Goal: Task Accomplishment & Management: Manage account settings

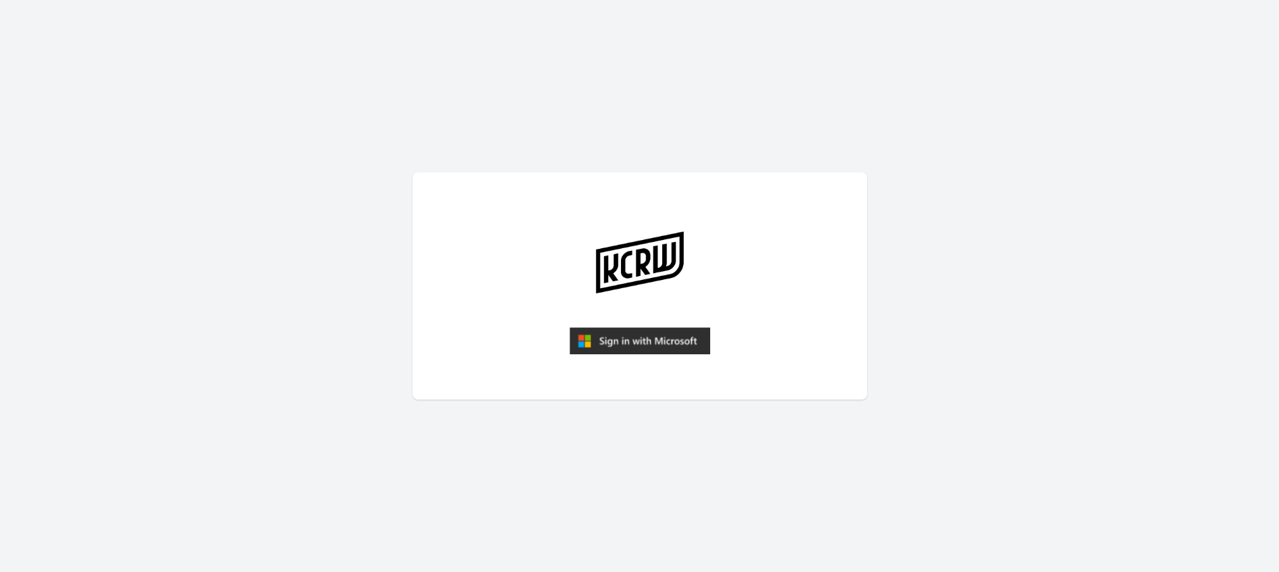
click at [663, 344] on img "submit" at bounding box center [640, 340] width 141 height 27
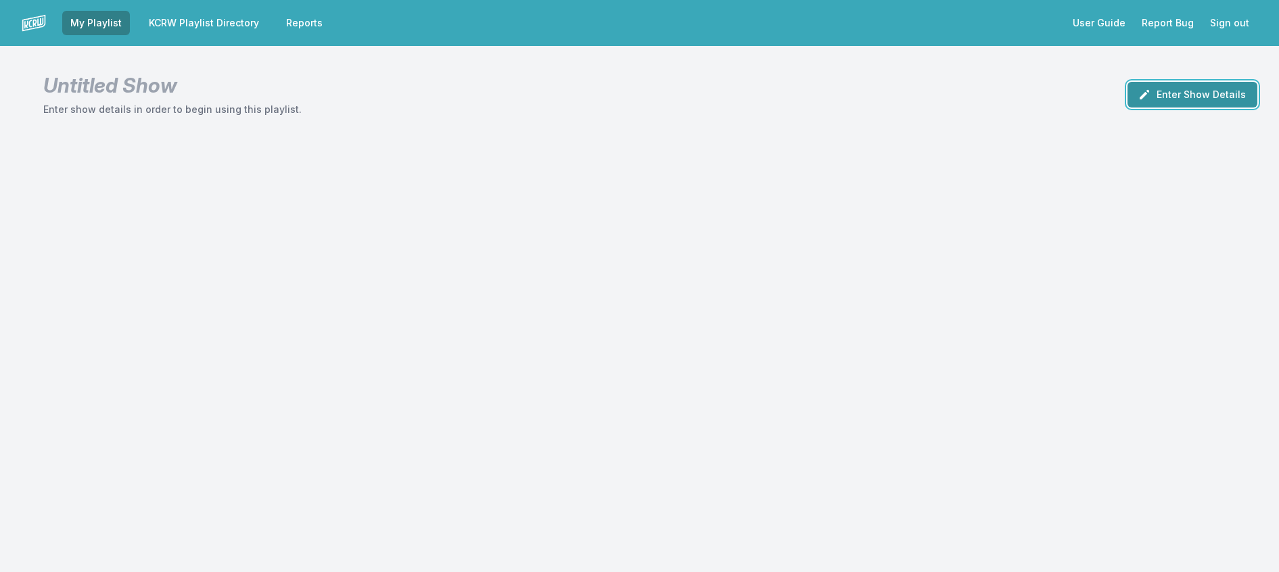
click at [1138, 101] on icon "button" at bounding box center [1145, 95] width 14 height 14
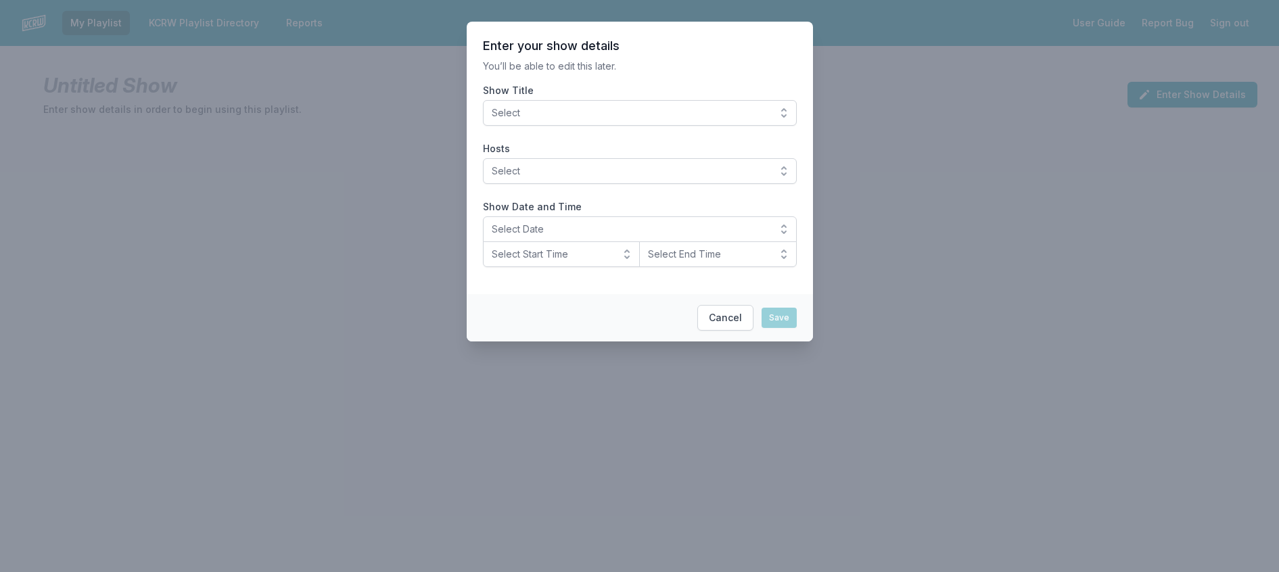
click at [619, 117] on button "Select" at bounding box center [640, 113] width 314 height 26
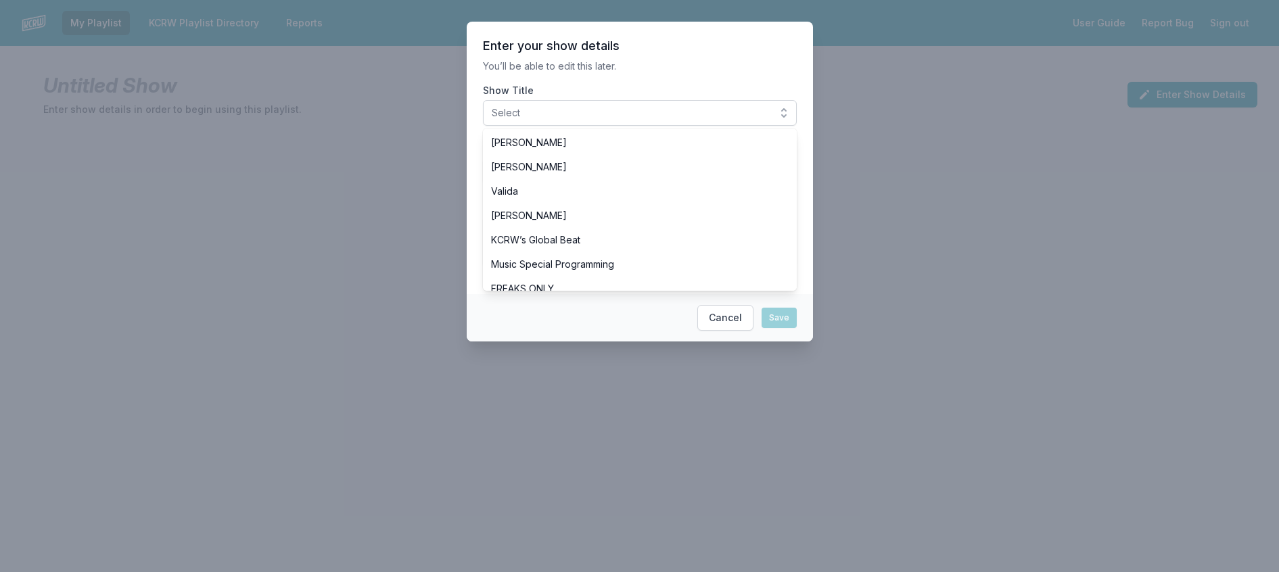
scroll to position [474, 0]
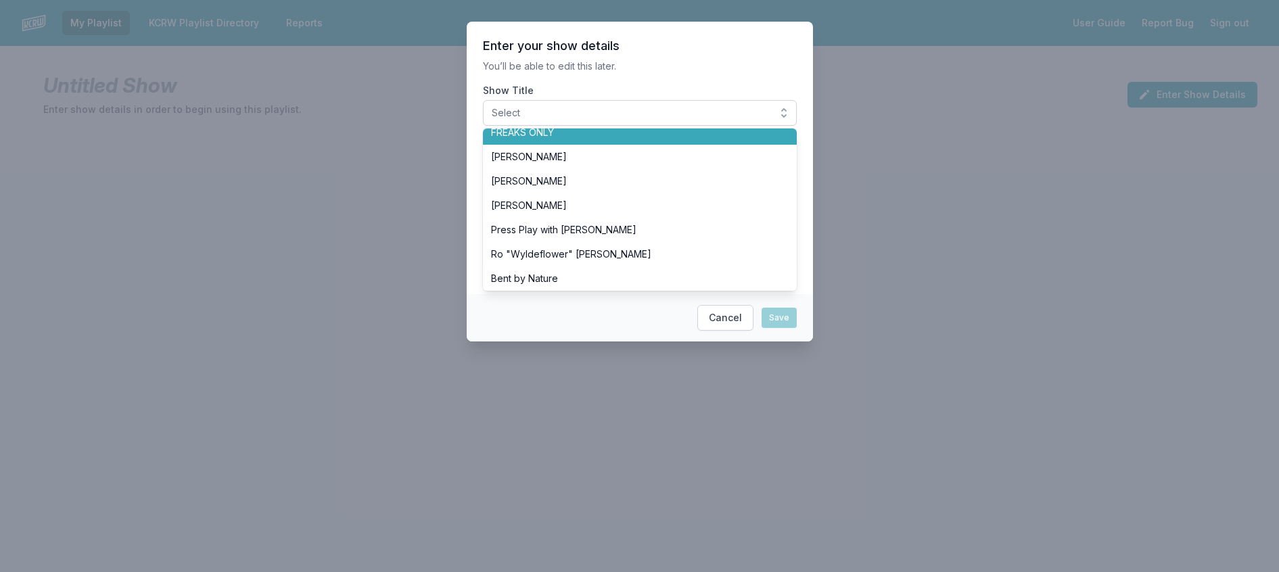
click at [568, 145] on li "FREAKS ONLY" at bounding box center [640, 132] width 314 height 24
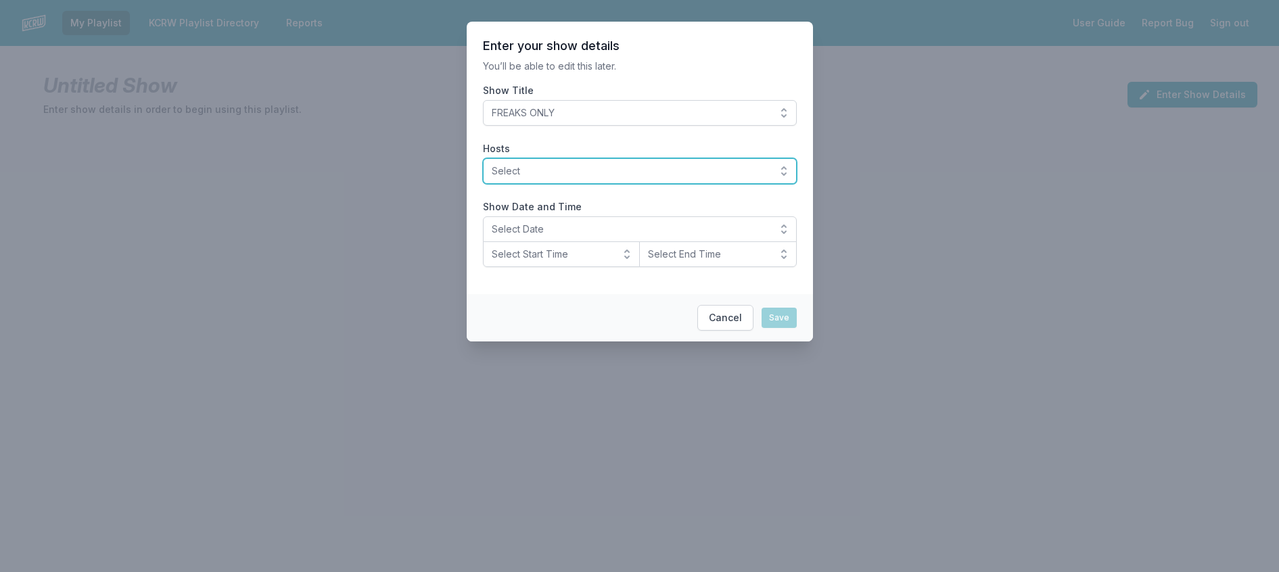
click at [576, 178] on span "Select" at bounding box center [630, 171] width 277 height 14
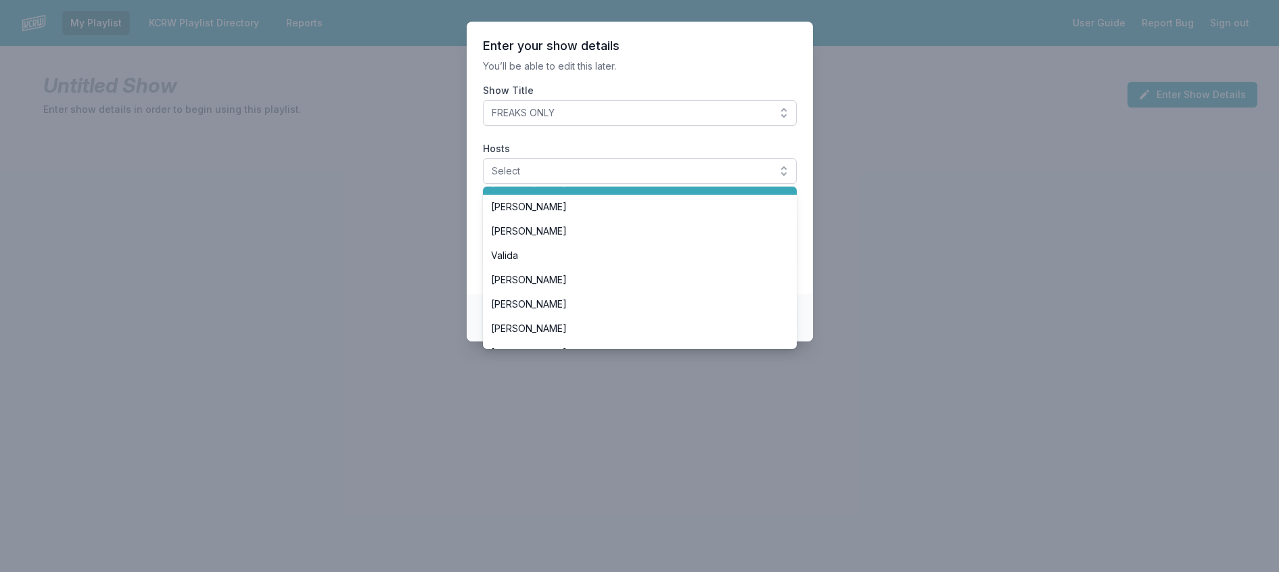
scroll to position [406, 0]
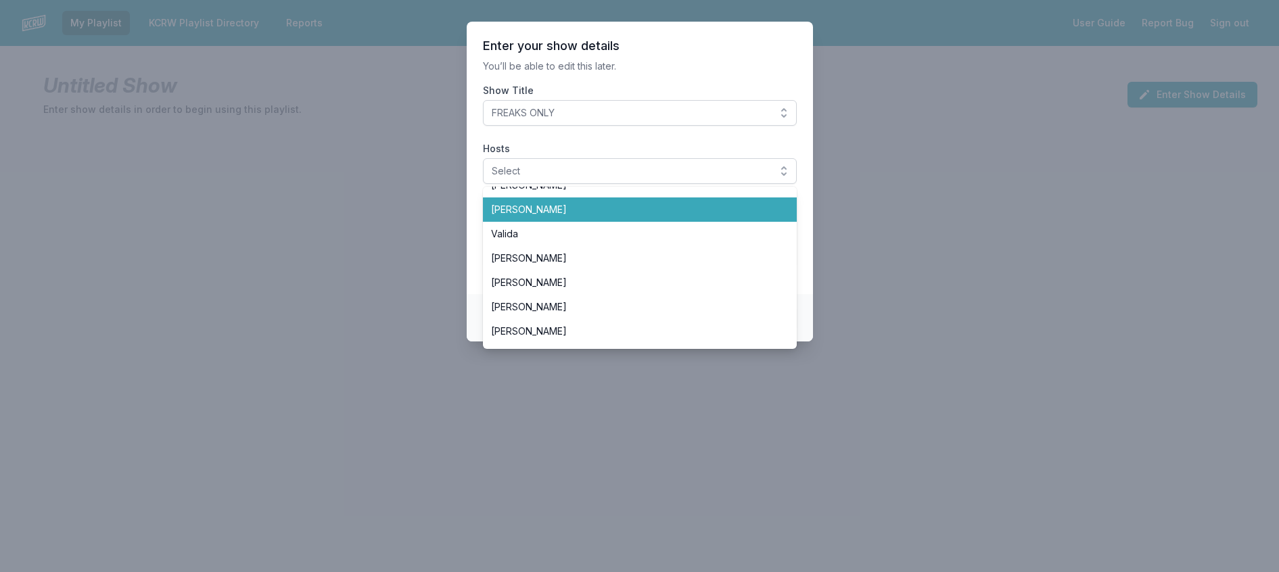
click at [552, 216] on span "[PERSON_NAME]" at bounding box center [631, 210] width 281 height 14
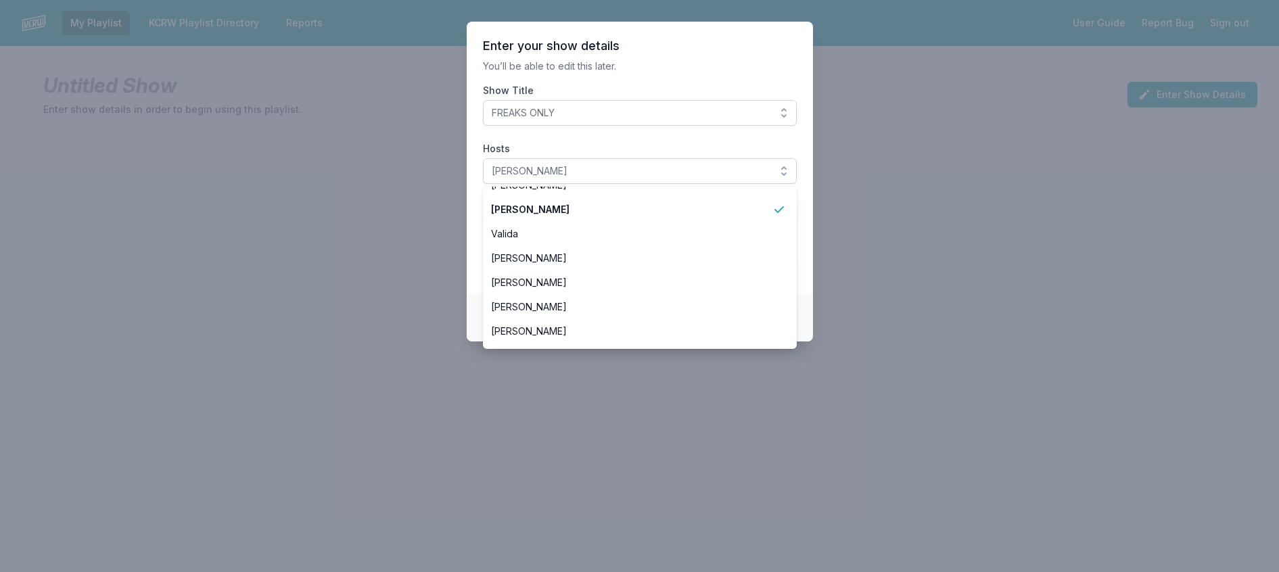
drag, startPoint x: 689, startPoint y: 74, endPoint x: 660, endPoint y: 79, distance: 29.5
click at [687, 73] on p "You’ll be able to edit this later." at bounding box center [640, 67] width 314 height 14
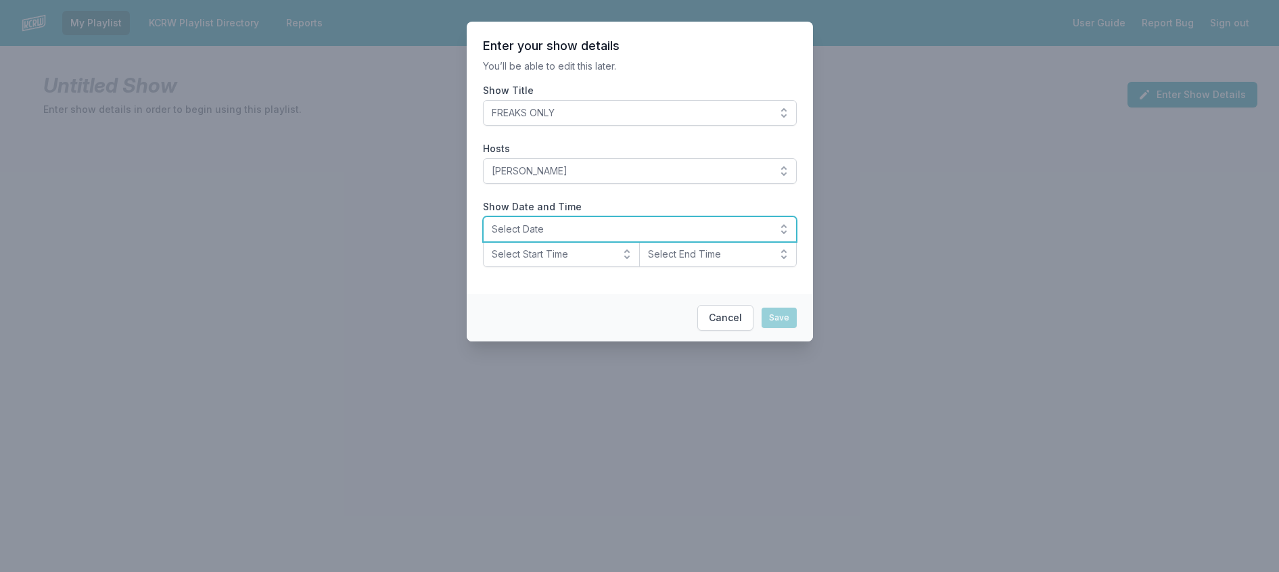
click at [532, 236] on span "Select Date" at bounding box center [630, 230] width 277 height 14
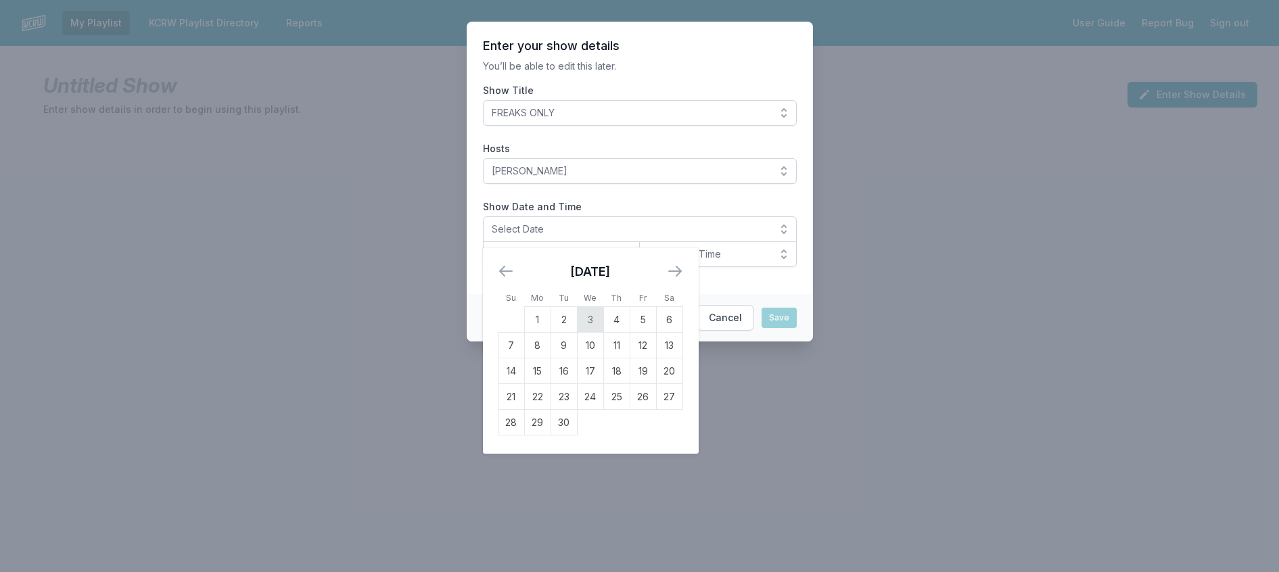
click at [577, 333] on td "3" at bounding box center [590, 320] width 26 height 26
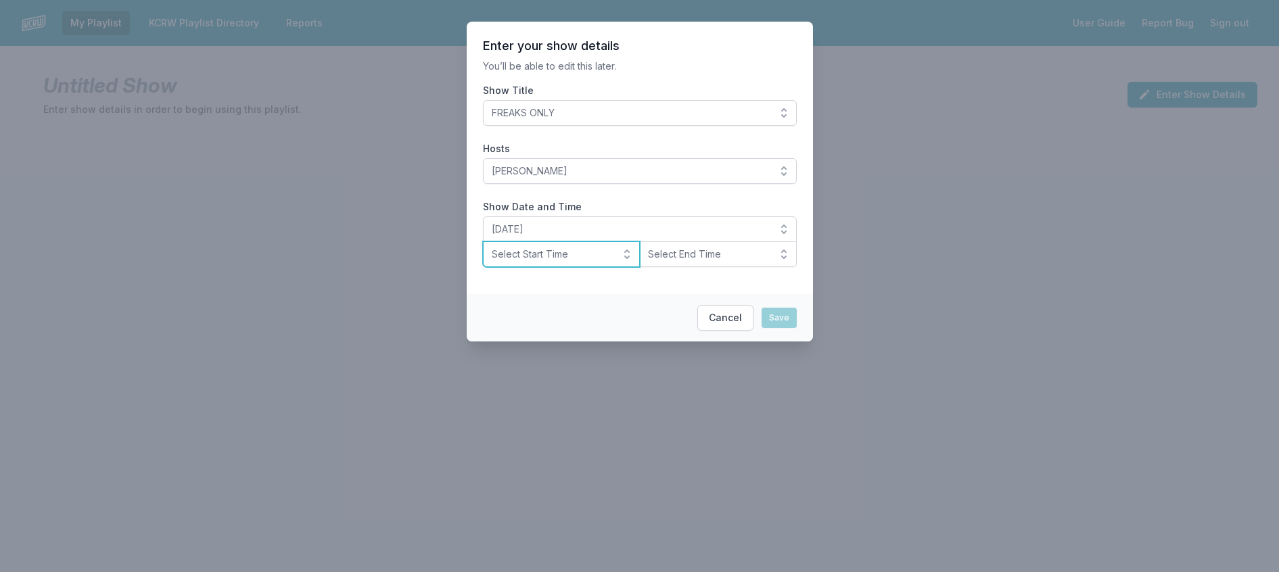
click at [500, 261] on span "Select Start Time" at bounding box center [552, 255] width 121 height 14
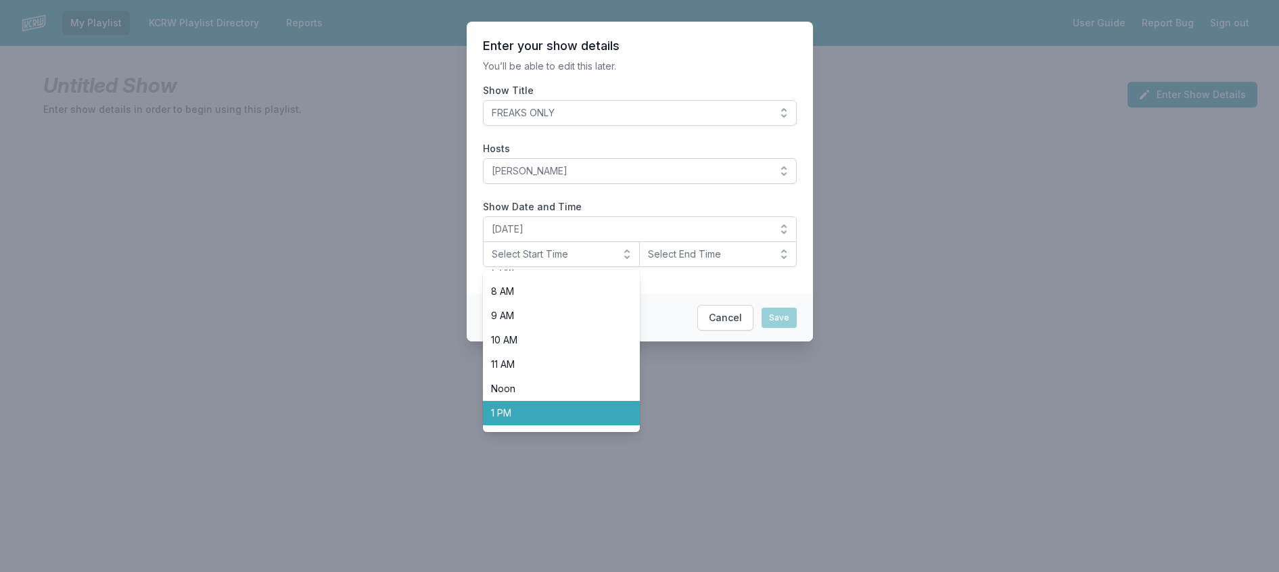
scroll to position [474, 0]
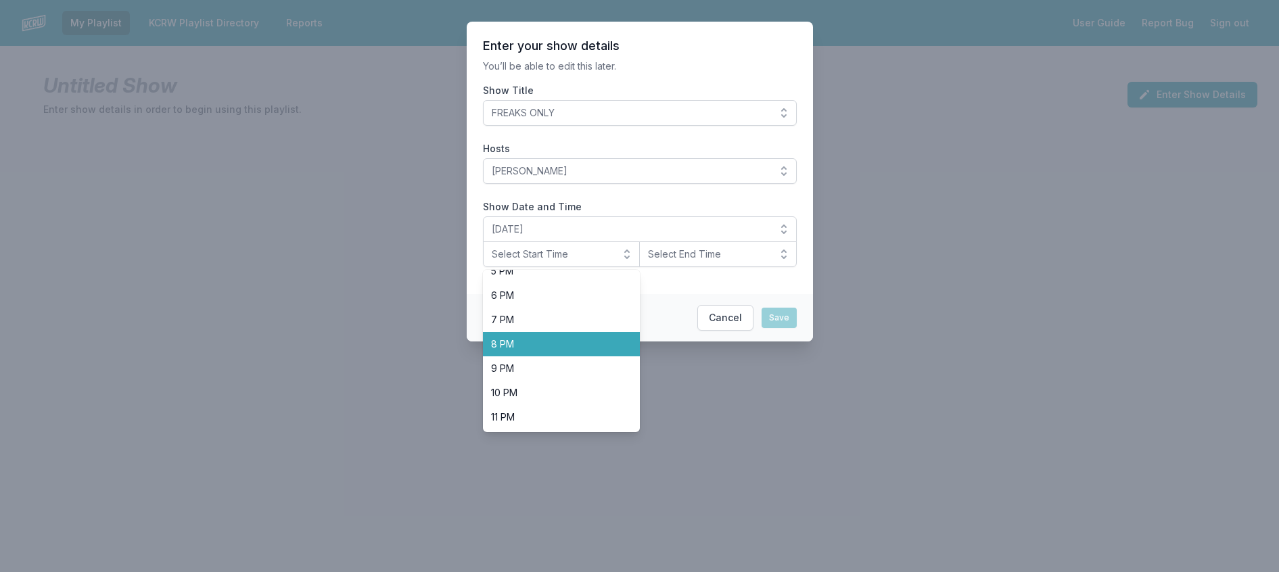
click at [499, 351] on span "8 PM" at bounding box center [553, 345] width 125 height 14
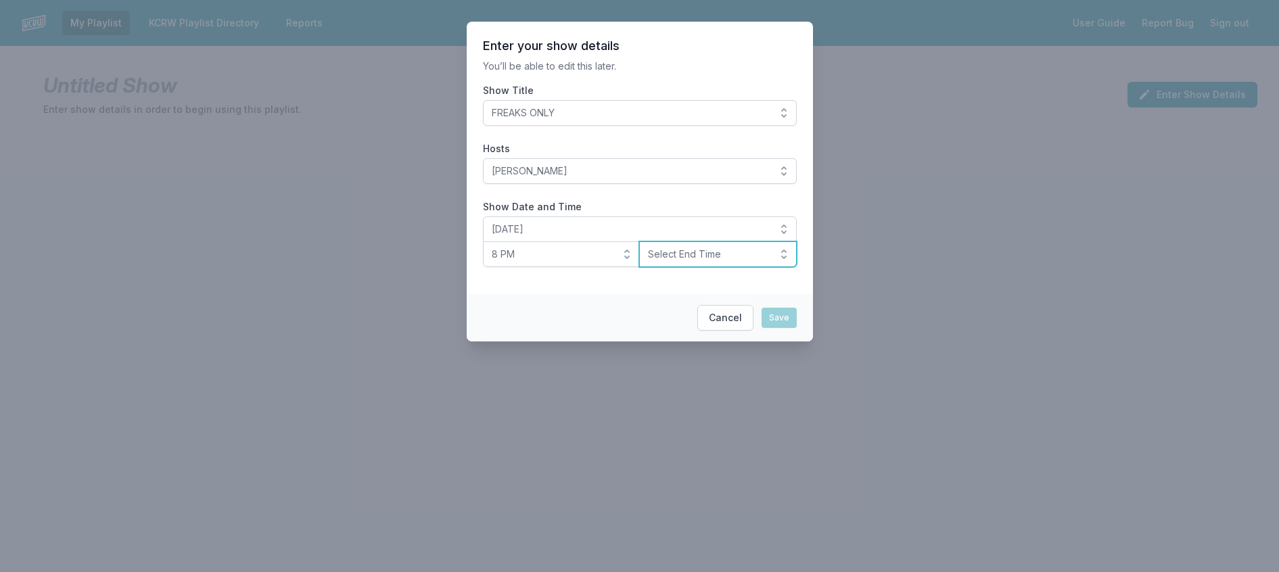
drag, startPoint x: 711, startPoint y: 281, endPoint x: 708, endPoint y: 303, distance: 21.9
click at [711, 261] on span "Select End Time" at bounding box center [708, 255] width 121 height 14
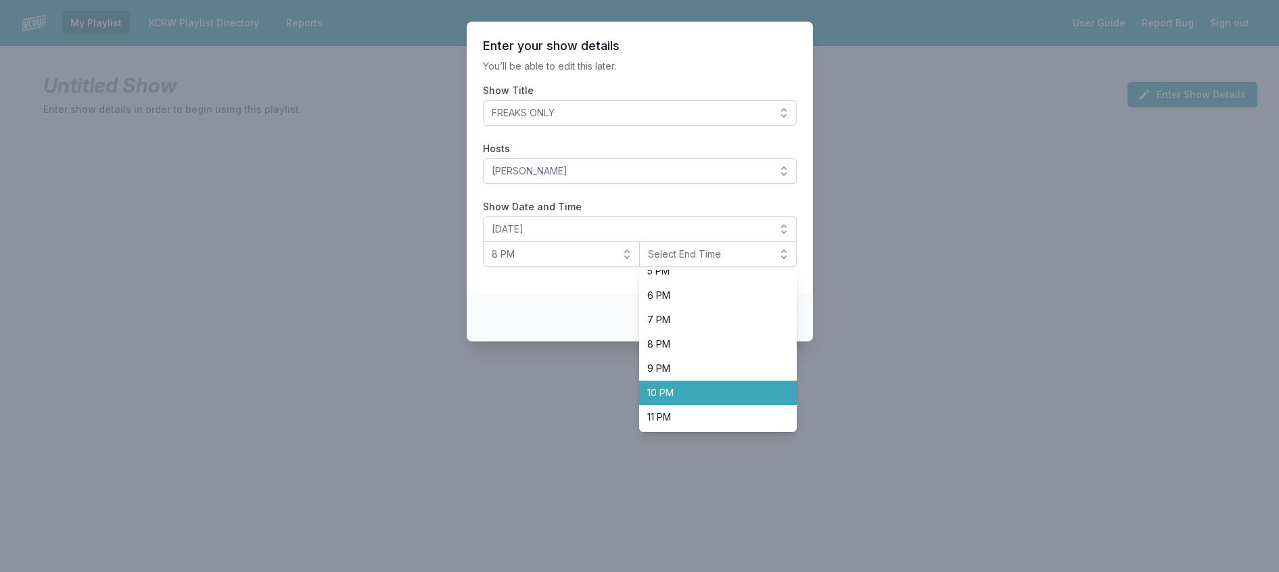
click at [688, 400] on span "10 PM" at bounding box center [709, 393] width 125 height 14
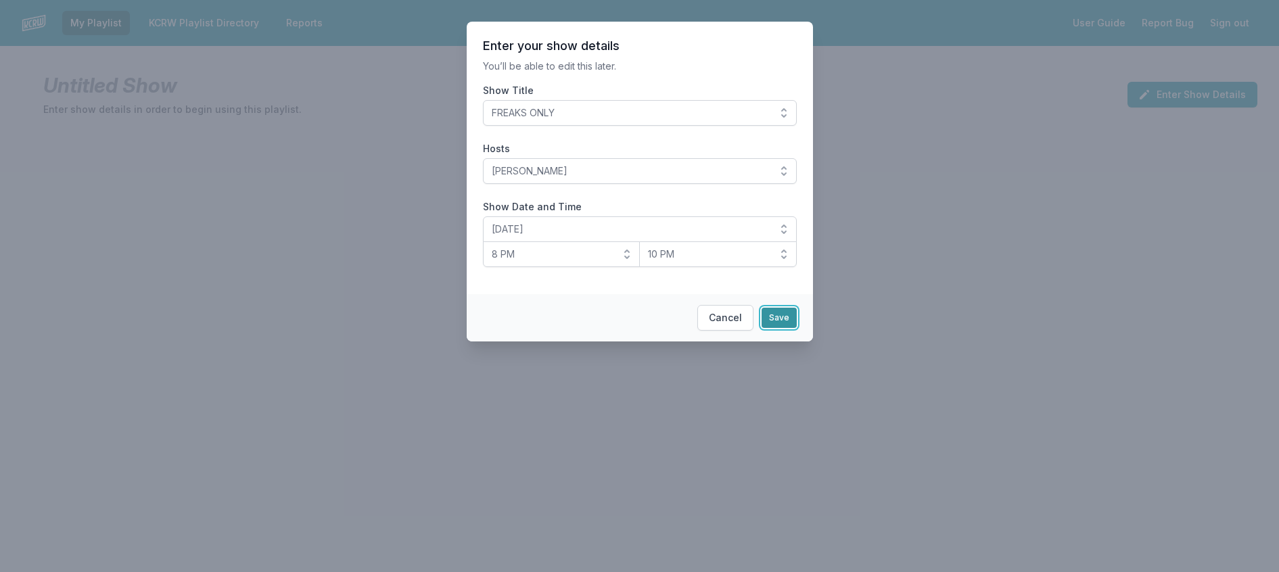
click at [797, 328] on button "Save" at bounding box center [779, 318] width 35 height 20
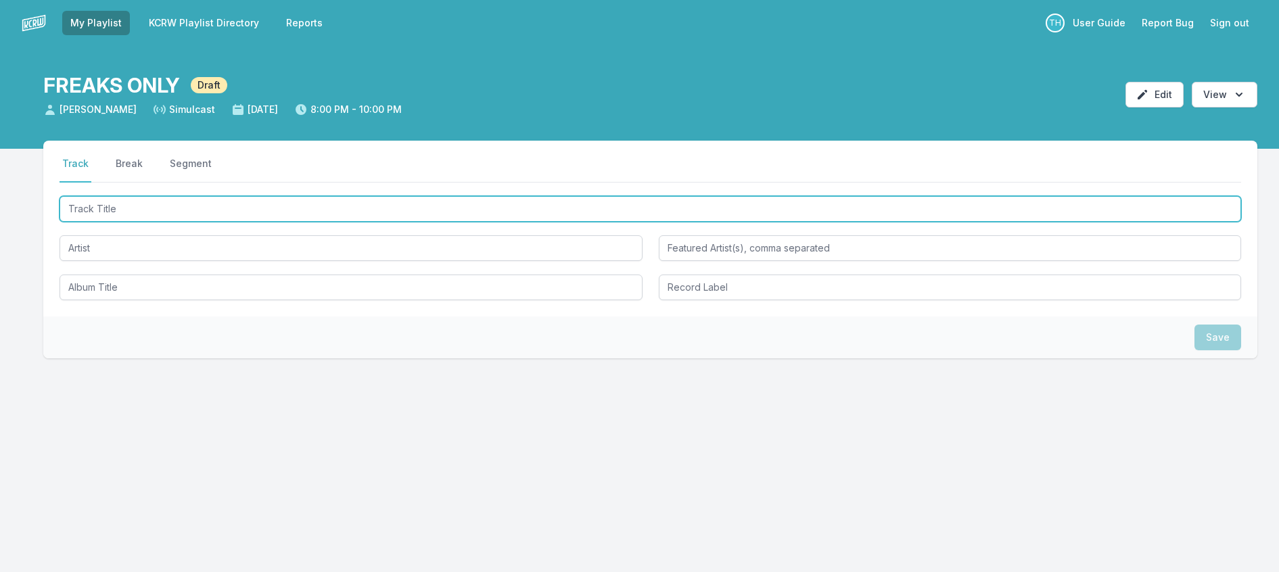
click at [141, 222] on input "Track Title" at bounding box center [651, 209] width 1182 height 26
type input "Loser"
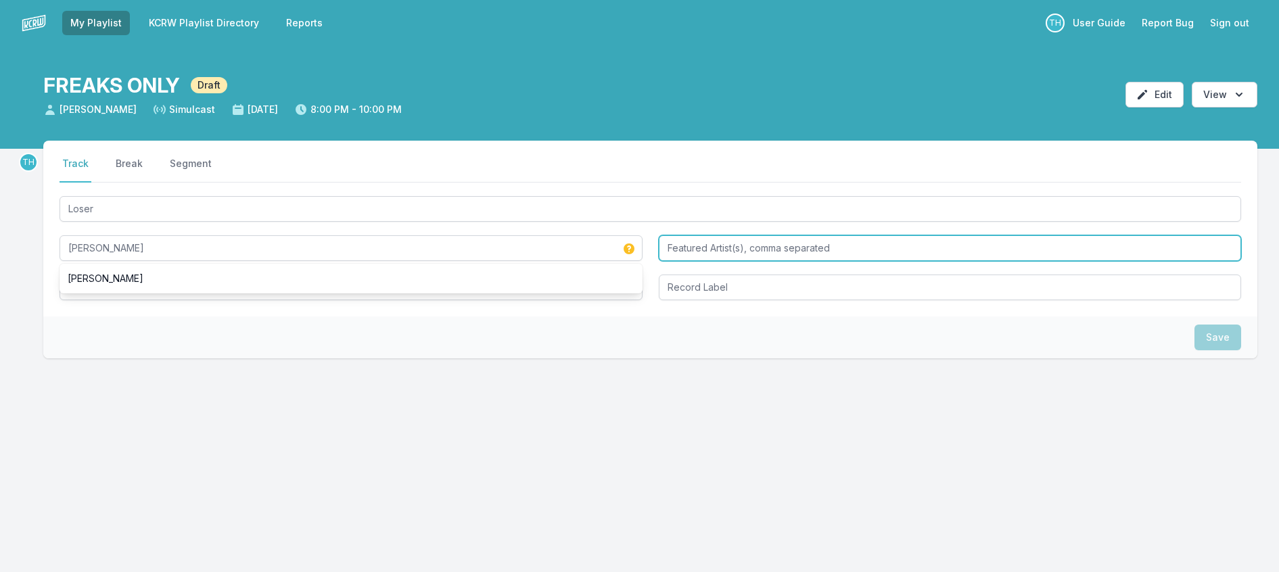
type input "Tame Impala"
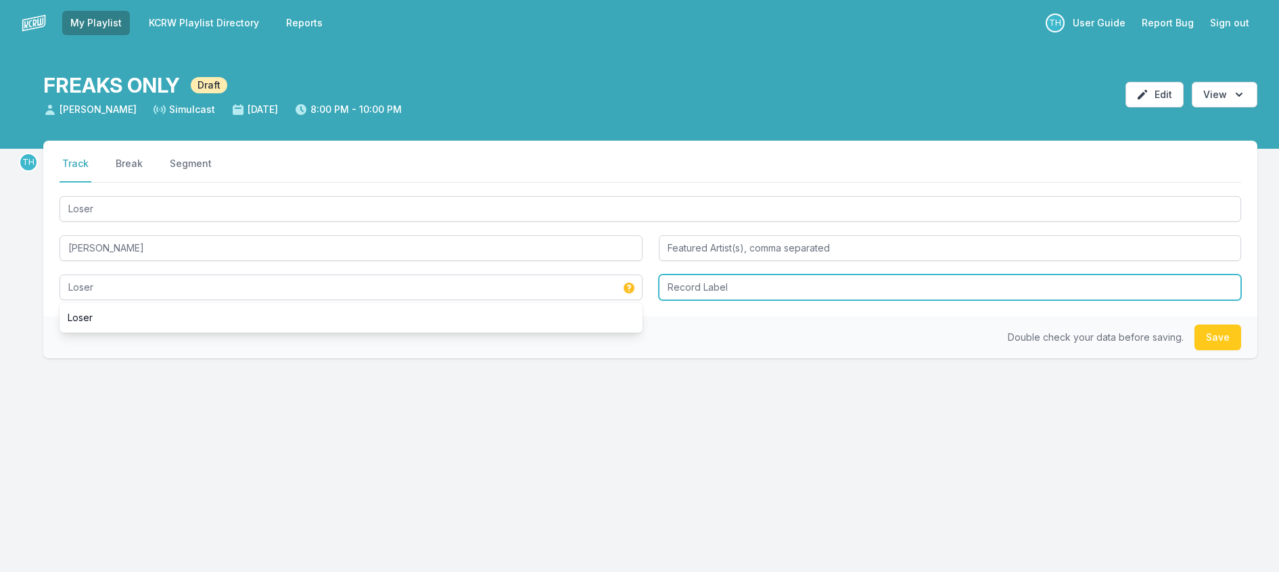
type input "Loser"
type input "Columbia"
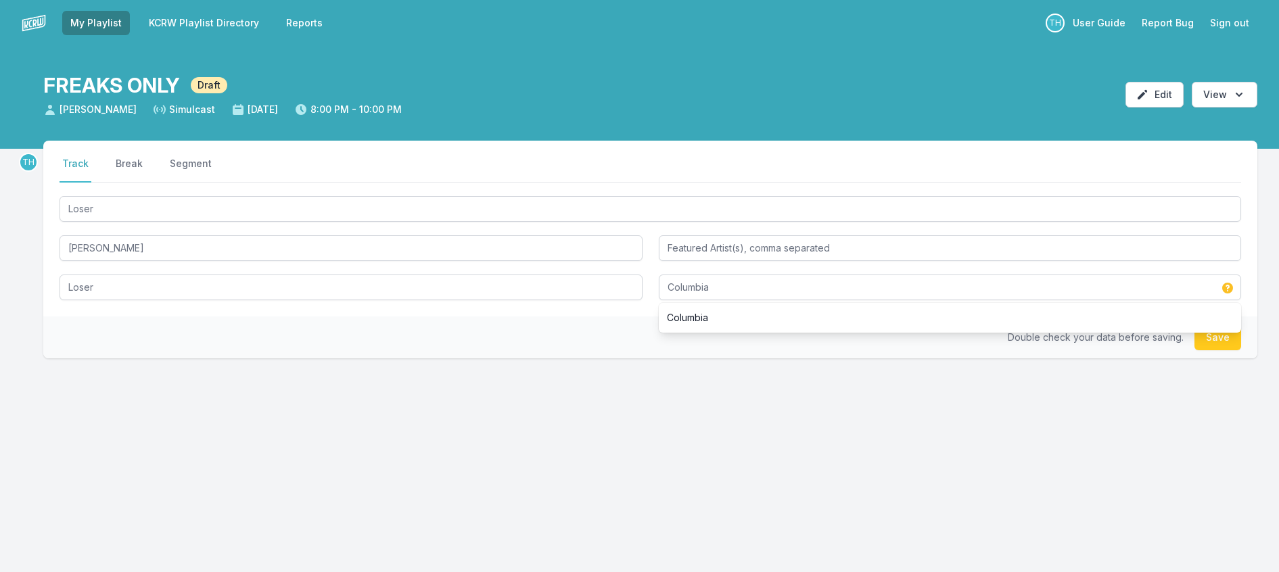
drag, startPoint x: 635, startPoint y: 375, endPoint x: 1003, endPoint y: 292, distance: 376.6
click at [637, 359] on div "Double check your data before saving. Save" at bounding box center [650, 338] width 1214 height 42
click at [1204, 350] on button "Save" at bounding box center [1218, 338] width 47 height 26
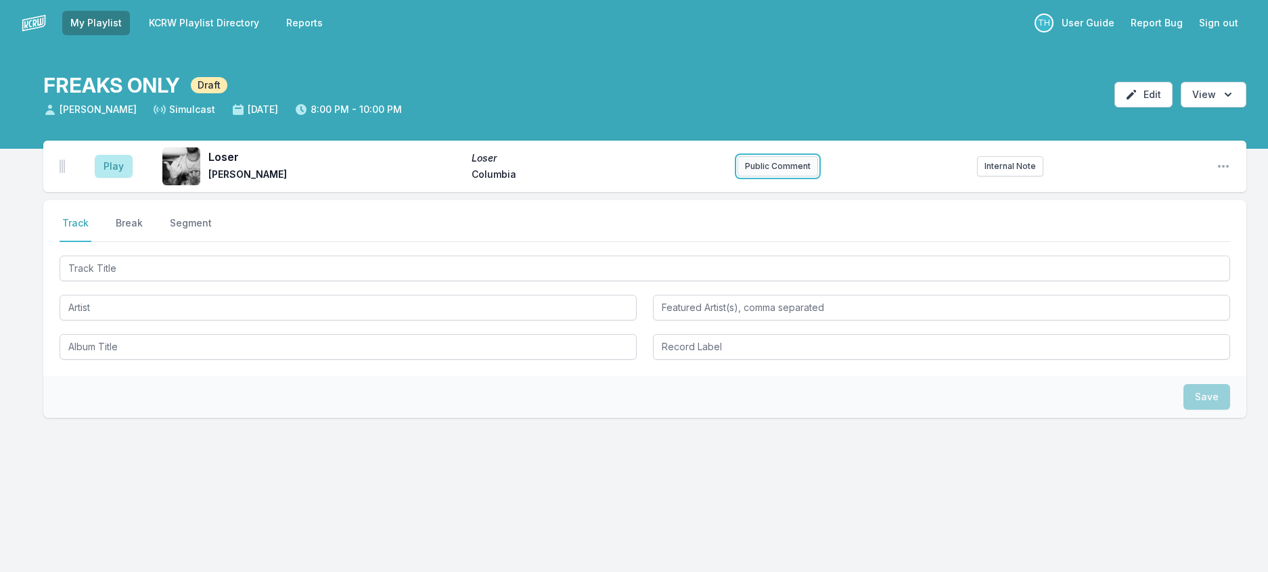
click at [778, 177] on button "Public Comment" at bounding box center [777, 166] width 81 height 20
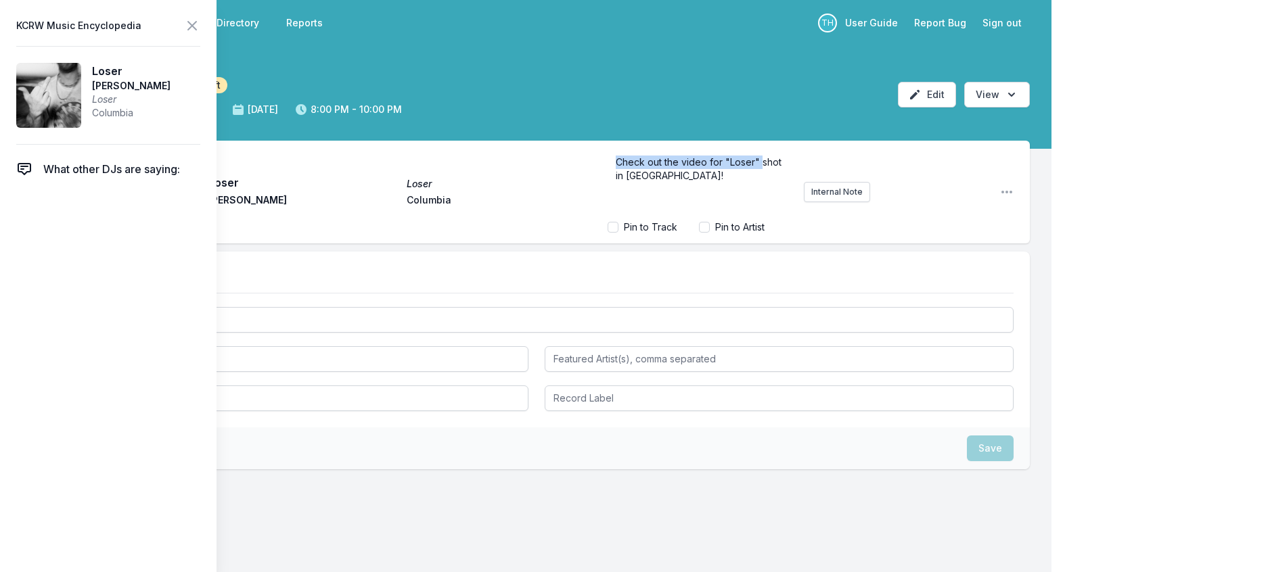
drag, startPoint x: 596, startPoint y: 197, endPoint x: 592, endPoint y: 175, distance: 22.0
click at [607, 175] on div "Check out the video for "Loser" shot in Echo Park!" at bounding box center [699, 182] width 185 height 65
click at [200, 26] on icon at bounding box center [192, 26] width 16 height 16
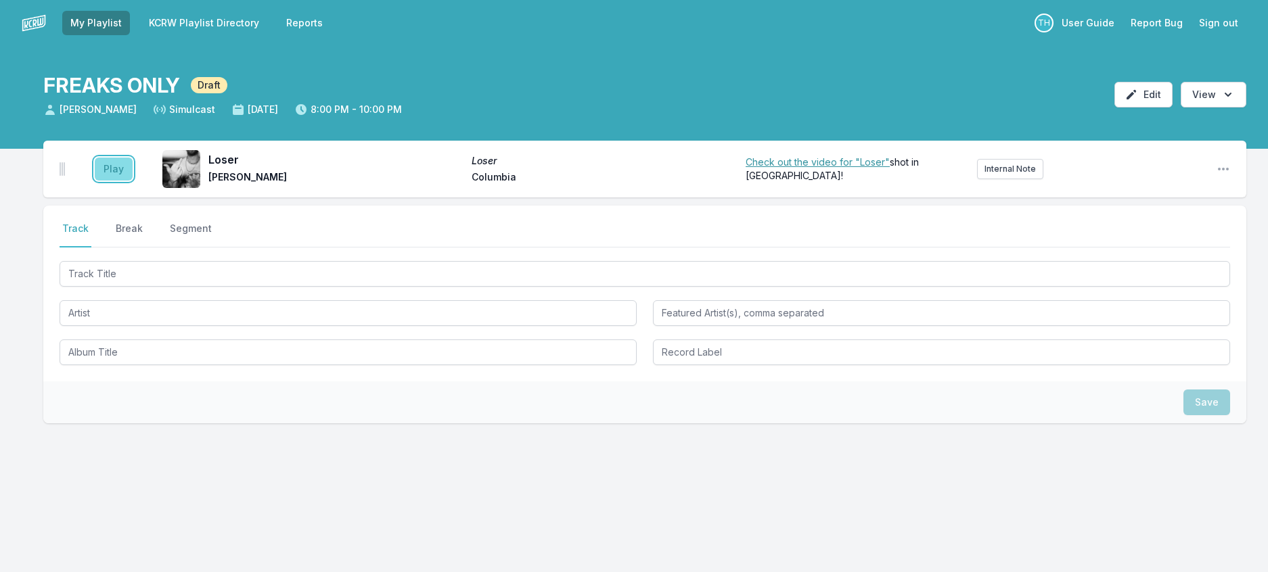
drag, startPoint x: 119, startPoint y: 183, endPoint x: 128, endPoint y: 178, distance: 10.0
click at [122, 181] on button "Play" at bounding box center [114, 169] width 38 height 23
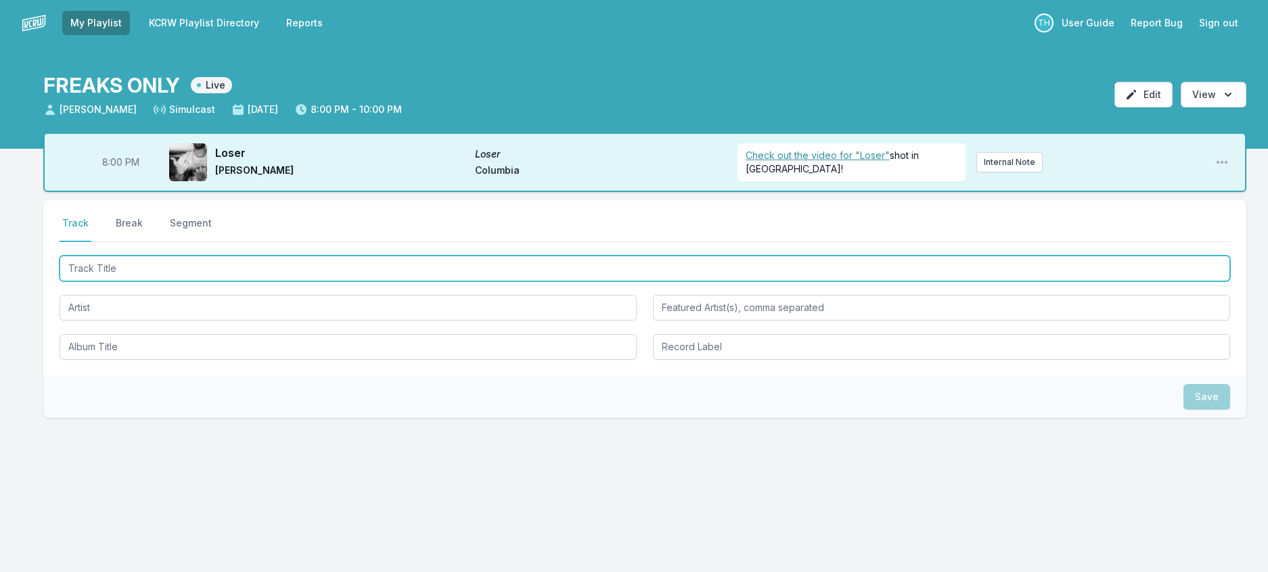
click at [178, 281] on input "Track Title" at bounding box center [645, 269] width 1170 height 26
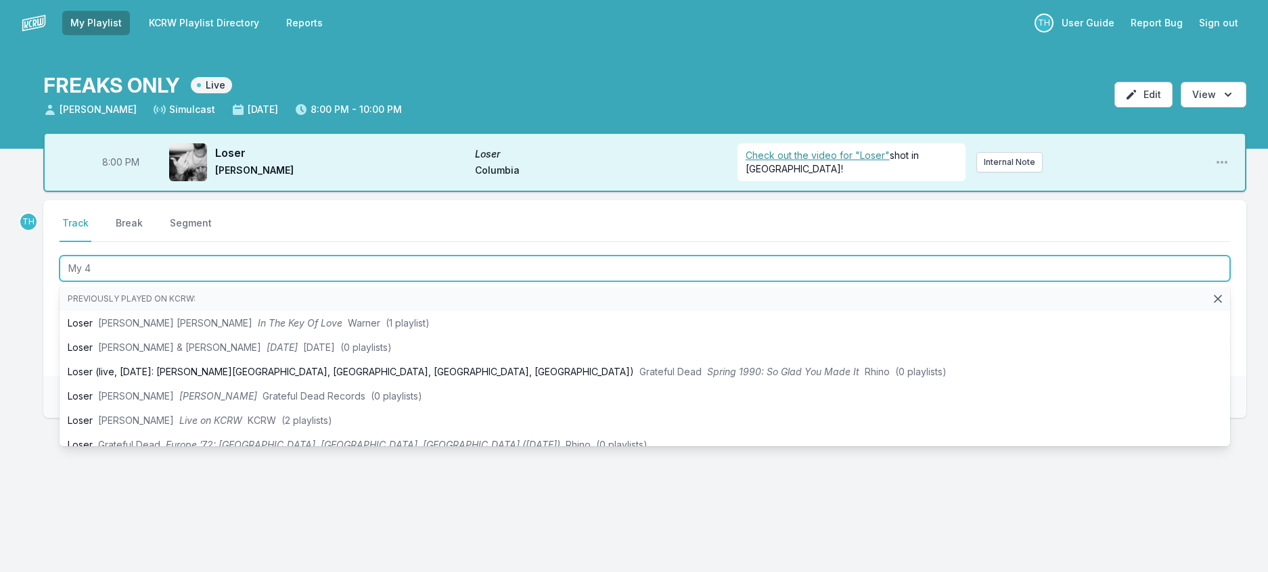
type input "My 45"
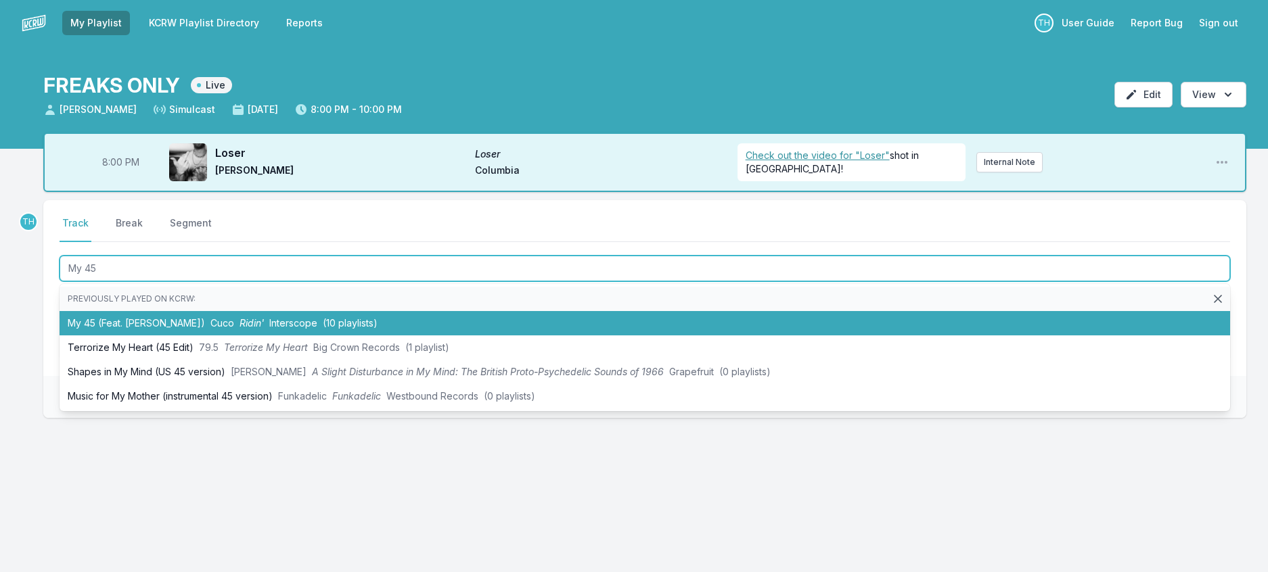
click at [183, 336] on li "My 45 (Feat. Jean Carter) Cuco Ridin' Interscope (10 playlists)" at bounding box center [645, 323] width 1170 height 24
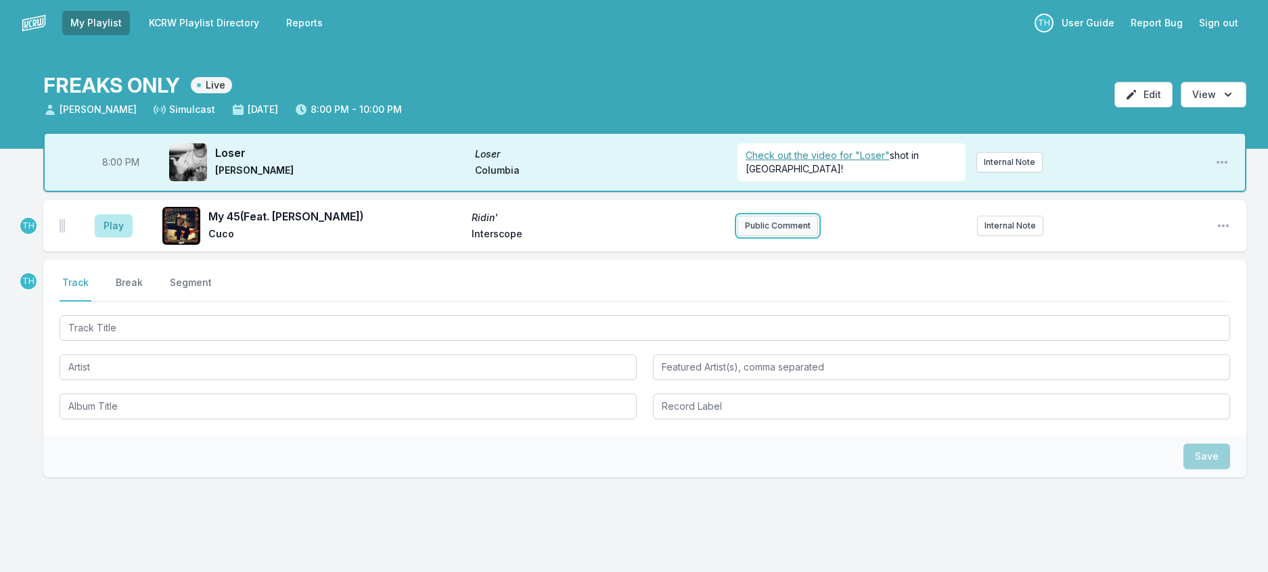
click at [771, 236] on button "Public Comment" at bounding box center [777, 226] width 81 height 20
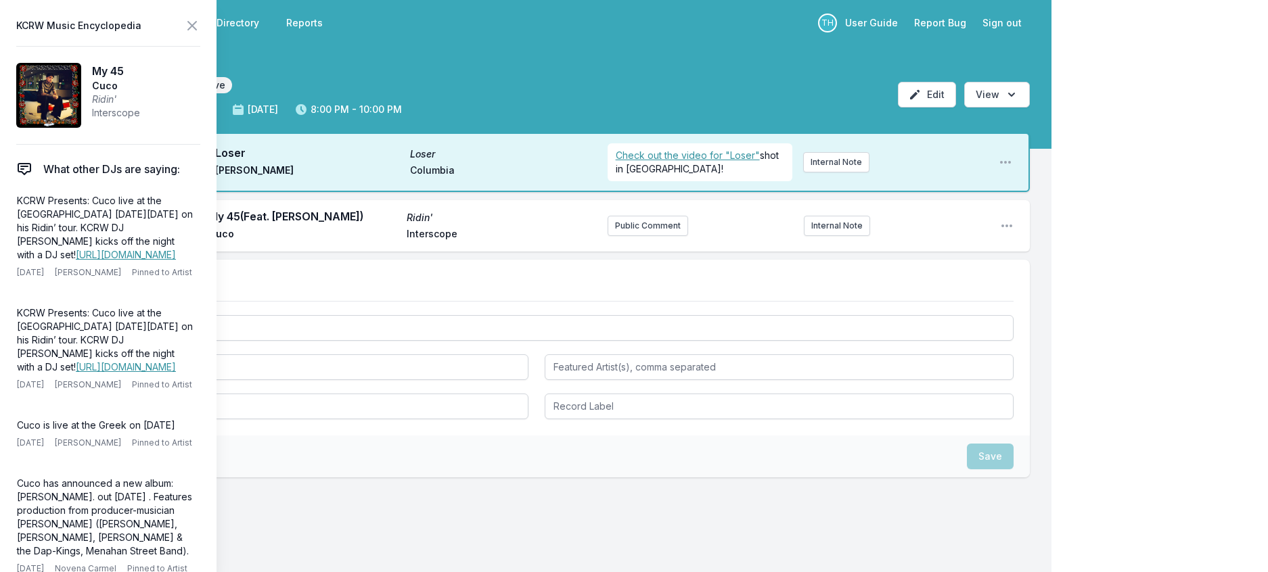
drag, startPoint x: 158, startPoint y: 269, endPoint x: 9, endPoint y: 223, distance: 155.8
click at [7, 225] on aside "KCRW Music Encyclopedia My 45 Cuco Ridin' Interscope What other DJs are saying:…" at bounding box center [108, 286] width 216 height 572
copy p "KCRW Presents: Cuco live at the Greek Theatre on Monday, September 15 on his Ri…"
click at [618, 236] on button "Public Comment" at bounding box center [647, 226] width 81 height 20
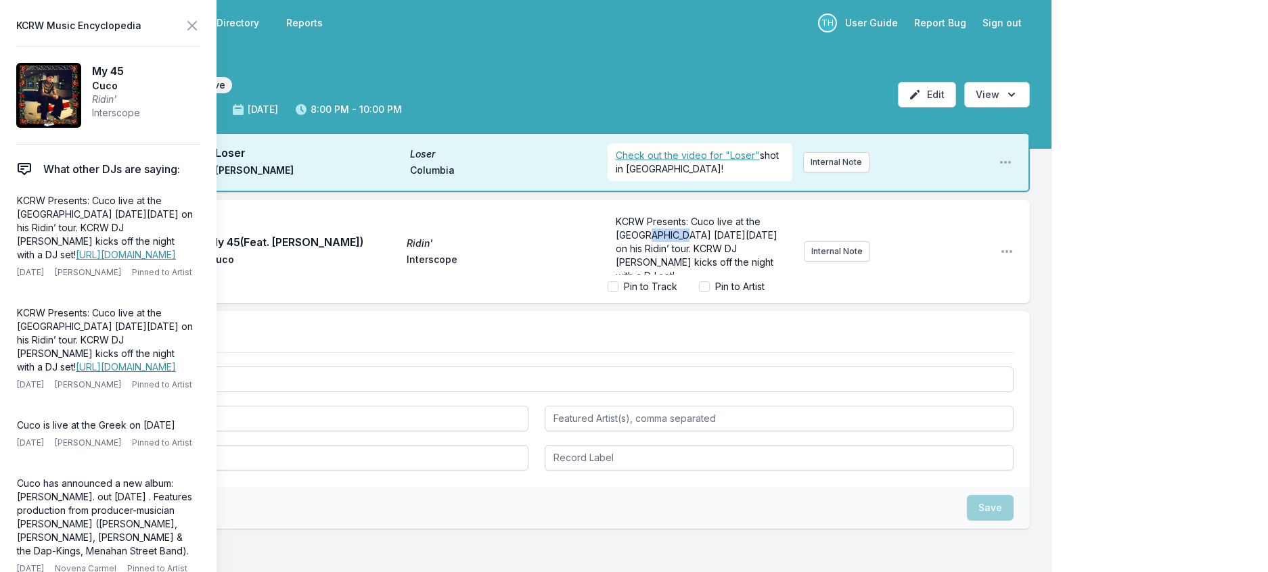
drag, startPoint x: 683, startPoint y: 267, endPoint x: 647, endPoint y: 265, distance: 35.2
click at [647, 265] on span "KCRW Presents: Cuco live at the Greek Theatre on Monday, September 15 on his Ri…" at bounding box center [698, 249] width 164 height 66
click at [674, 246] on span "KCRW Presents: Cuco live at the Greek on Monday, September 15 on his Ridin’ tou…" at bounding box center [702, 242] width 172 height 52
click at [200, 22] on icon at bounding box center [192, 26] width 16 height 16
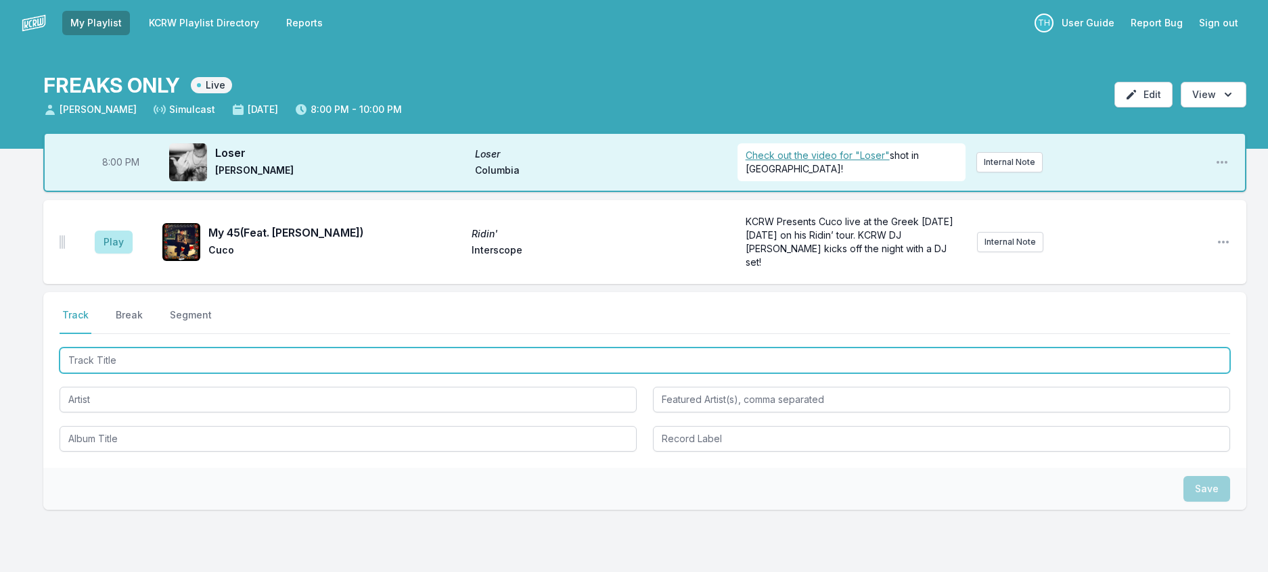
click at [129, 373] on input "Track Title" at bounding box center [645, 361] width 1170 height 26
type input "Best For Us"
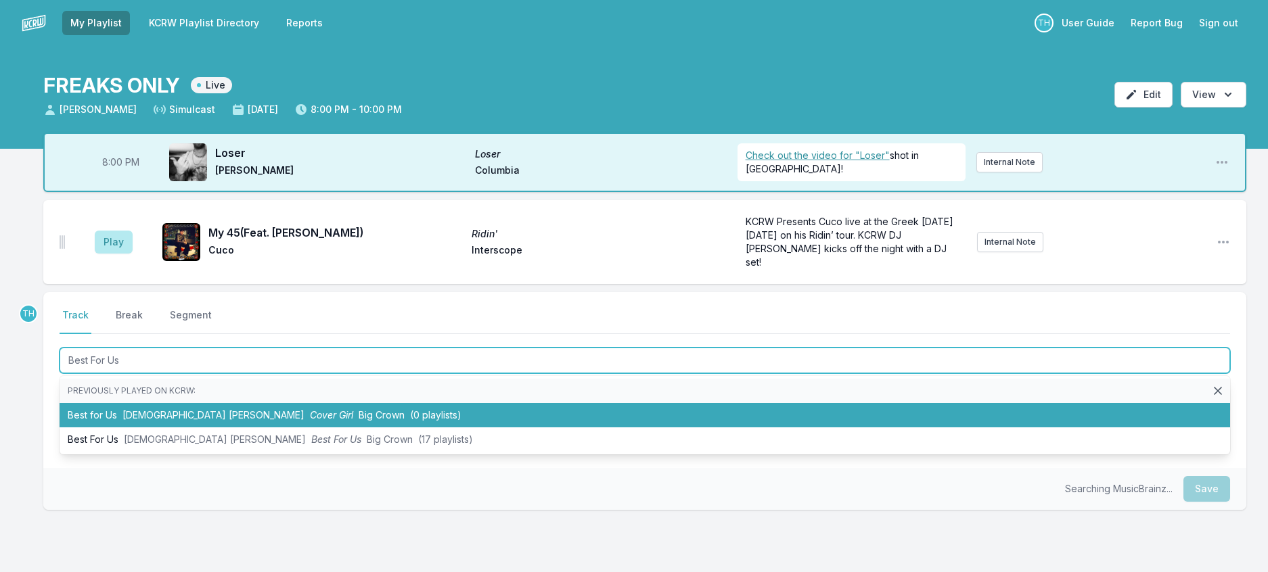
click at [170, 428] on li "Best for Us Lady Wray Cover Girl Big Crown (0 playlists)" at bounding box center [645, 415] width 1170 height 24
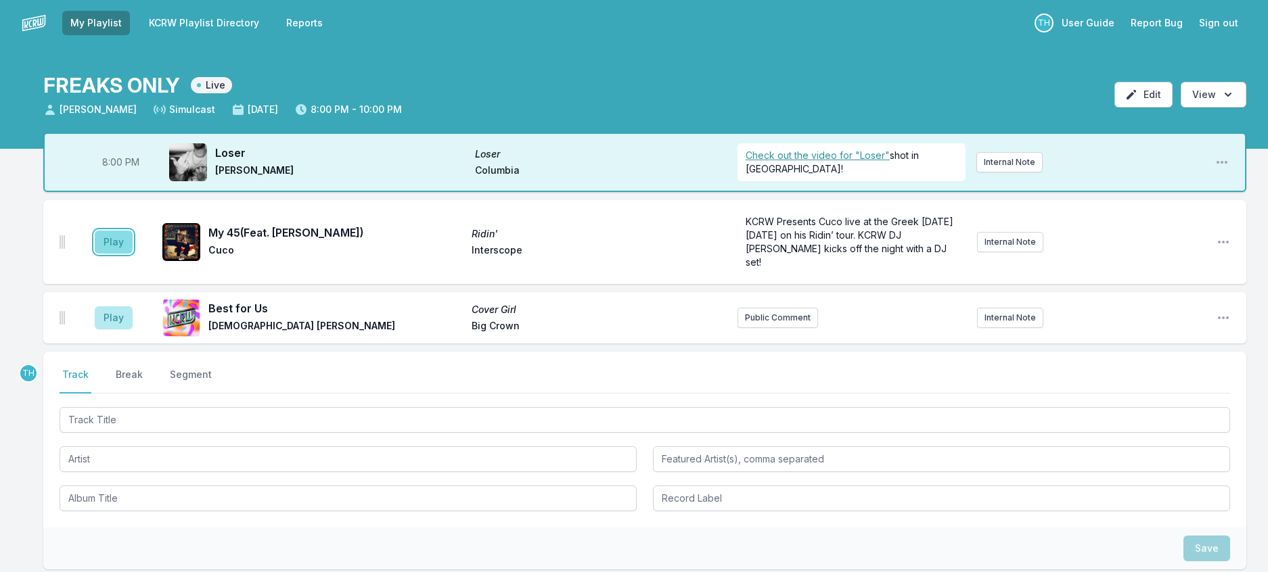
click at [133, 254] on button "Play" at bounding box center [114, 242] width 38 height 23
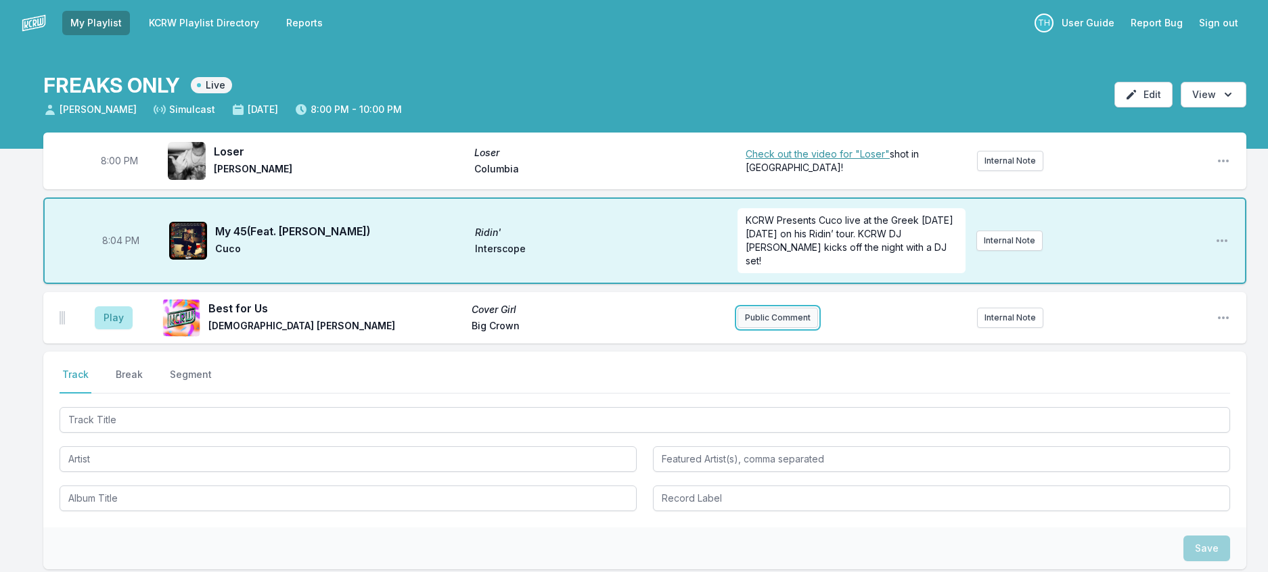
click at [773, 328] on button "Public Comment" at bounding box center [777, 318] width 81 height 20
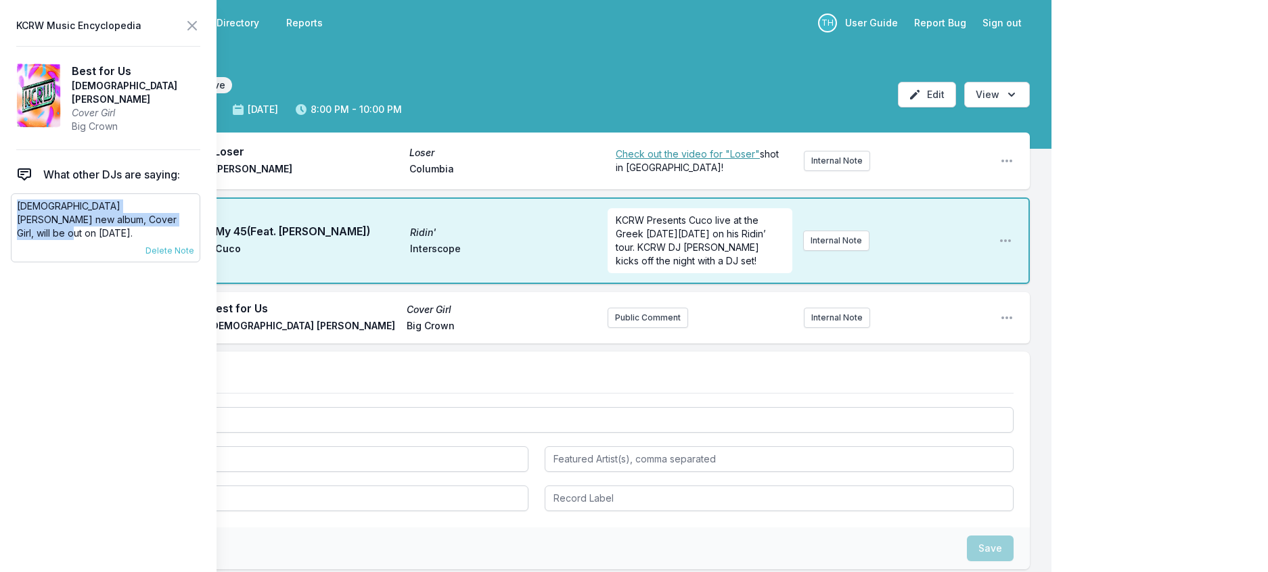
drag, startPoint x: 158, startPoint y: 241, endPoint x: 21, endPoint y: 224, distance: 138.4
click at [21, 224] on p "Lady Wray's new album, Cover Girl, will be out on September 26th." at bounding box center [105, 220] width 177 height 41
copy p "Lady Wray's new album, Cover Girl, will be out on September 26th."
click at [667, 328] on button "Public Comment" at bounding box center [647, 318] width 81 height 20
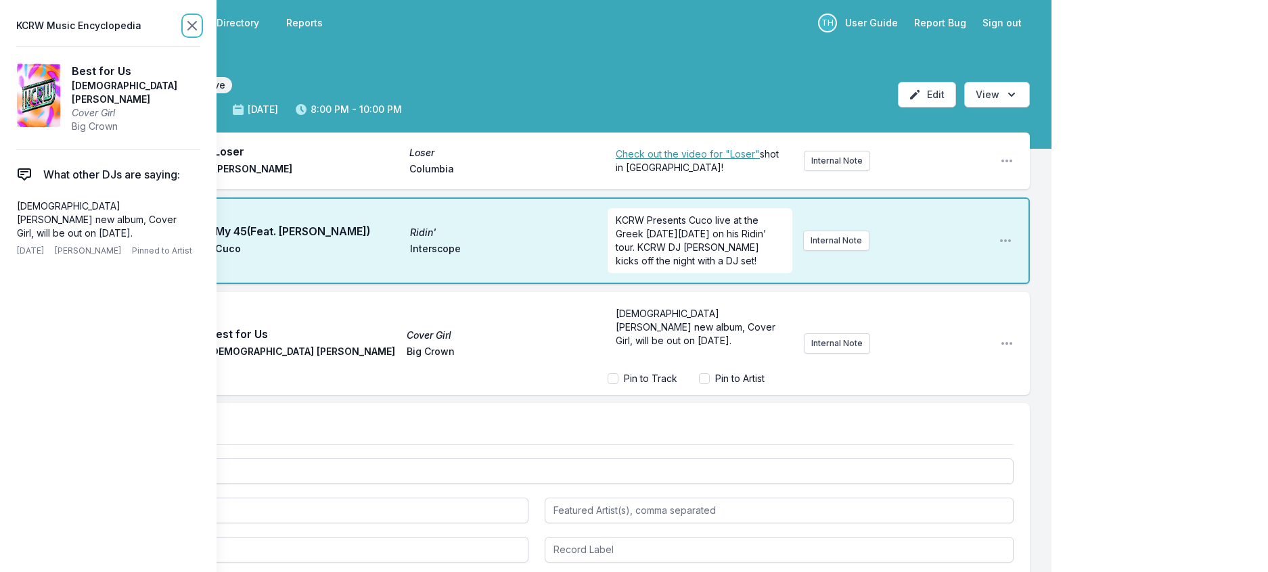
click at [200, 34] on icon at bounding box center [192, 26] width 16 height 16
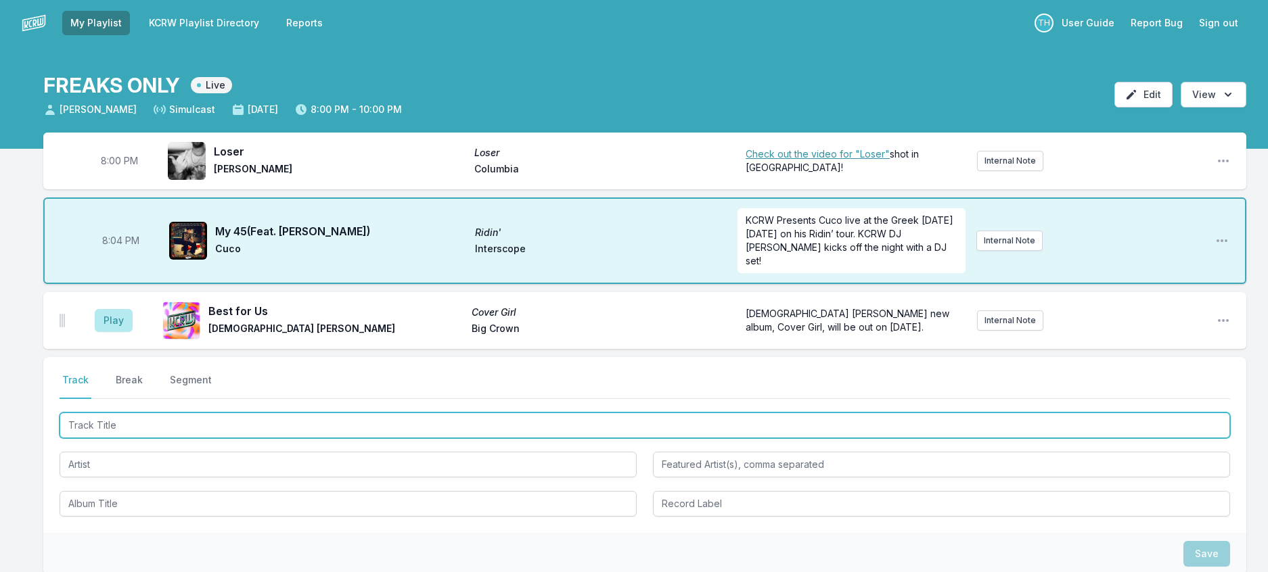
click at [148, 438] on input "Track Title" at bounding box center [645, 426] width 1170 height 26
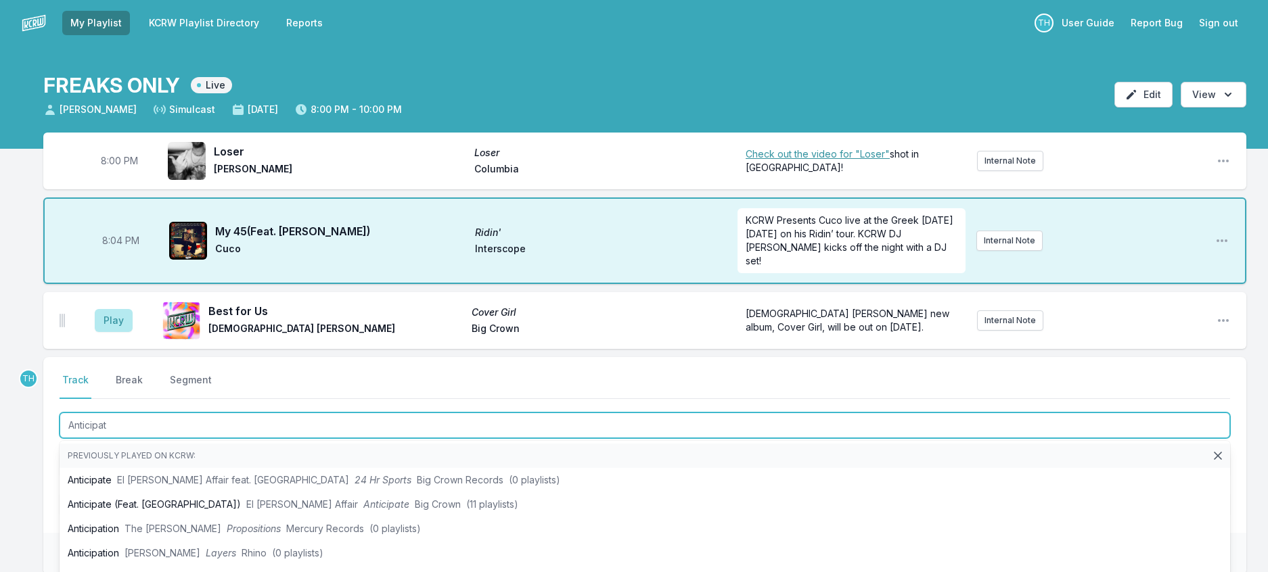
type input "Anticipate"
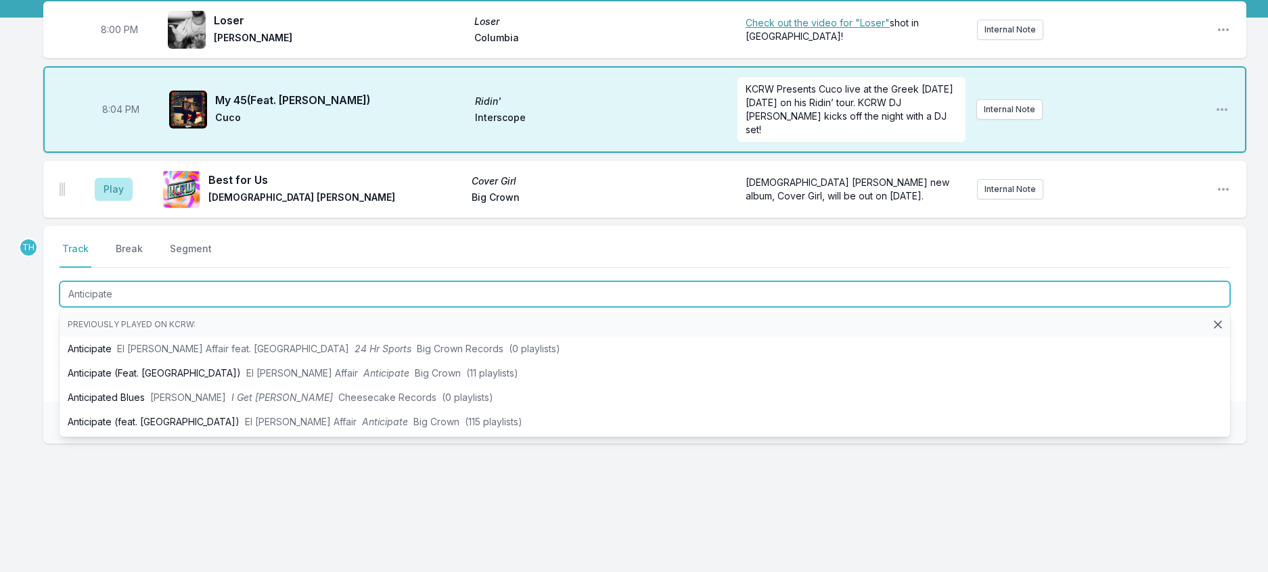
scroll to position [135, 0]
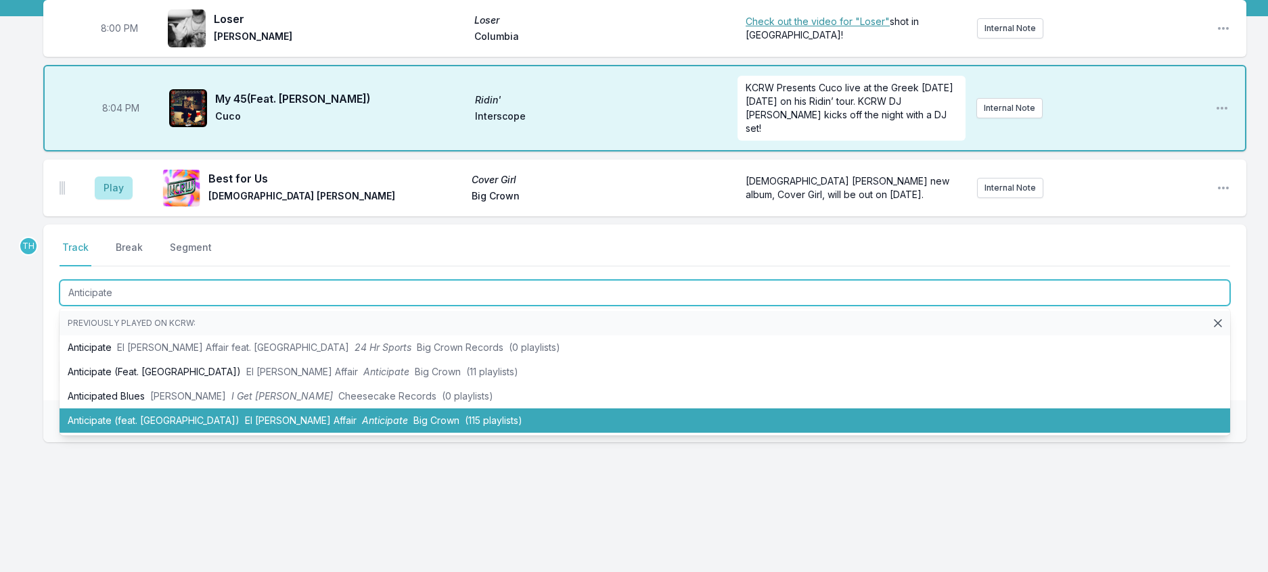
click at [362, 426] on span "Anticipate" at bounding box center [385, 421] width 46 height 12
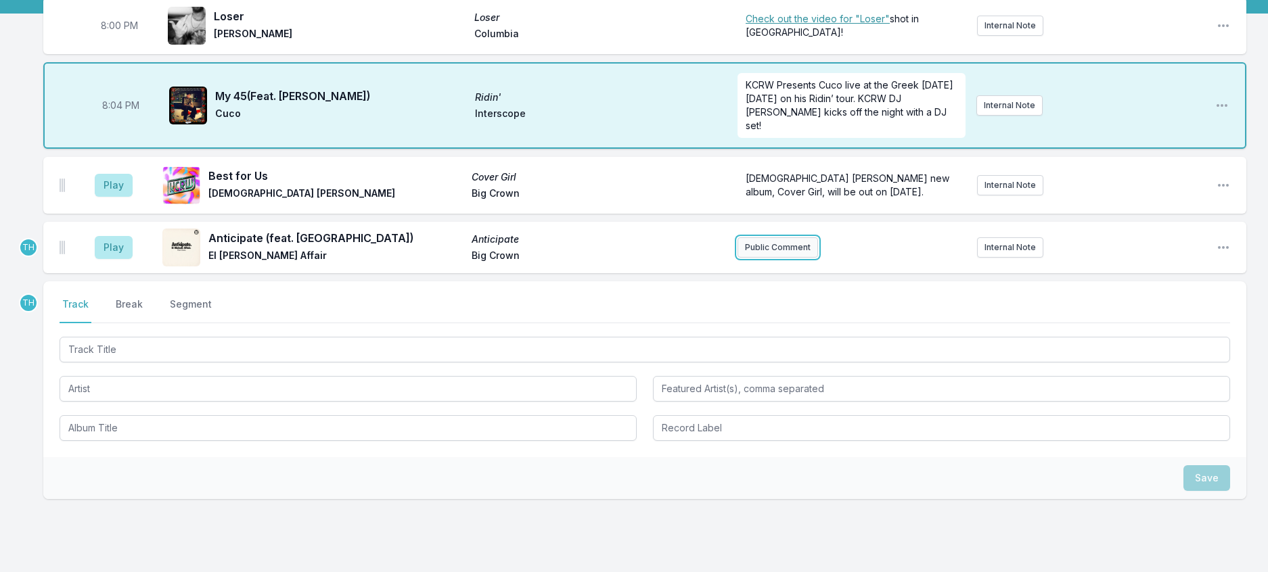
click at [800, 258] on button "Public Comment" at bounding box center [777, 247] width 81 height 20
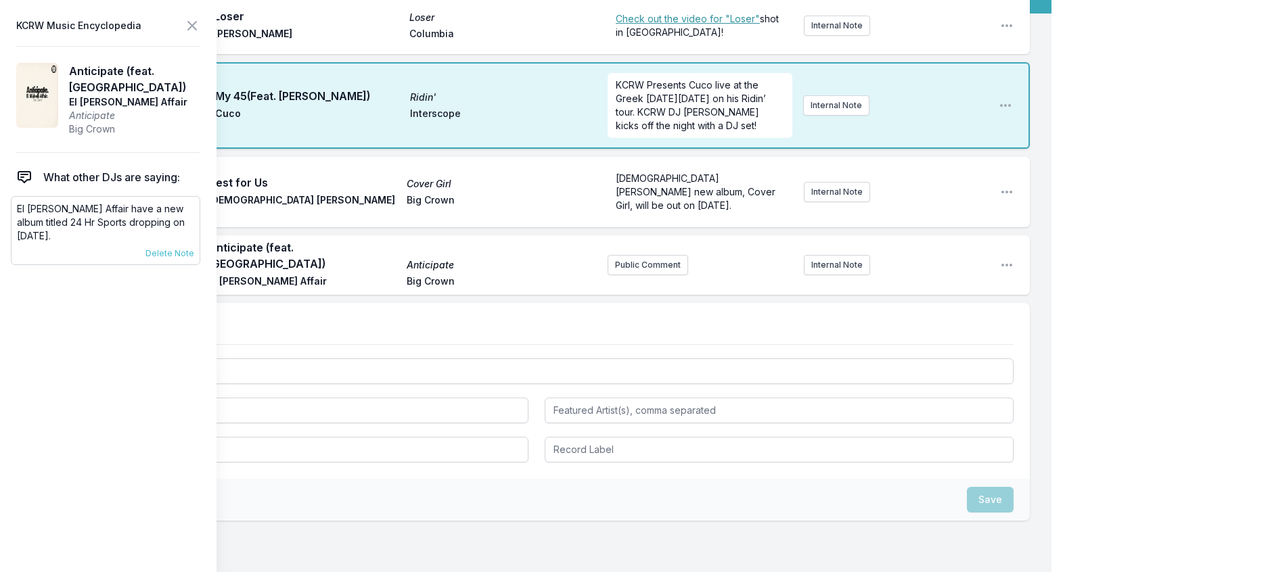
drag, startPoint x: 216, startPoint y: 250, endPoint x: 21, endPoint y: 229, distance: 196.6
click at [21, 229] on p "El Michels Affair have a new album titled 24 Hr Sports dropping on September 5t…" at bounding box center [105, 222] width 177 height 41
copy p "El Michels Affair have a new album titled 24 Hr Sports dropping on September 5t…"
click at [612, 275] on button "Public Comment" at bounding box center [647, 265] width 81 height 20
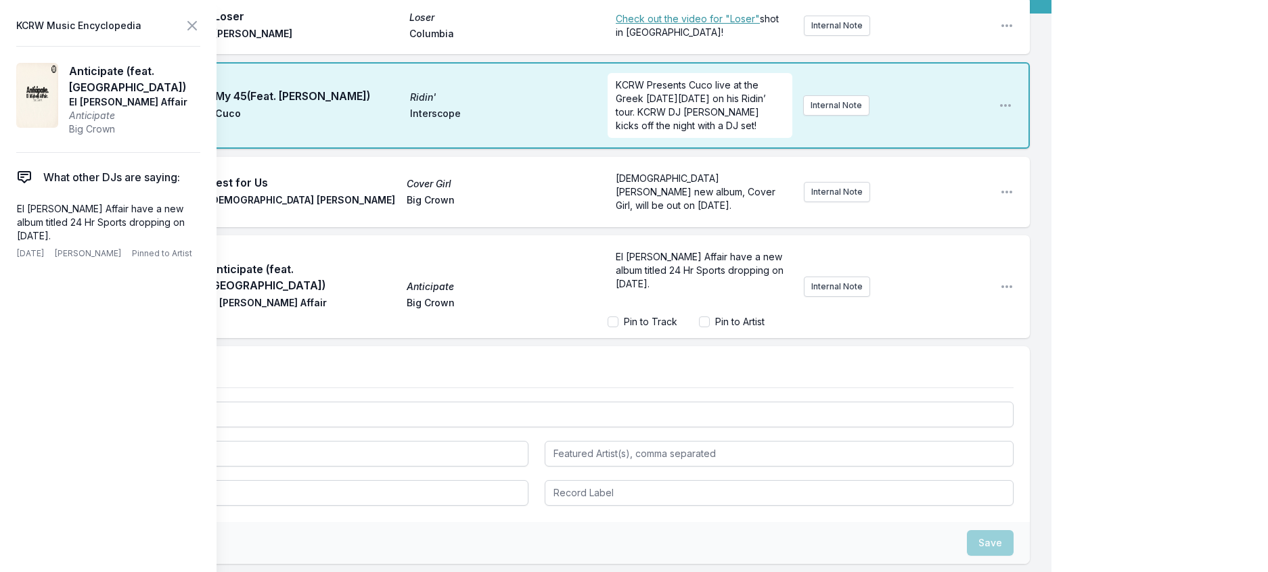
drag, startPoint x: 641, startPoint y: 351, endPoint x: 984, endPoint y: 419, distance: 349.1
click at [985, 420] on div "8:00 PM Loser Loser Tame Impala Columbia ﻿ Check out the video for "Loser" shot…" at bounding box center [525, 345] width 1051 height 697
click at [200, 29] on icon at bounding box center [192, 26] width 16 height 16
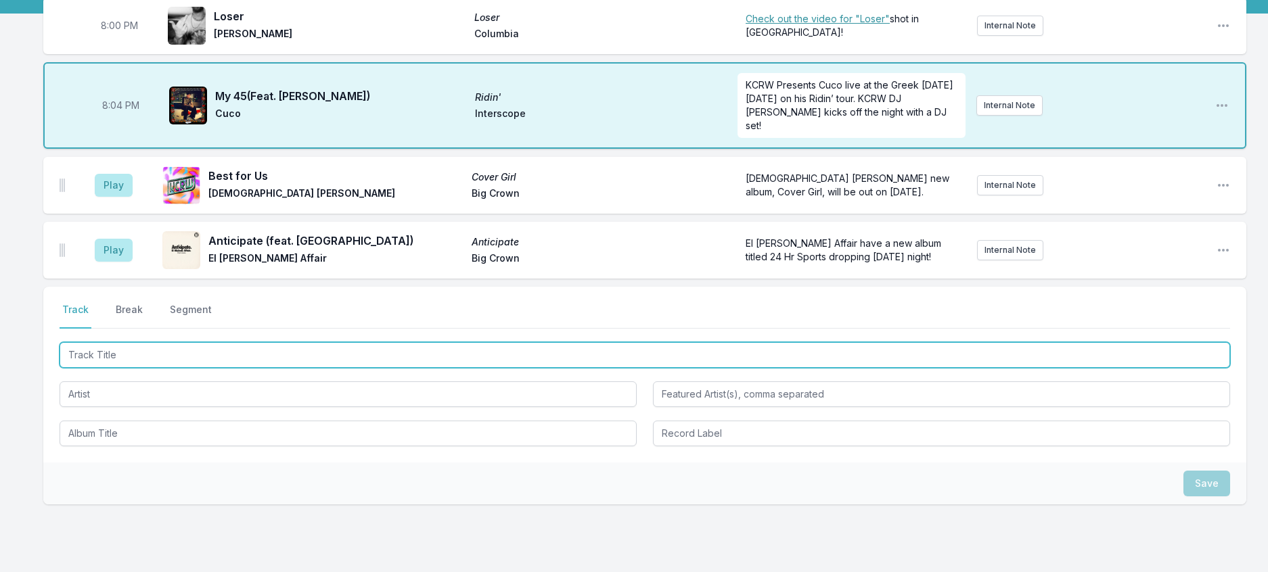
click at [303, 368] on input "Track Title" at bounding box center [645, 355] width 1170 height 26
type input "Future Memories"
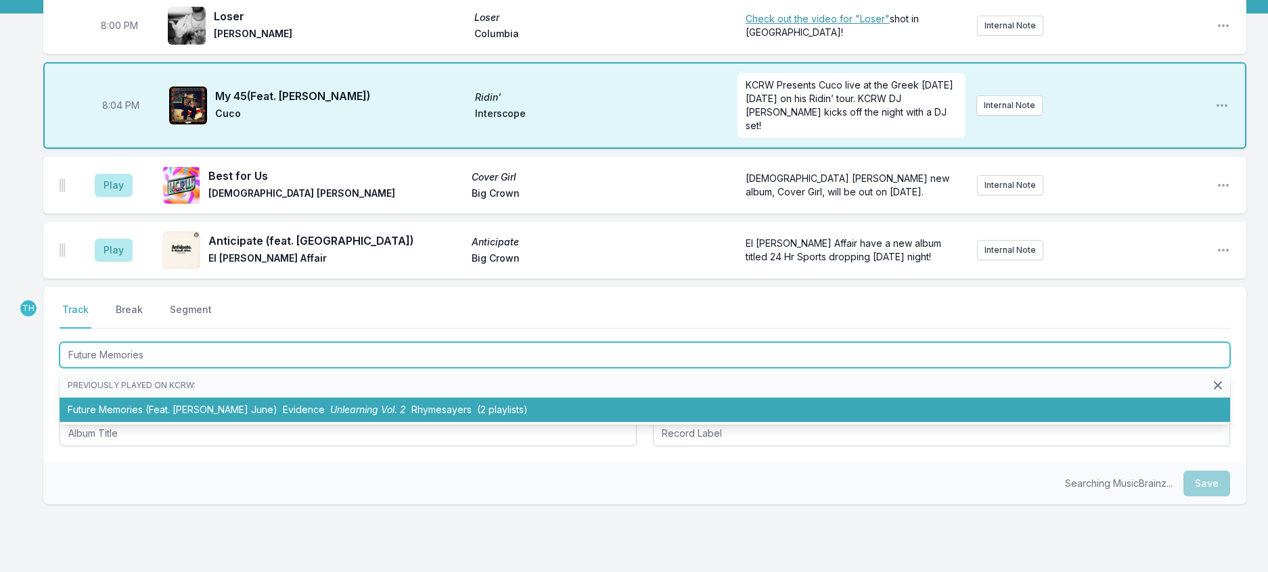
click at [330, 415] on span "Unlearning Vol. 2" at bounding box center [368, 410] width 76 height 12
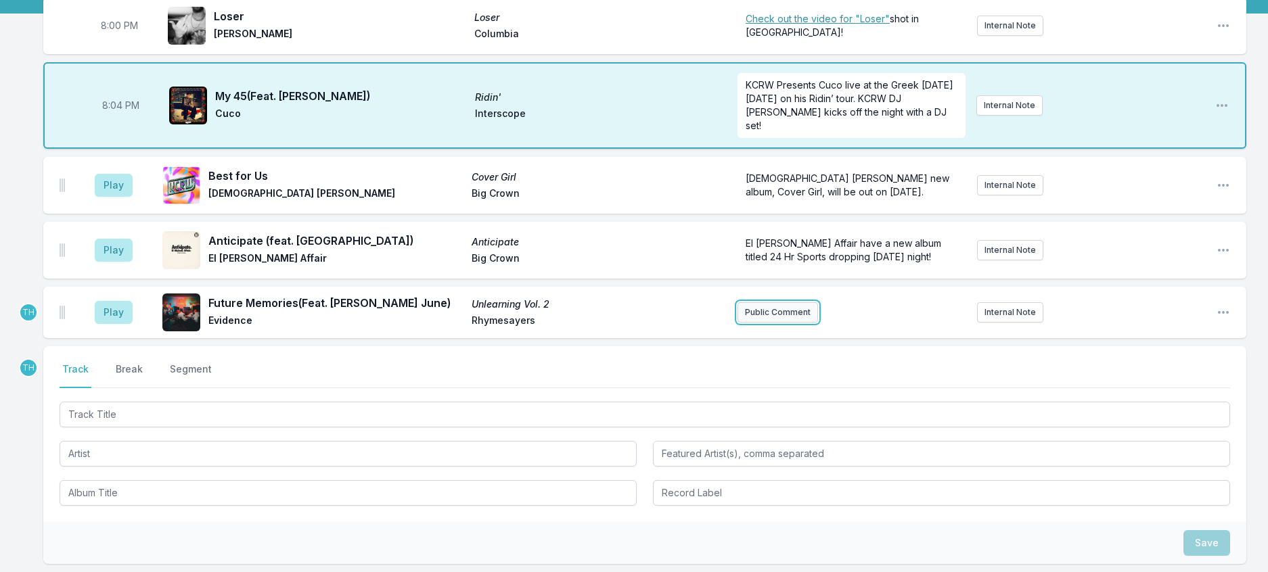
click at [748, 323] on button "Public Comment" at bounding box center [777, 312] width 81 height 20
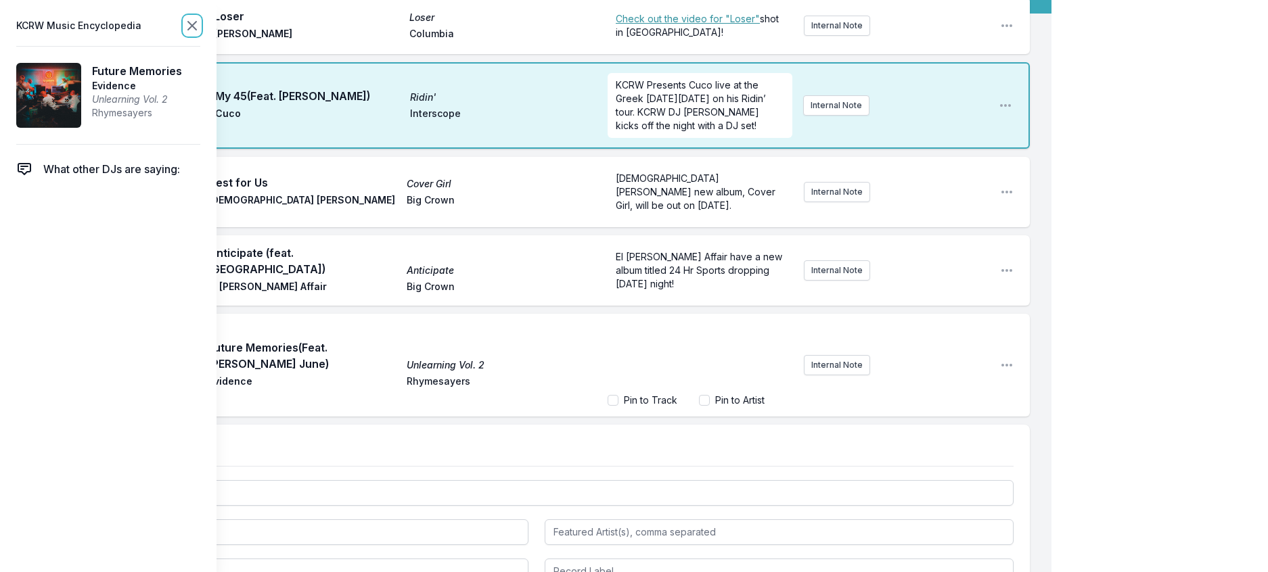
click at [200, 22] on icon at bounding box center [192, 26] width 16 height 16
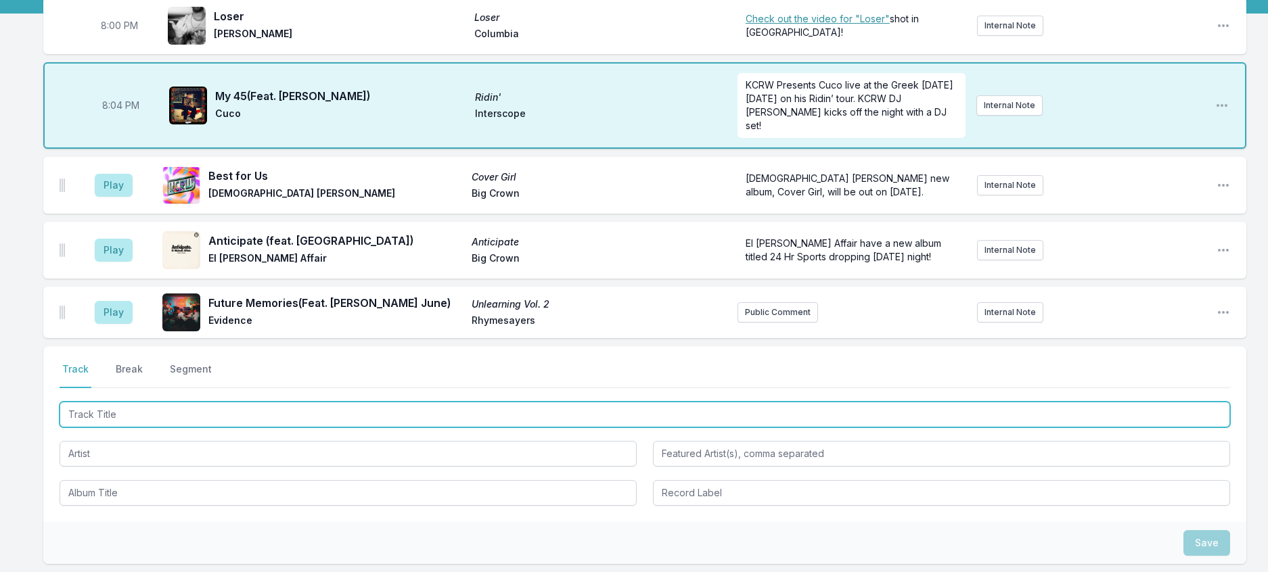
click at [154, 428] on input "Track Title" at bounding box center [645, 415] width 1170 height 26
type input "SOS"
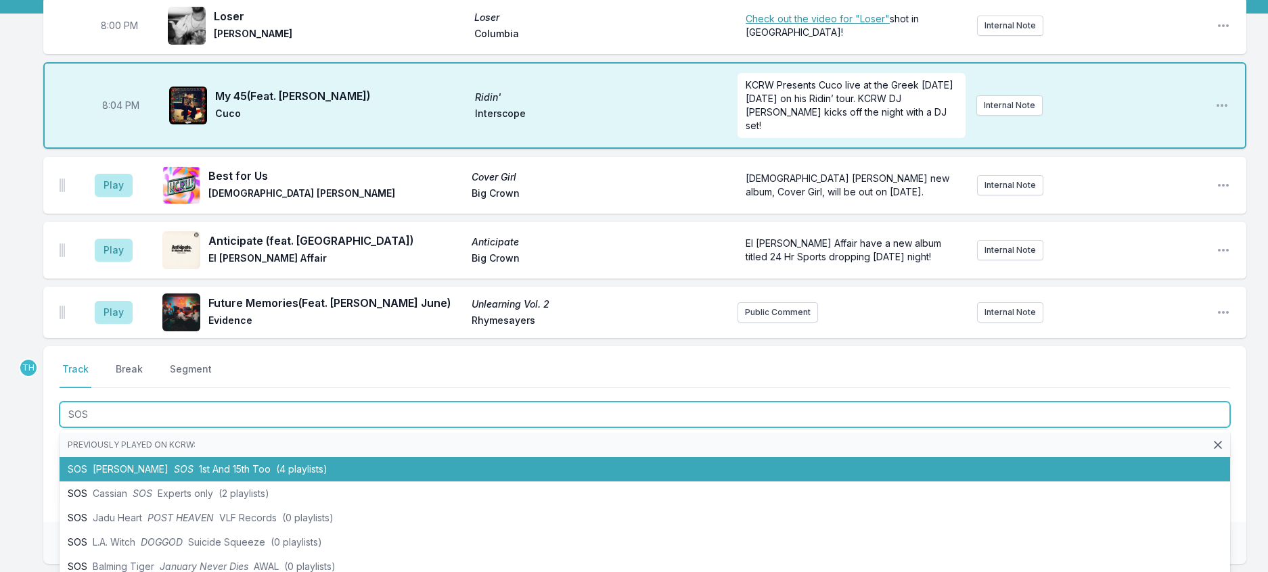
click at [224, 475] on span "1st And 15th Too" at bounding box center [235, 469] width 72 height 12
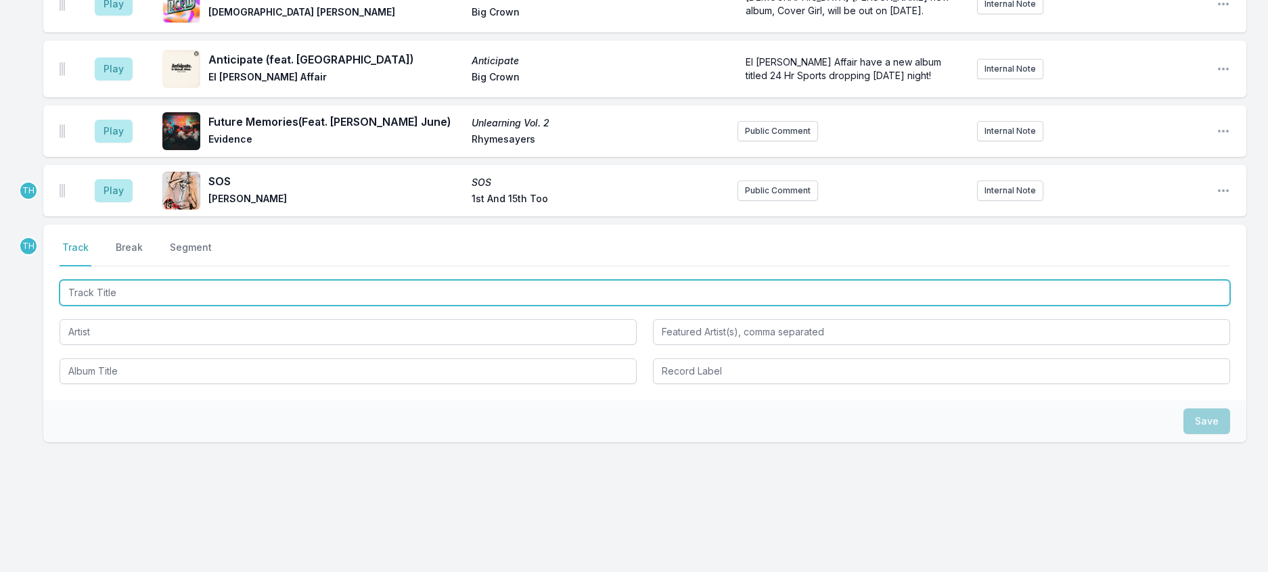
scroll to position [338, 0]
click at [260, 306] on input "Track Title" at bounding box center [645, 293] width 1170 height 26
type input "Bonita Applebum (Instrumental)"
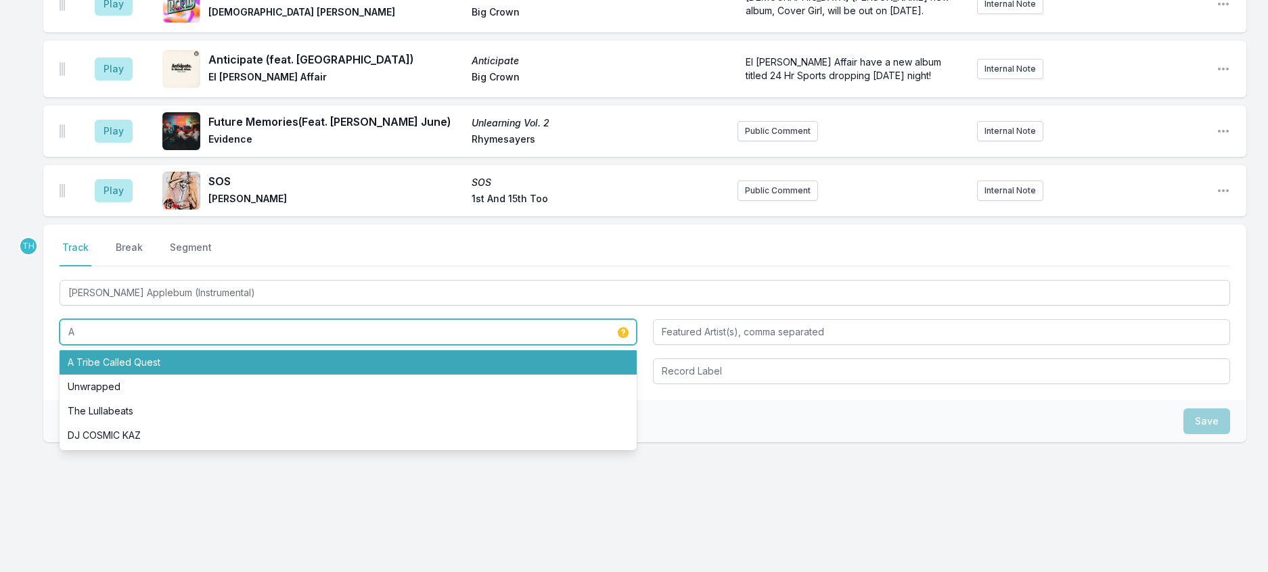
click at [124, 375] on li "A Tribe Called Quest" at bounding box center [348, 362] width 577 height 24
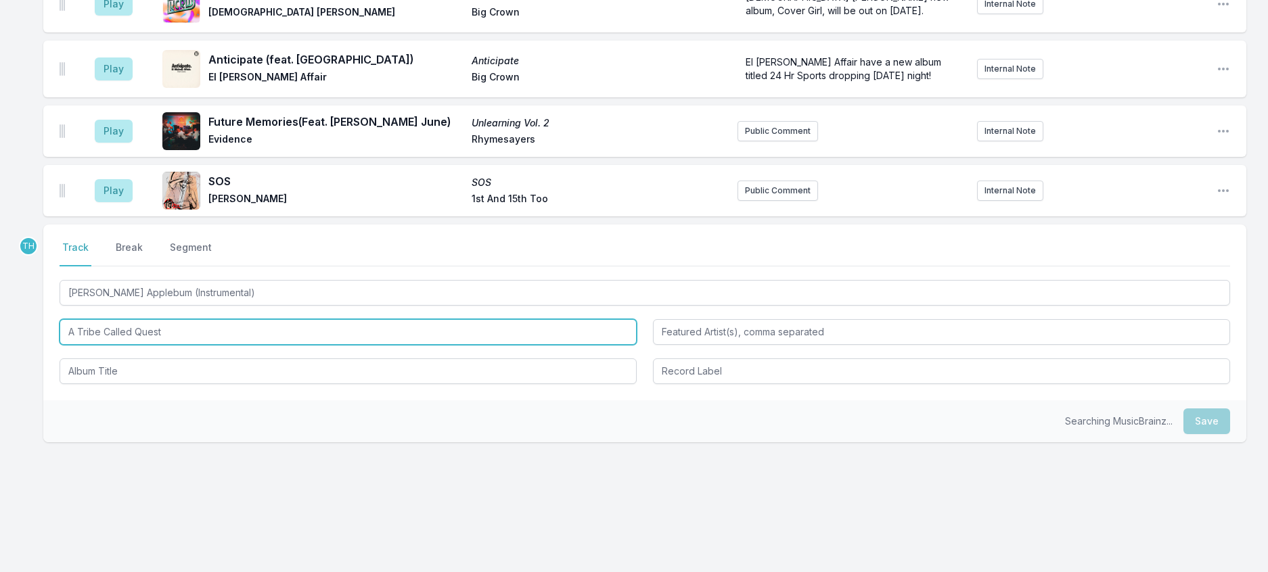
type input "A Tribe Called Quest"
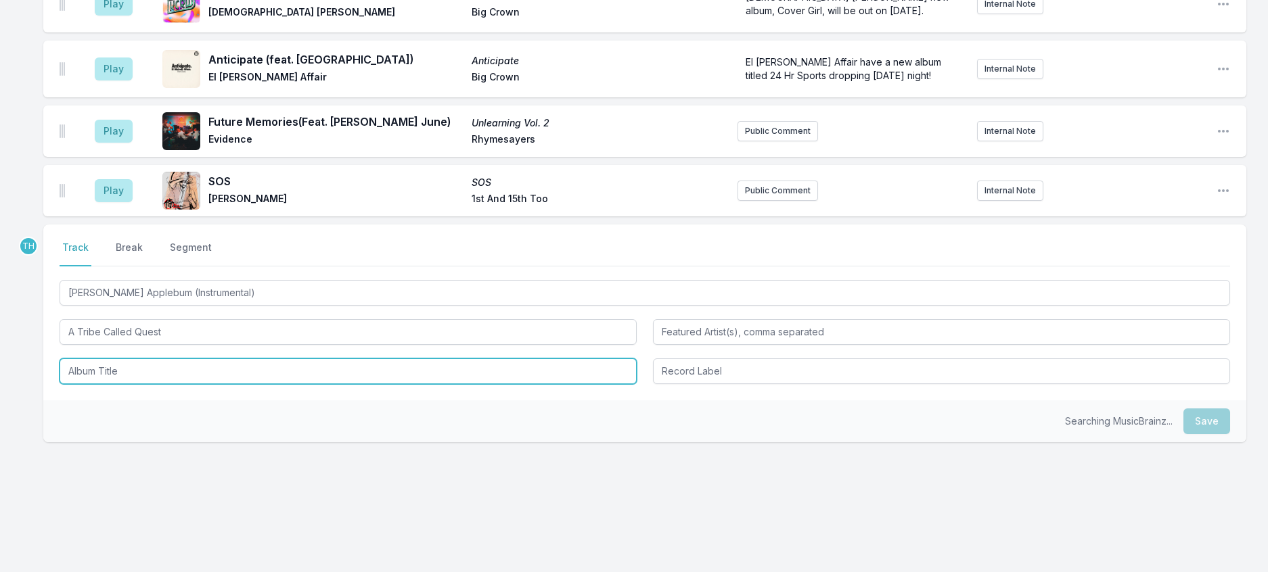
click at [135, 384] on input "Album Title" at bounding box center [348, 372] width 577 height 26
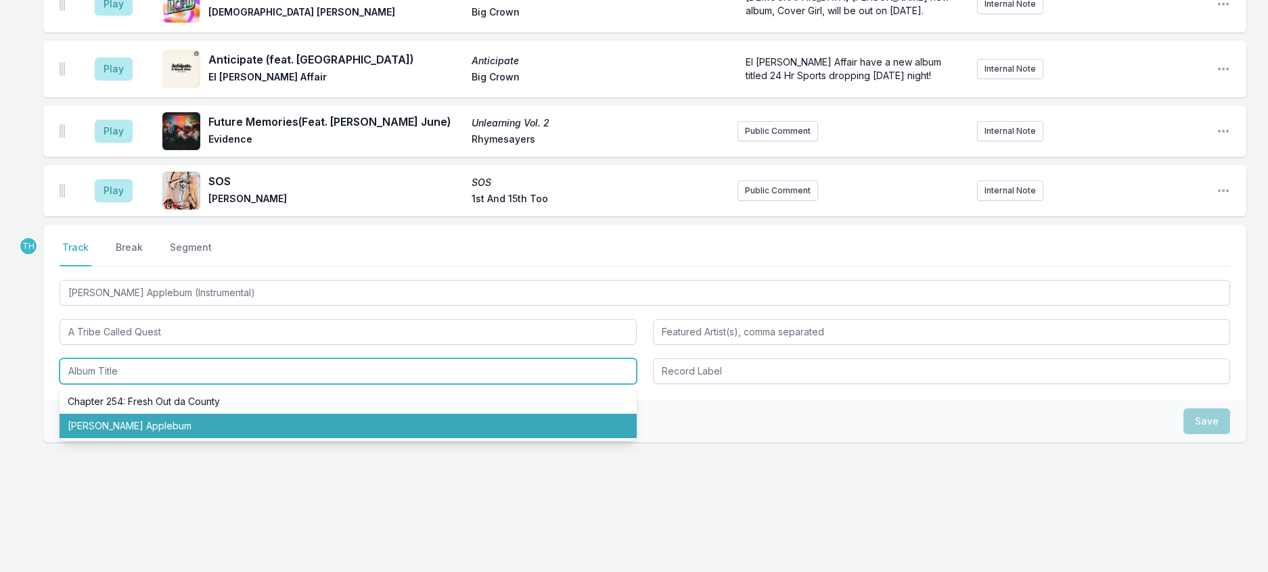
click at [146, 438] on li "Bonita Applebum" at bounding box center [348, 426] width 577 height 24
type input "Bonita Applebum"
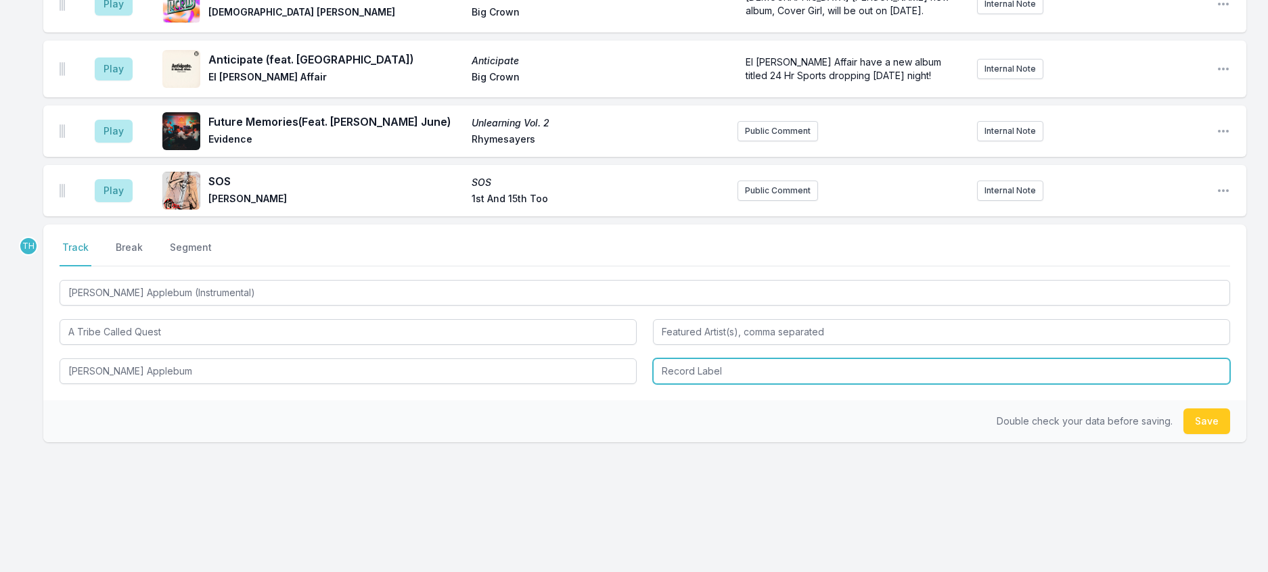
click at [733, 384] on input "Record Label" at bounding box center [941, 372] width 577 height 26
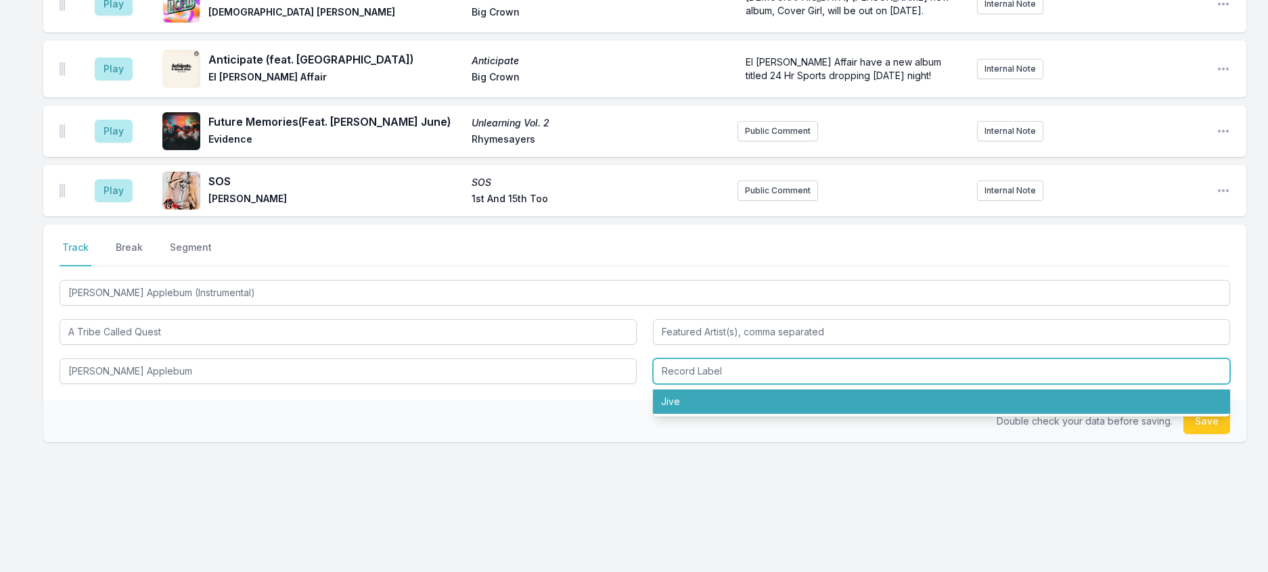
click at [721, 414] on li "Jive" at bounding box center [941, 402] width 577 height 24
type input "Jive"
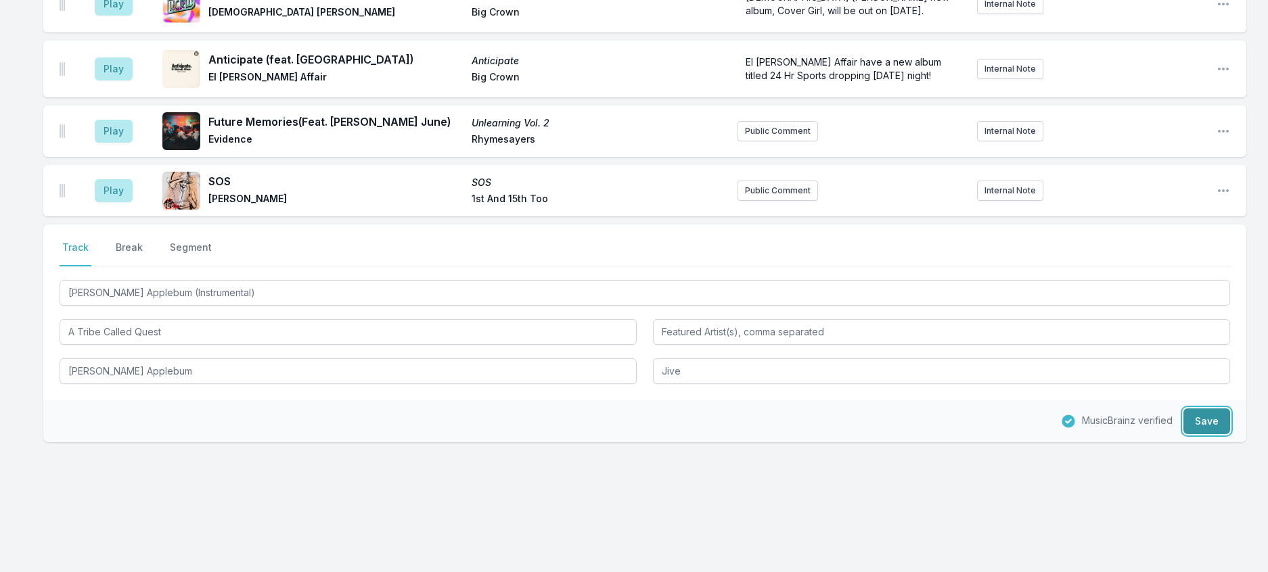
click at [1203, 434] on button "Save" at bounding box center [1206, 422] width 47 height 26
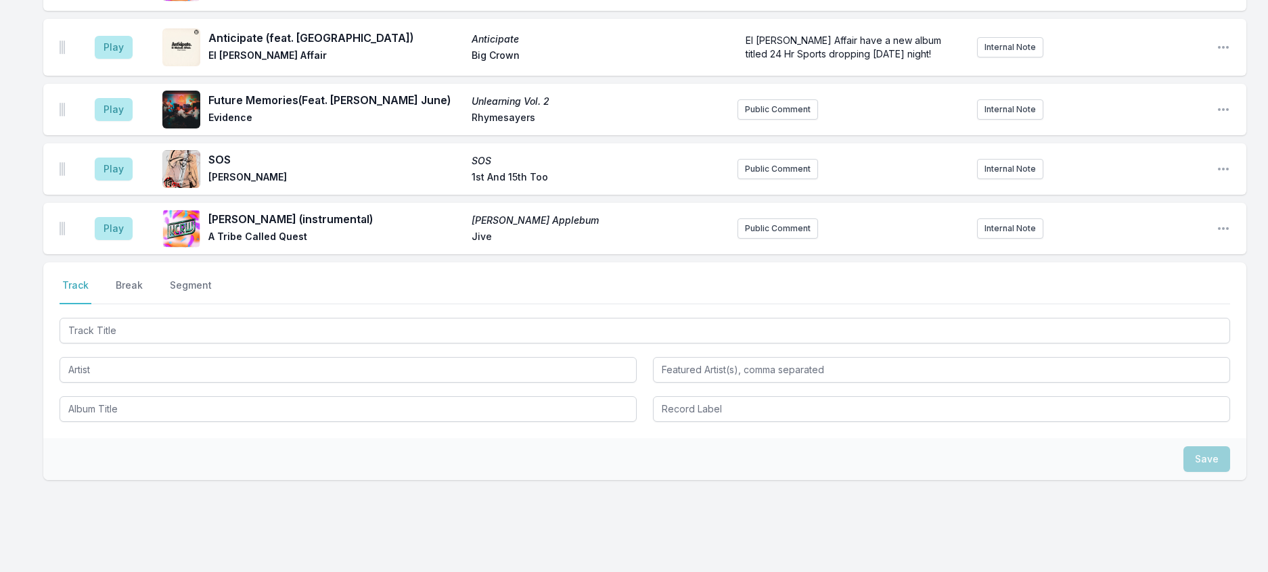
scroll to position [405, 0]
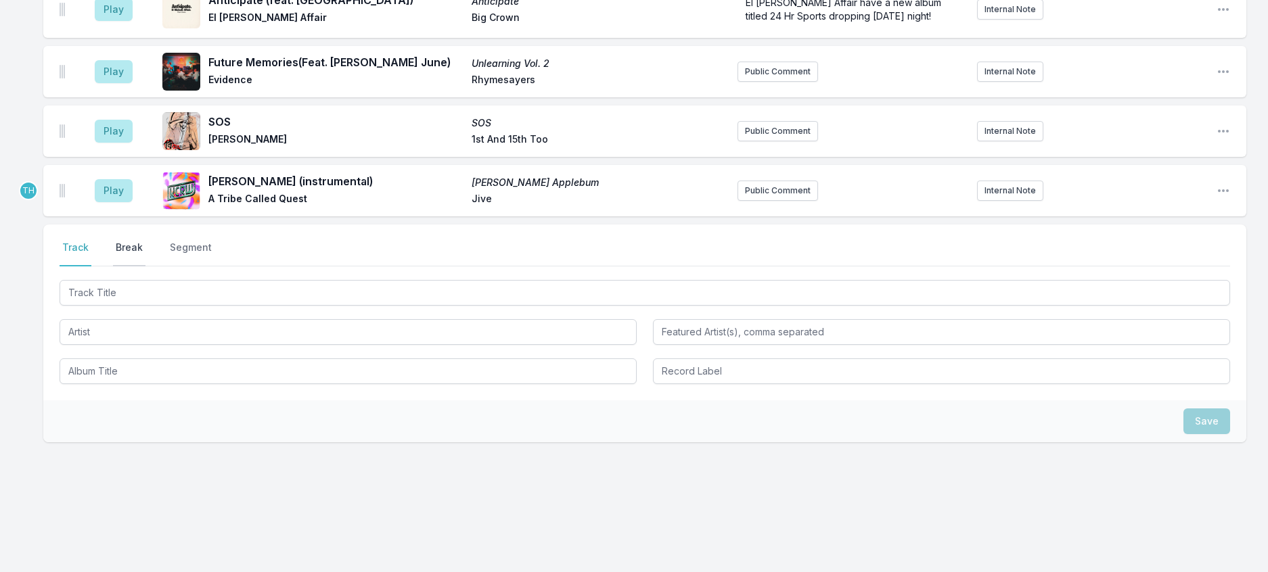
click at [133, 267] on button "Break" at bounding box center [129, 254] width 32 height 26
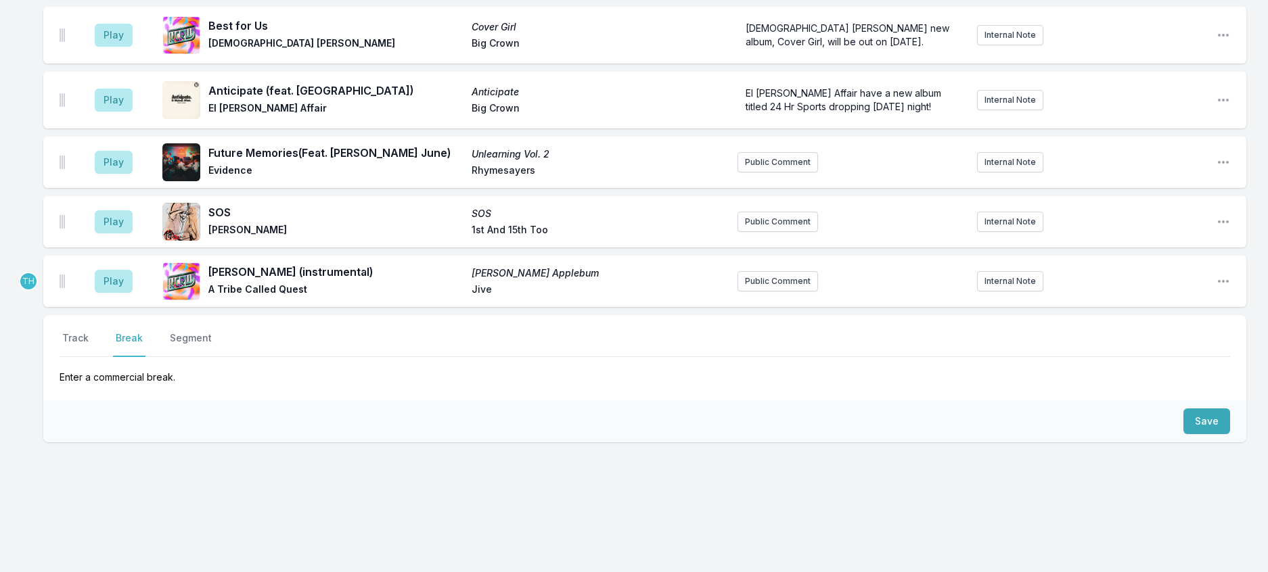
scroll to position [392, 0]
click at [1214, 409] on button "Save" at bounding box center [1206, 422] width 47 height 26
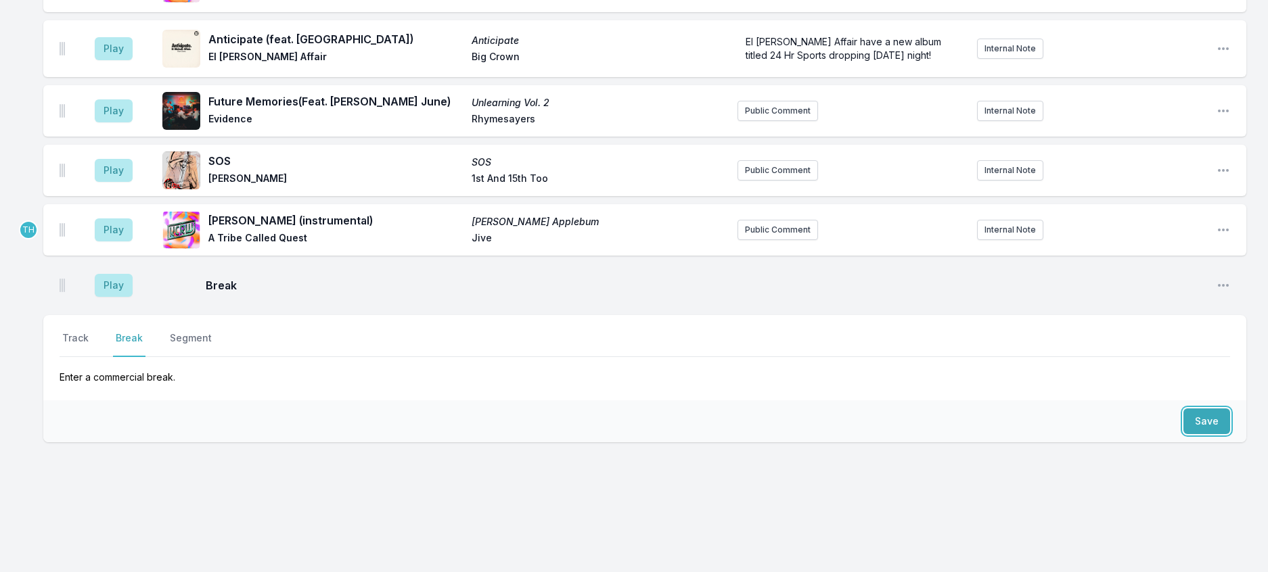
scroll to position [450, 0]
click at [91, 331] on button "Track" at bounding box center [76, 344] width 32 height 26
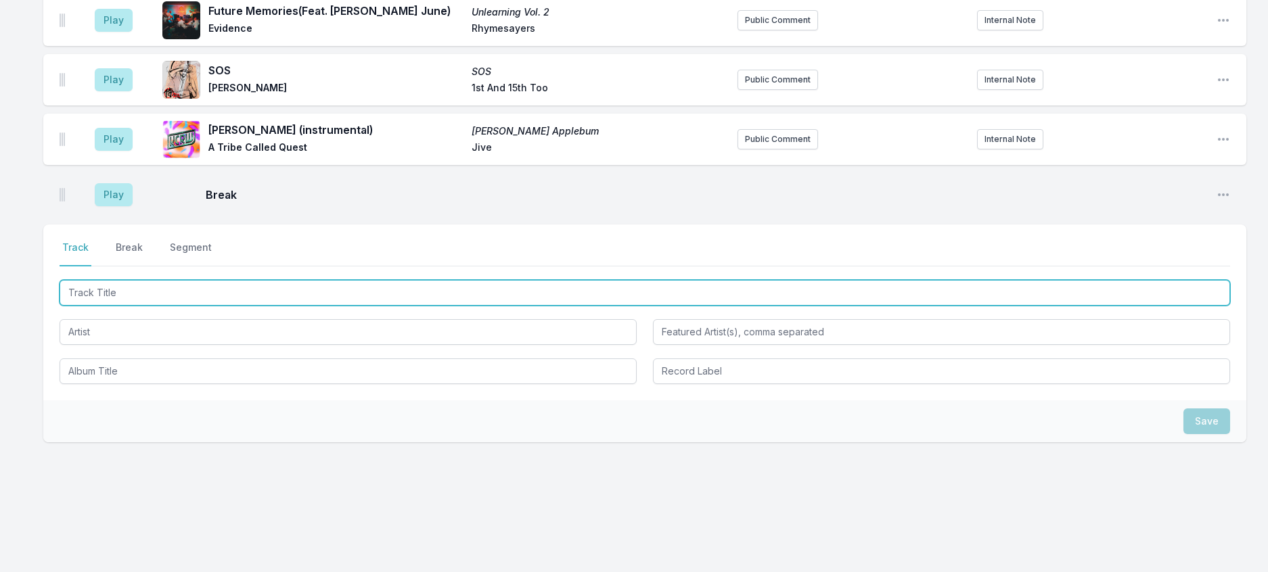
click at [120, 306] on input "Track Title" at bounding box center [645, 293] width 1170 height 26
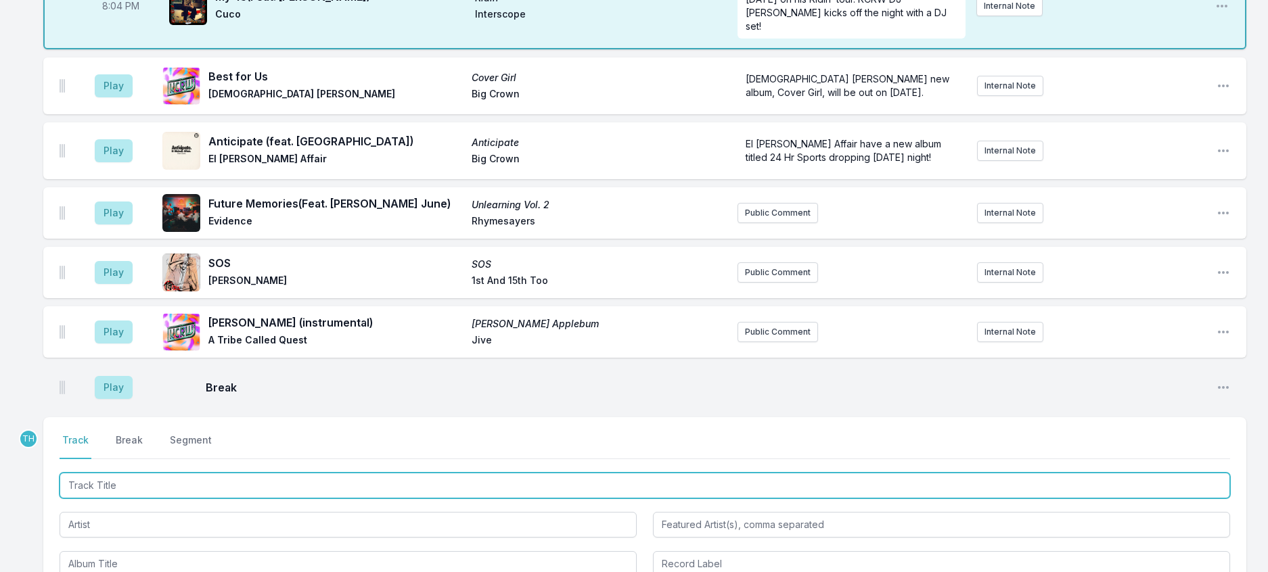
scroll to position [112, 0]
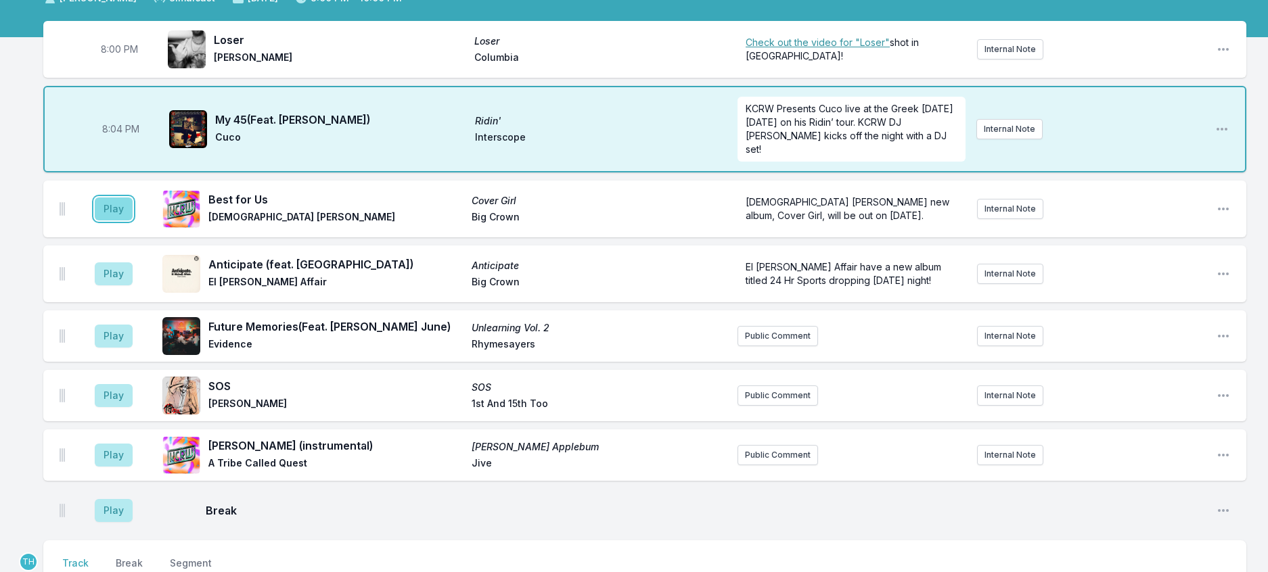
click at [133, 221] on button "Play" at bounding box center [114, 209] width 38 height 23
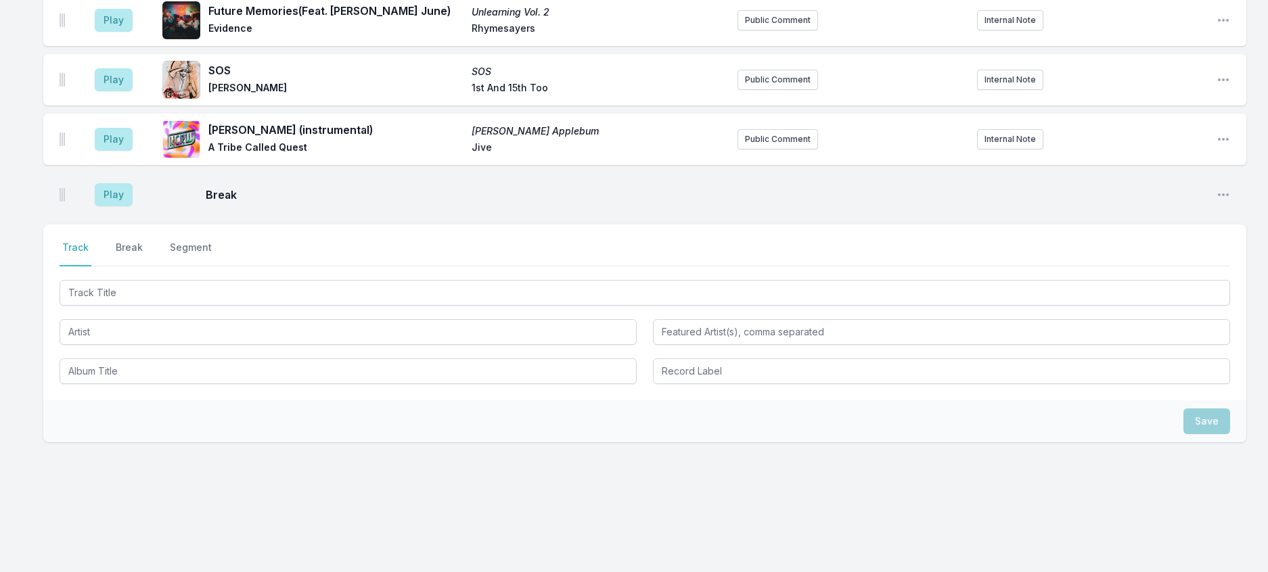
scroll to position [518, 0]
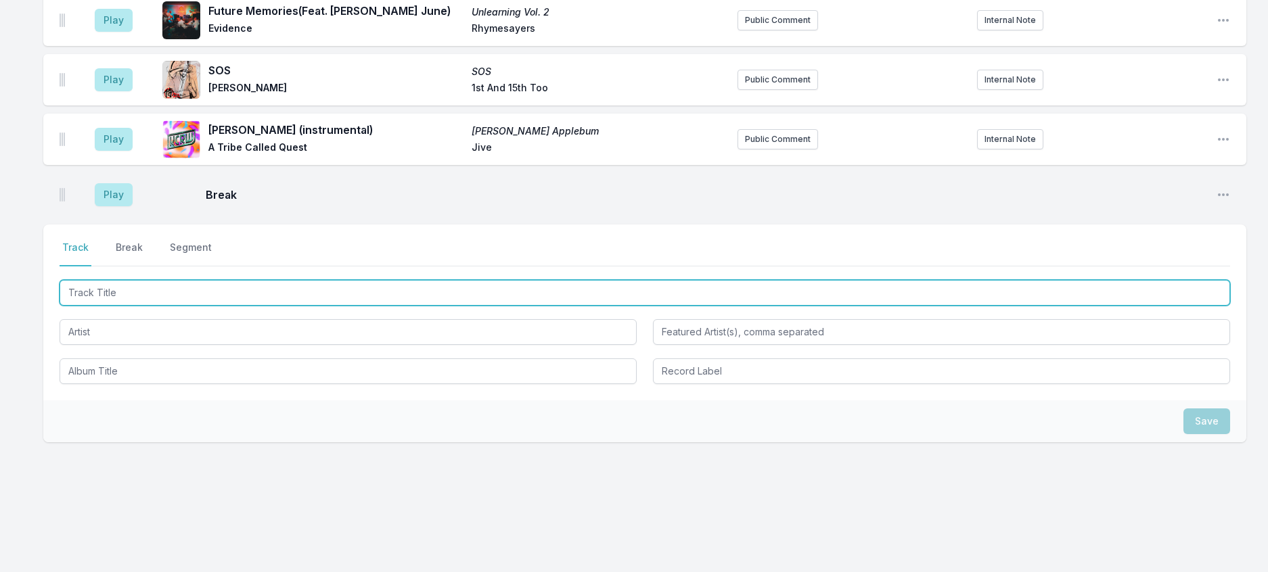
click at [224, 288] on input "Track Title" at bounding box center [645, 293] width 1170 height 26
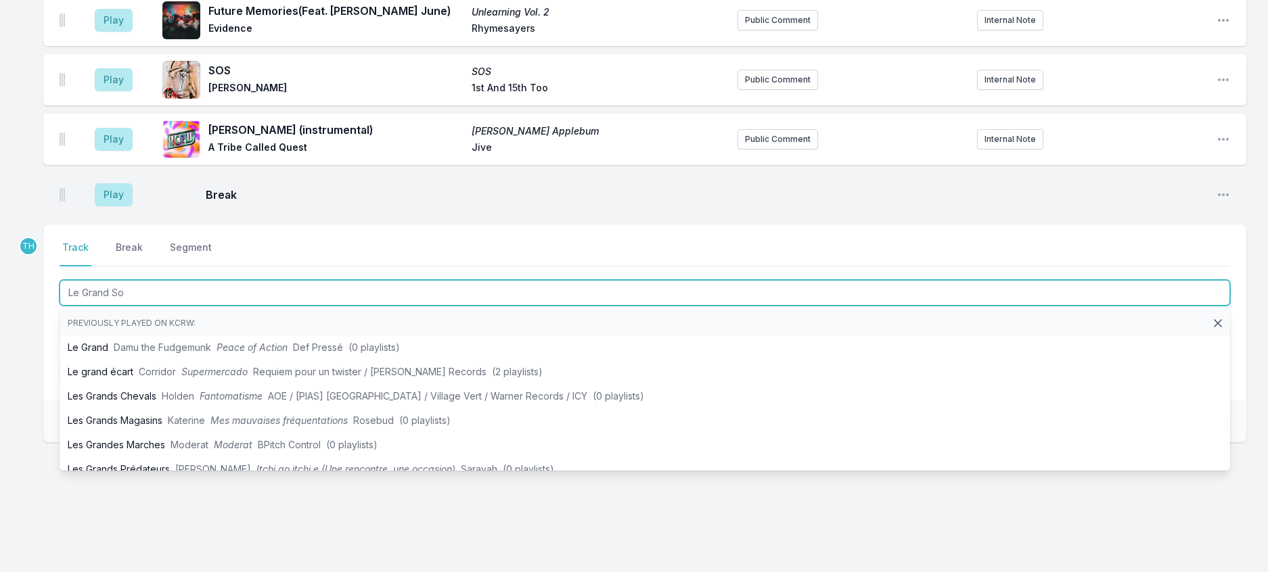
type input "Le Grand Sol"
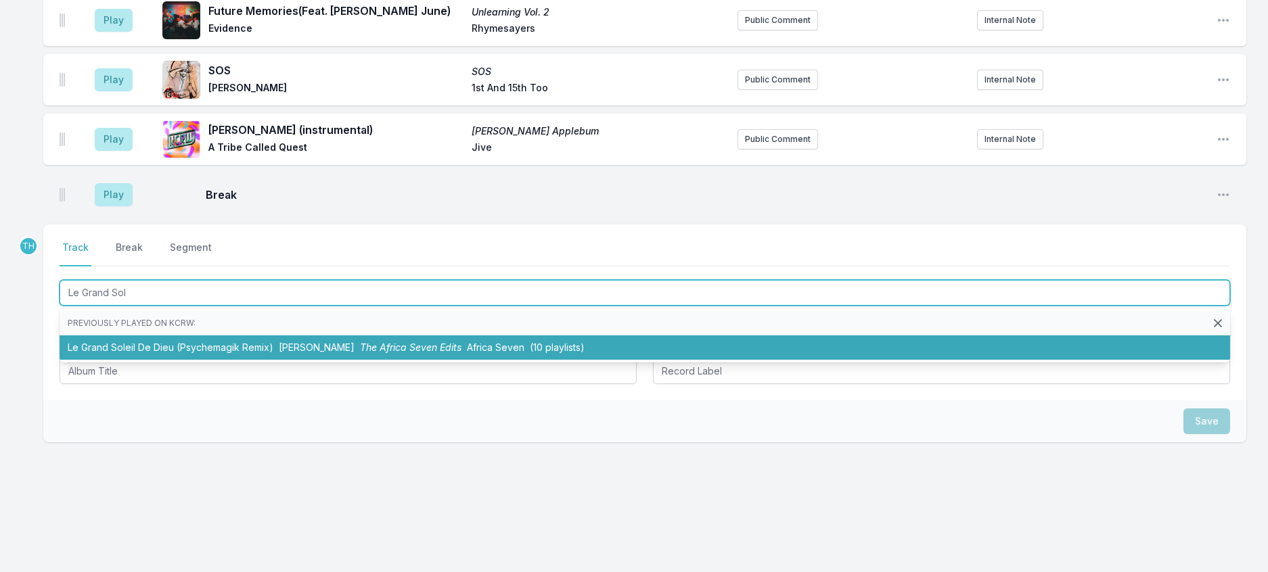
click at [307, 347] on span "Francis Bebey" at bounding box center [317, 348] width 76 height 12
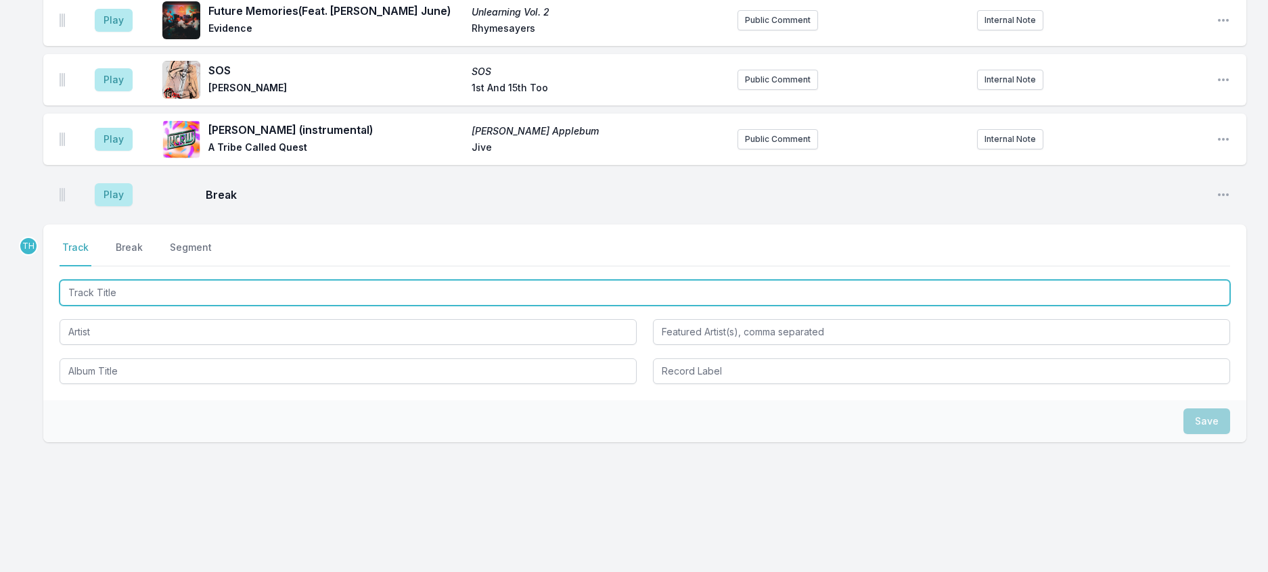
scroll to position [594, 0]
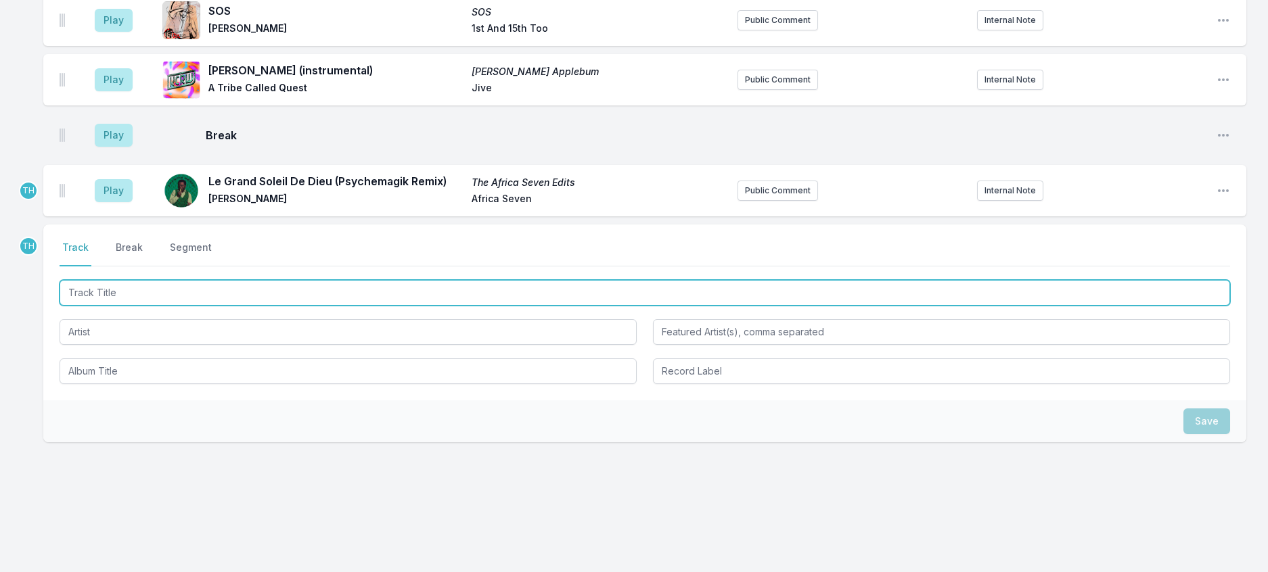
click at [382, 285] on input "Track Title" at bounding box center [645, 293] width 1170 height 26
type input "Didn't I (Jo"
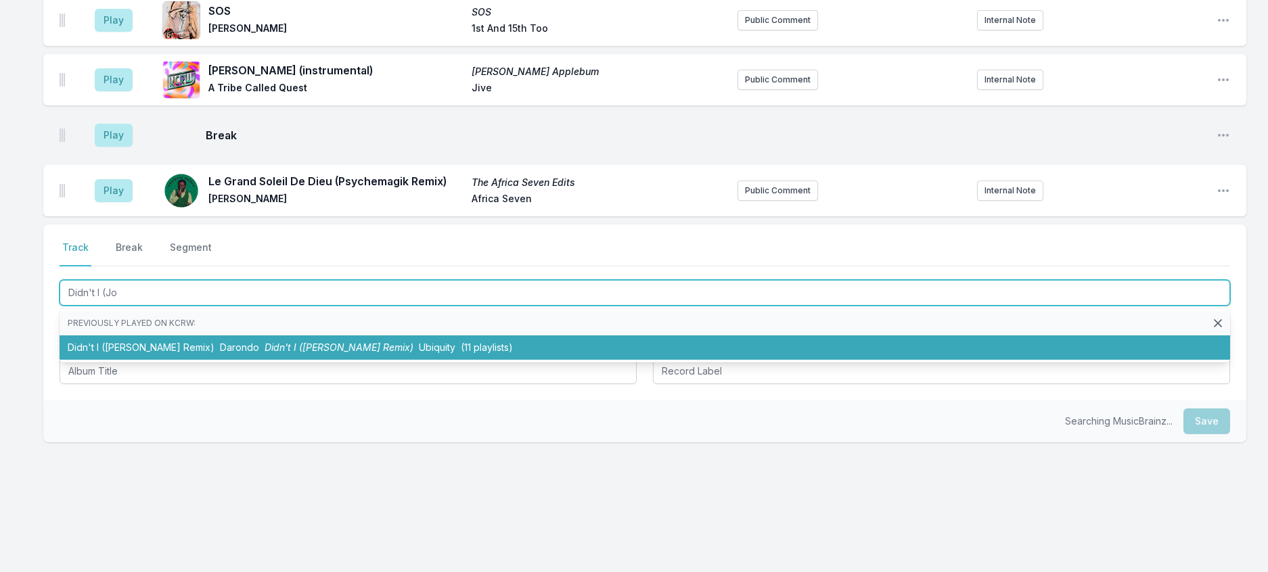
click at [323, 352] on span "Didn't I (Johnny Bolzan Remix)" at bounding box center [339, 348] width 149 height 12
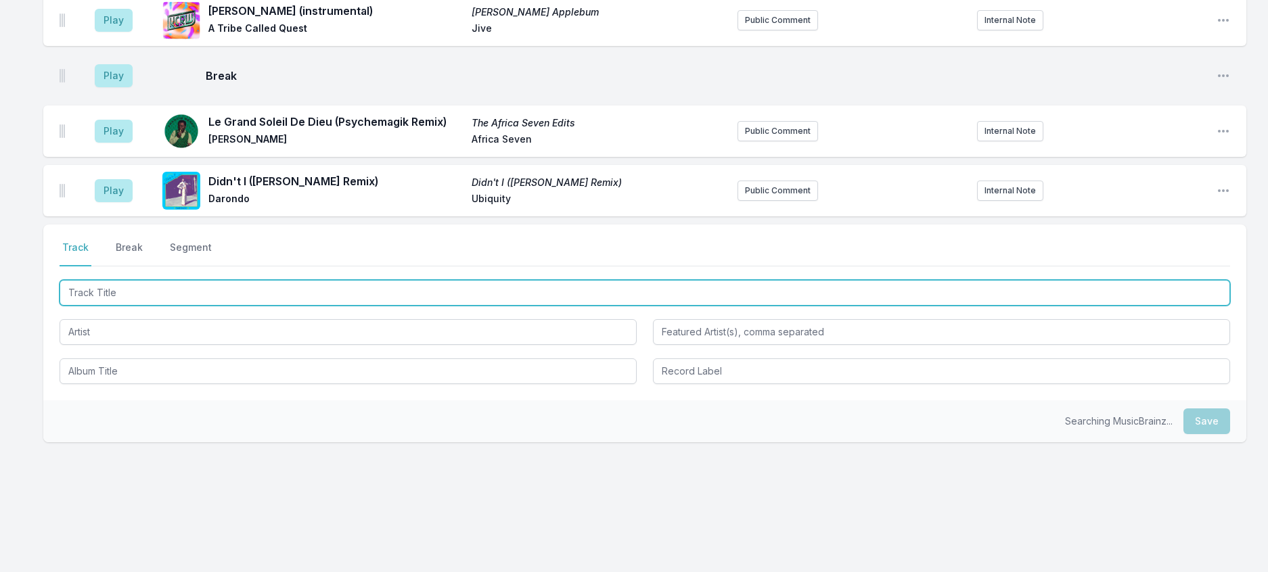
scroll to position [661, 0]
click at [398, 294] on input "Track Title" at bounding box center [645, 293] width 1170 height 26
type input "Nothing Is Forever"
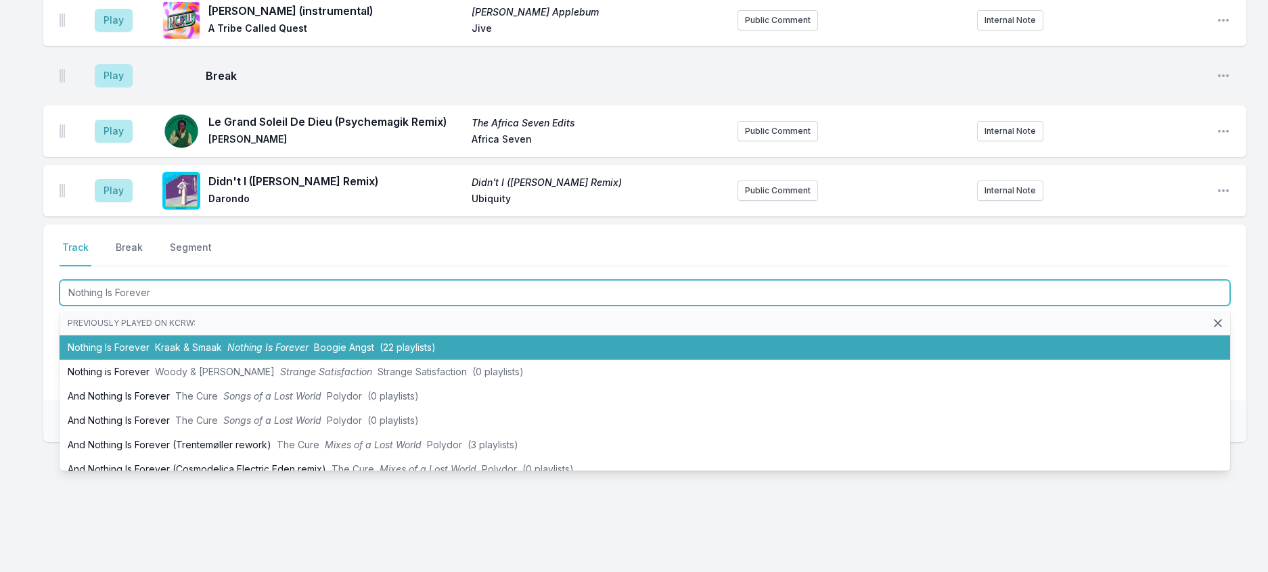
click at [432, 350] on span "(22 playlists)" at bounding box center [408, 348] width 56 height 12
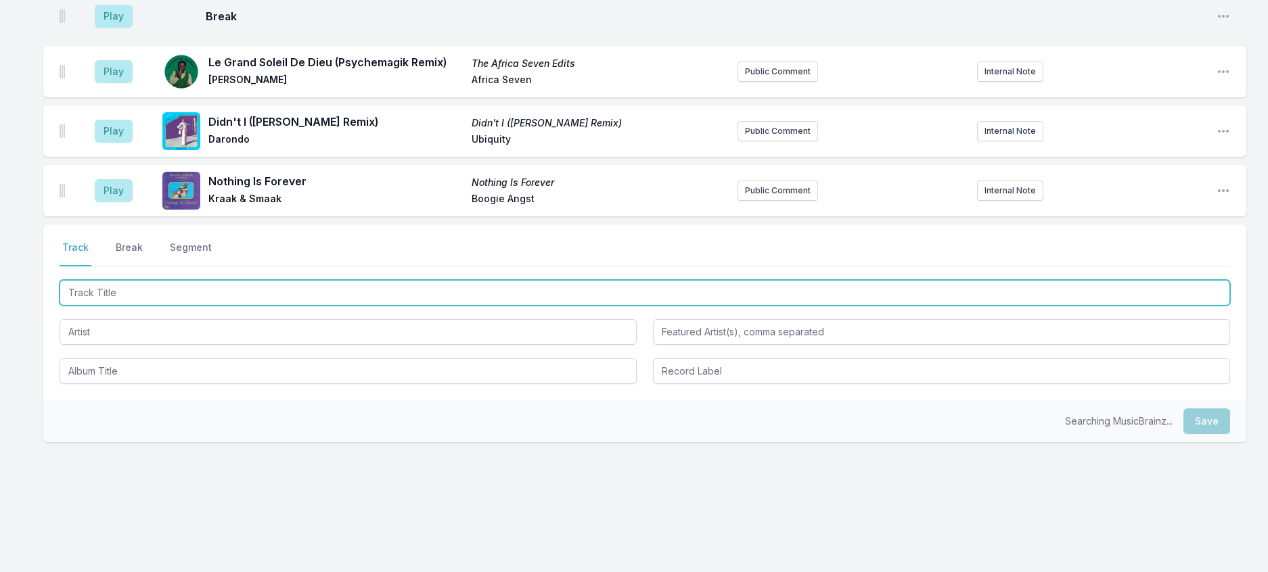
scroll to position [728, 0]
drag, startPoint x: 339, startPoint y: 288, endPoint x: 16, endPoint y: 258, distance: 324.7
click at [16, 262] on div "8:00 PM Loser Loser Tame Impala Columbia ﻿ Check out the video for "Loser" shot…" at bounding box center [634, 49] width 1268 height 1046
type input "She Drives Me Crazy (Flight Facilities Rework)"
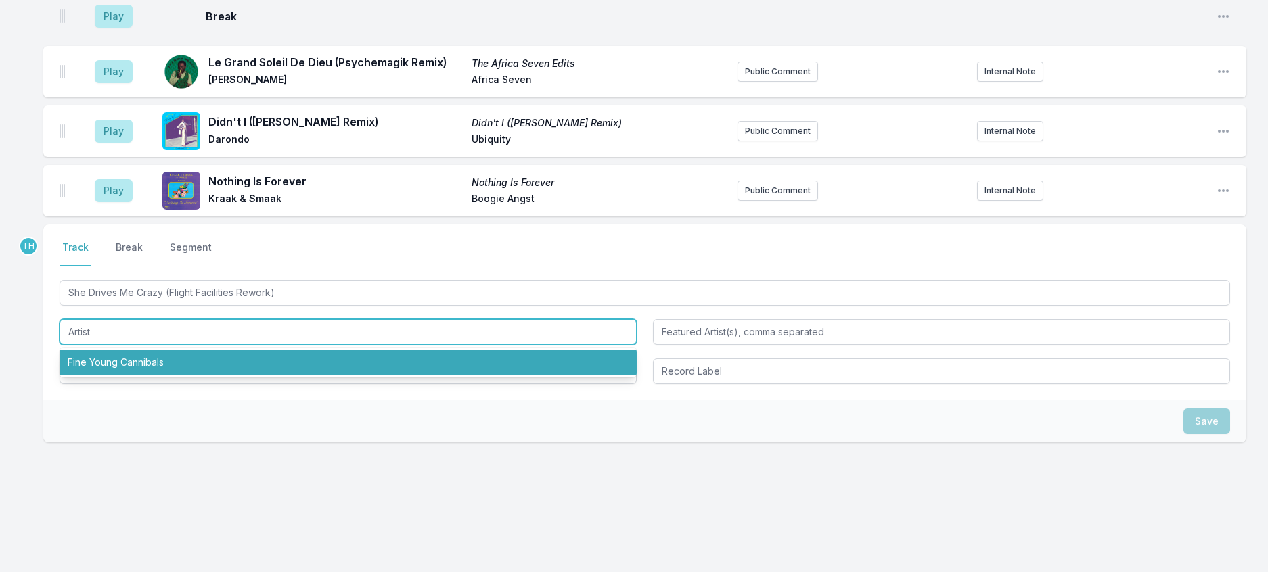
click at [83, 371] on li "Fine Young Cannibals" at bounding box center [348, 362] width 577 height 24
type input "Fine Young Cannibals"
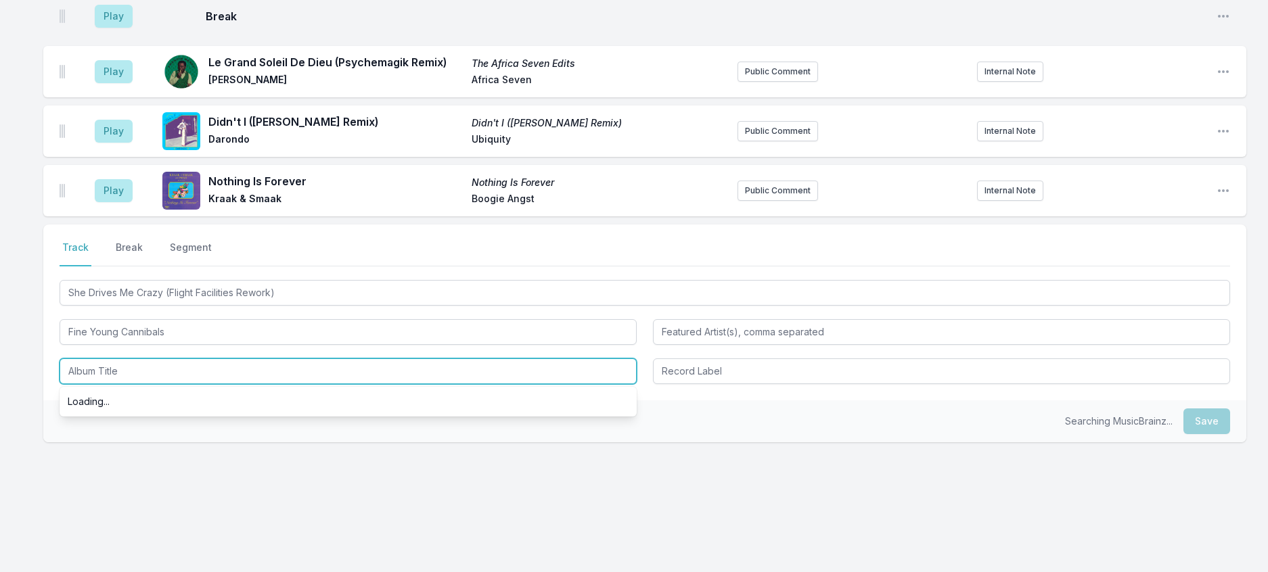
click at [110, 375] on input "Album Title" at bounding box center [348, 372] width 577 height 26
paste input "She Drives Me Crazy (Flight Facilities Rework)"
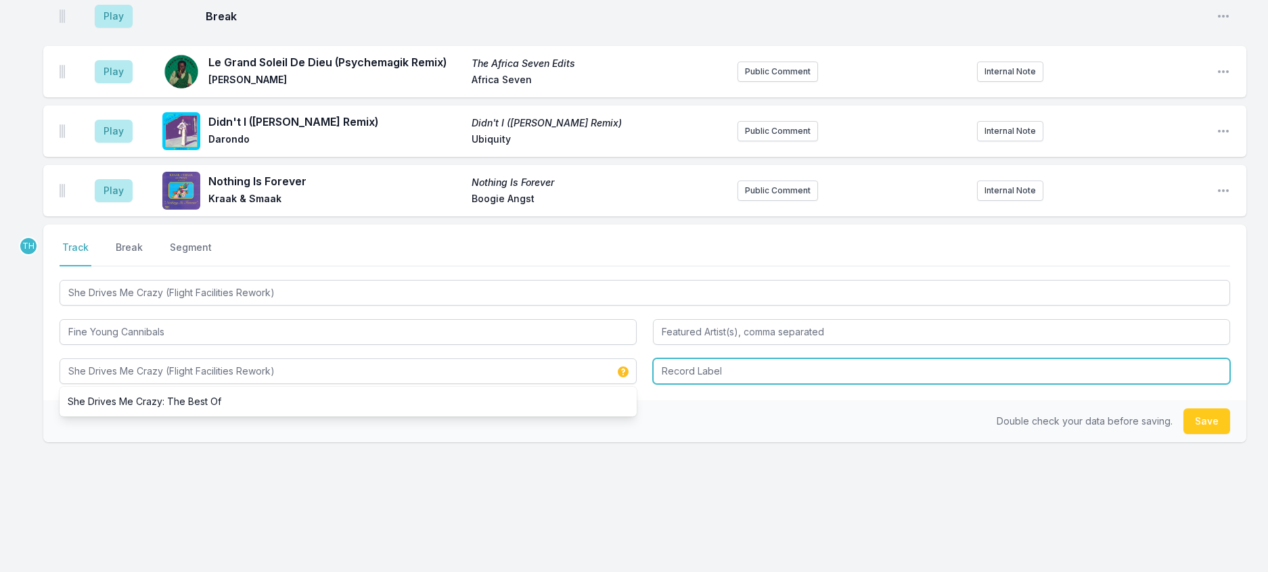
type input "She Drives Me Crazy (Flight Facilities Rework)"
type input "w"
type input "White Label"
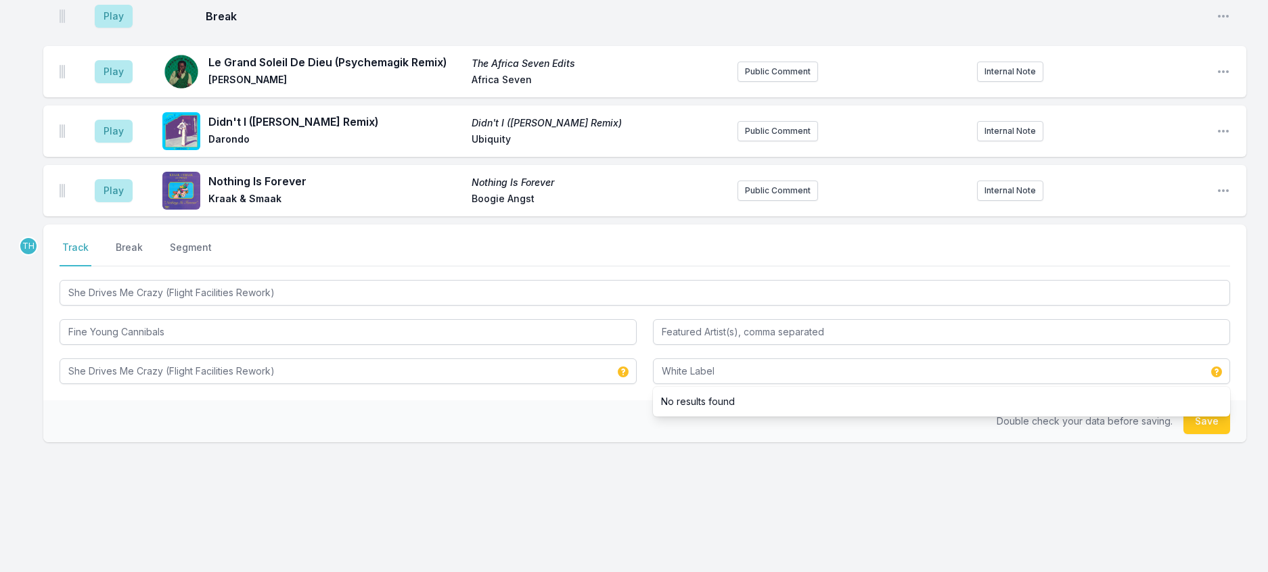
click at [543, 419] on div "Double check your data before saving. Save" at bounding box center [644, 421] width 1203 height 42
click at [1192, 429] on button "Save" at bounding box center [1206, 422] width 47 height 26
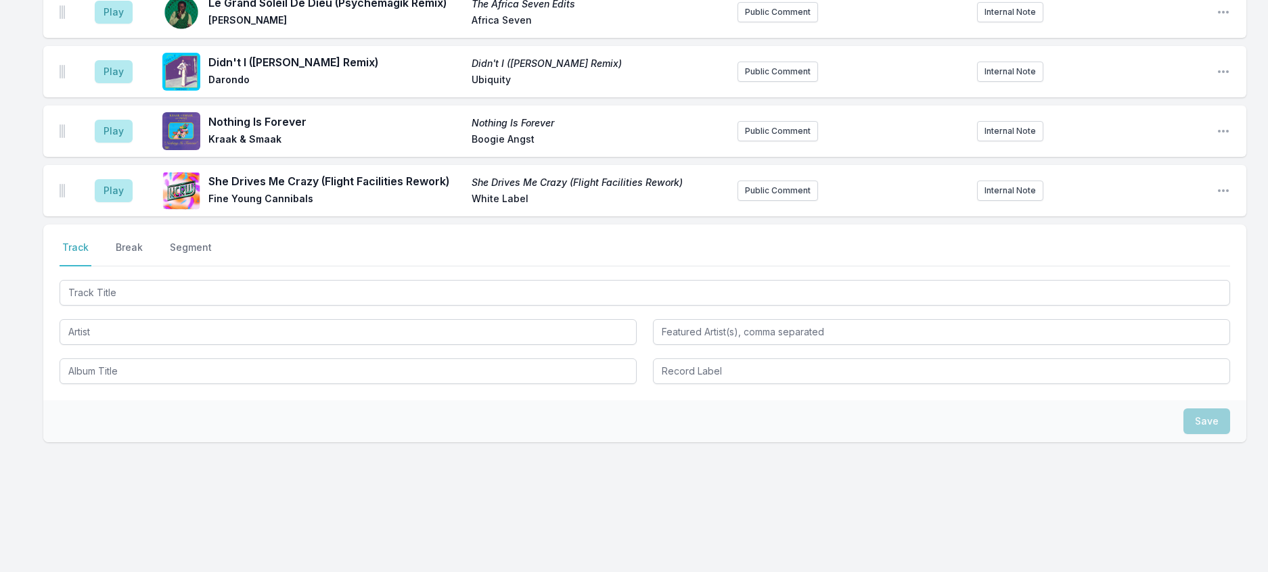
scroll to position [804, 0]
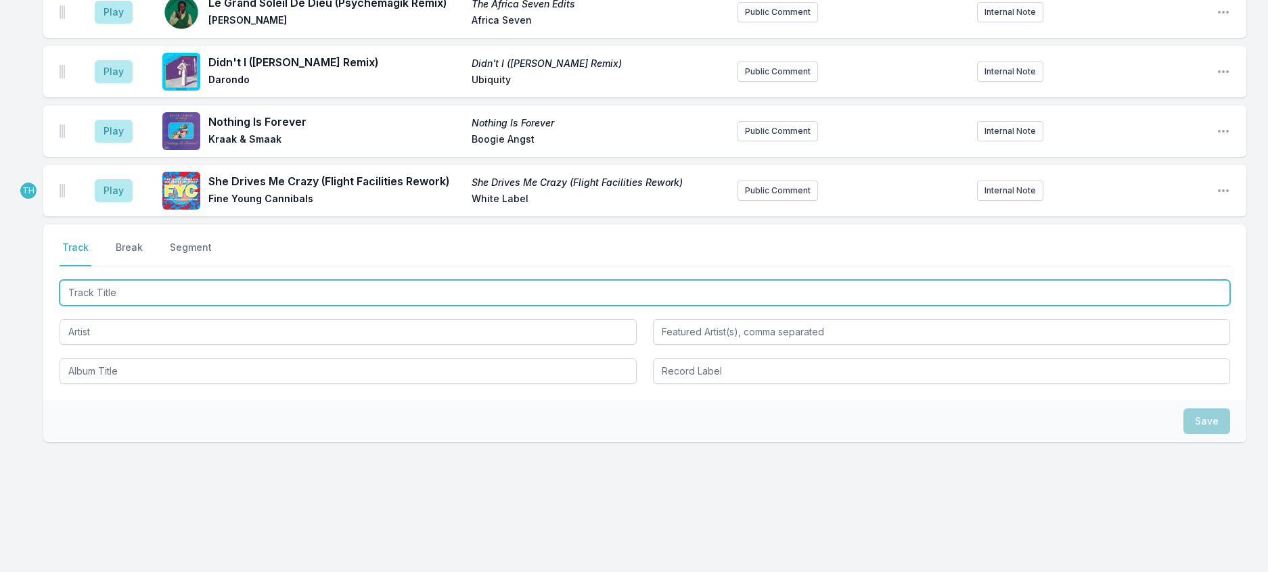
click at [292, 295] on input "Track Title" at bounding box center [645, 293] width 1170 height 26
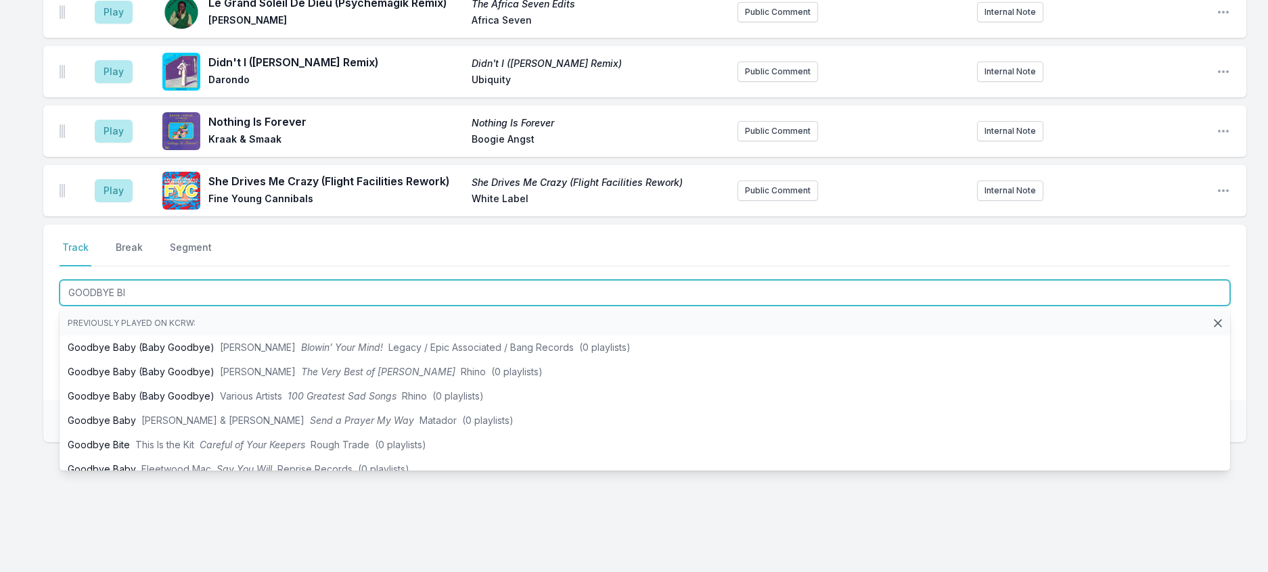
type input "GOODBYE BIT"
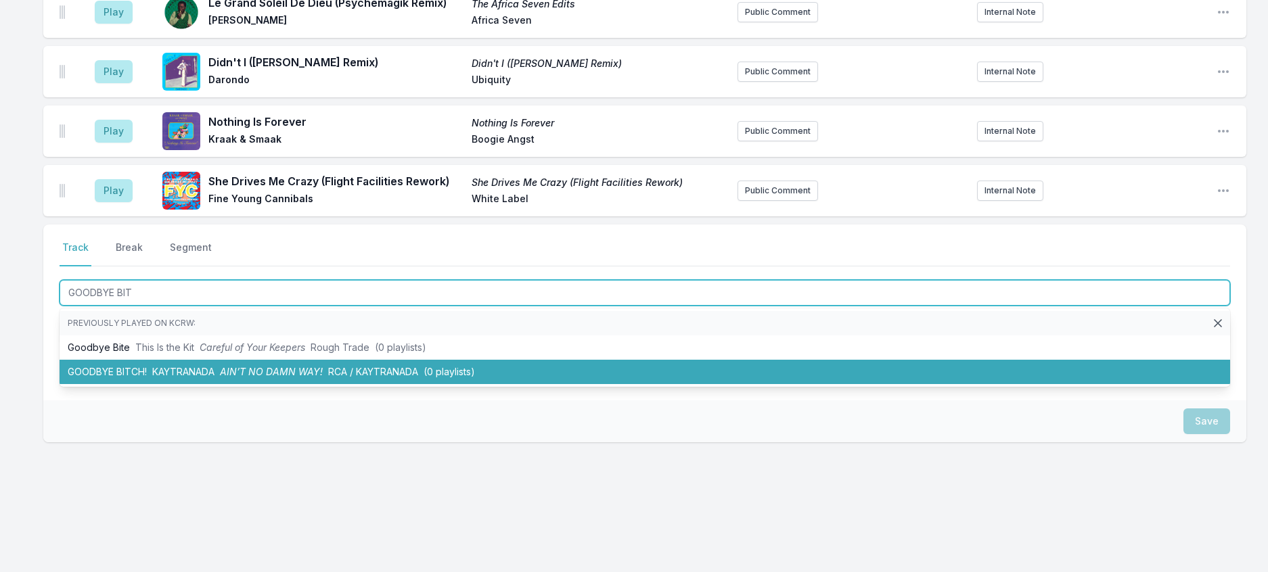
click at [377, 377] on span "RCA / KAYTRANADA" at bounding box center [373, 372] width 90 height 12
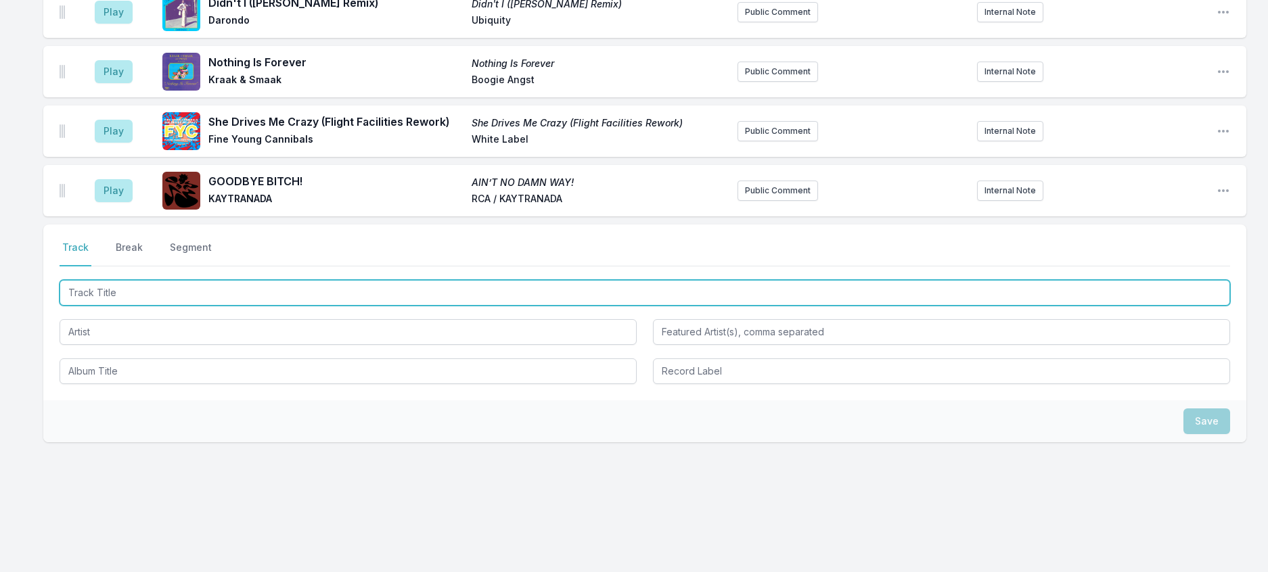
scroll to position [871, 0]
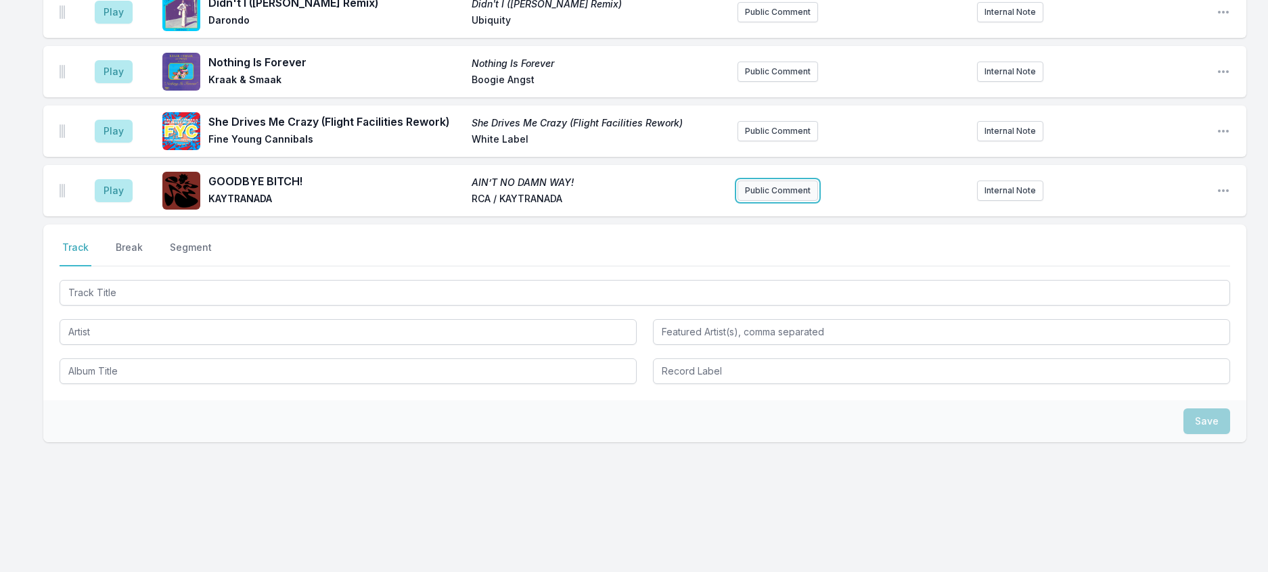
click at [777, 181] on button "Public Comment" at bounding box center [777, 191] width 81 height 20
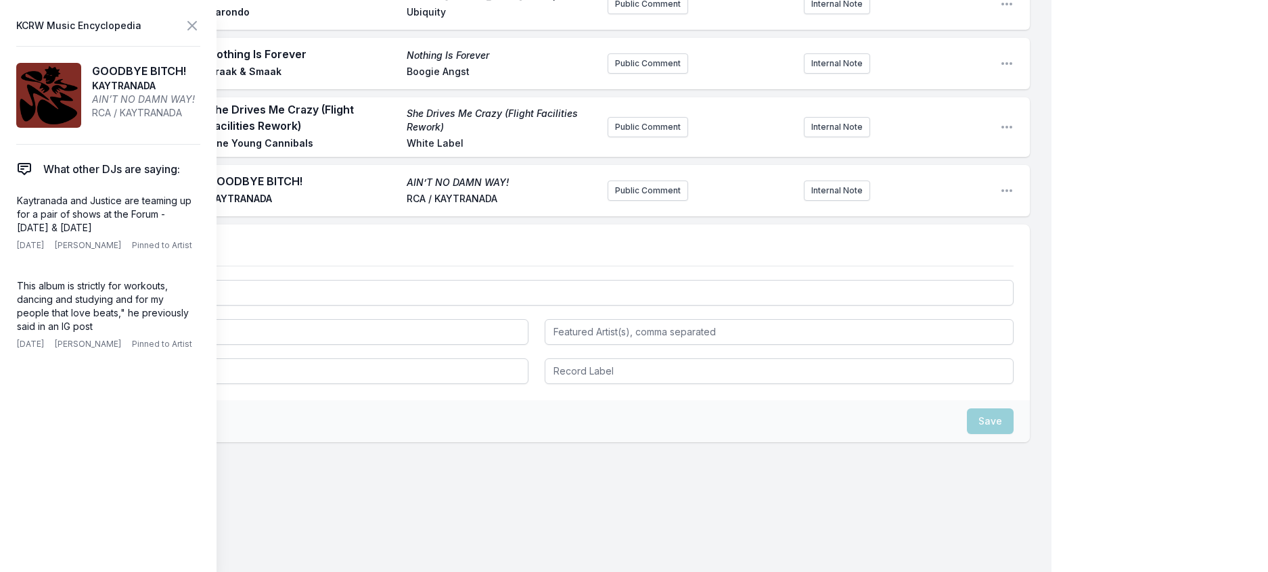
drag, startPoint x: 143, startPoint y: 258, endPoint x: 10, endPoint y: 227, distance: 136.2
click at [10, 227] on aside "KCRW Music Encyclopedia GOODBYE BITCH! KAYTRANADA AIN’T NO DAMN WAY! RCA / KAYT…" at bounding box center [108, 286] width 216 height 572
copy p "Kaytranada and Justice are teaming up for a pair of shows at the Forum - Octobe…"
click at [620, 201] on button "Public Comment" at bounding box center [647, 191] width 81 height 20
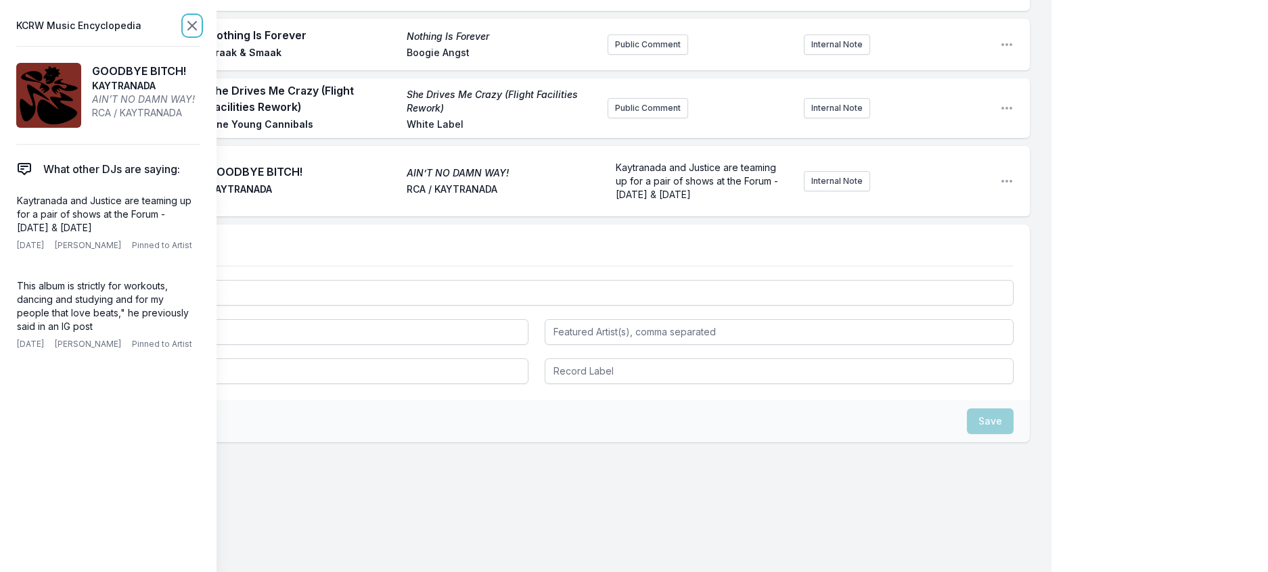
click at [200, 25] on icon at bounding box center [192, 26] width 16 height 16
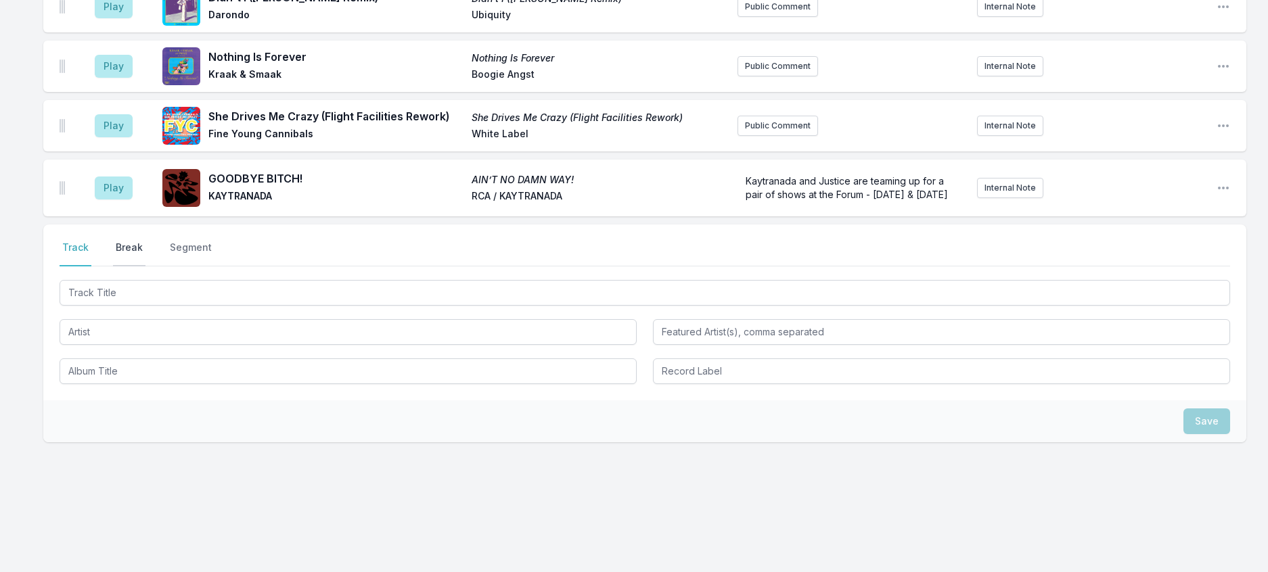
click at [141, 241] on button "Break" at bounding box center [129, 254] width 32 height 26
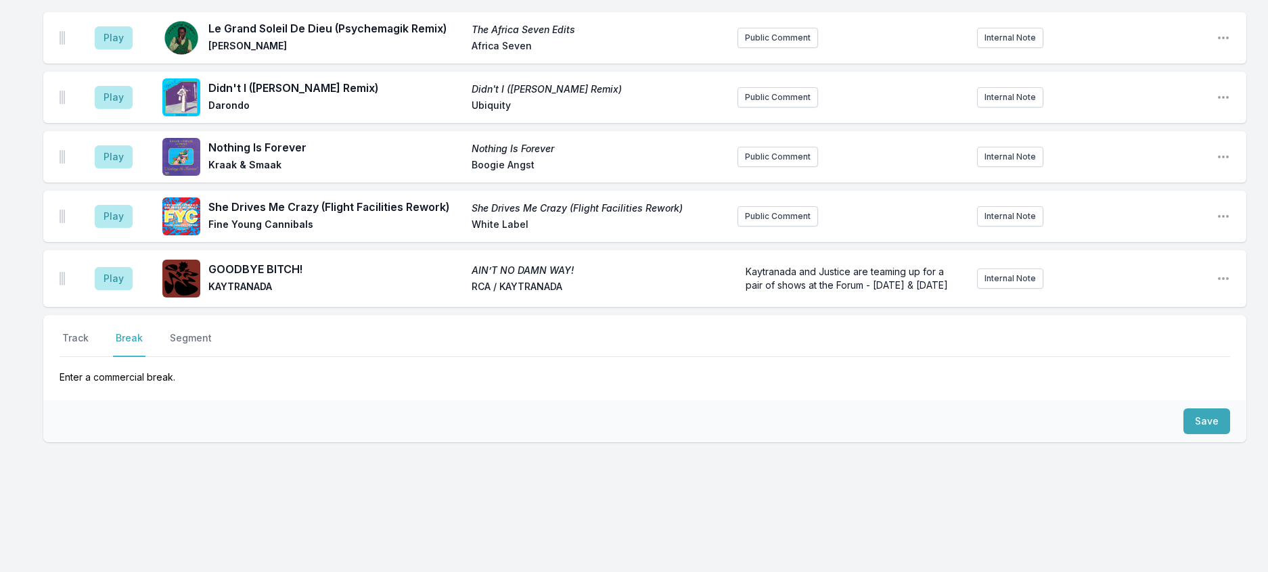
scroll to position [825, 0]
click at [1185, 409] on button "Save" at bounding box center [1206, 422] width 47 height 26
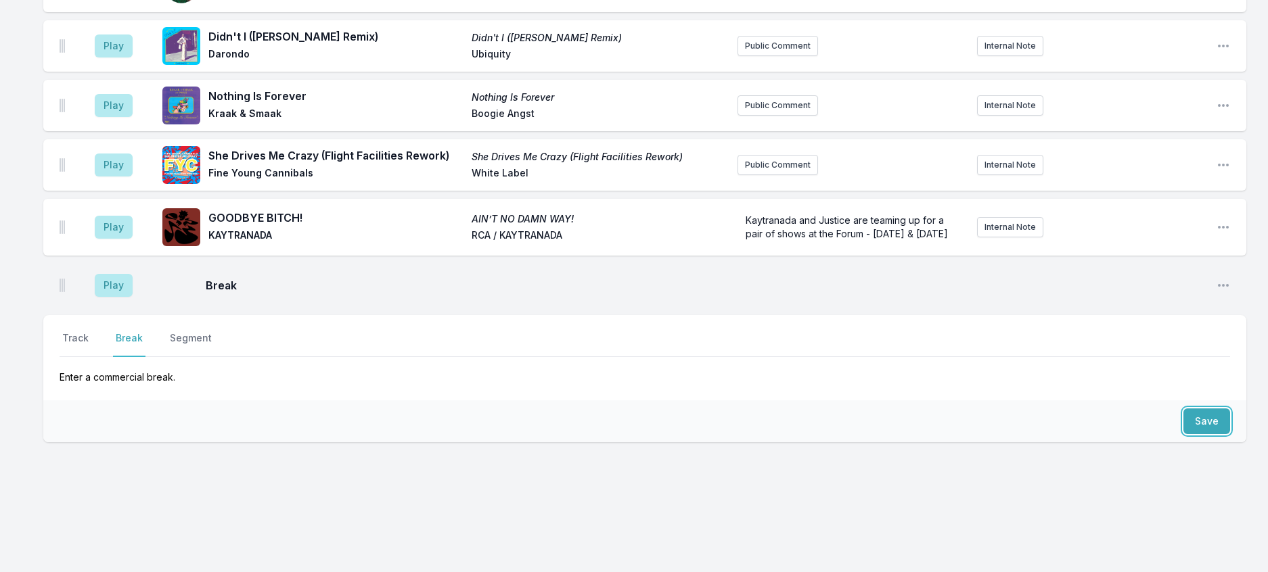
scroll to position [882, 0]
click at [88, 331] on button "Track" at bounding box center [76, 344] width 32 height 26
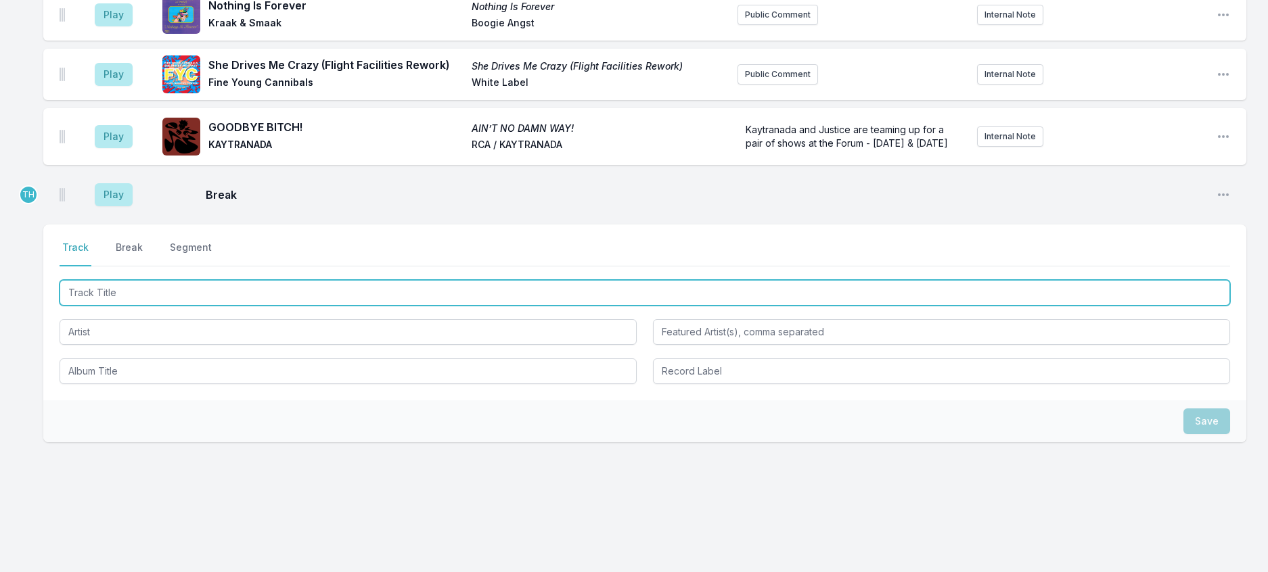
click at [108, 306] on input "Track Title" at bounding box center [645, 293] width 1170 height 26
type input "Emulate"
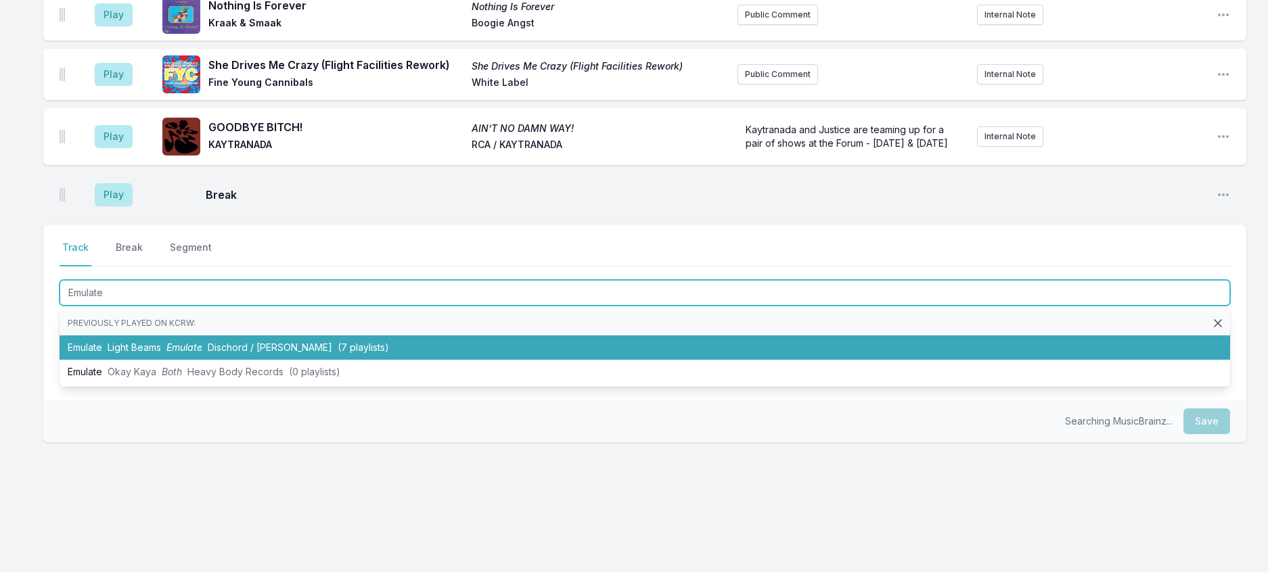
click at [202, 353] on span "Emulate" at bounding box center [184, 348] width 36 height 12
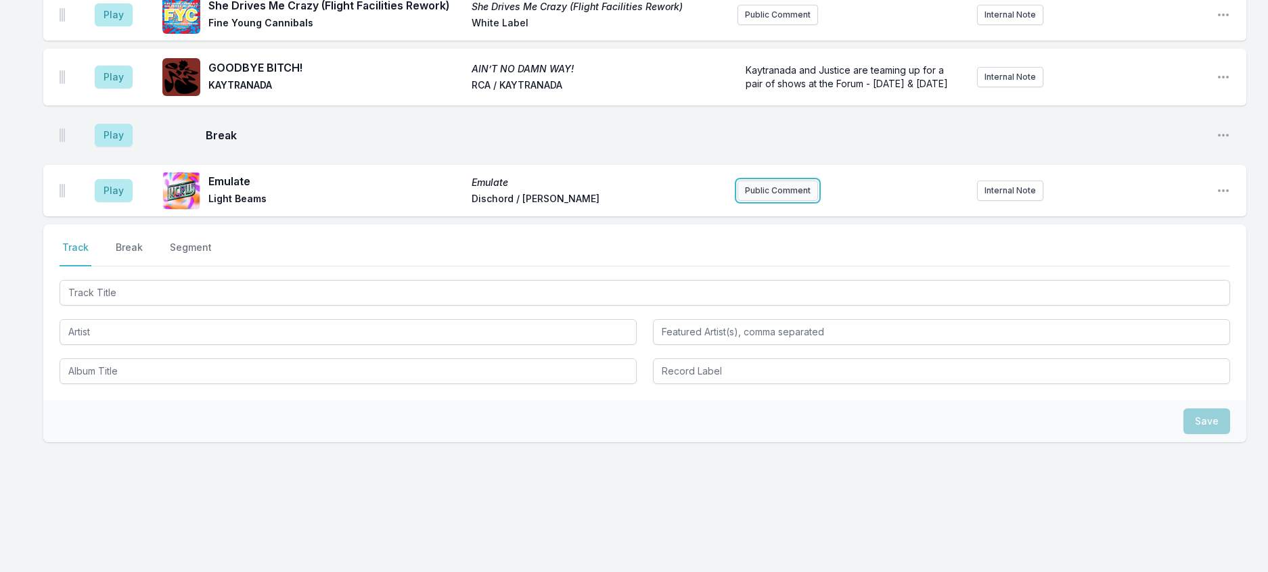
click at [802, 201] on button "Public Comment" at bounding box center [777, 191] width 81 height 20
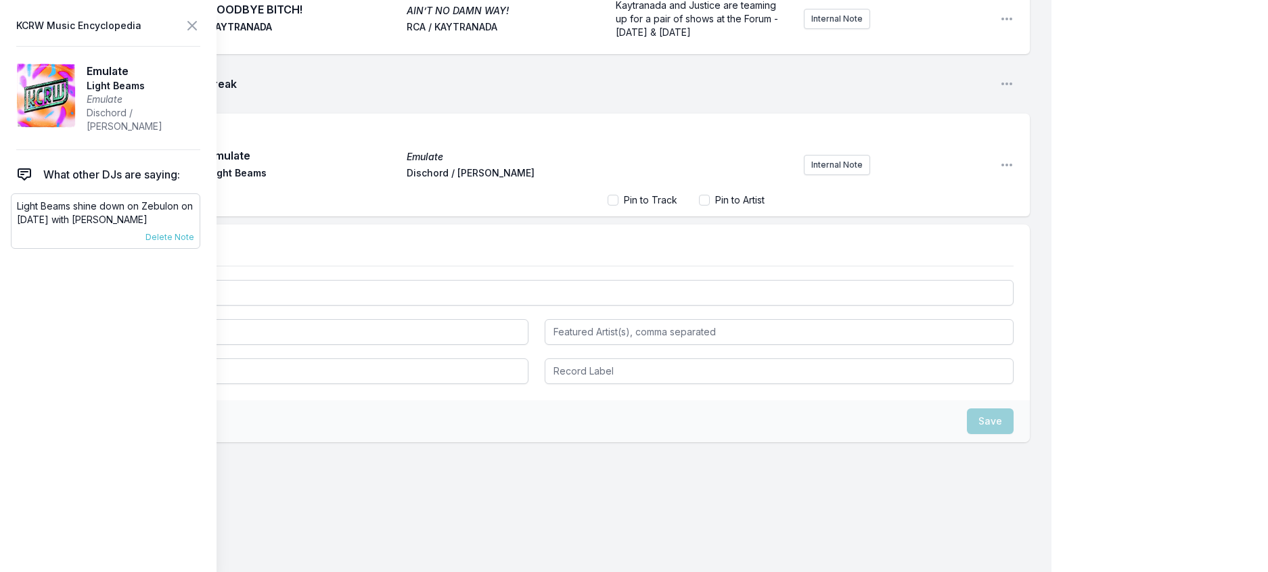
scroll to position [949, 0]
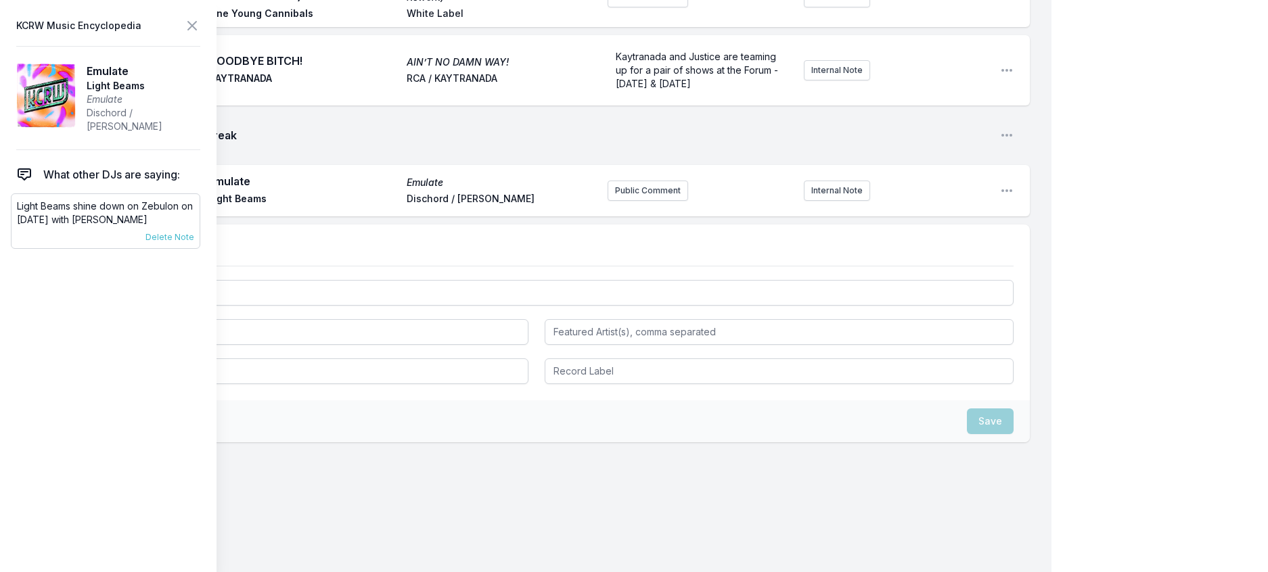
drag, startPoint x: 170, startPoint y: 237, endPoint x: 17, endPoint y: 225, distance: 154.0
click at [17, 225] on div "Light Beams shine down on Zebulon on September 7th with Farquet 7/18/25 Travis …" at bounding box center [105, 220] width 189 height 55
copy p "Light Beams shine down on Zebulon on September 7th with Farquet"
click at [635, 201] on button "Public Comment" at bounding box center [647, 191] width 81 height 20
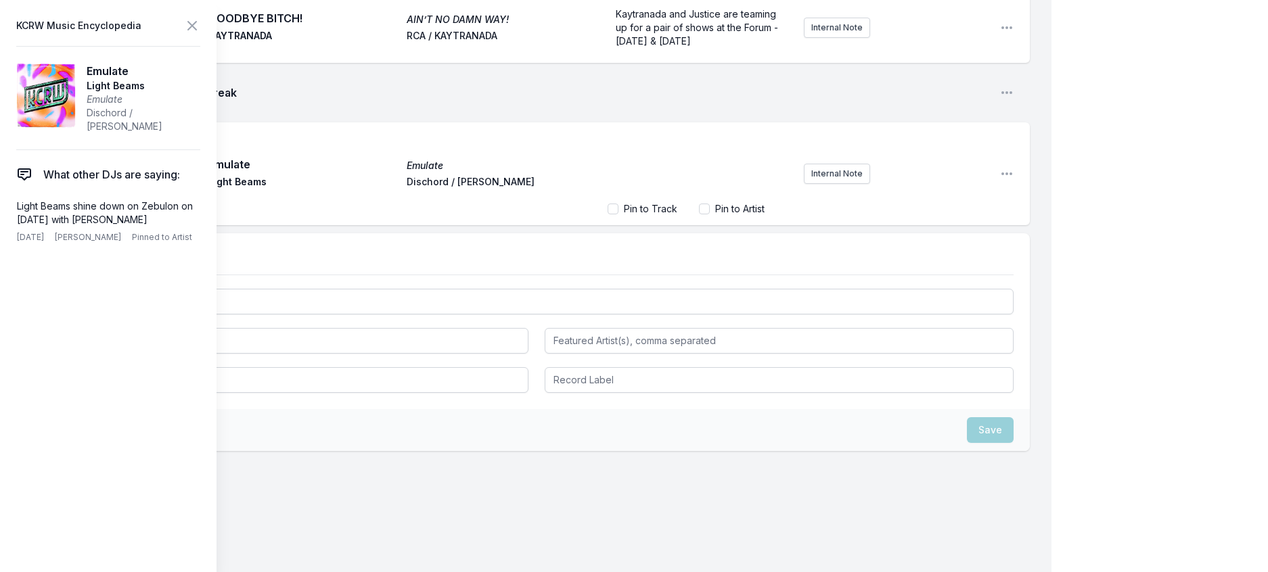
scroll to position [1007, 0]
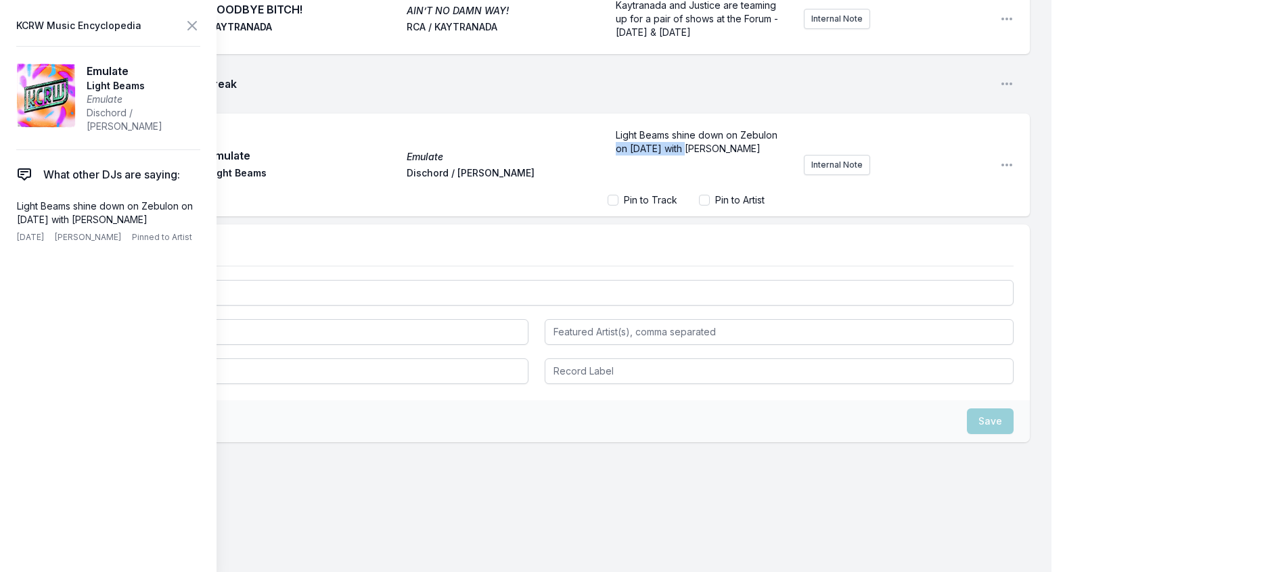
drag, startPoint x: 720, startPoint y: 267, endPoint x: 641, endPoint y: 269, distance: 79.9
click at [641, 154] on span "Light Beams shine down on Zebulon on September 7th with Farquet" at bounding box center [698, 141] width 164 height 25
click at [200, 29] on icon at bounding box center [192, 26] width 16 height 16
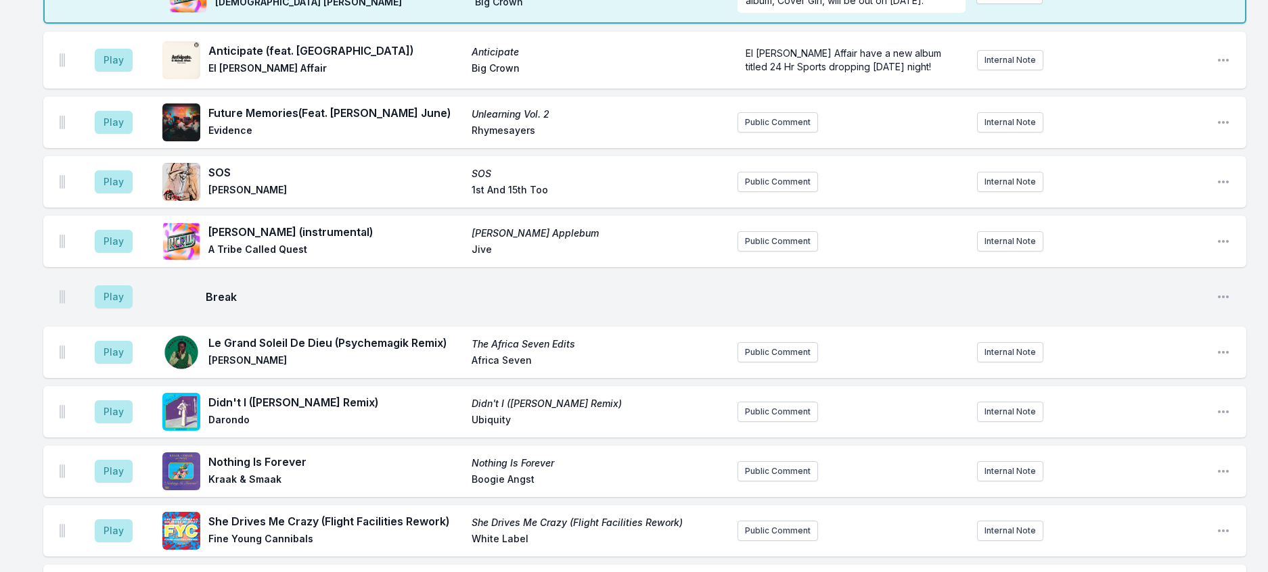
scroll to position [227, 0]
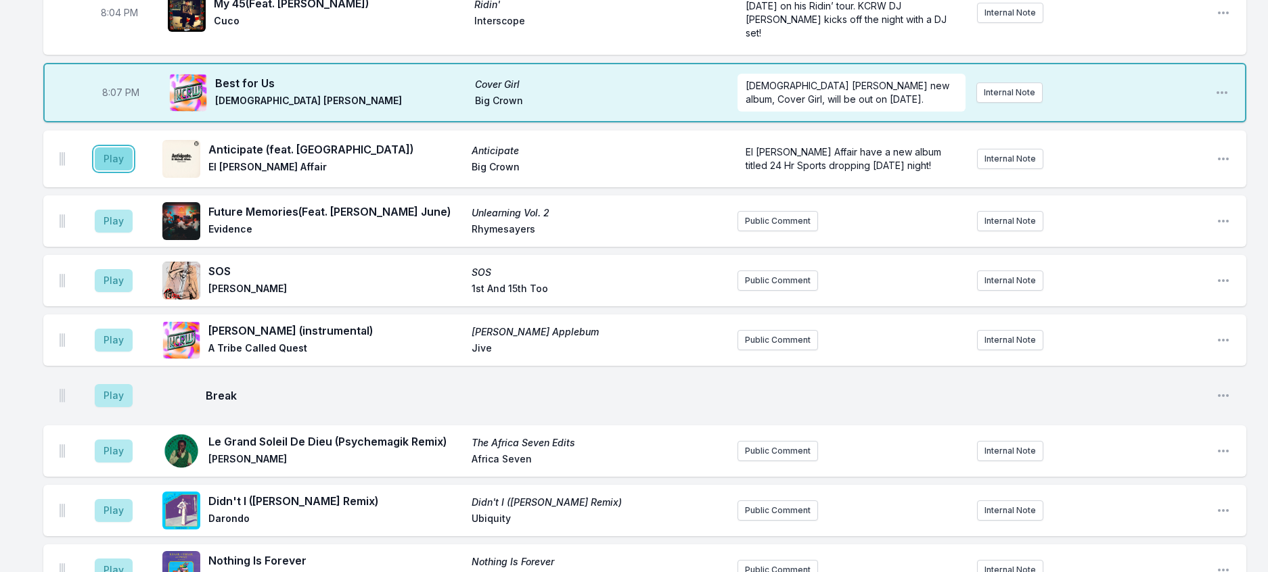
drag, startPoint x: 133, startPoint y: 212, endPoint x: 142, endPoint y: 211, distance: 9.6
click at [133, 170] on button "Play" at bounding box center [114, 158] width 38 height 23
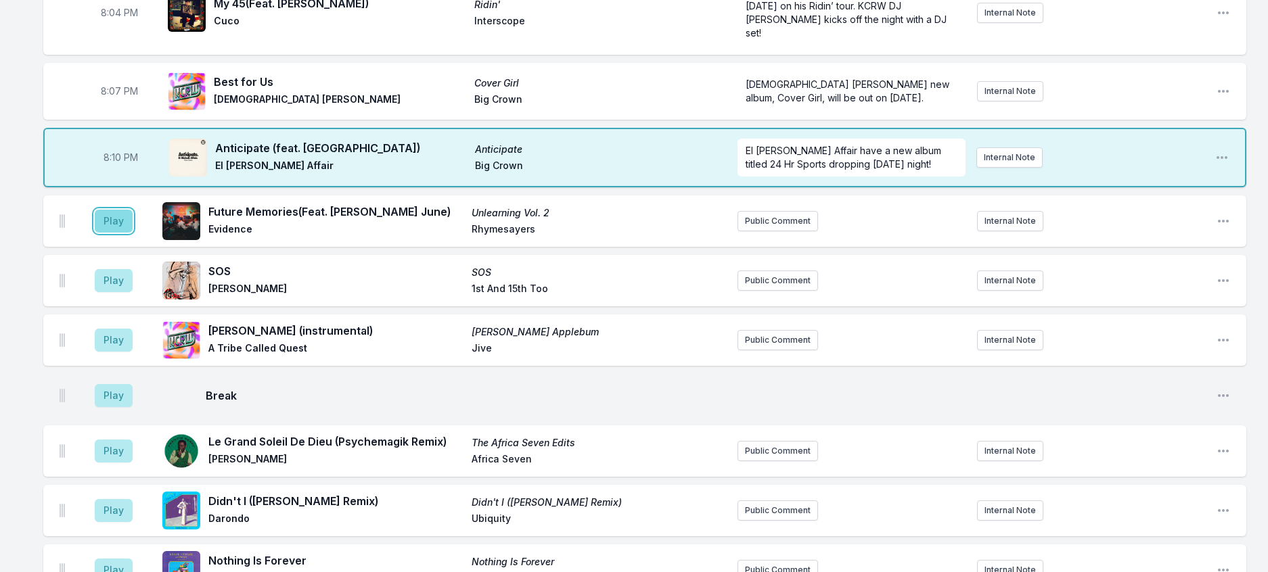
click at [133, 233] on button "Play" at bounding box center [114, 221] width 38 height 23
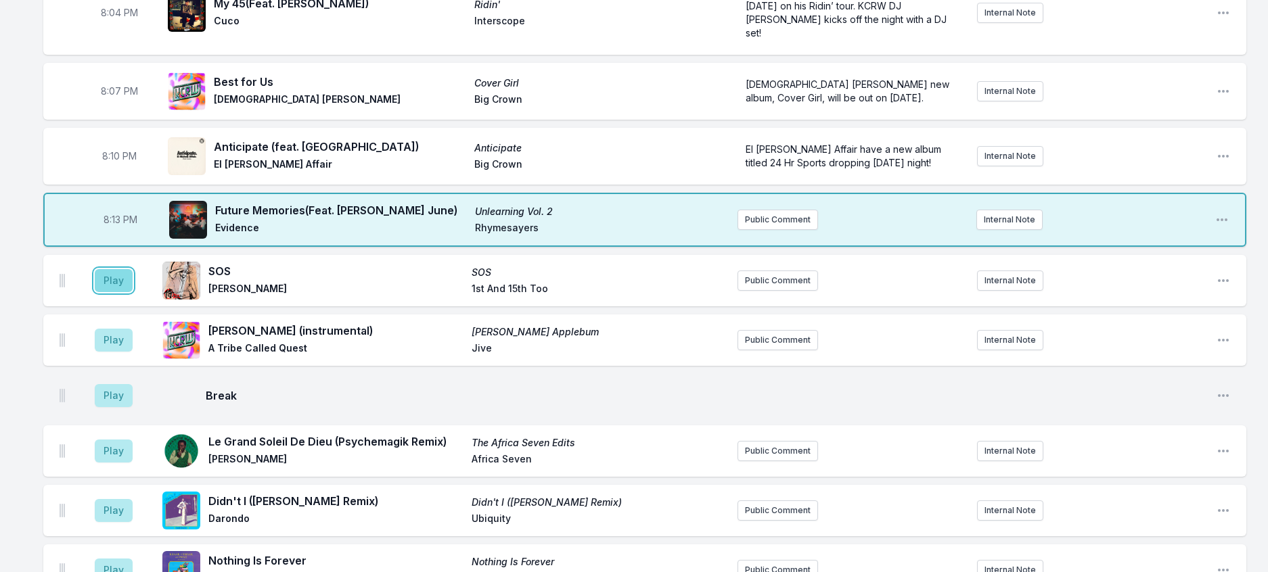
click at [127, 292] on button "Play" at bounding box center [114, 280] width 38 height 23
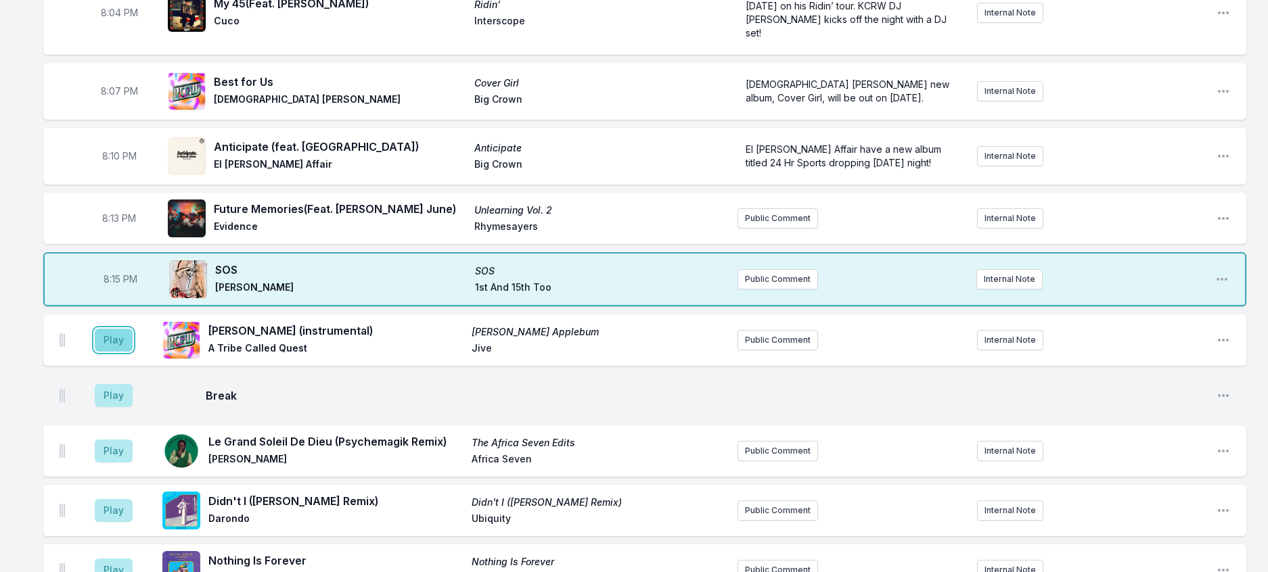
click at [123, 352] on button "Play" at bounding box center [114, 340] width 38 height 23
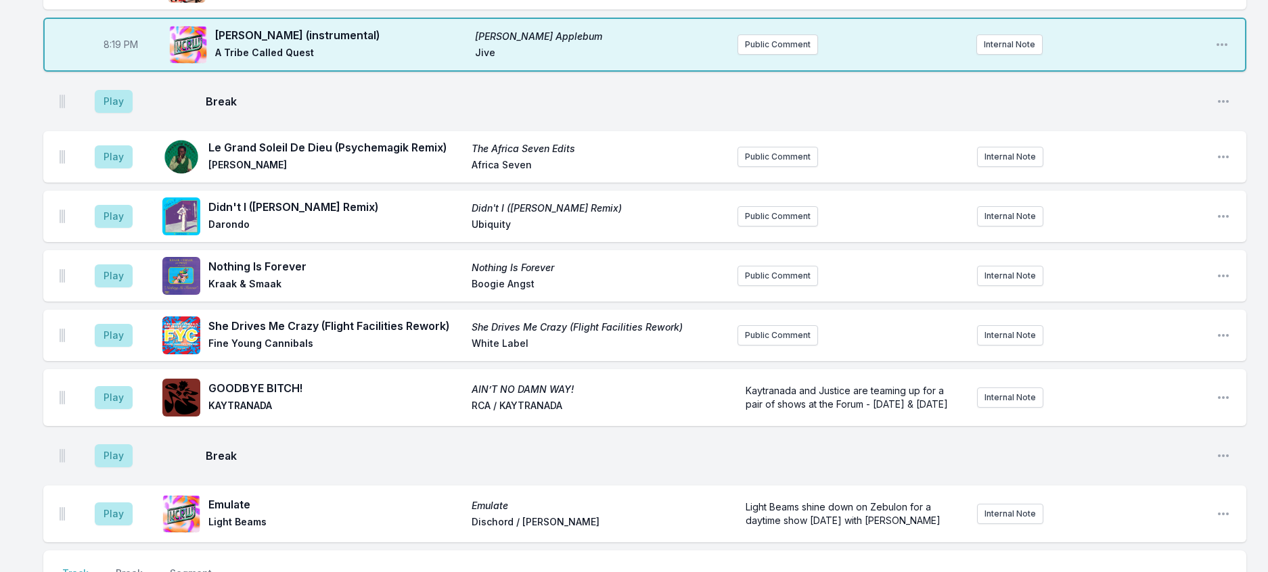
scroll to position [497, 0]
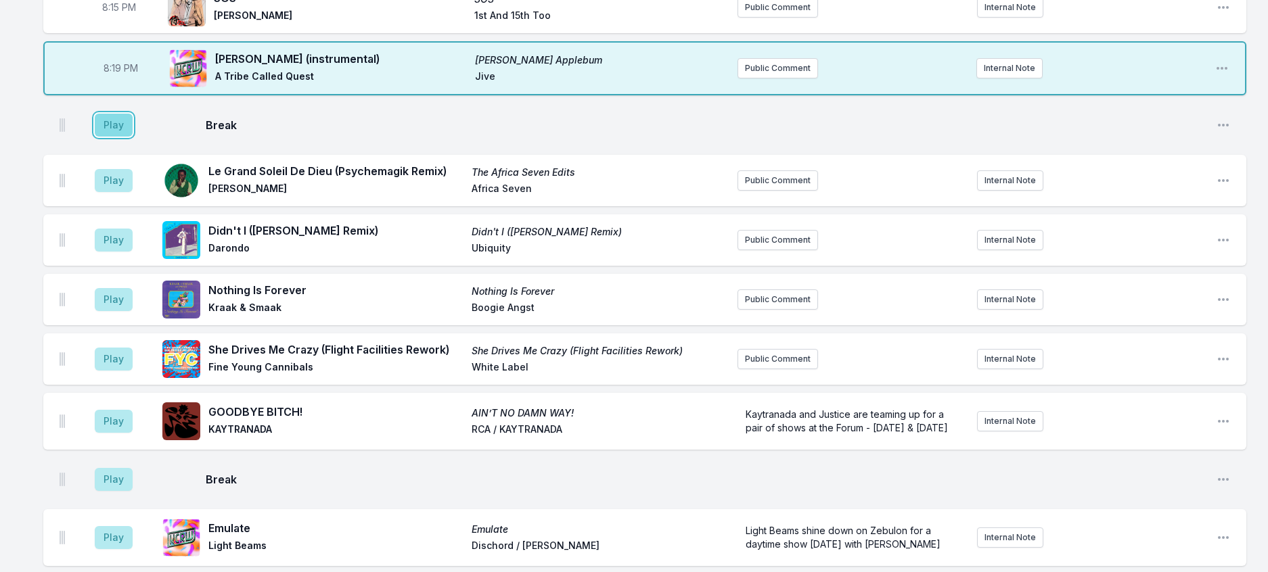
click at [129, 137] on button "Play" at bounding box center [114, 125] width 38 height 23
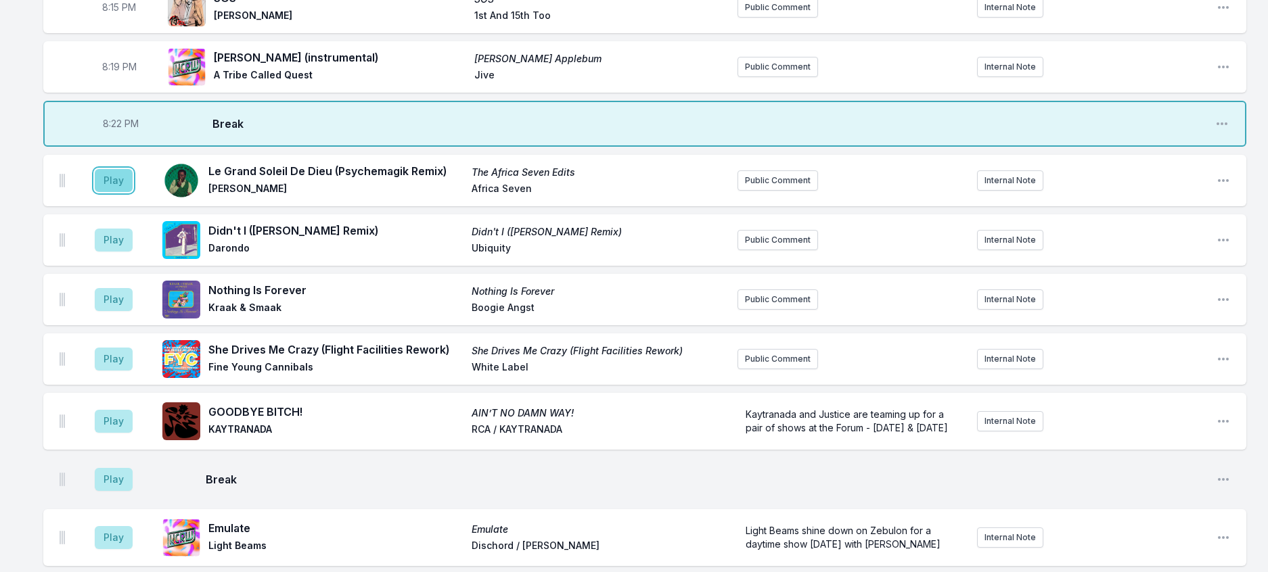
click at [133, 192] on button "Play" at bounding box center [114, 180] width 38 height 23
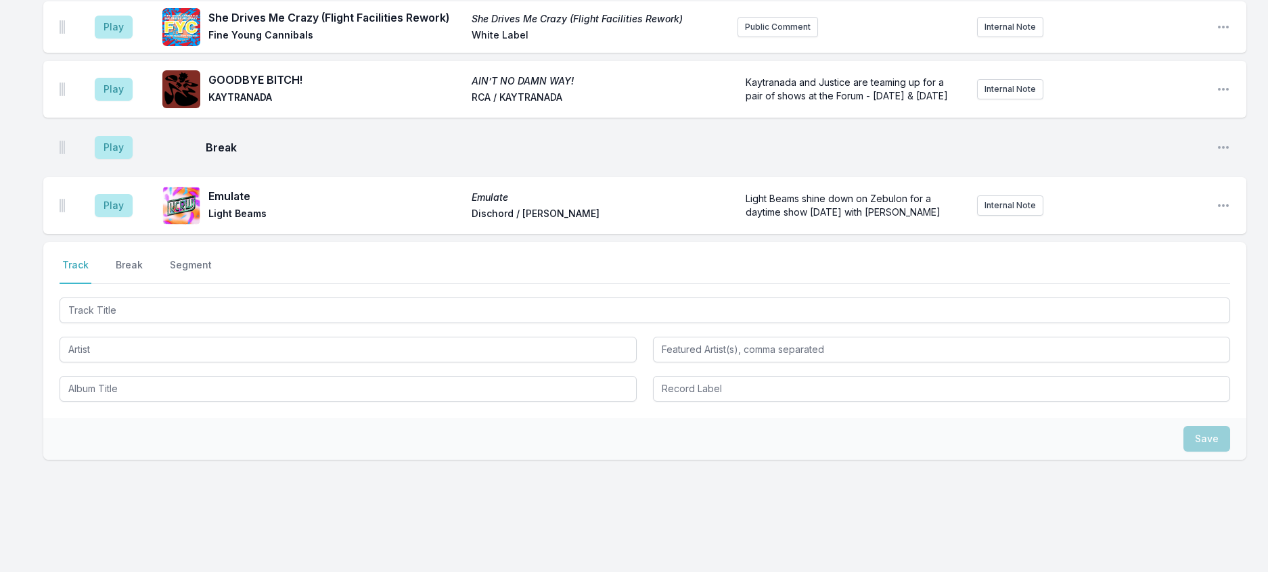
scroll to position [903, 0]
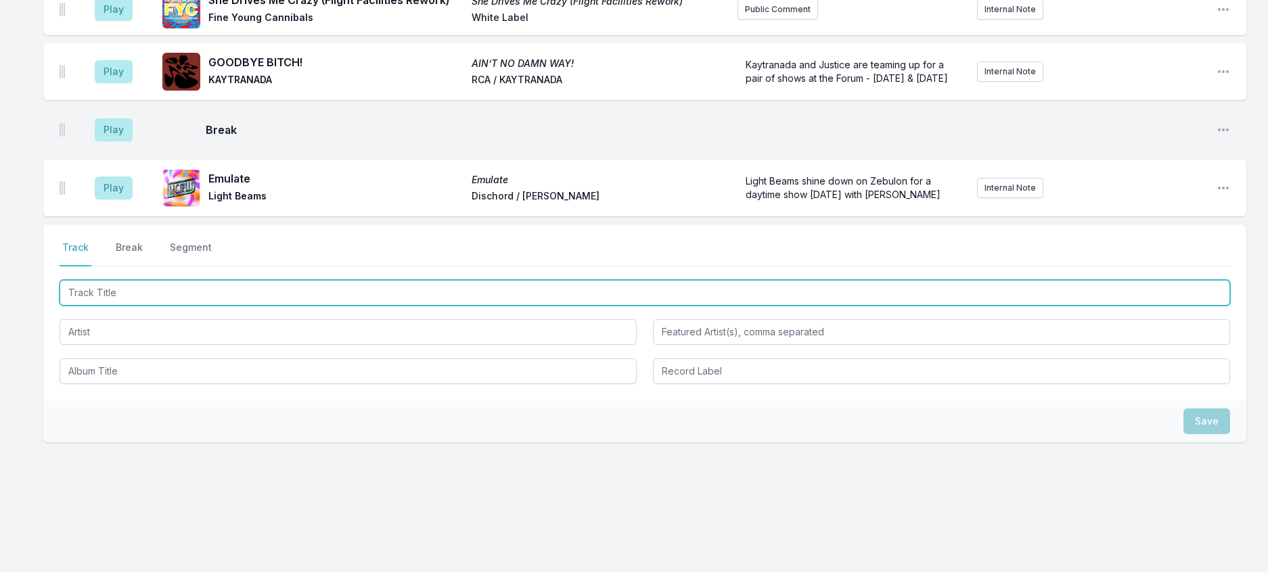
click at [236, 306] on input "Track Title" at bounding box center [645, 293] width 1170 height 26
type input "I'm Not Ready For The Chan"
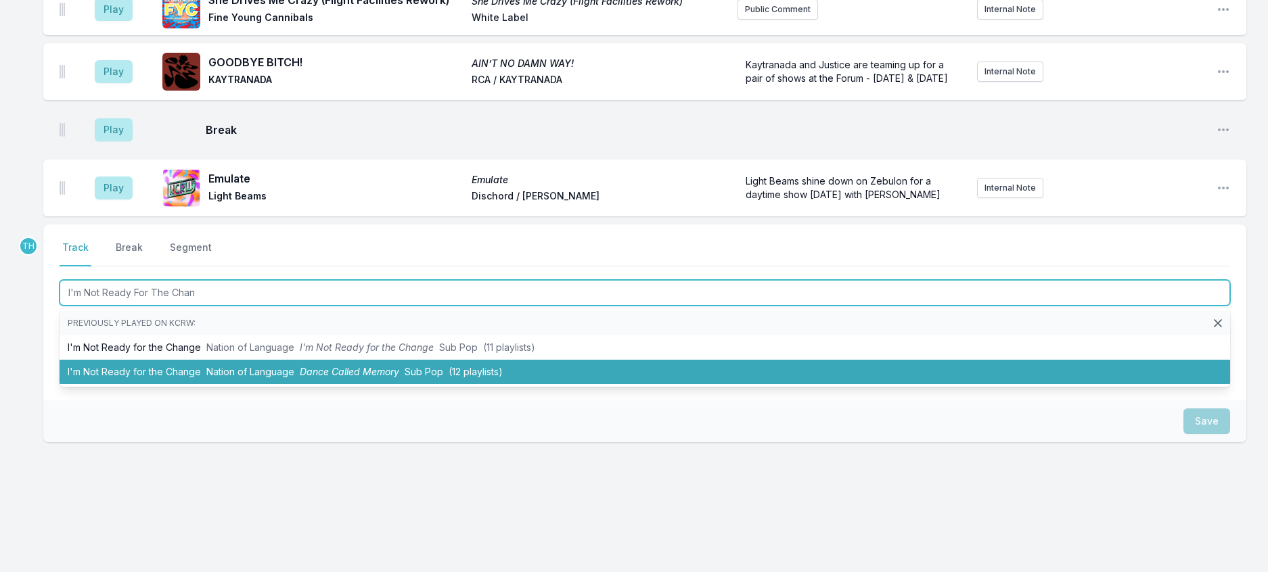
click at [319, 384] on li "I'm Not Ready for the Change Nation of Language Dance Called Memory Sub Pop (12…" at bounding box center [645, 372] width 1170 height 24
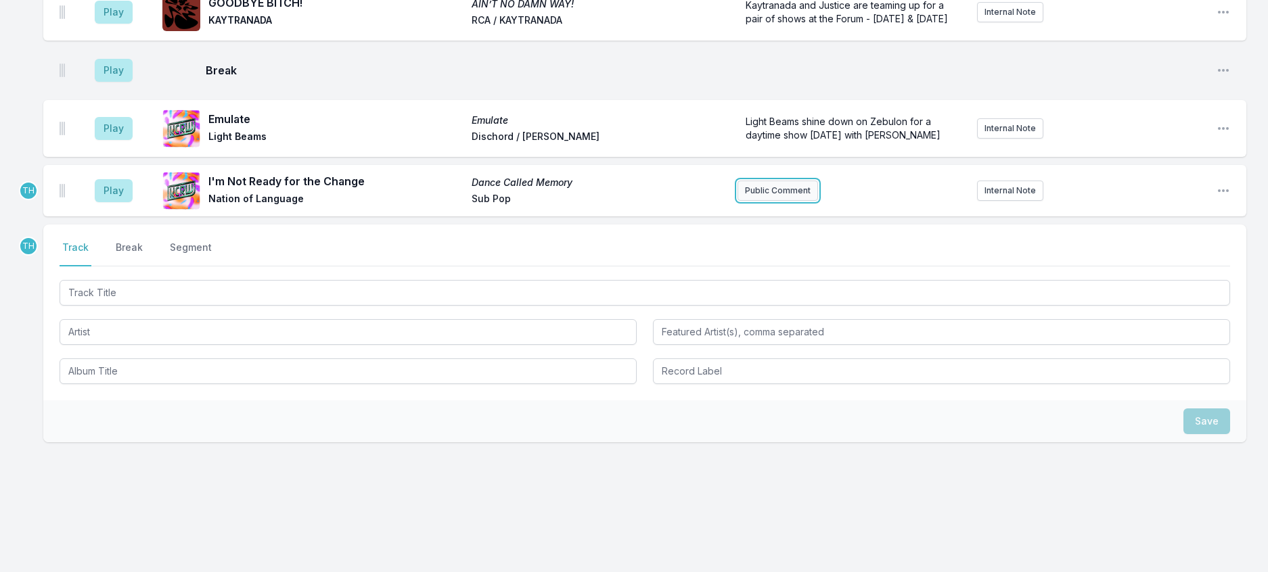
click at [775, 201] on button "Public Comment" at bounding box center [777, 191] width 81 height 20
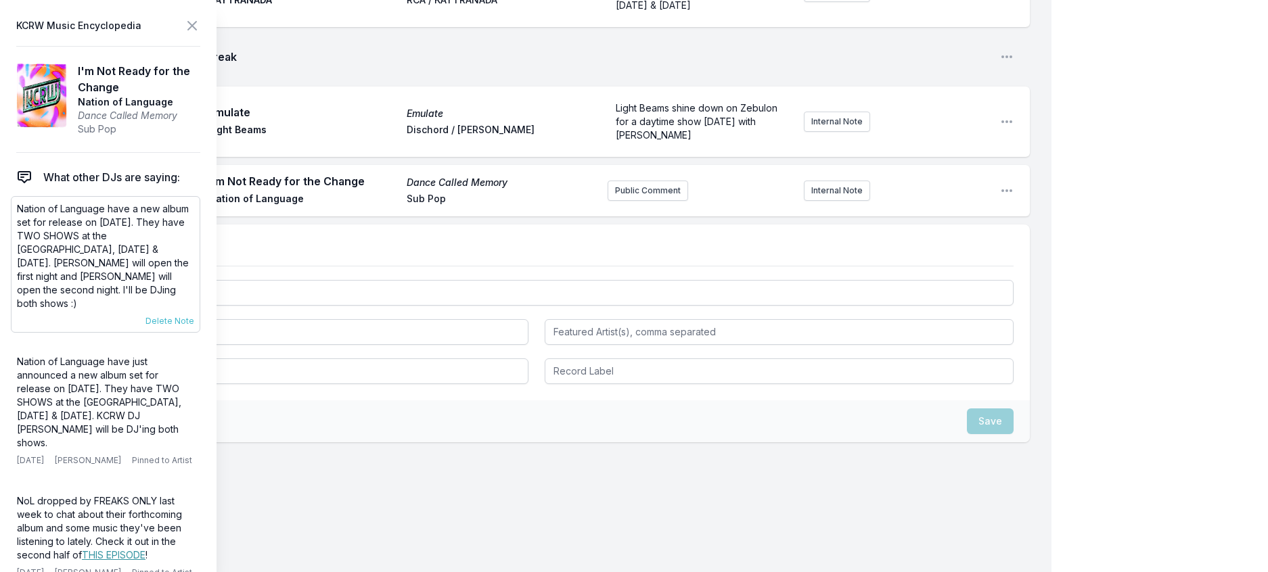
scroll to position [980, 0]
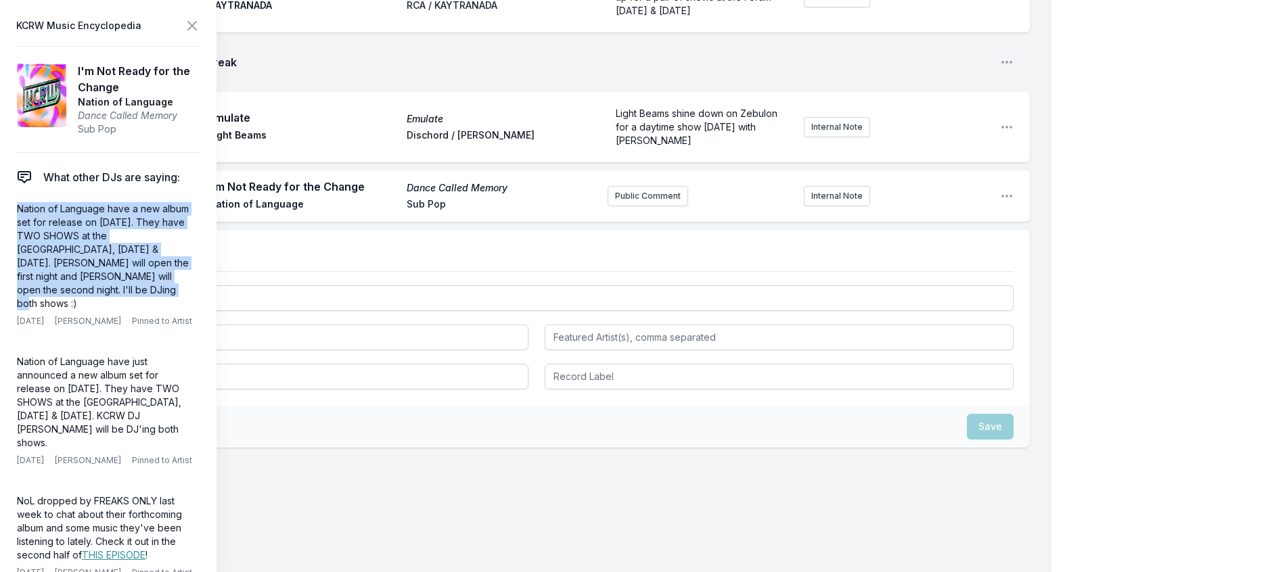
drag, startPoint x: 212, startPoint y: 311, endPoint x: 2, endPoint y: 235, distance: 223.8
click at [2, 235] on aside "KCRW Music Encyclopedia I'm Not Ready for the Change Nation of Language Dance C…" at bounding box center [108, 286] width 216 height 572
copy p "Nation of Language have a new album set for release on September 19th. They hav…"
click at [643, 206] on button "Public Comment" at bounding box center [647, 196] width 81 height 20
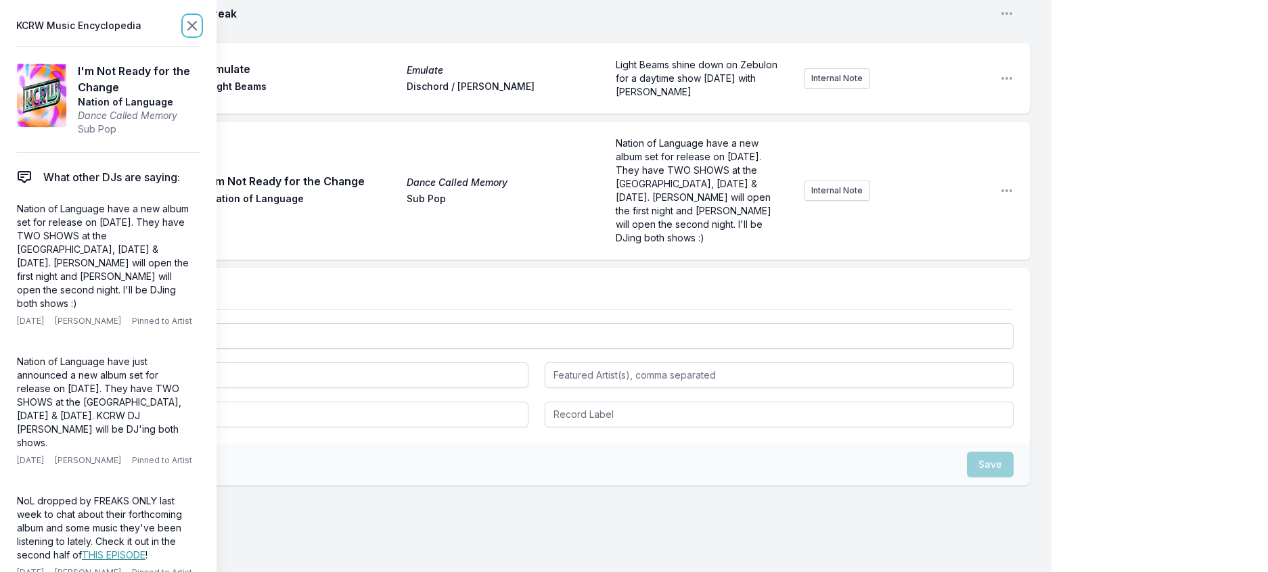
scroll to position [1068, 0]
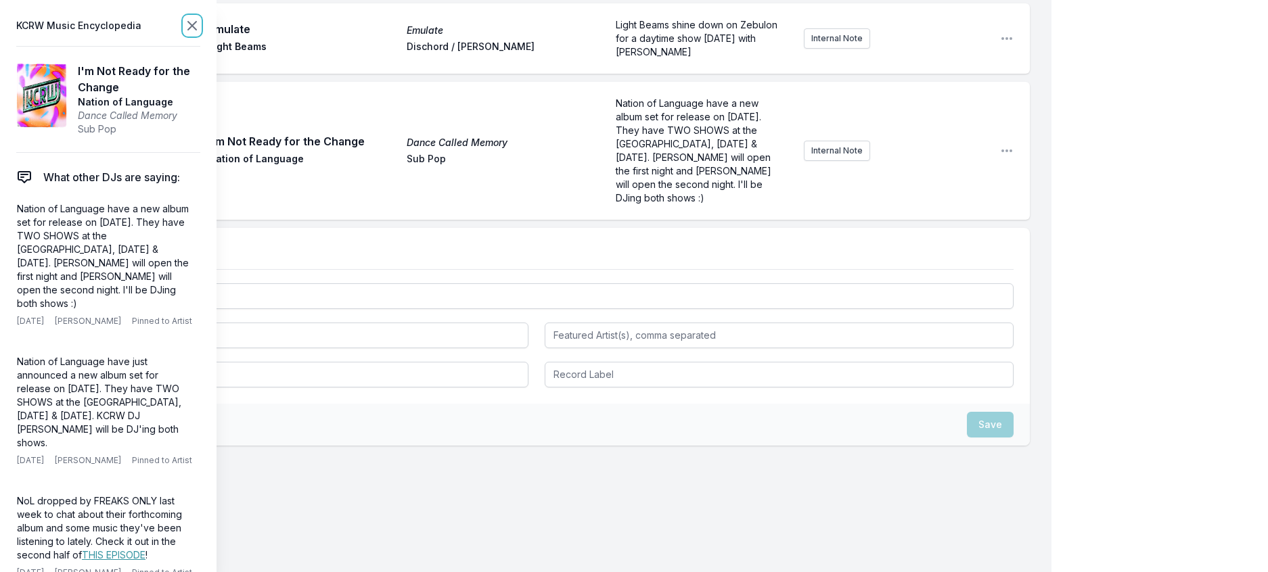
click at [196, 30] on icon at bounding box center [192, 26] width 8 height 8
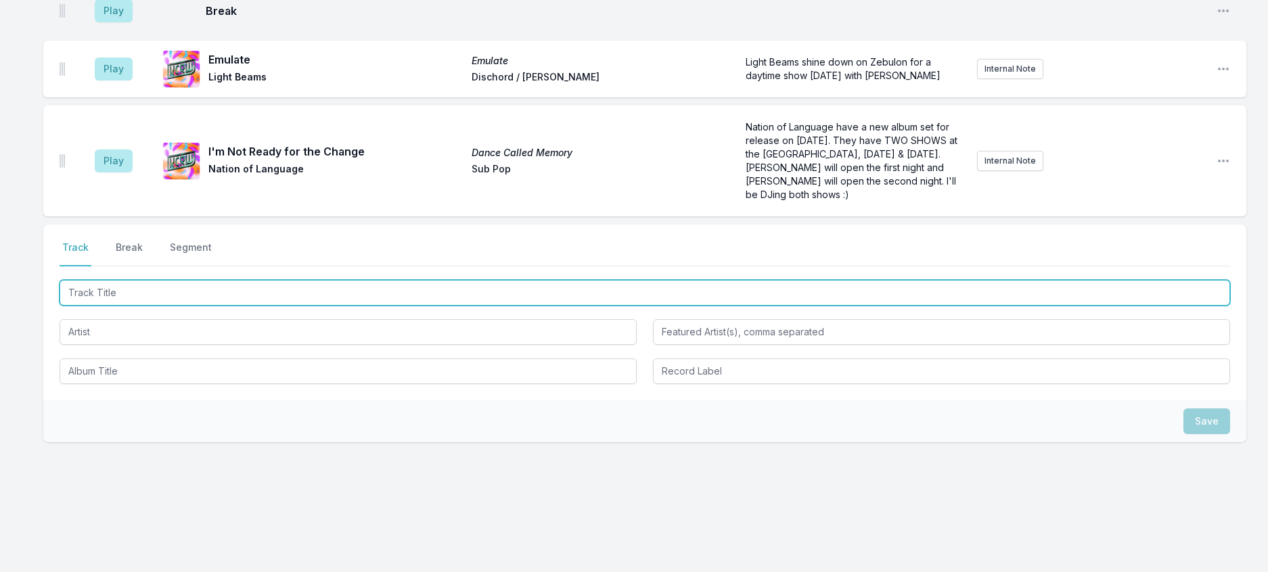
click at [183, 306] on input "Track Title" at bounding box center [645, 293] width 1170 height 26
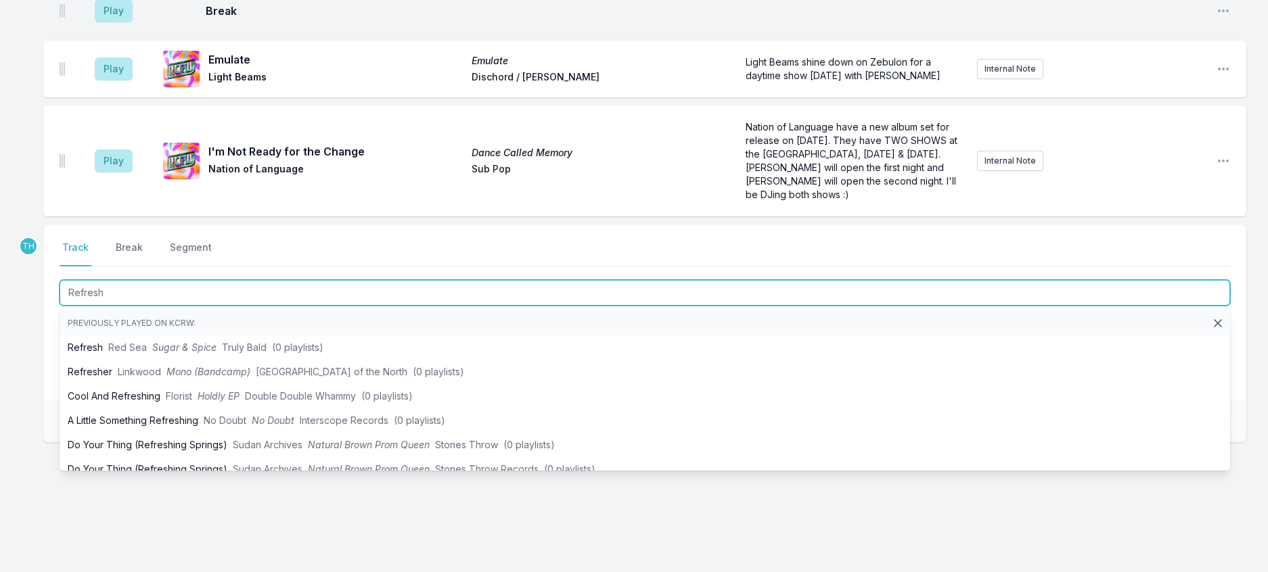
type input "Refresh"
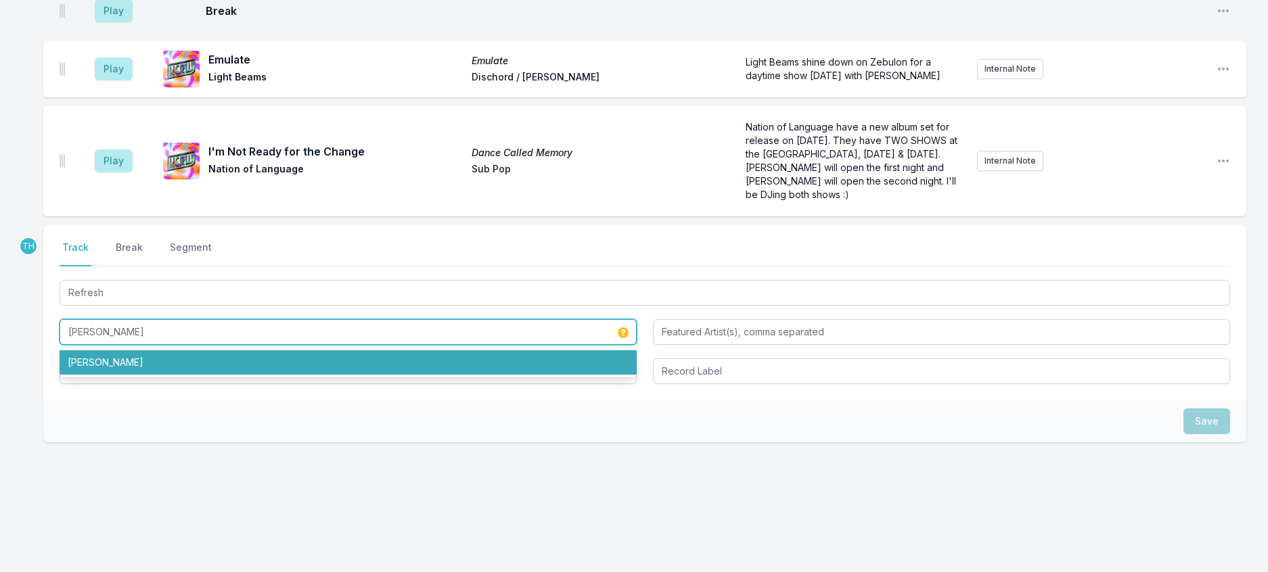
click at [127, 375] on li "Sébastien Tellier" at bounding box center [348, 362] width 577 height 24
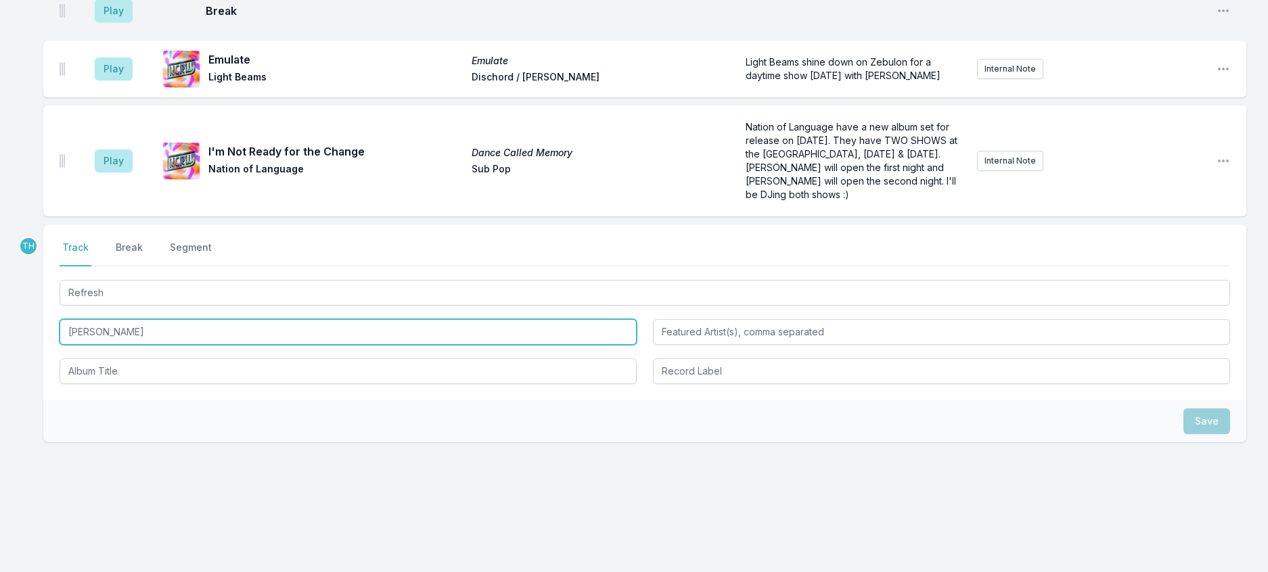
type input "Sébastien Tellier"
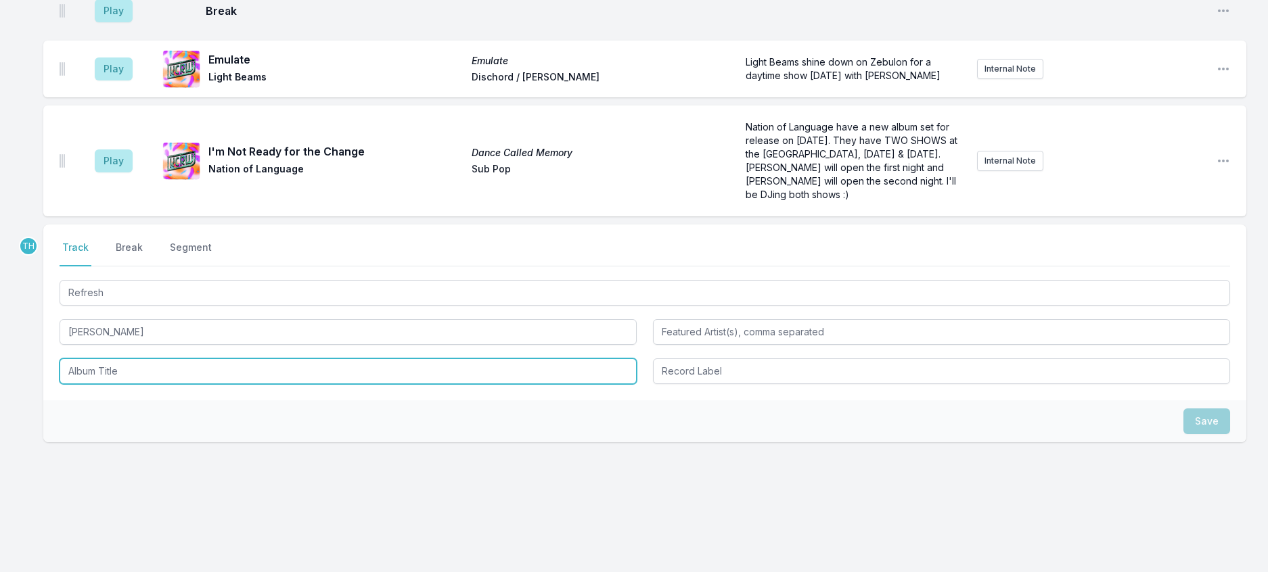
click at [177, 384] on input "Album Title" at bounding box center [348, 372] width 577 height 26
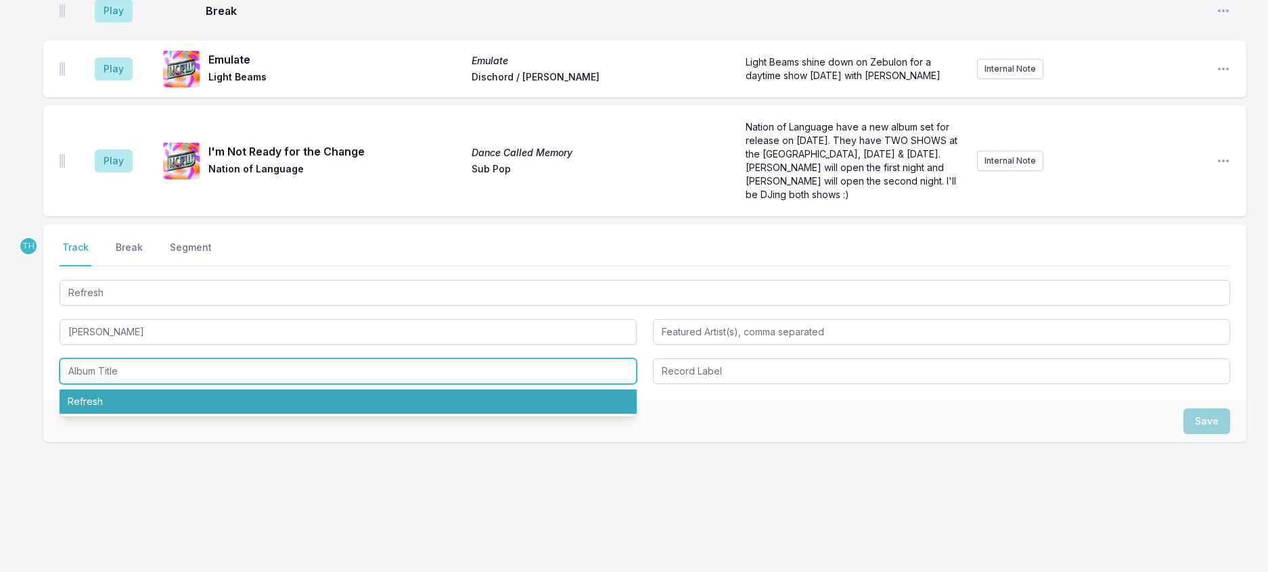
click at [110, 414] on li "Refresh" at bounding box center [348, 402] width 577 height 24
type input "Refresh"
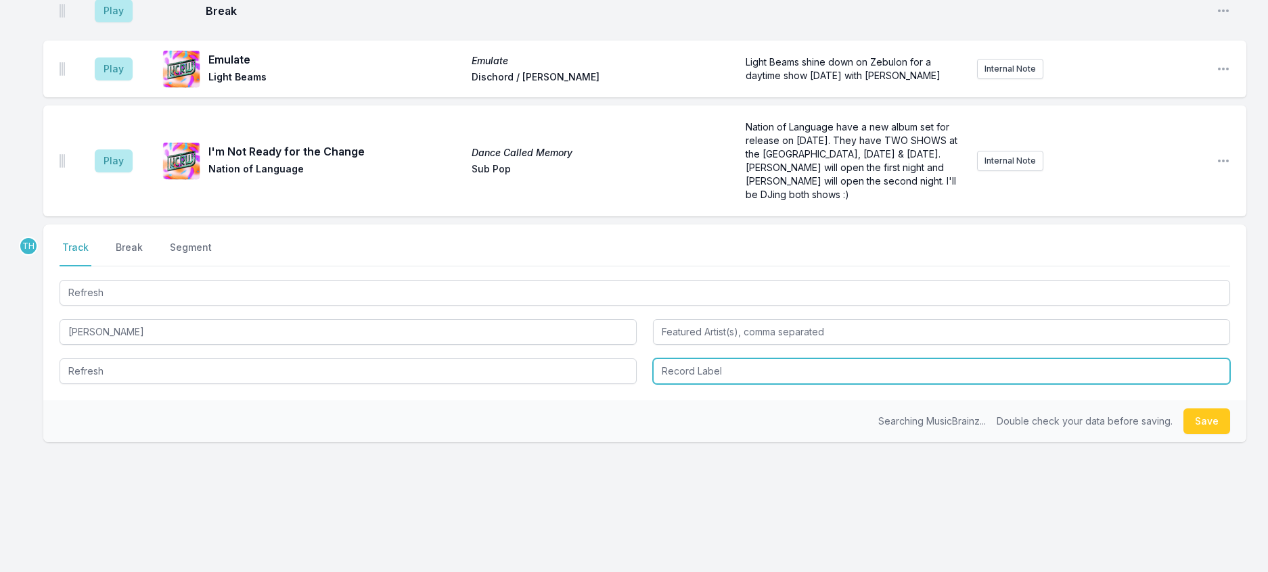
click at [702, 384] on input "Record Label" at bounding box center [941, 372] width 577 height 26
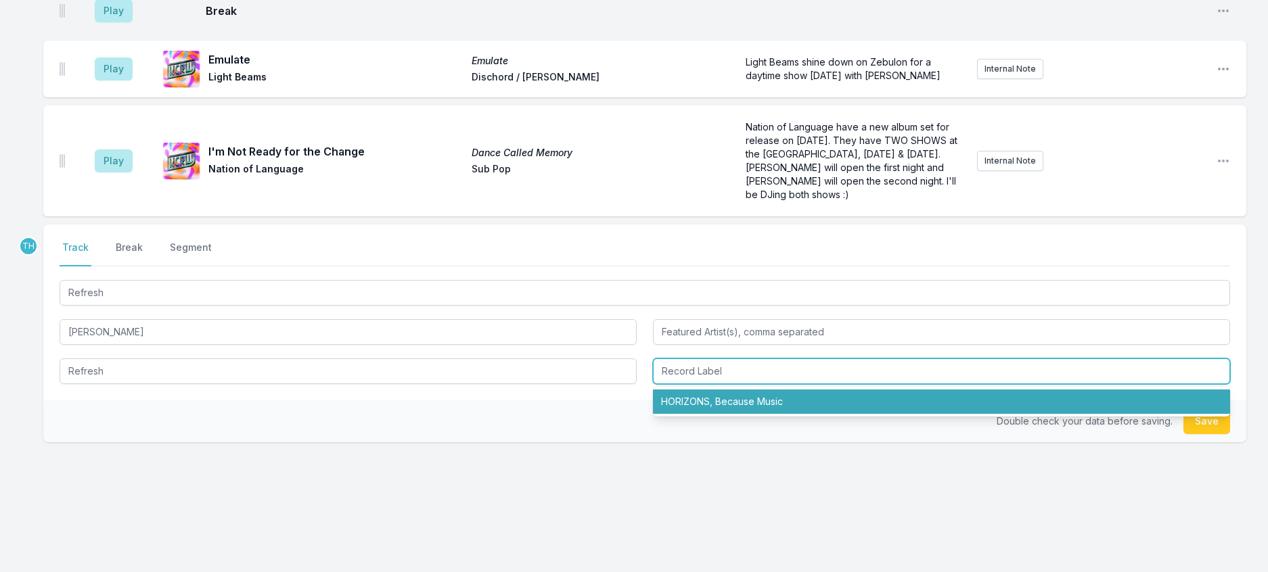
click at [713, 414] on li "HORIZONS, Because Music" at bounding box center [941, 402] width 577 height 24
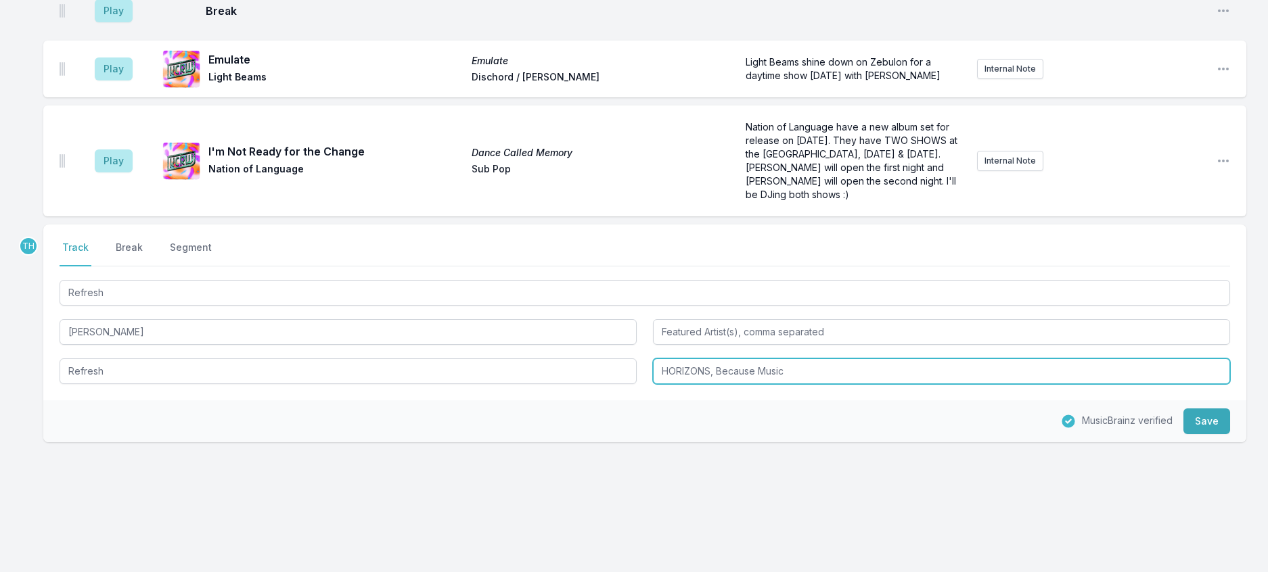
drag, startPoint x: 727, startPoint y: 469, endPoint x: 720, endPoint y: 469, distance: 7.4
click at [720, 384] on input "HORIZONS, Because Music" at bounding box center [941, 372] width 577 height 26
drag, startPoint x: 771, startPoint y: 463, endPoint x: 921, endPoint y: 465, distance: 150.9
click at [921, 384] on input "HORIZONS / Because Music" at bounding box center [941, 372] width 577 height 26
type input "HORIZONS / Because"
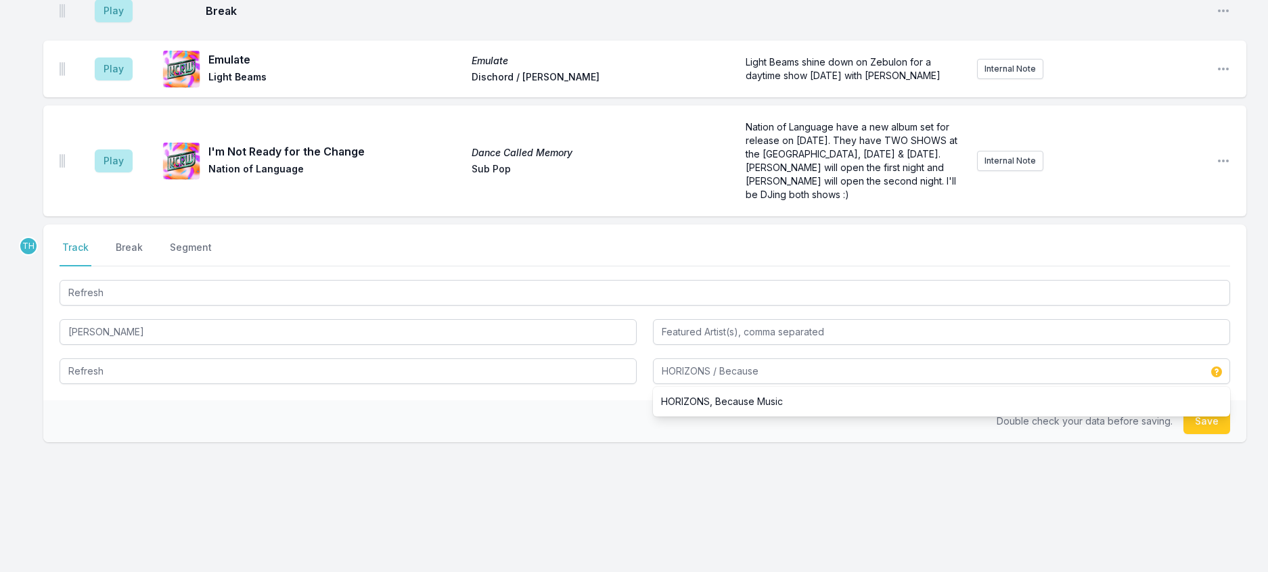
click at [567, 442] on div "Double check your data before saving. Save" at bounding box center [644, 421] width 1203 height 42
click at [1202, 434] on button "Save" at bounding box center [1206, 422] width 47 height 26
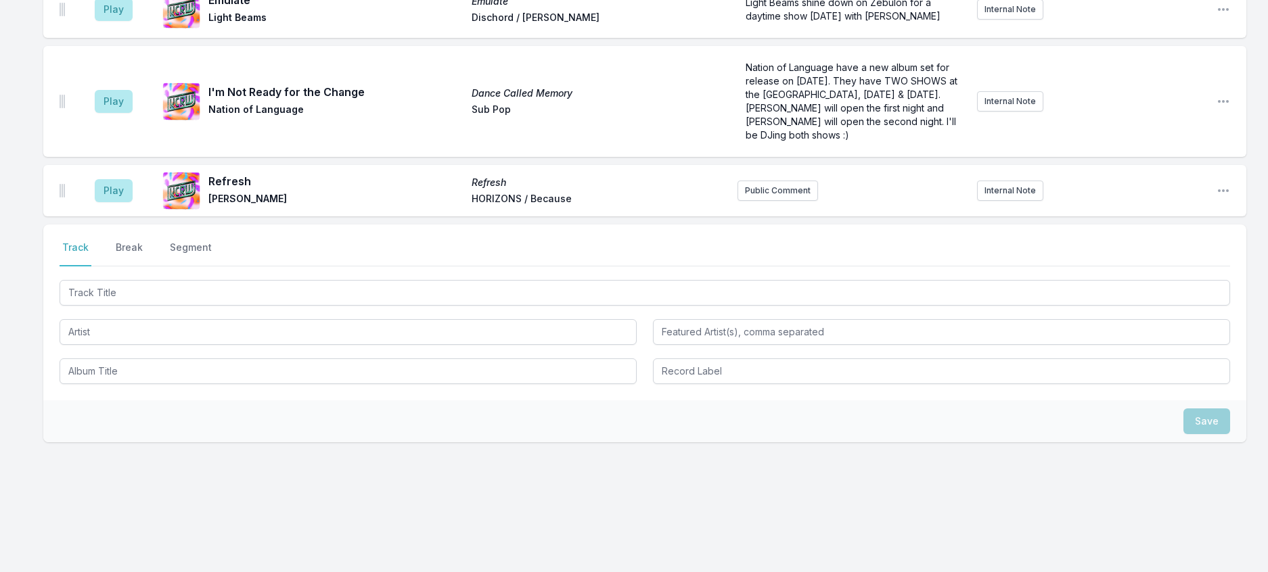
scroll to position [1135, 0]
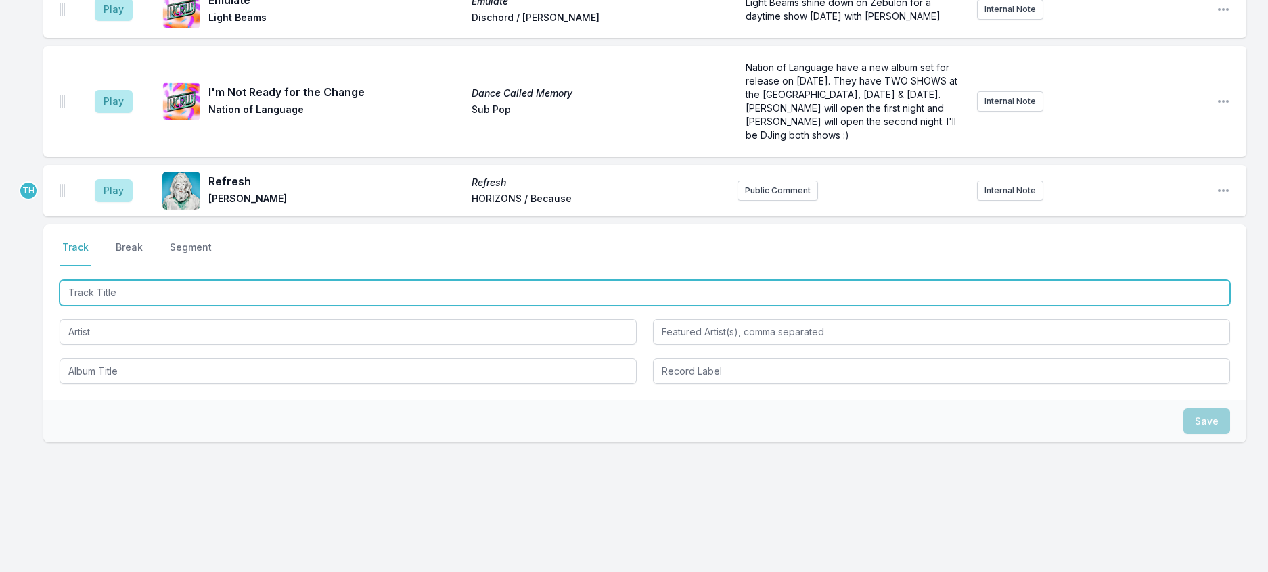
click at [248, 306] on input "Track Title" at bounding box center [645, 293] width 1170 height 26
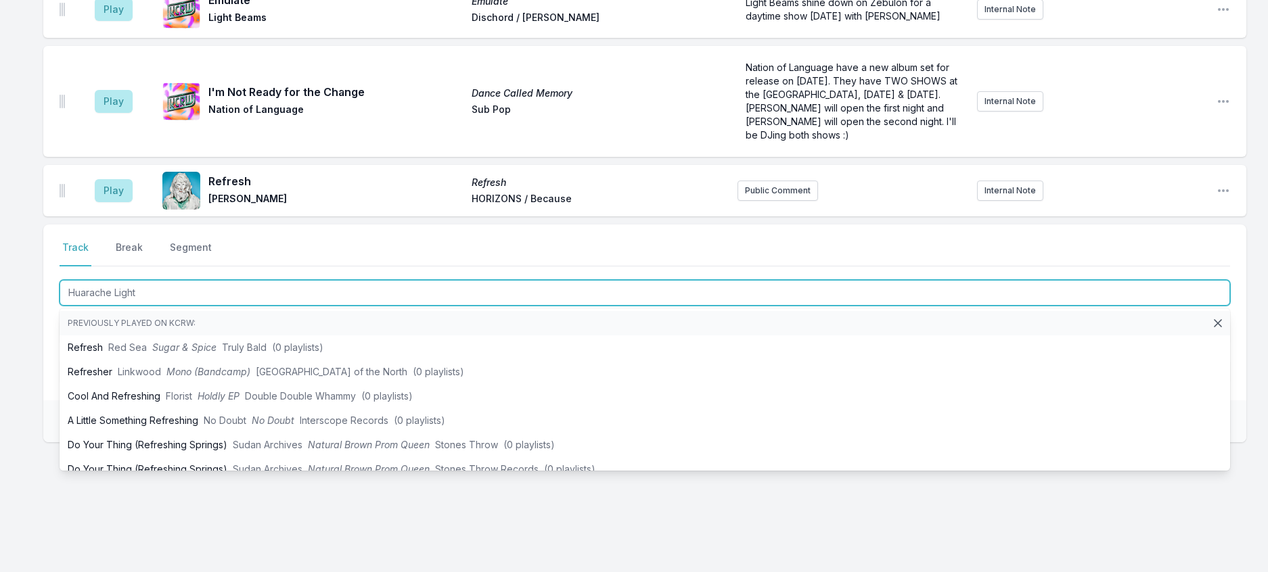
type input "Huarache Lights"
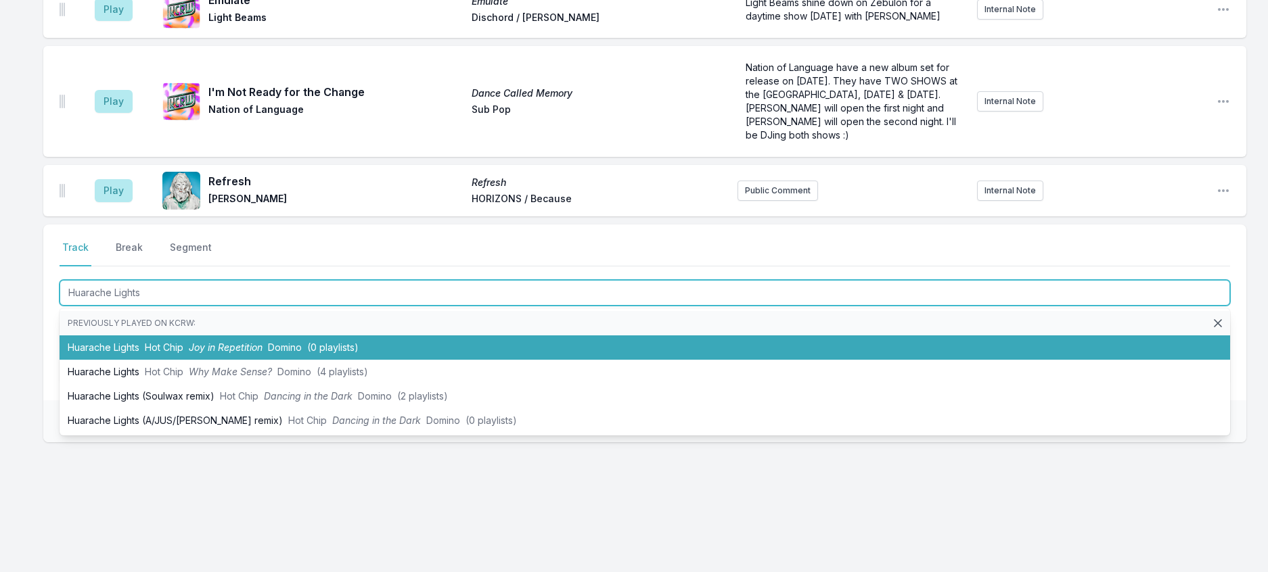
click at [295, 360] on li "Huarache Lights Hot Chip Joy in Repetition Domino (0 playlists)" at bounding box center [645, 348] width 1170 height 24
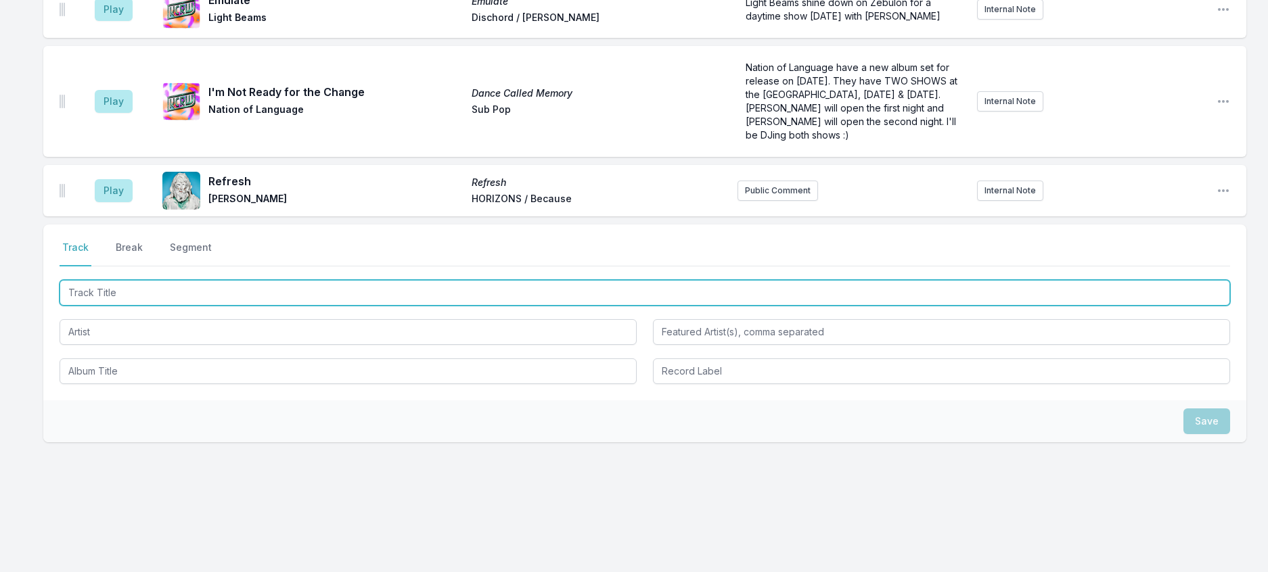
scroll to position [1202, 0]
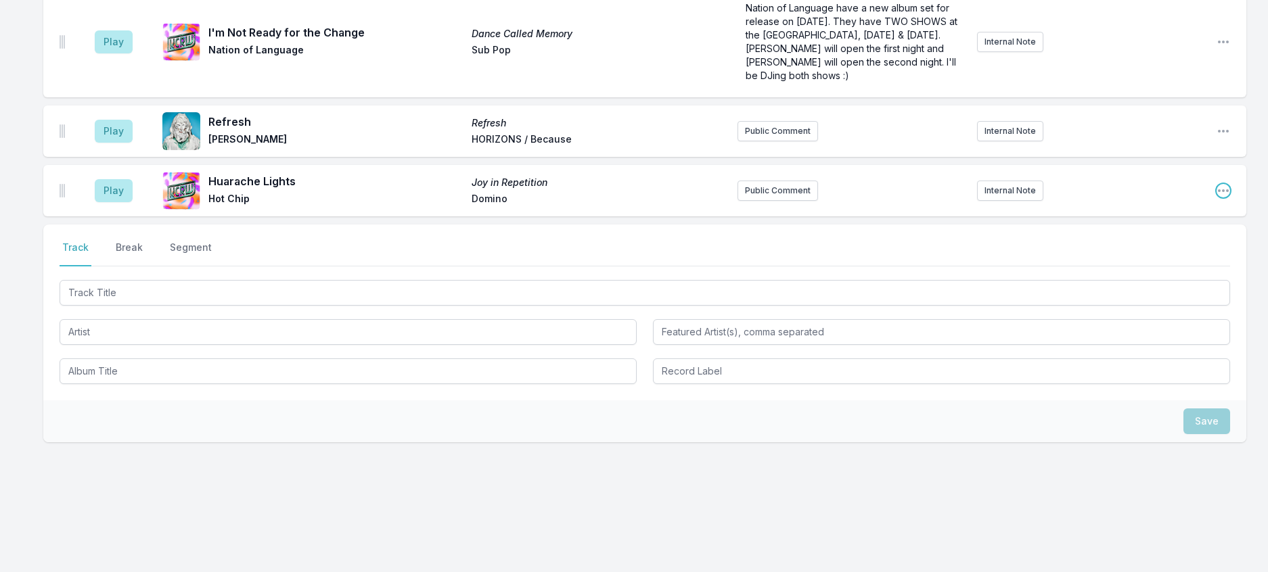
drag, startPoint x: 1212, startPoint y: 264, endPoint x: 1198, endPoint y: 278, distance: 19.6
click at [1208, 216] on div "Play Huarache Lights Joy in Repetition Hot Chip Domino Public Comment Internal …" at bounding box center [644, 190] width 1203 height 51
click at [1216, 198] on icon "Open playlist item options" at bounding box center [1223, 191] width 14 height 14
click at [1136, 254] on button "Edit Track Details" at bounding box center [1154, 242] width 152 height 24
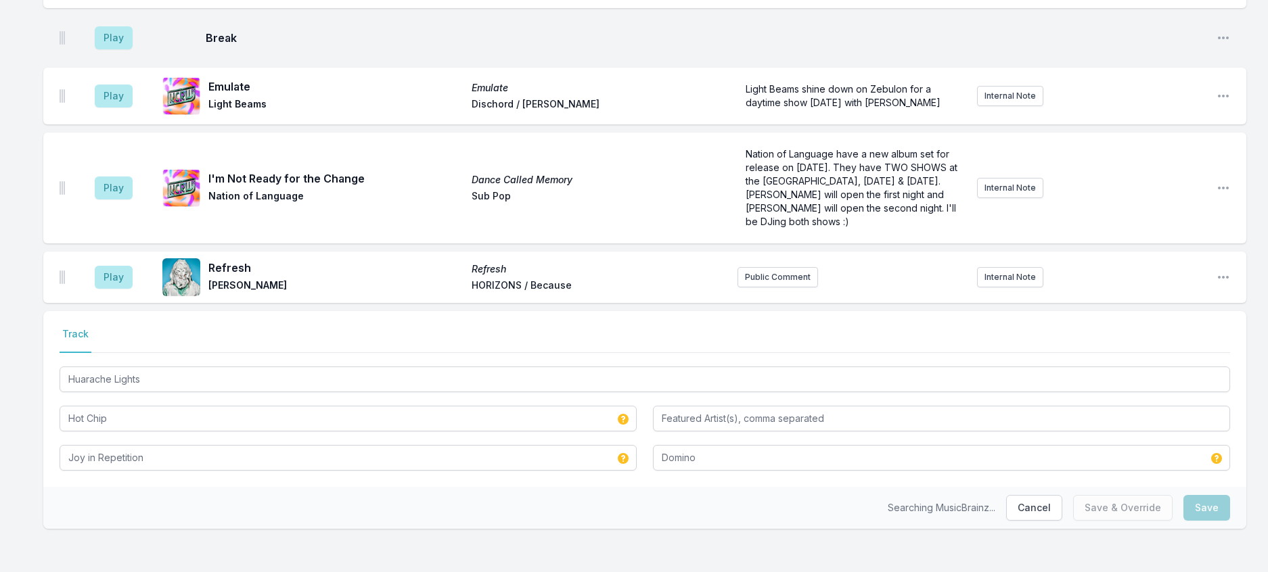
scroll to position [1160, 0]
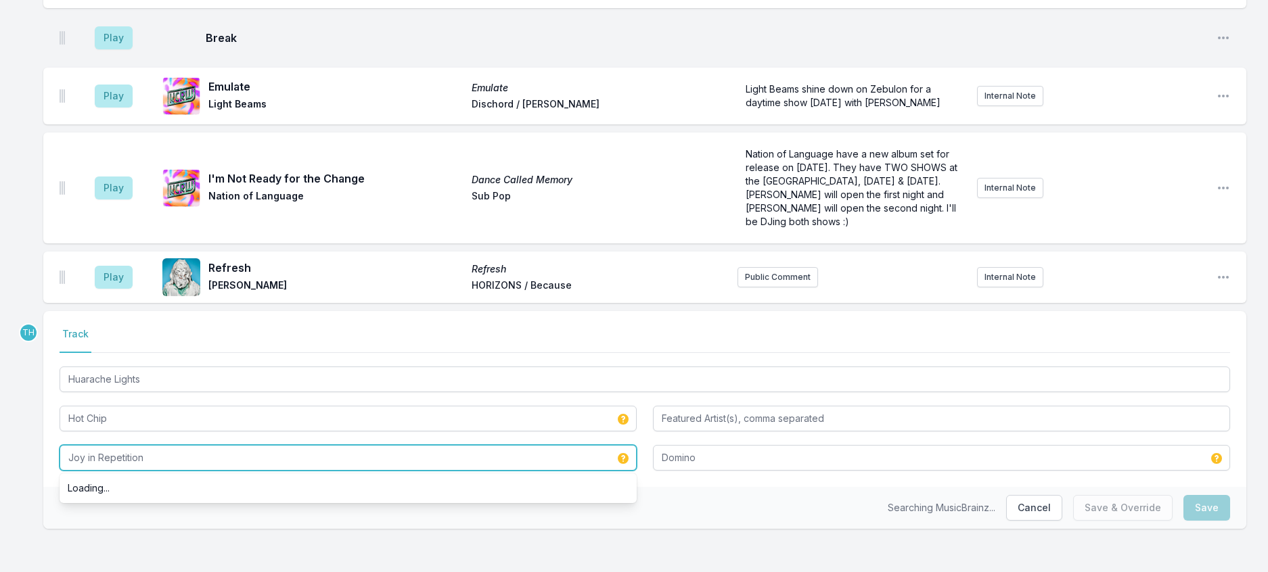
drag, startPoint x: 193, startPoint y: 448, endPoint x: -8, endPoint y: 423, distance: 202.5
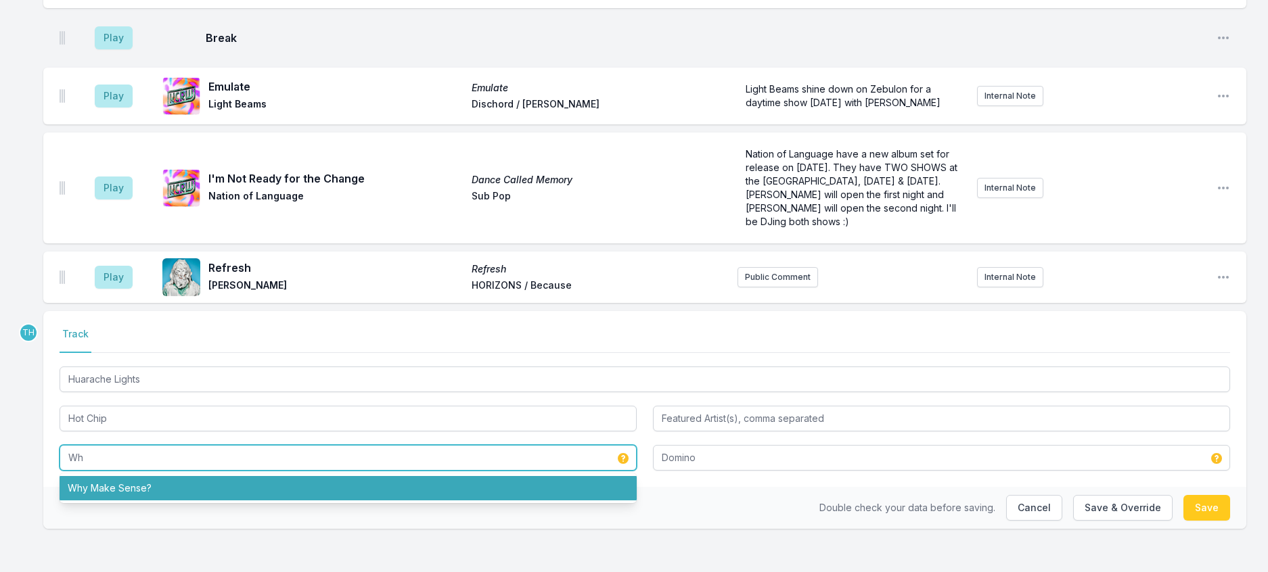
click at [97, 476] on li "Why Make Sense?" at bounding box center [348, 488] width 577 height 24
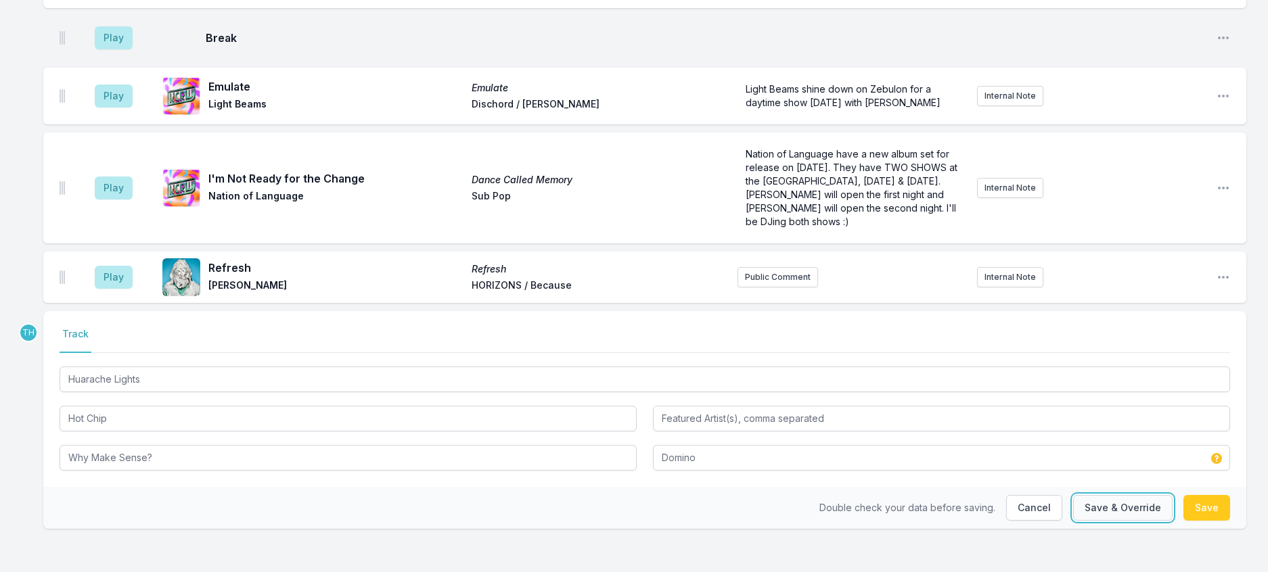
click at [1073, 497] on button "Save & Override" at bounding box center [1122, 508] width 99 height 26
type input "Joy in Repetition"
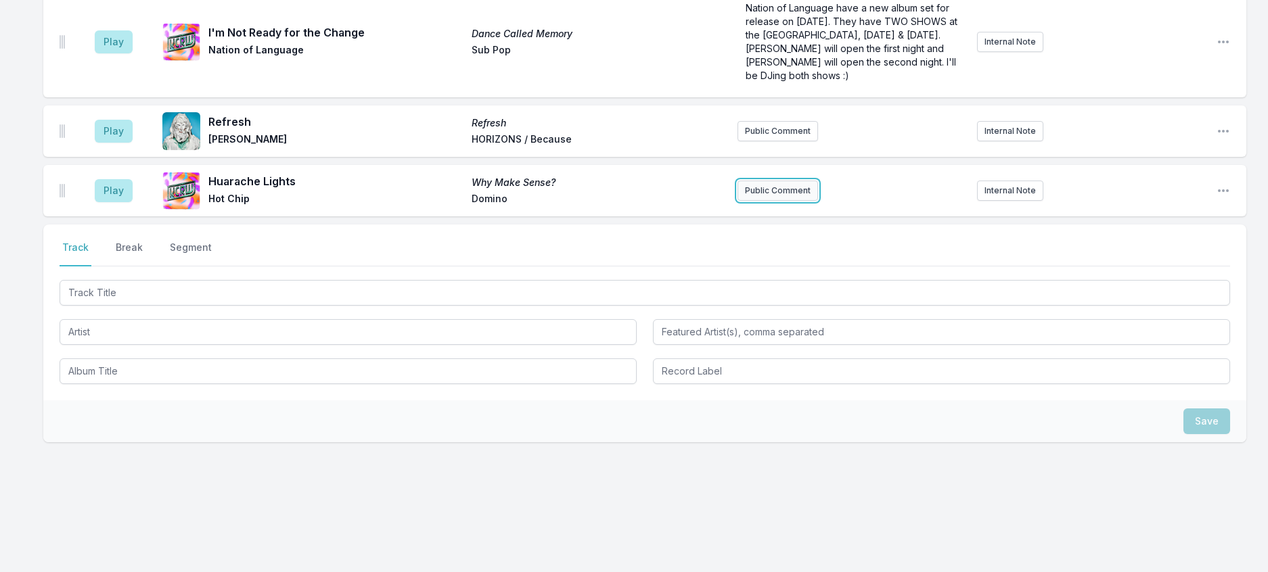
click at [786, 201] on button "Public Comment" at bounding box center [777, 191] width 81 height 20
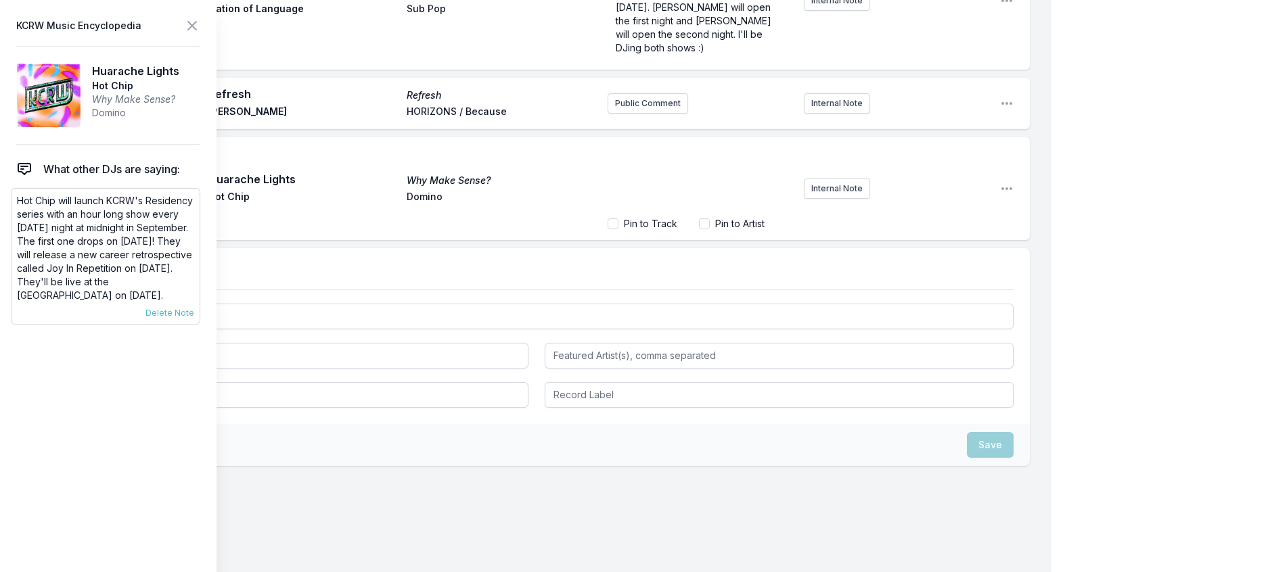
scroll to position [1161, 0]
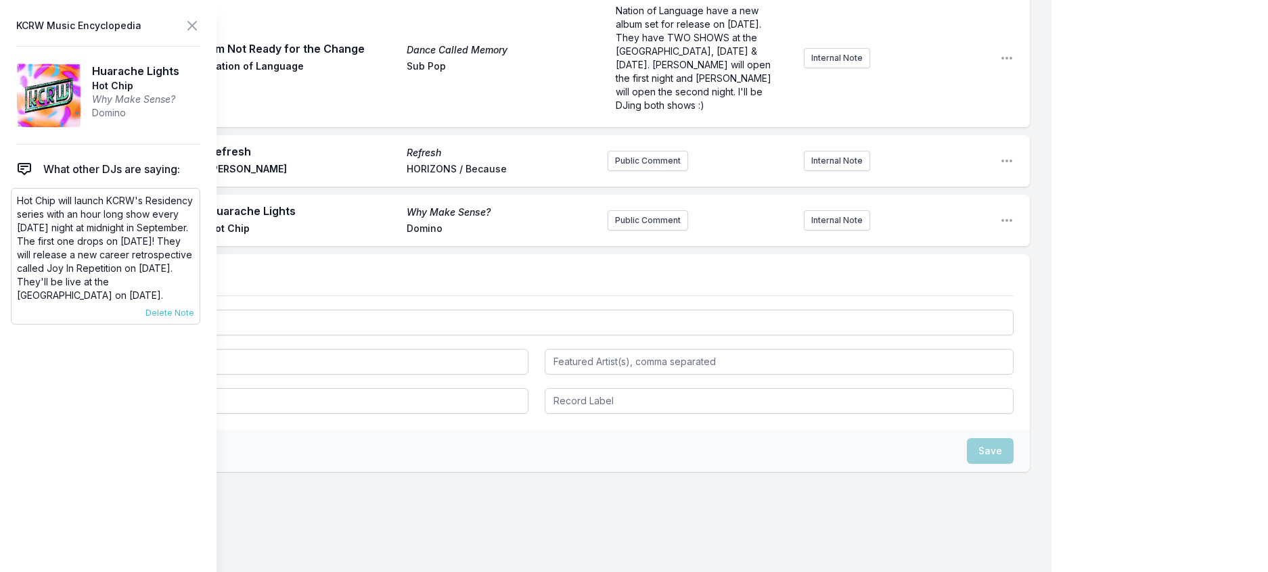
drag, startPoint x: 158, startPoint y: 339, endPoint x: 14, endPoint y: 217, distance: 188.1
click at [14, 217] on div "Hot Chip will launch KCRW's Residency series with an hour long show every Thurs…" at bounding box center [105, 256] width 189 height 137
copy p "Hot Chip will launch KCRW's Residency series with an hour long show every Thurs…"
click at [634, 231] on button "Public Comment" at bounding box center [647, 220] width 81 height 20
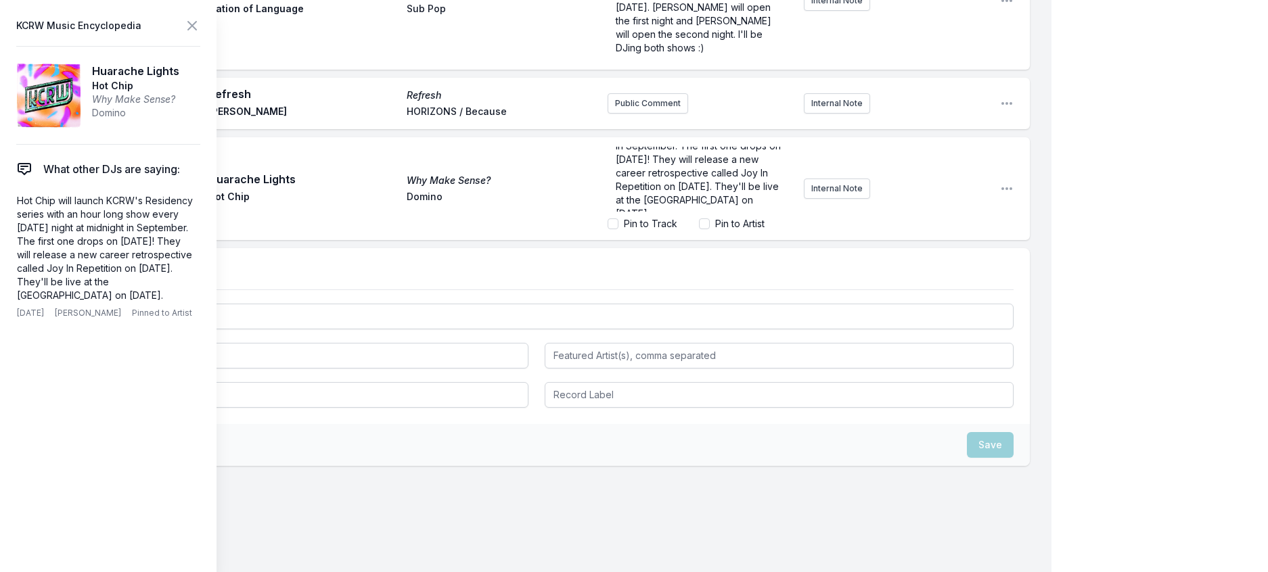
scroll to position [41, 0]
drag, startPoint x: 674, startPoint y: 397, endPoint x: 687, endPoint y: 370, distance: 29.7
click at [687, 231] on span "Hot Chip will launch KCRW's Residency series with an hour long show every Thurs…" at bounding box center [700, 172] width 168 height 120
drag, startPoint x: 739, startPoint y: 413, endPoint x: 701, endPoint y: 402, distance: 39.4
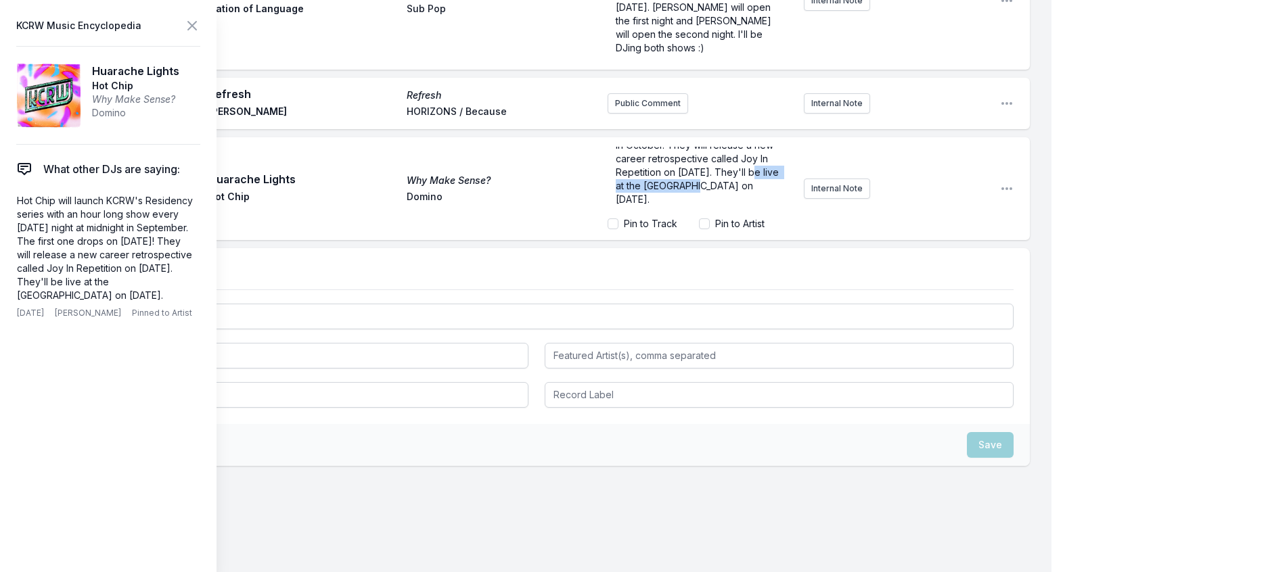
click at [701, 206] on p "Hot Chip will launch KCRW's Residency series with an hour long show every Thurs…" at bounding box center [700, 152] width 169 height 108
click at [728, 205] on span "Hot Chip will launch KCRW's Residency series with an hour long show every Thurs…" at bounding box center [699, 152] width 166 height 106
drag, startPoint x: 738, startPoint y: 380, endPoint x: 591, endPoint y: 364, distance: 147.7
click at [607, 212] on div "Hot Chip will launch KCRW's Residency series with an hour long show every Thurs…" at bounding box center [699, 179] width 185 height 65
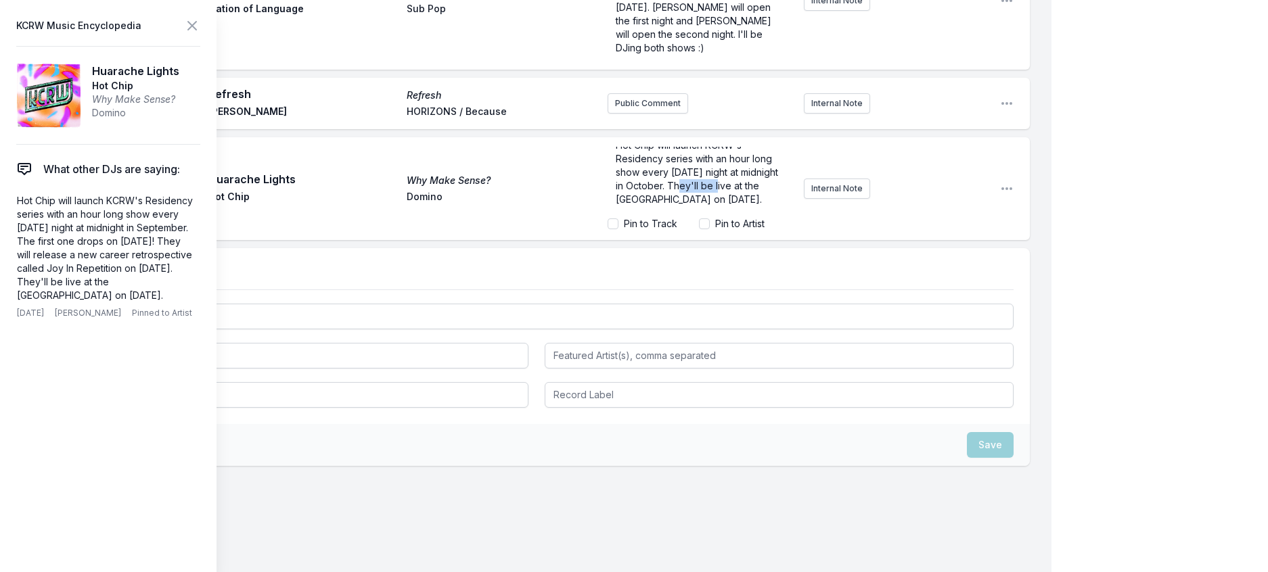
drag, startPoint x: 645, startPoint y: 394, endPoint x: 543, endPoint y: 394, distance: 102.1
click at [543, 240] on div "Play Huarache Lights Why Make Sense? Hot Chip Domino Hot Chip will launch KCRW'…" at bounding box center [536, 188] width 986 height 103
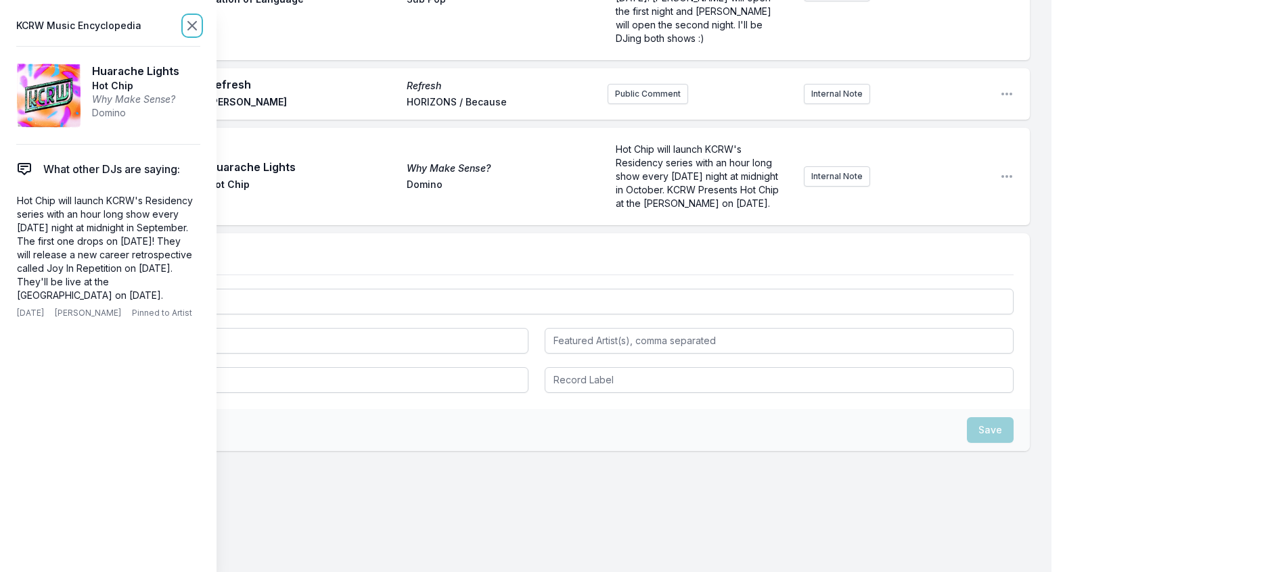
click at [200, 29] on icon at bounding box center [192, 26] width 16 height 16
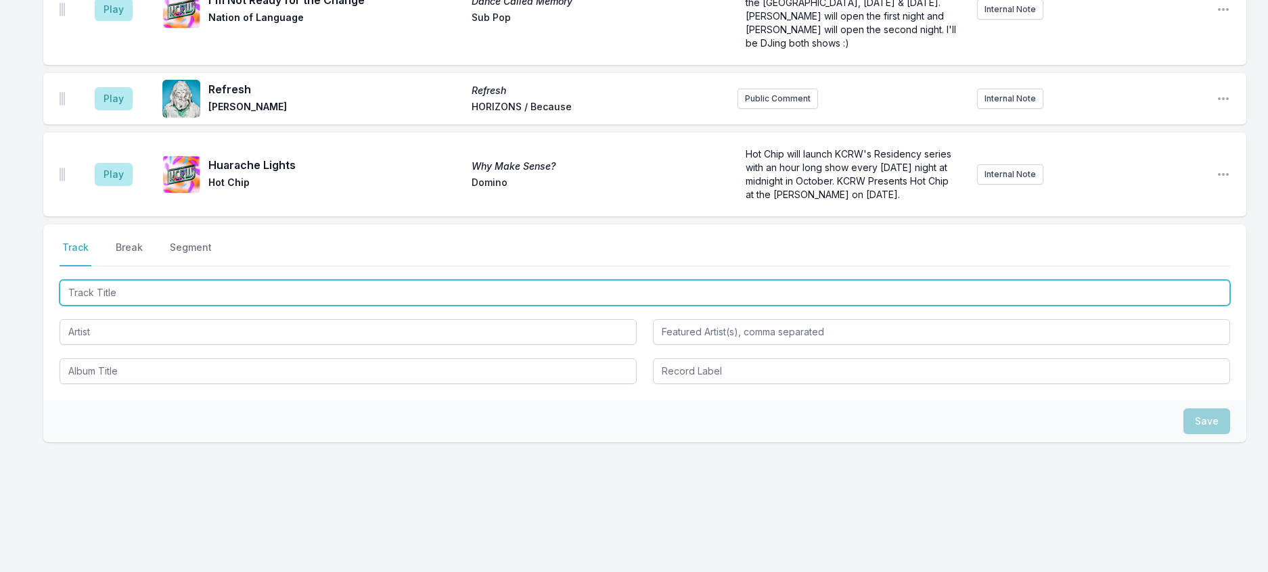
click at [127, 306] on input "Track Title" at bounding box center [645, 293] width 1170 height 26
type input "New Earth Time"
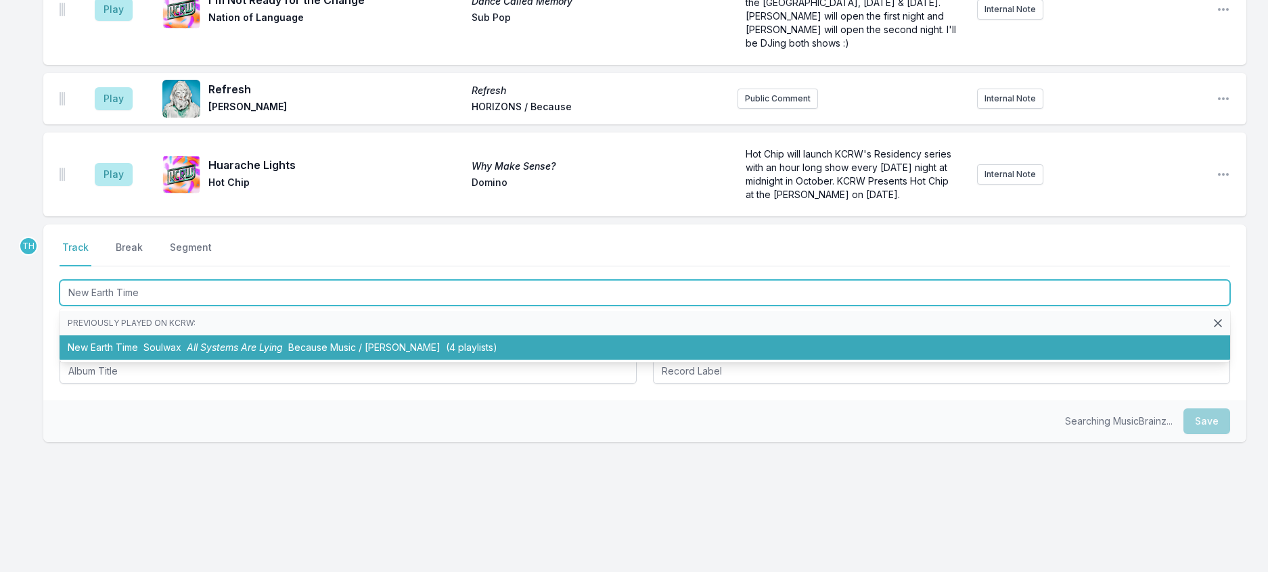
click at [233, 360] on li "New Earth Time Soulwax All Systems Are Lying Because Music / Deewee (4 playlist…" at bounding box center [645, 348] width 1170 height 24
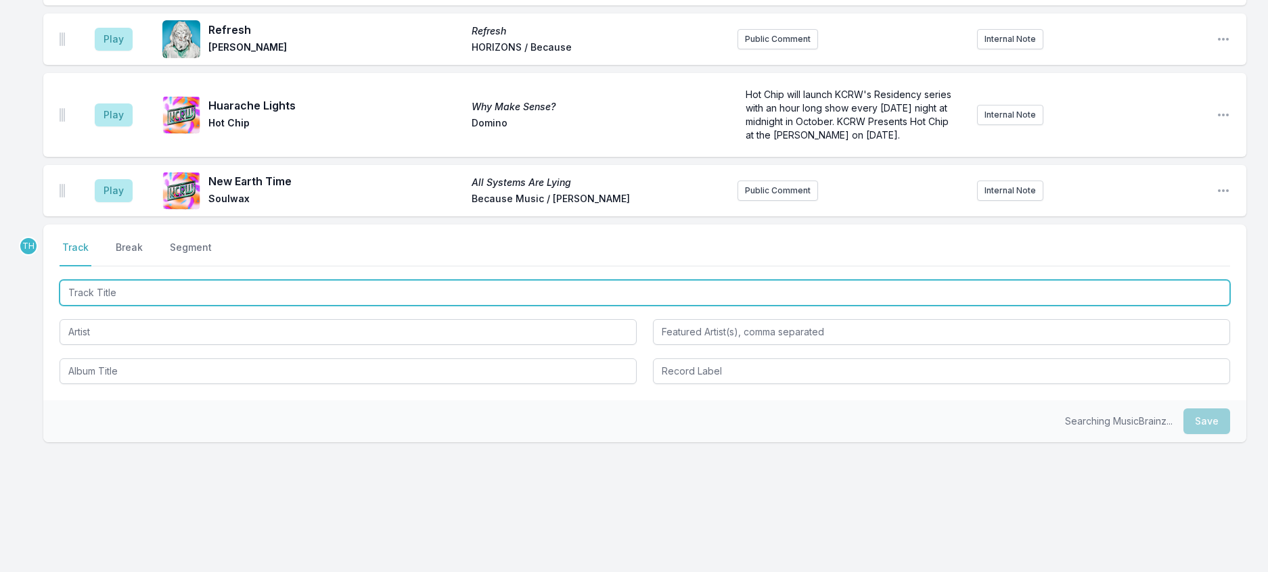
scroll to position [1295, 0]
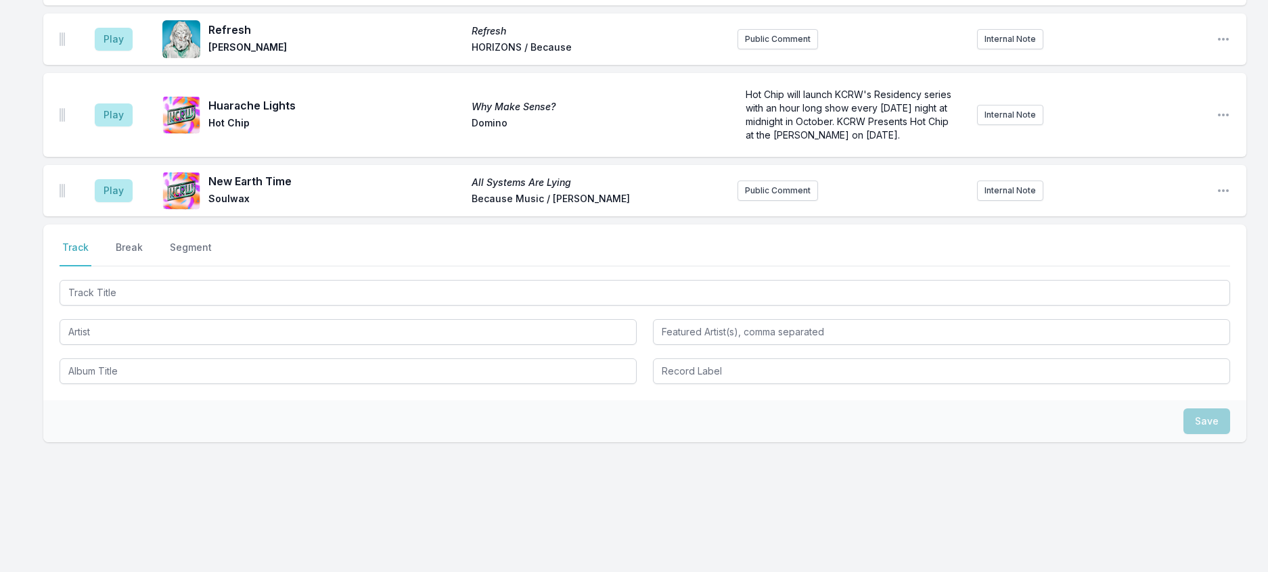
click at [1229, 216] on div "Play New Earth Time All Systems Are Lying Soulwax Because Music / Deewee Public…" at bounding box center [644, 190] width 1203 height 51
click at [1220, 198] on icon "Open playlist item options" at bounding box center [1223, 191] width 14 height 14
click at [1167, 254] on button "Edit Track Details" at bounding box center [1154, 242] width 152 height 24
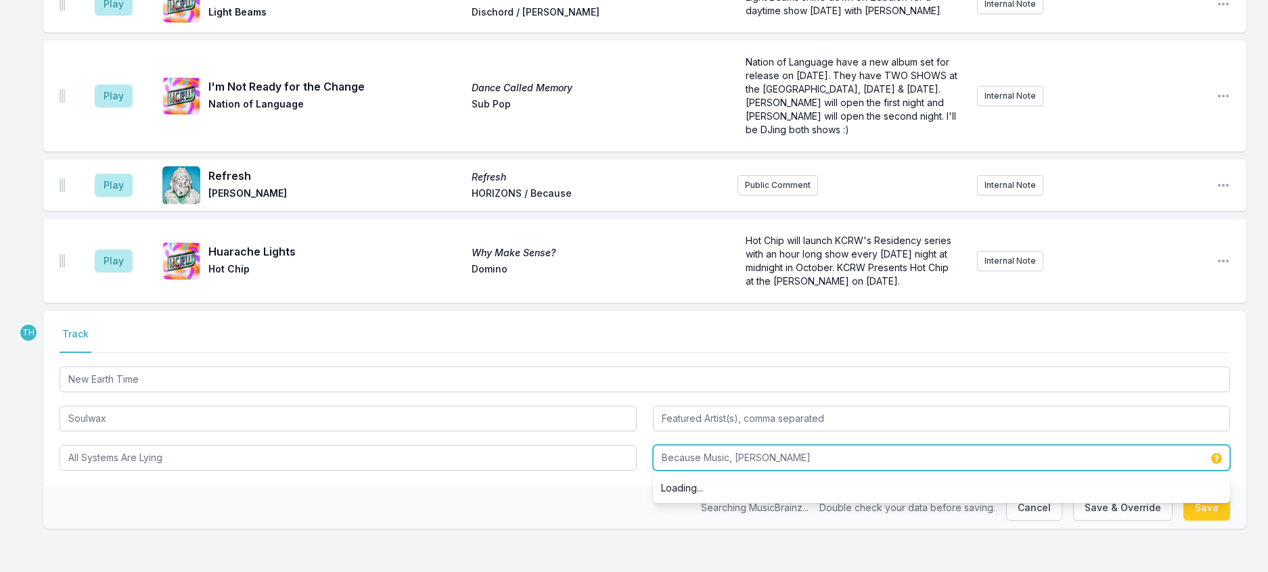
drag, startPoint x: 737, startPoint y: 445, endPoint x: 706, endPoint y: 443, distance: 30.5
click at [706, 445] on input "Because Music, Deewee" at bounding box center [941, 458] width 577 height 26
drag, startPoint x: 743, startPoint y: 442, endPoint x: 712, endPoint y: 443, distance: 31.1
click at [712, 445] on input "Because Music, Deewee" at bounding box center [941, 458] width 577 height 26
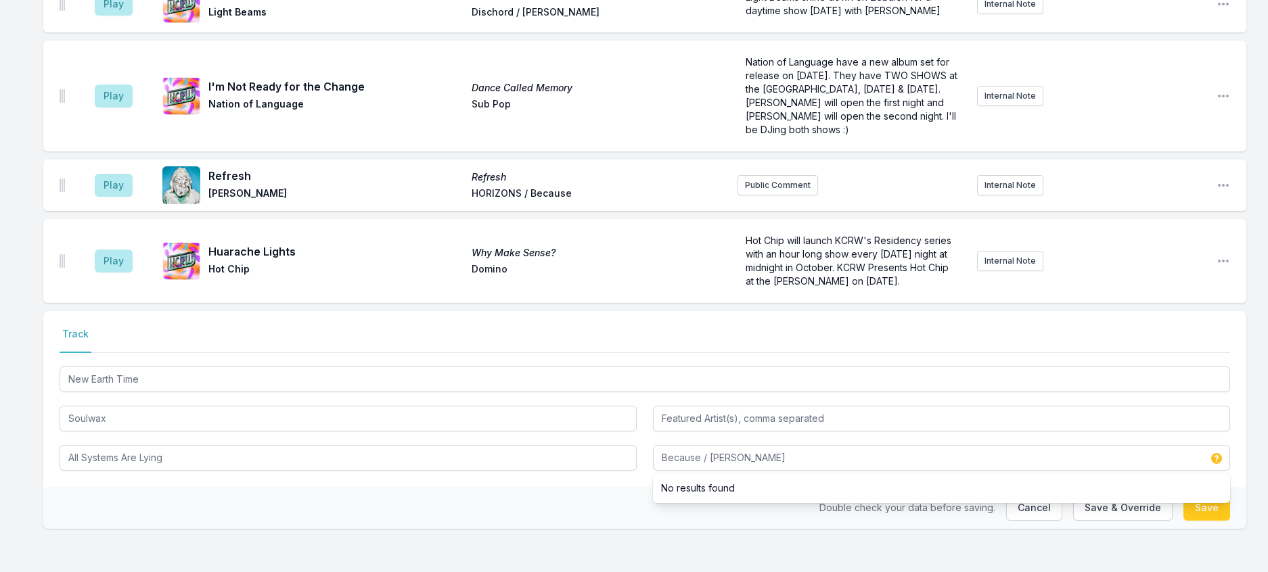
click at [598, 487] on div "Double check your data before saving. Cancel Save & Override Save" at bounding box center [644, 508] width 1203 height 42
click at [1116, 501] on button "Save & Override" at bounding box center [1122, 508] width 99 height 26
type input "Because Music / Deewee"
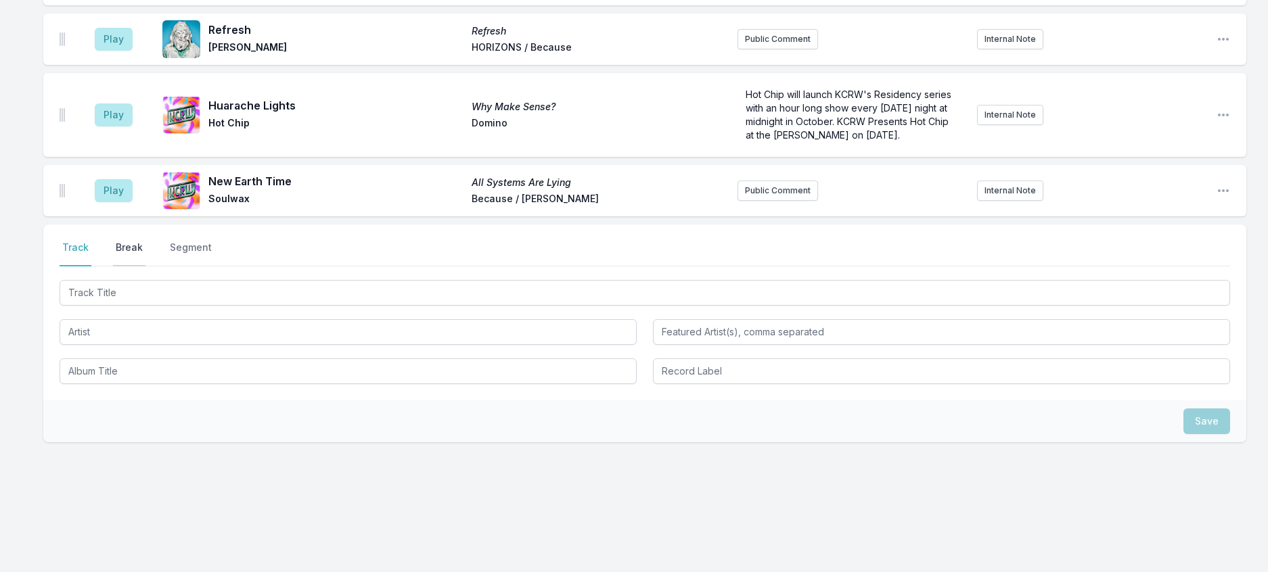
click at [145, 267] on button "Break" at bounding box center [129, 254] width 32 height 26
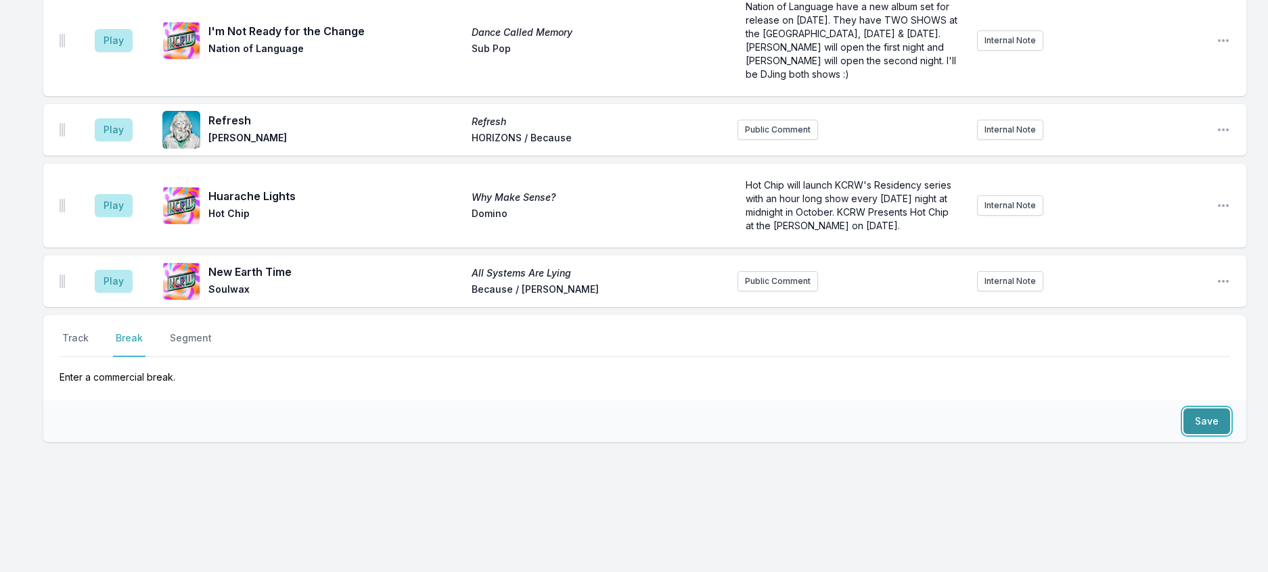
click at [1191, 434] on button "Save" at bounding box center [1206, 422] width 47 height 26
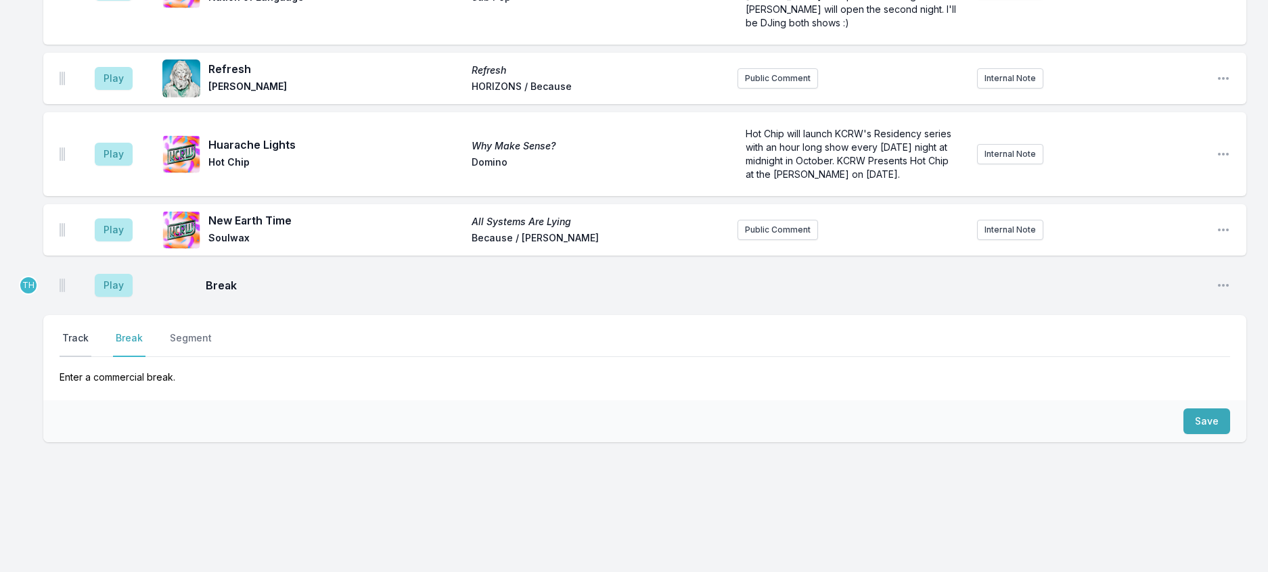
click at [83, 357] on button "Track" at bounding box center [76, 344] width 32 height 26
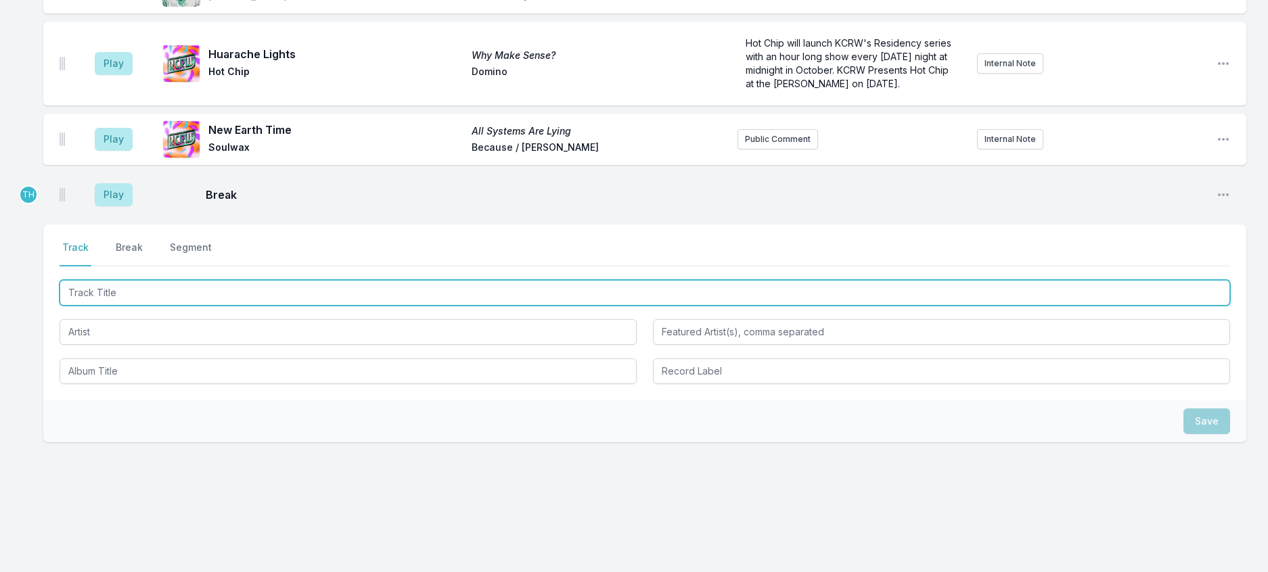
click at [99, 306] on input "Track Title" at bounding box center [645, 293] width 1170 height 26
type input "Belong To you"
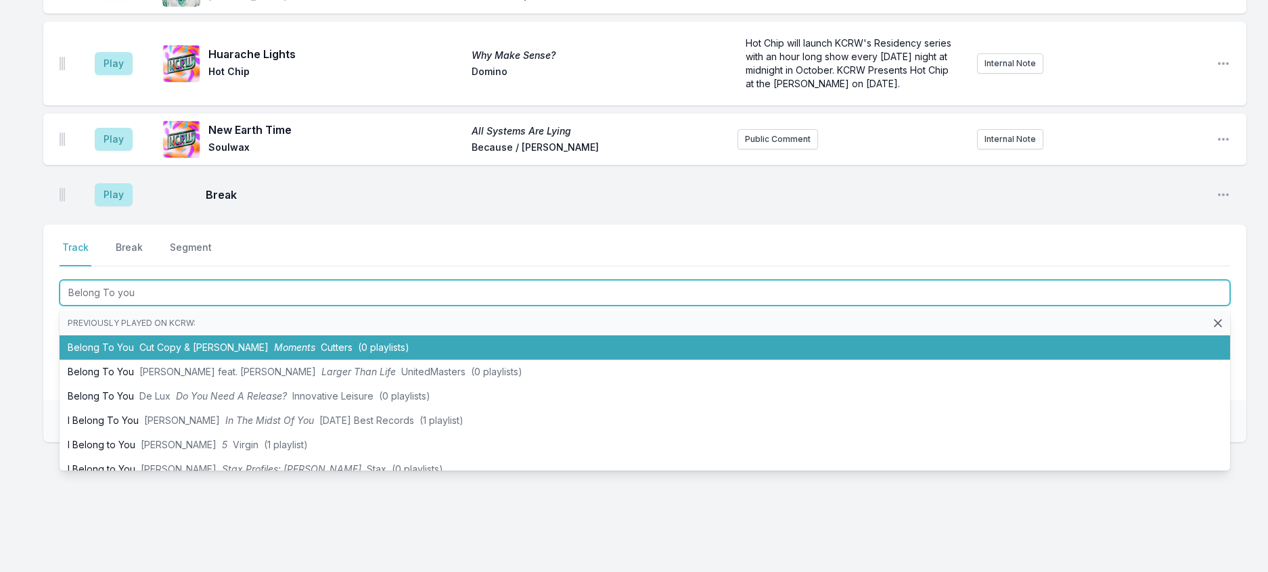
click at [267, 360] on li "Belong To You Cut Copy & Kate Bollinger Moments Cutters (0 playlists)" at bounding box center [645, 348] width 1170 height 24
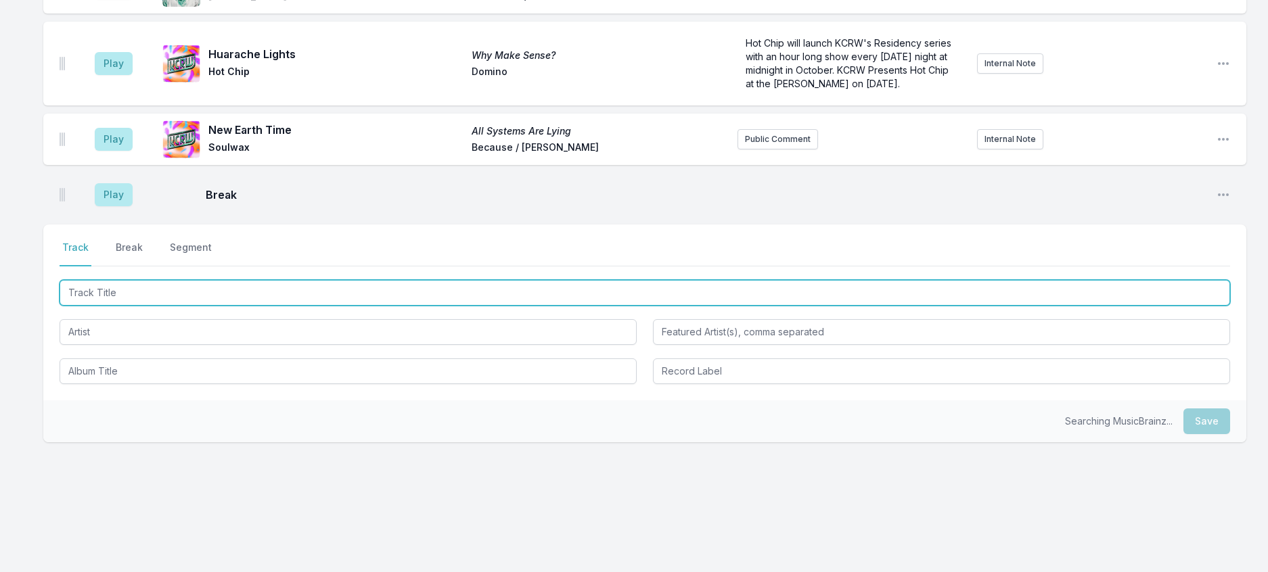
scroll to position [1404, 0]
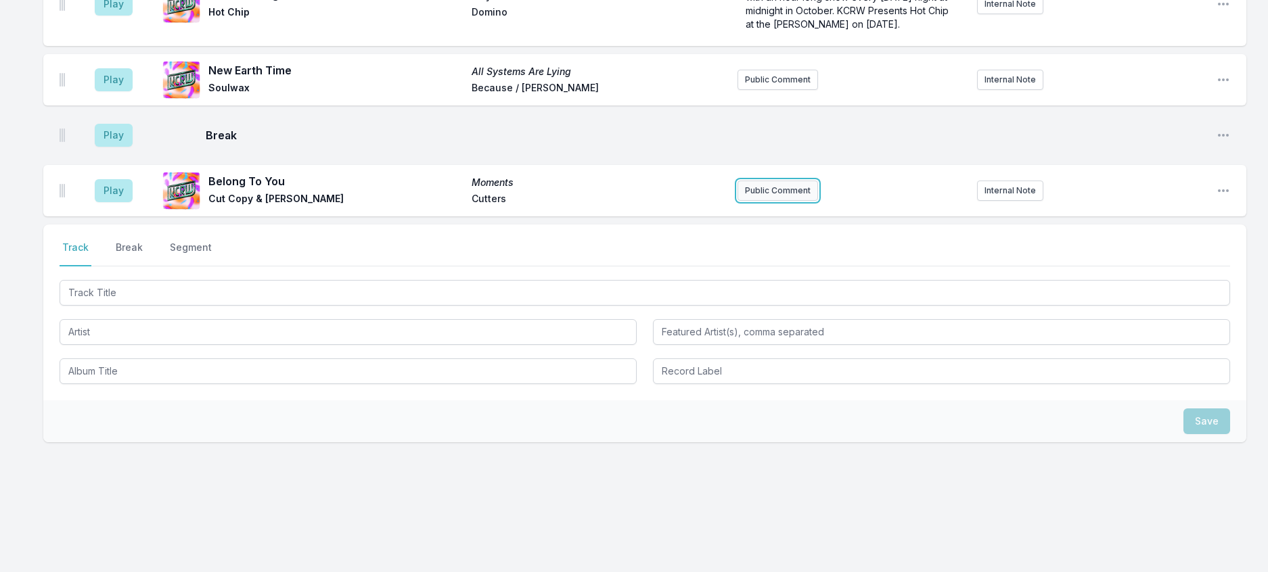
click at [781, 201] on button "Public Comment" at bounding box center [777, 191] width 81 height 20
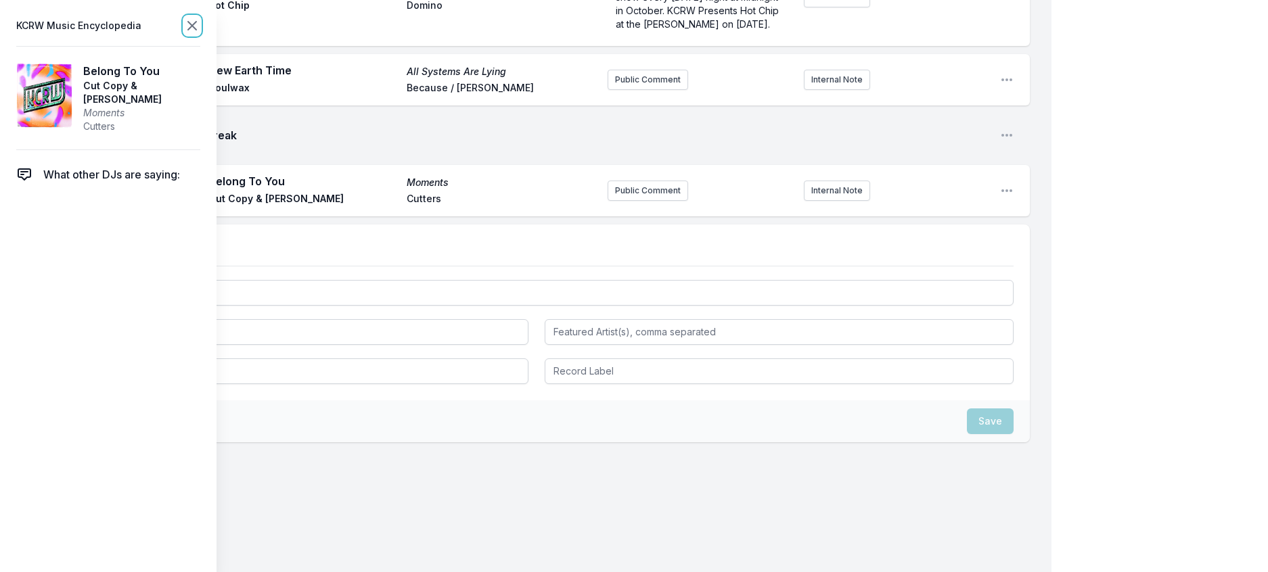
click at [200, 29] on icon at bounding box center [192, 26] width 16 height 16
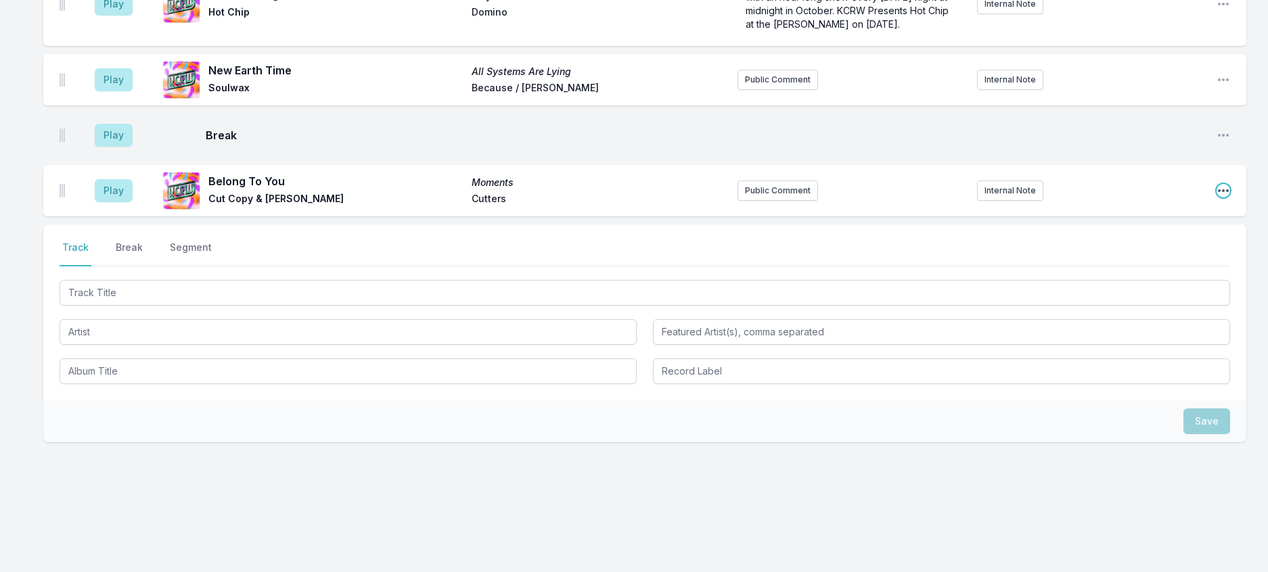
click at [1216, 198] on icon "Open playlist item options" at bounding box center [1223, 191] width 14 height 14
click at [1164, 254] on button "Edit Track Details" at bounding box center [1154, 242] width 152 height 24
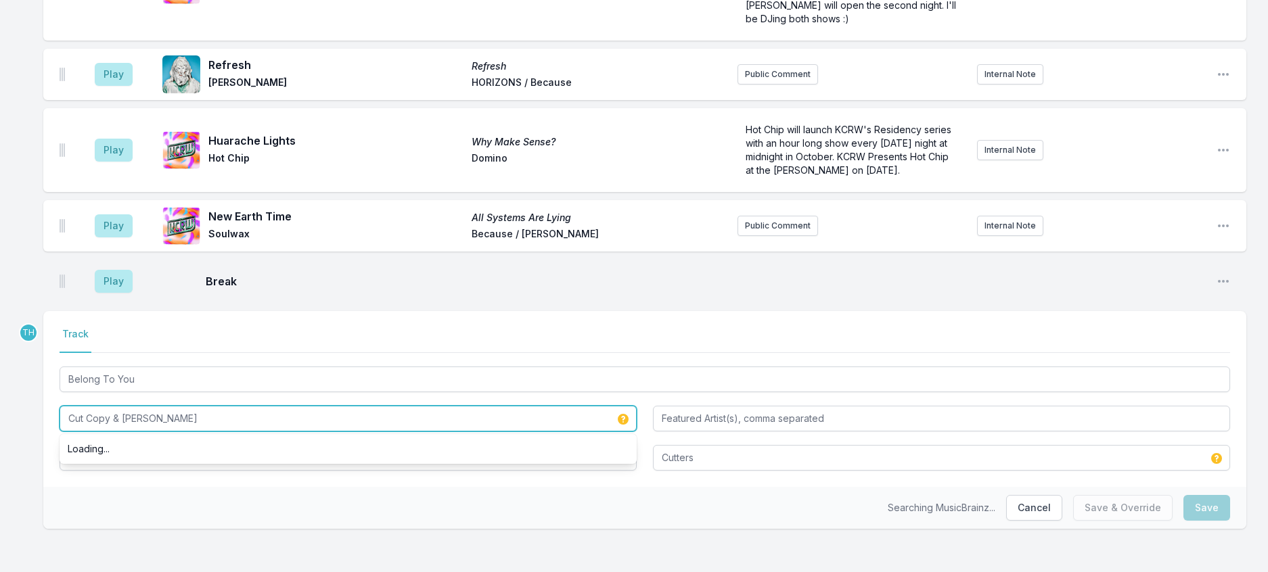
drag, startPoint x: 258, startPoint y: 405, endPoint x: 394, endPoint y: 419, distance: 136.8
click at [394, 419] on div "Cut Copy & Kate Bollinger Loading..." at bounding box center [348, 419] width 577 height 26
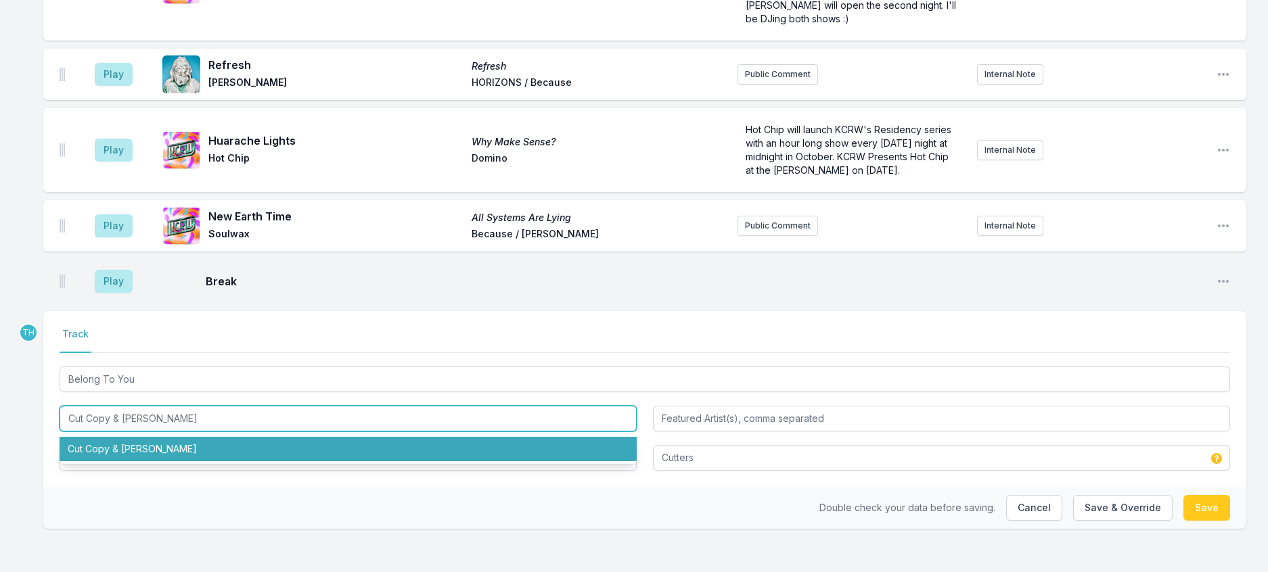
type input "Cut Copy"
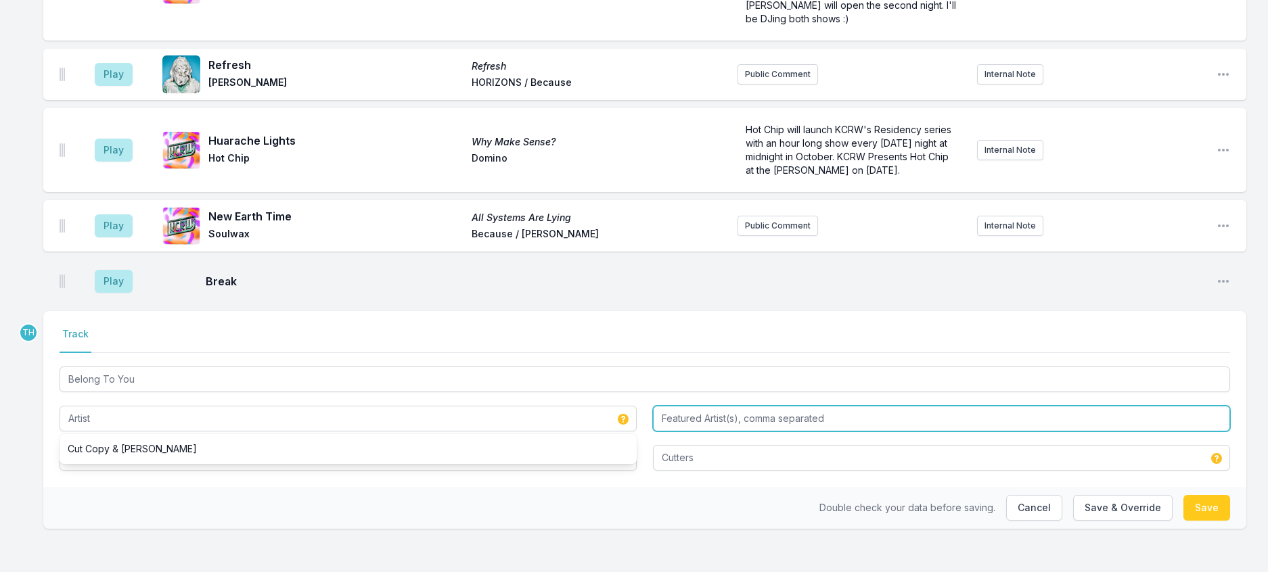
type input "Cut Copy"
type input "Kate Bollinger"
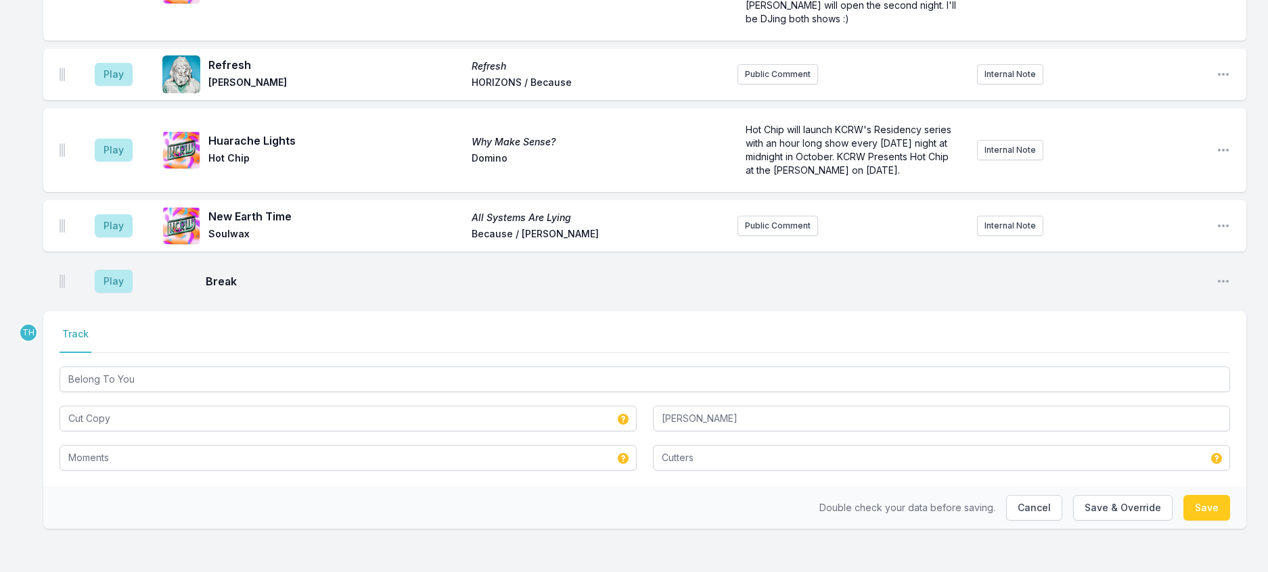
click at [687, 473] on div "Select a tab Track Track Belong To You Cut Copy Kate Bollinger Moments Cutters" at bounding box center [644, 399] width 1203 height 176
click at [1093, 498] on button "Save & Override" at bounding box center [1122, 508] width 99 height 26
type input "Cut Copy & Kate Bollinger"
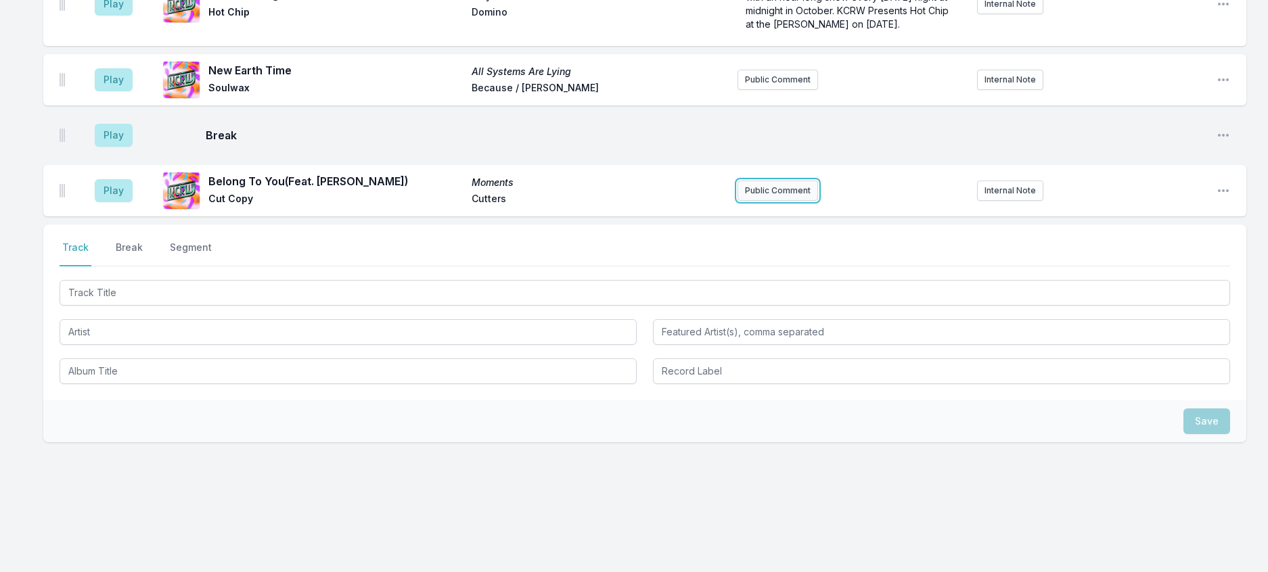
click at [747, 201] on button "Public Comment" at bounding box center [777, 191] width 81 height 20
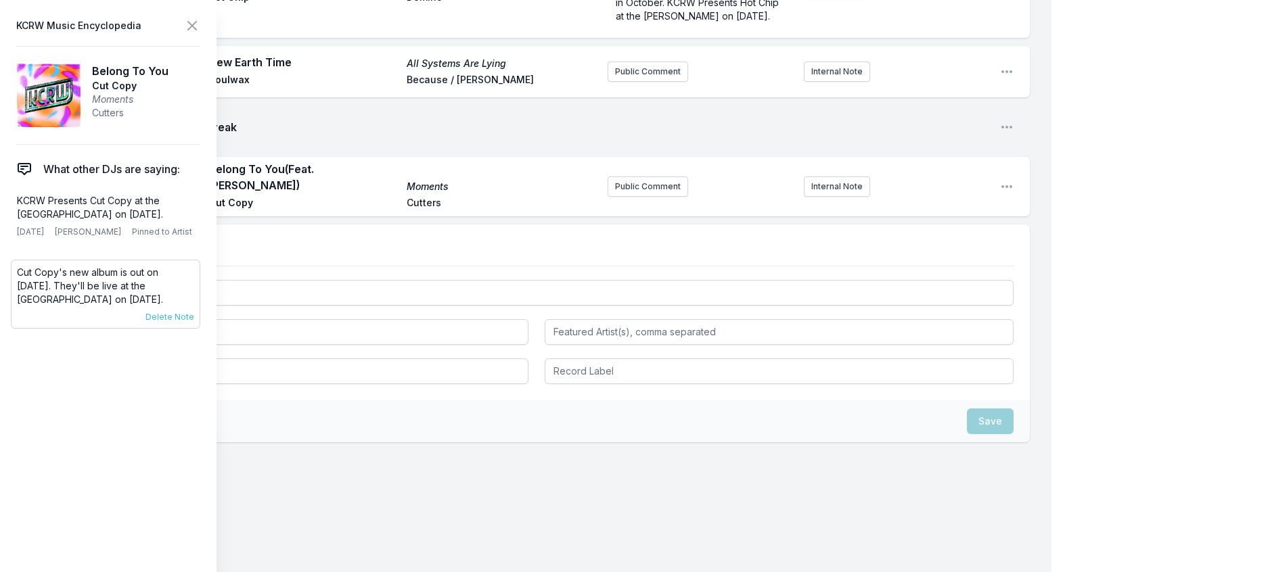
scroll to position [1413, 0]
drag, startPoint x: 189, startPoint y: 352, endPoint x: 20, endPoint y: 320, distance: 172.9
click at [20, 306] on p "Cut Copy's new album is out on September 5th. They'll be live at the Bellwether…" at bounding box center [105, 286] width 177 height 41
click at [639, 199] on button "Public Comment" at bounding box center [647, 189] width 81 height 20
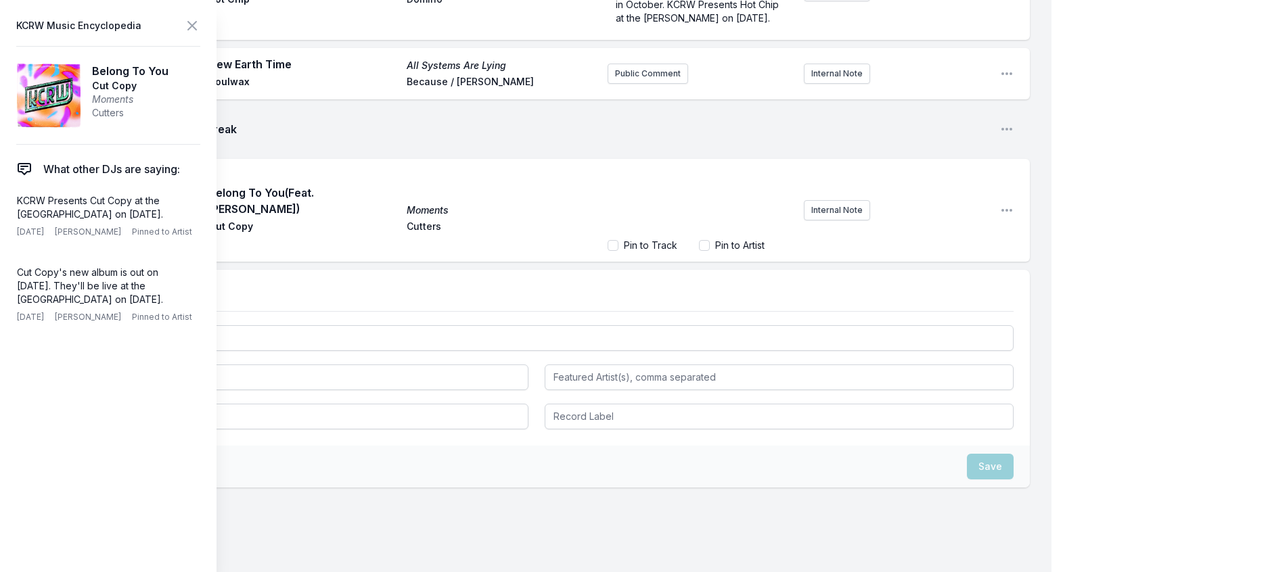
scroll to position [1462, 0]
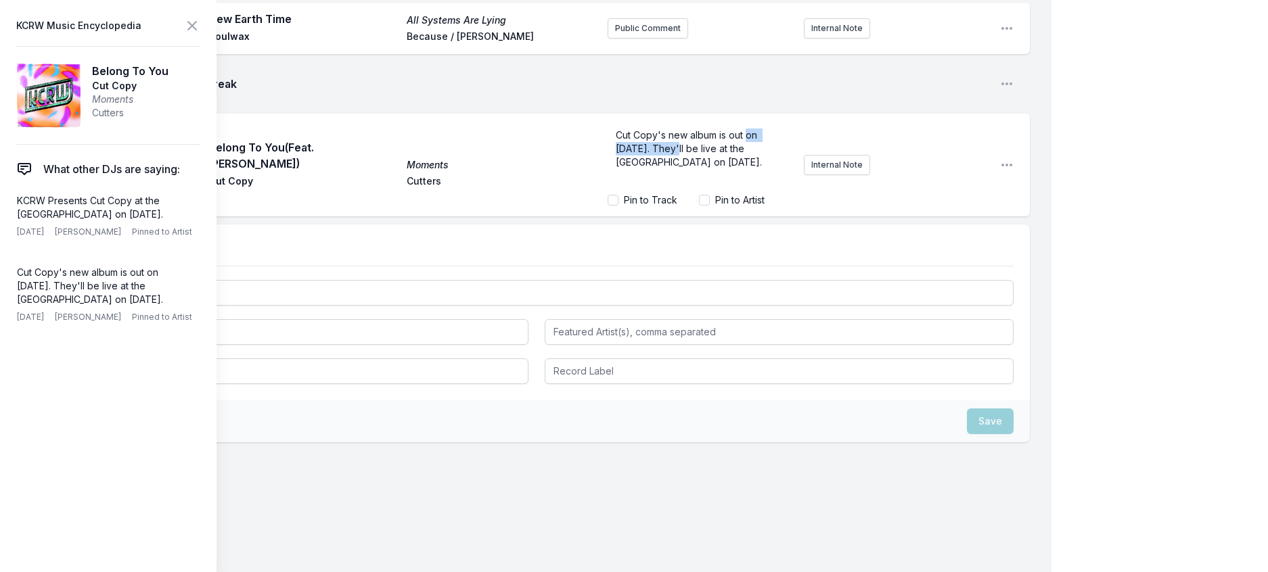
drag, startPoint x: 668, startPoint y: 393, endPoint x: 737, endPoint y: 372, distance: 72.8
click at [737, 168] on span "Cut Copy's new album is out on September 5th. They'll be live at the Bellwether…" at bounding box center [689, 148] width 146 height 39
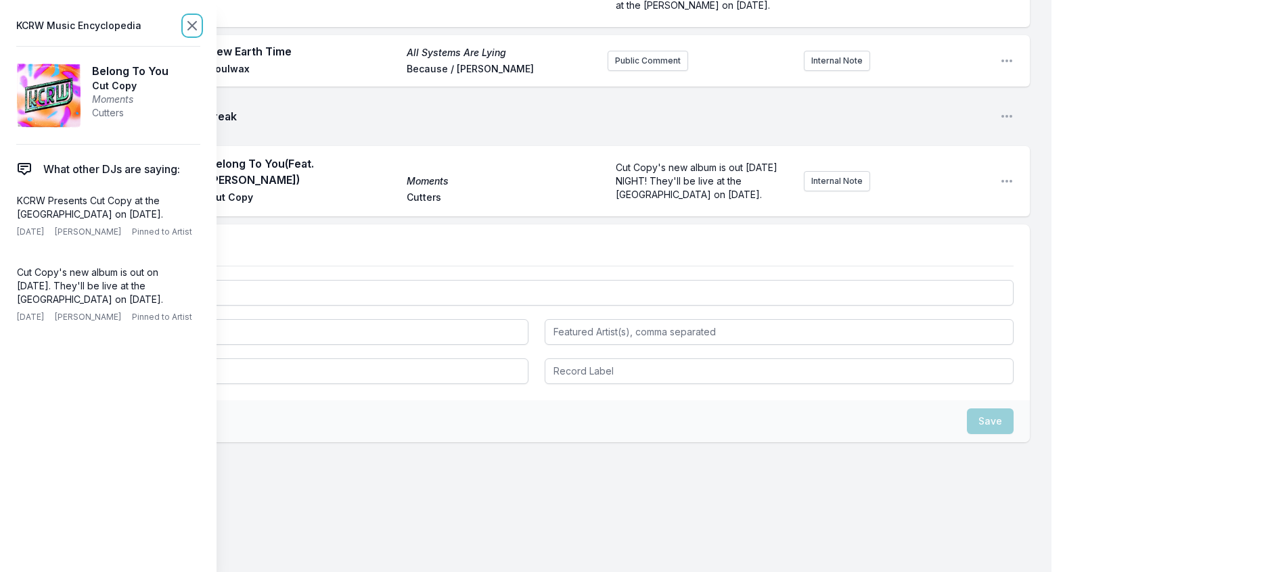
click at [196, 27] on icon at bounding box center [192, 26] width 8 height 8
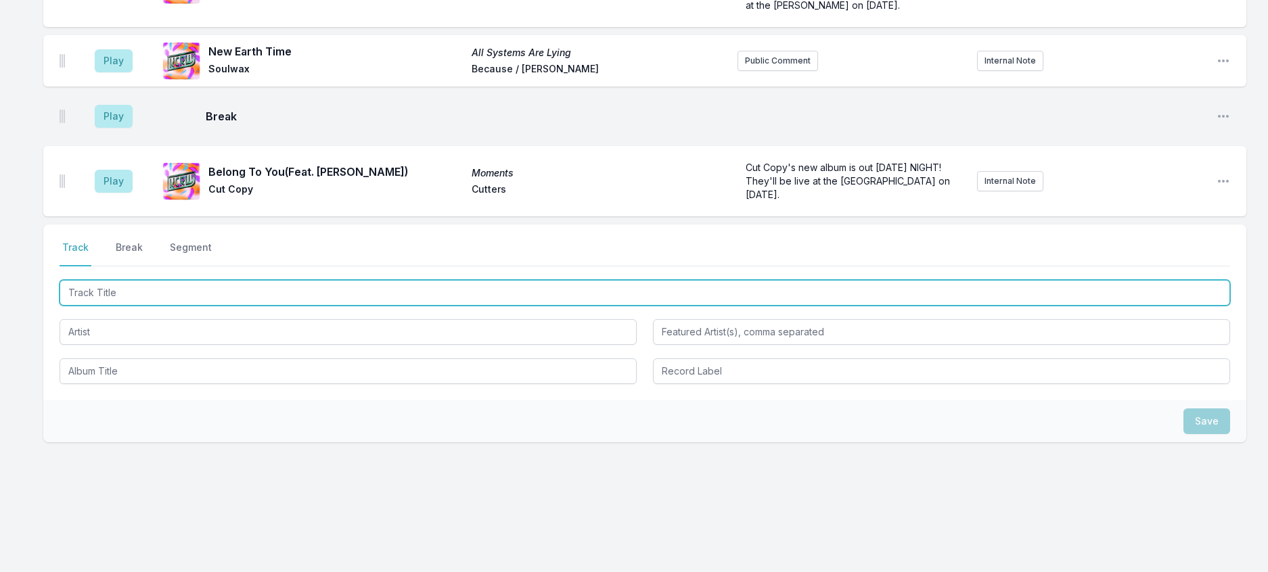
click at [225, 306] on input "Track Title" at bounding box center [645, 293] width 1170 height 26
type input "s"
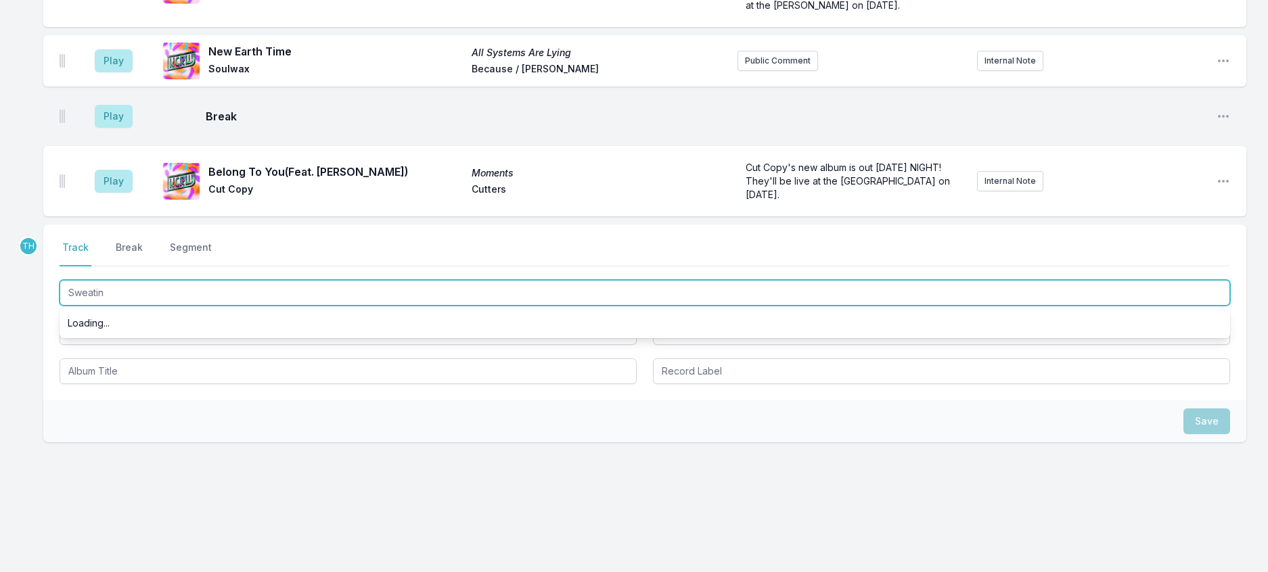
type input "Sweatin'"
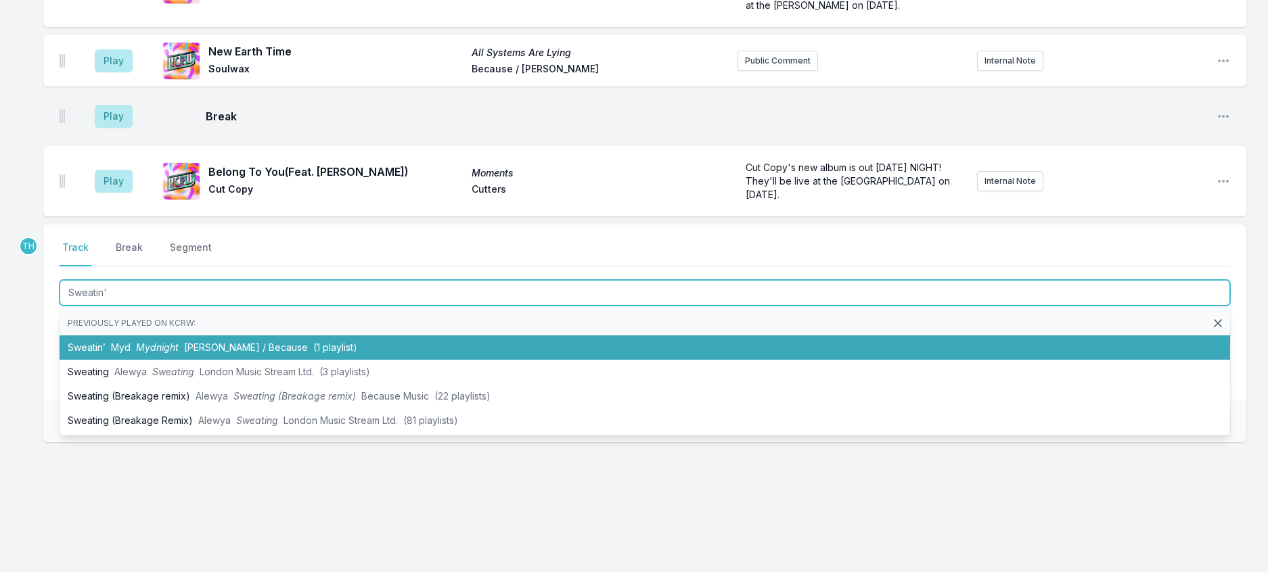
click at [295, 353] on span "Ed Banger / Because" at bounding box center [246, 348] width 124 height 12
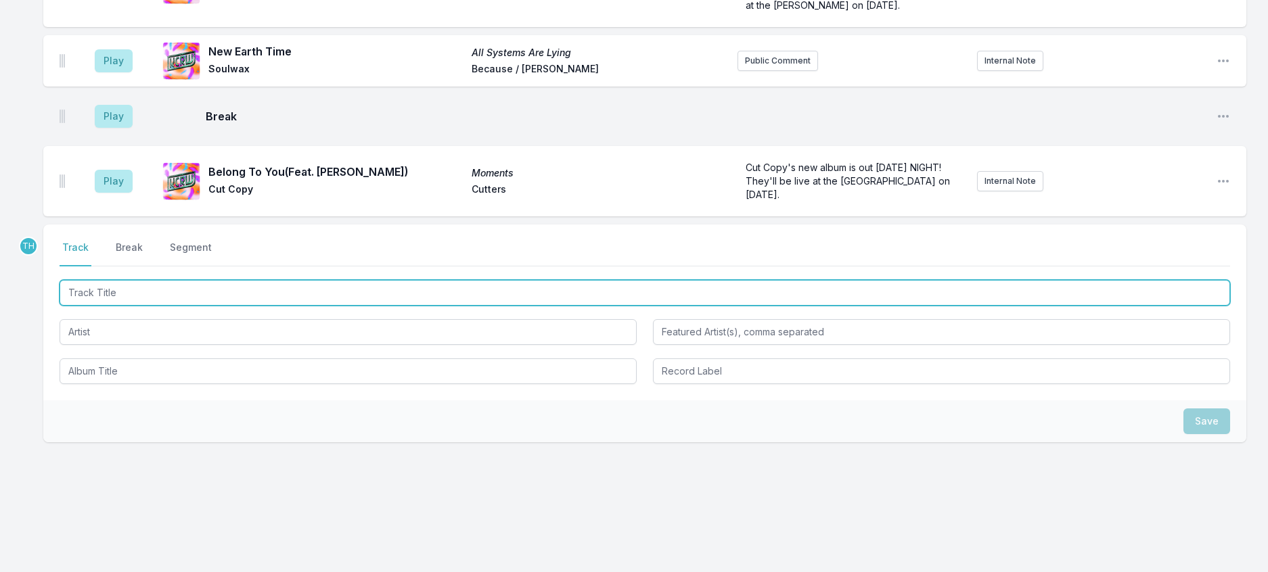
scroll to position [1507, 0]
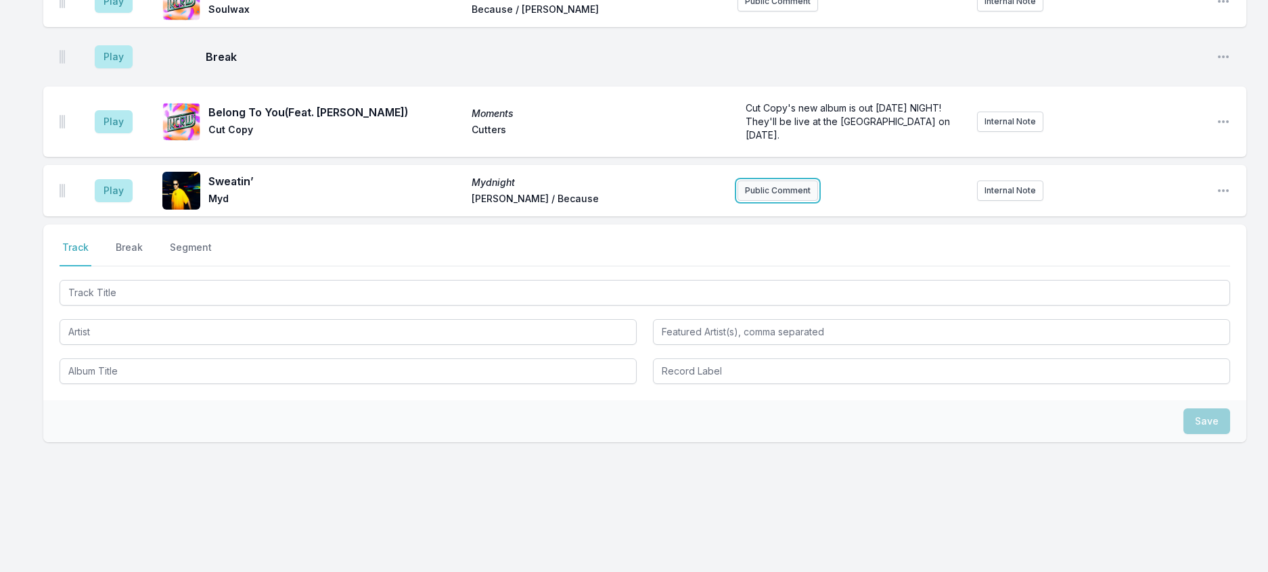
click at [785, 201] on button "Public Comment" at bounding box center [777, 191] width 81 height 20
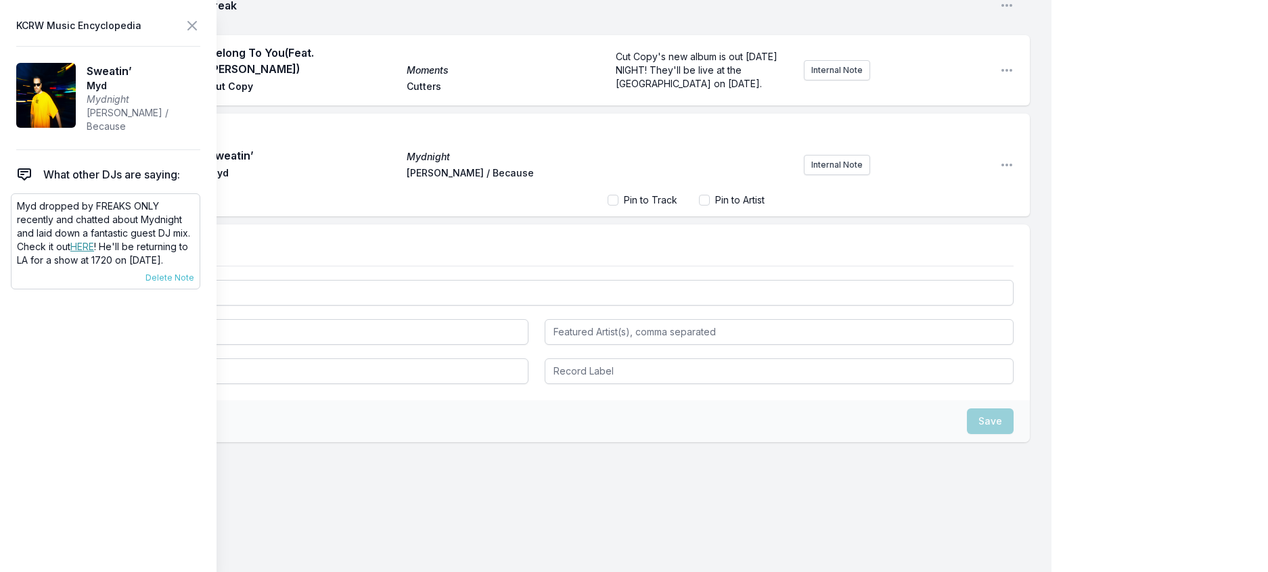
scroll to position [1507, 0]
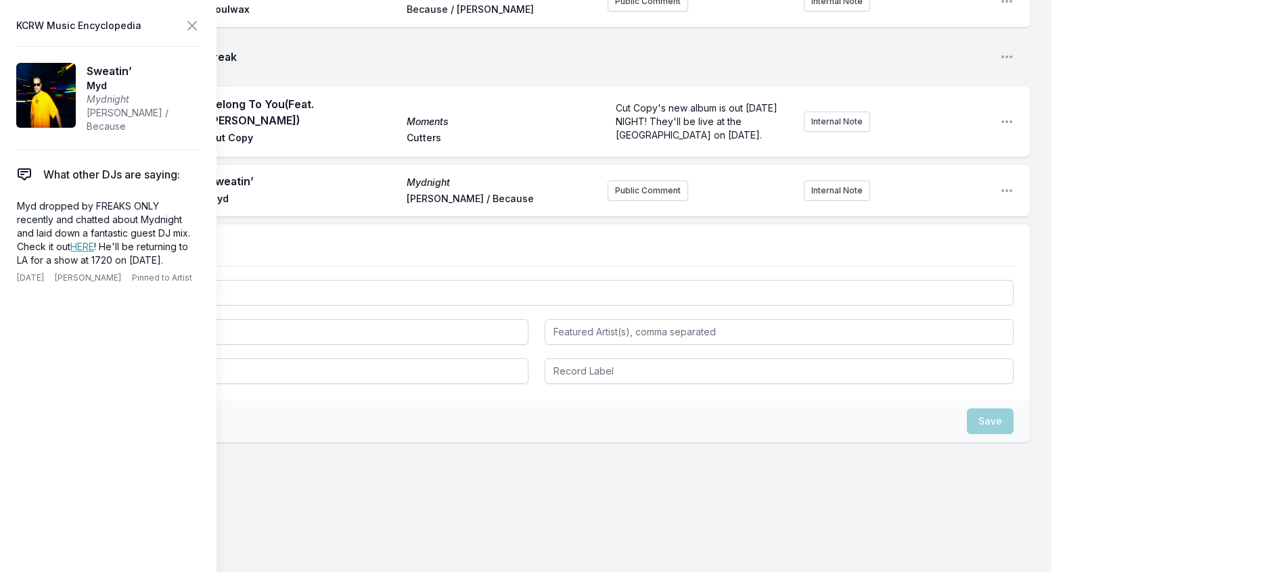
drag, startPoint x: 191, startPoint y: 288, endPoint x: 12, endPoint y: 229, distance: 189.1
click at [12, 229] on aside "KCRW Music Encyclopedia Sweatin’ Myd Mydnight Ed Banger / Because What other DJ…" at bounding box center [108, 286] width 216 height 572
copy p "Myd dropped by FREAKS ONLY recently and chatted about Mydnight and laid down a …"
click at [653, 201] on button "Public Comment" at bounding box center [647, 191] width 81 height 20
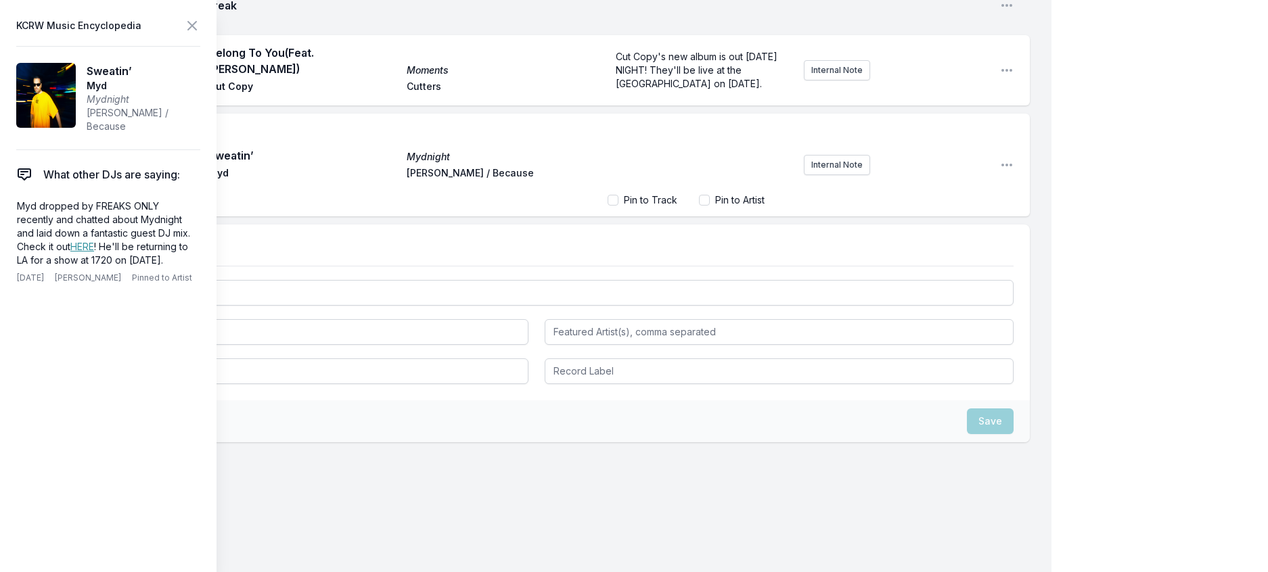
scroll to position [46, 0]
click at [70, 252] on link "HERE" at bounding box center [82, 247] width 24 height 12
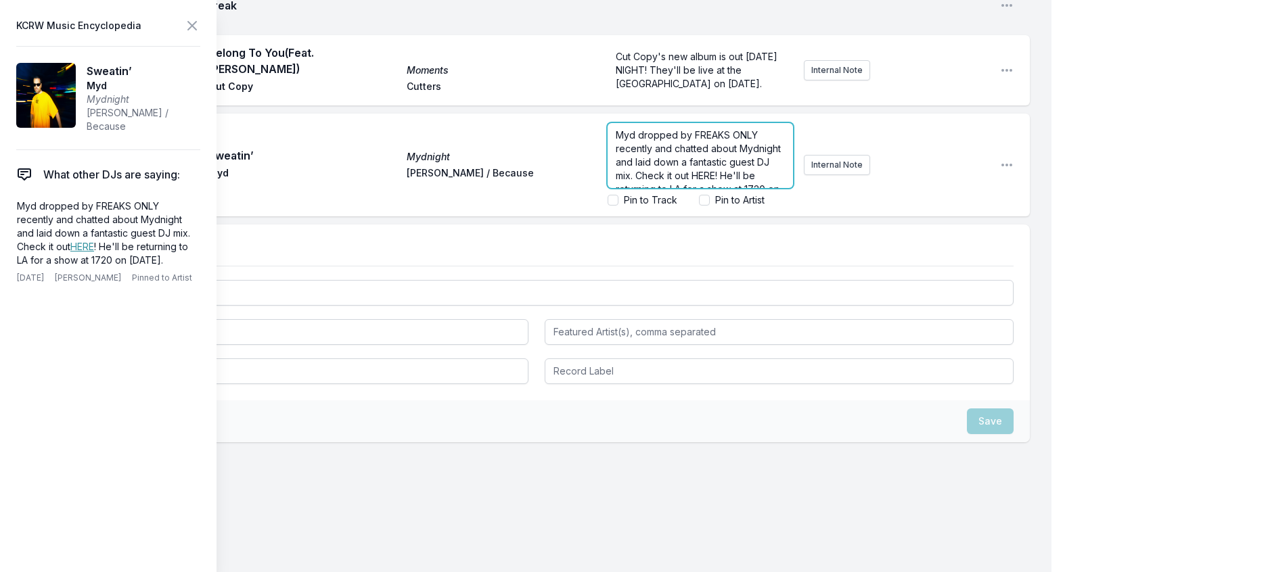
scroll to position [1565, 0]
click at [649, 210] on p "Myd dropped by FREAKS ONLY recently and chatted about Mydnight and laid down a …" at bounding box center [700, 169] width 169 height 81
drag, startPoint x: 684, startPoint y: 394, endPoint x: 658, endPoint y: 394, distance: 25.7
click at [658, 181] on span "Myd dropped by FREAKS ONLY recently and chatted about Mydnight and laid down a …" at bounding box center [700, 141] width 168 height 79
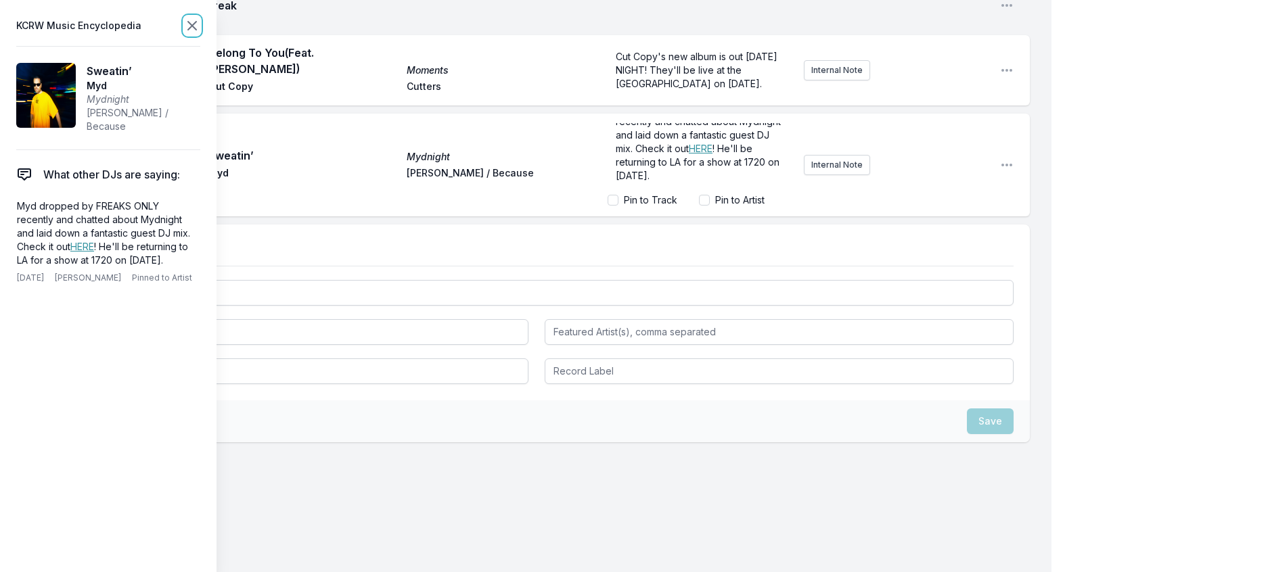
click at [200, 26] on icon at bounding box center [192, 26] width 16 height 16
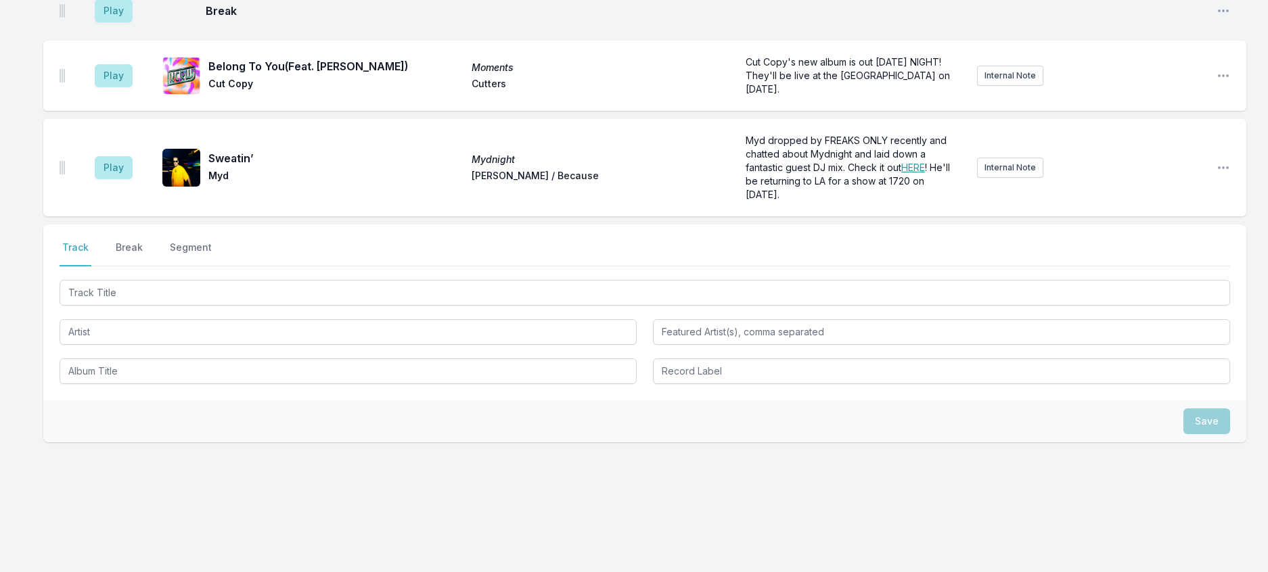
scroll to position [0, 0]
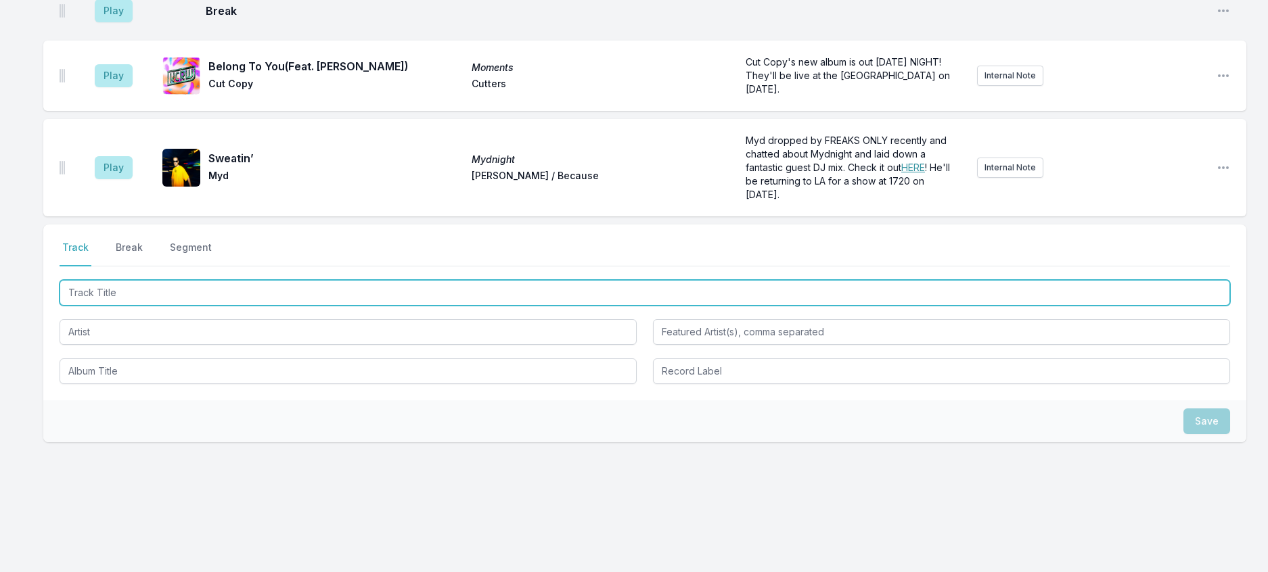
click at [214, 306] on input "Track Title" at bounding box center [645, 293] width 1170 height 26
type input "Scia"
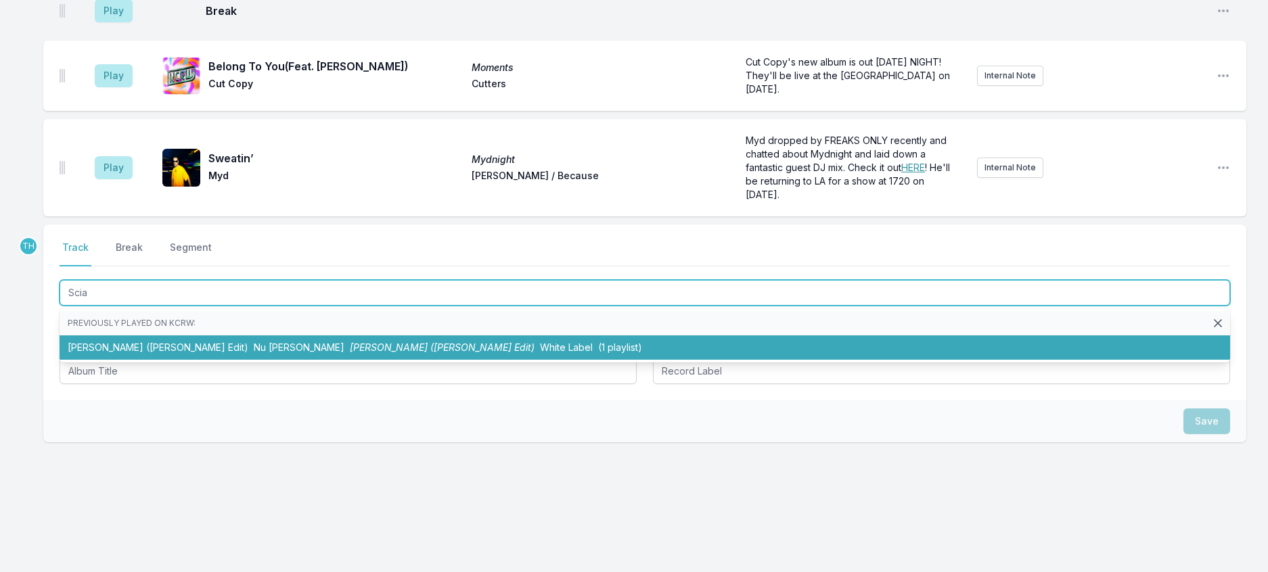
click at [296, 360] on li "Sciallà (ARDON Edit) Nu Genea Sciallà (ARDON Edit) White Label (1 playlist)" at bounding box center [645, 348] width 1170 height 24
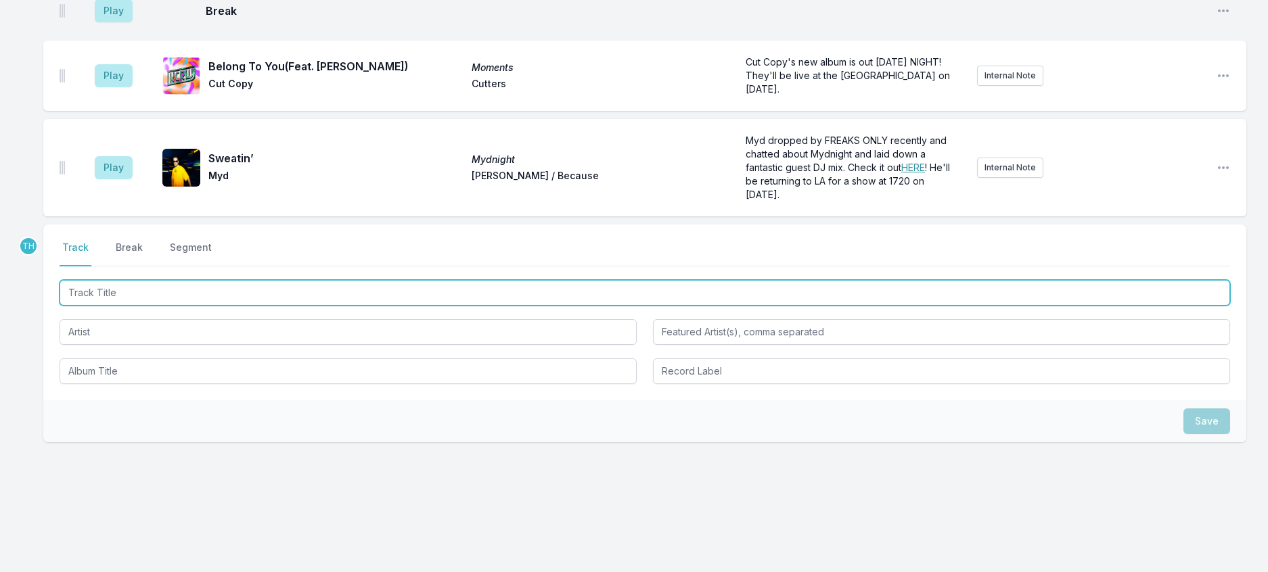
scroll to position [1656, 0]
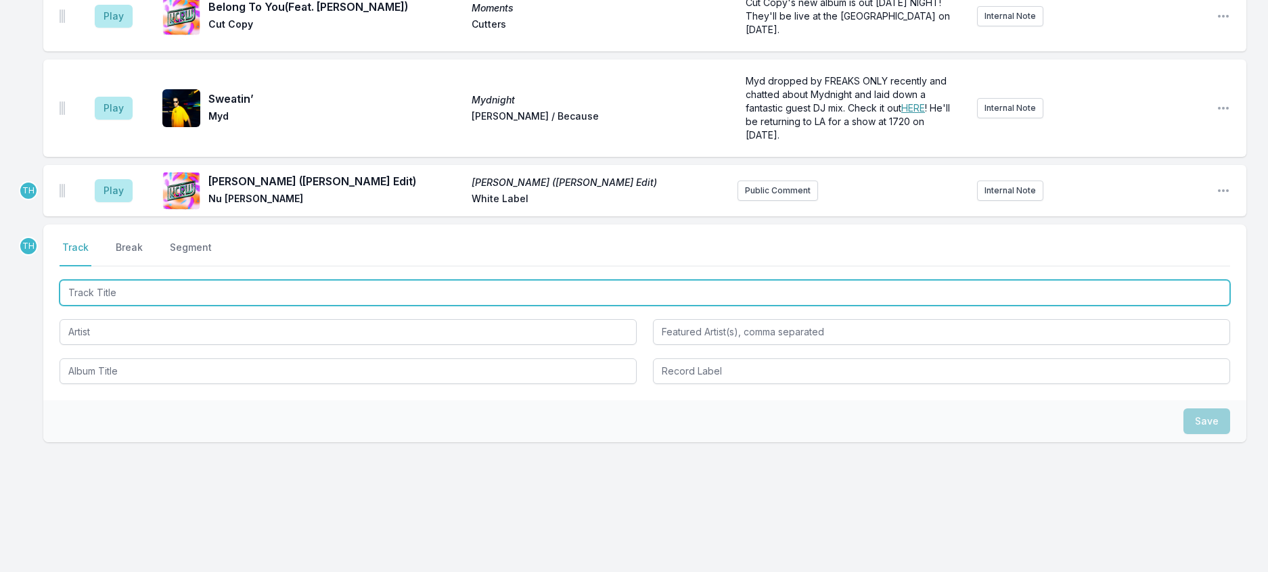
click at [337, 306] on input "Track Title" at bounding box center [645, 293] width 1170 height 26
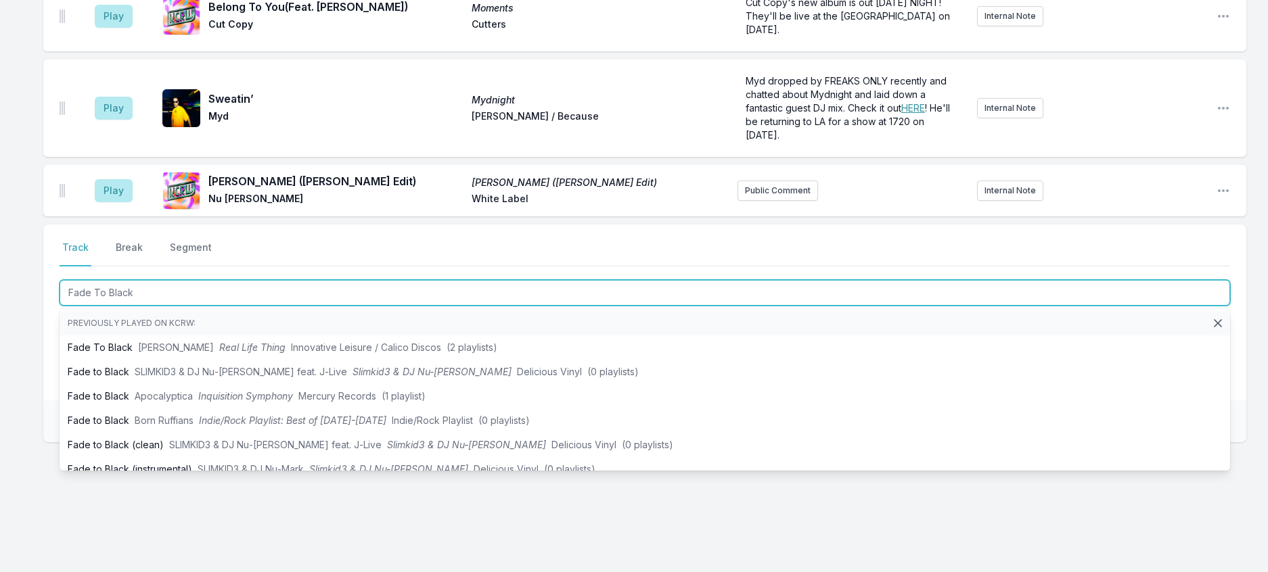
type input "Fade To Black"
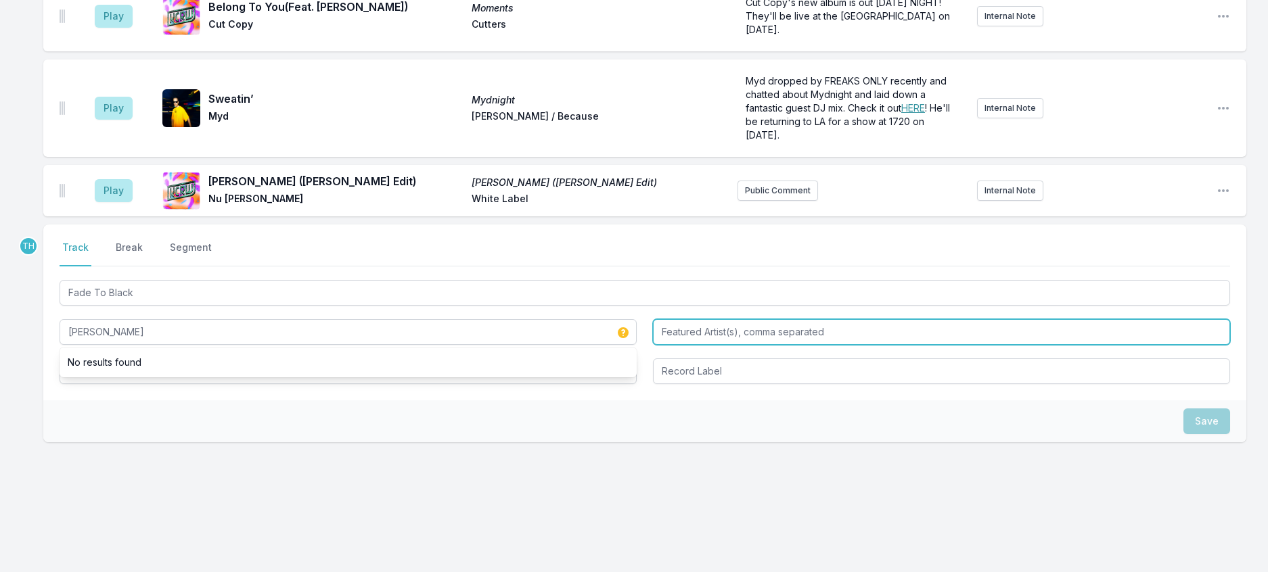
type input "Cody Currie"
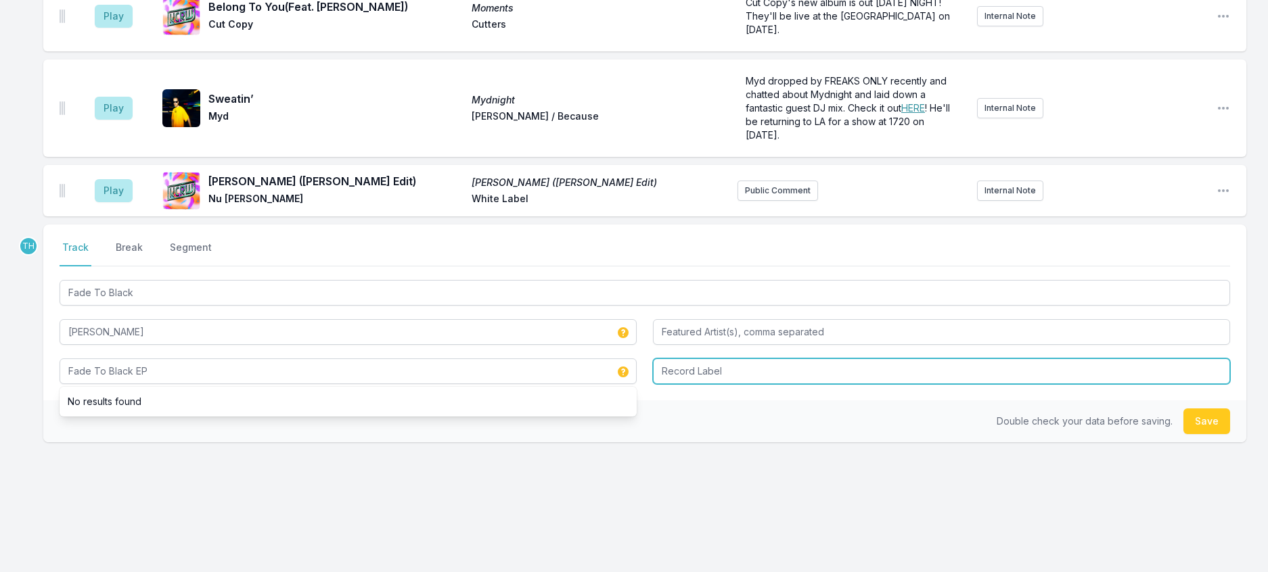
type input "Fade To Black EP"
type input "Toy Tonics"
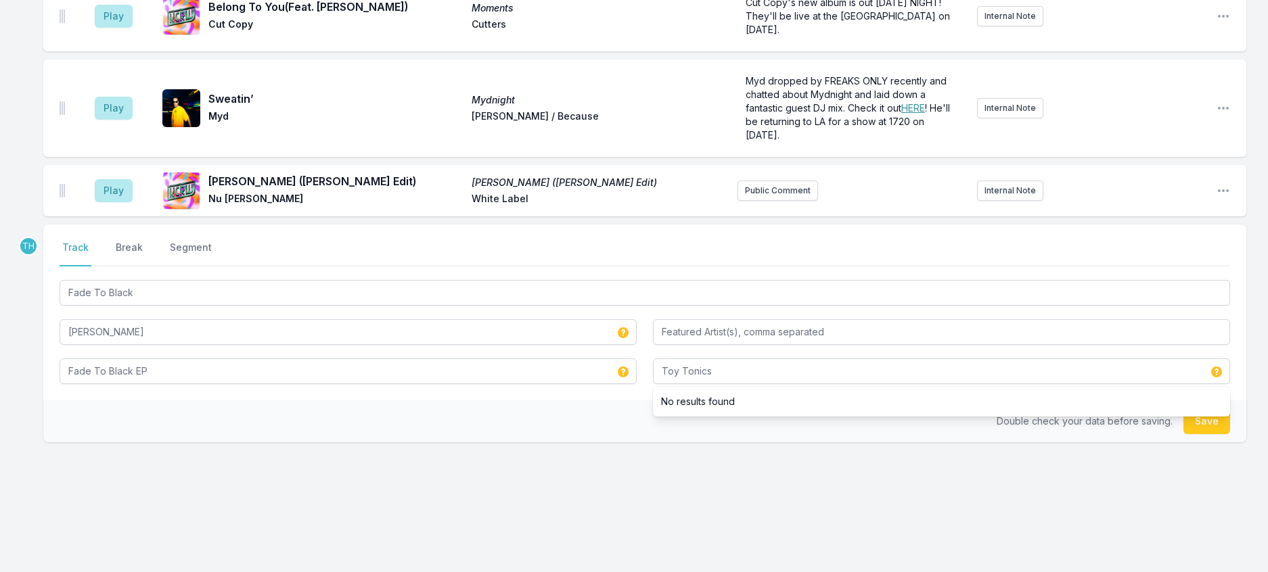
drag, startPoint x: 557, startPoint y: 497, endPoint x: 737, endPoint y: 486, distance: 180.9
click at [557, 442] on div "TH Select a tab Track Break Segment Track Break Segment Fade To Black Cody Curr…" at bounding box center [644, 334] width 1203 height 218
click at [1206, 434] on button "Save" at bounding box center [1206, 422] width 47 height 26
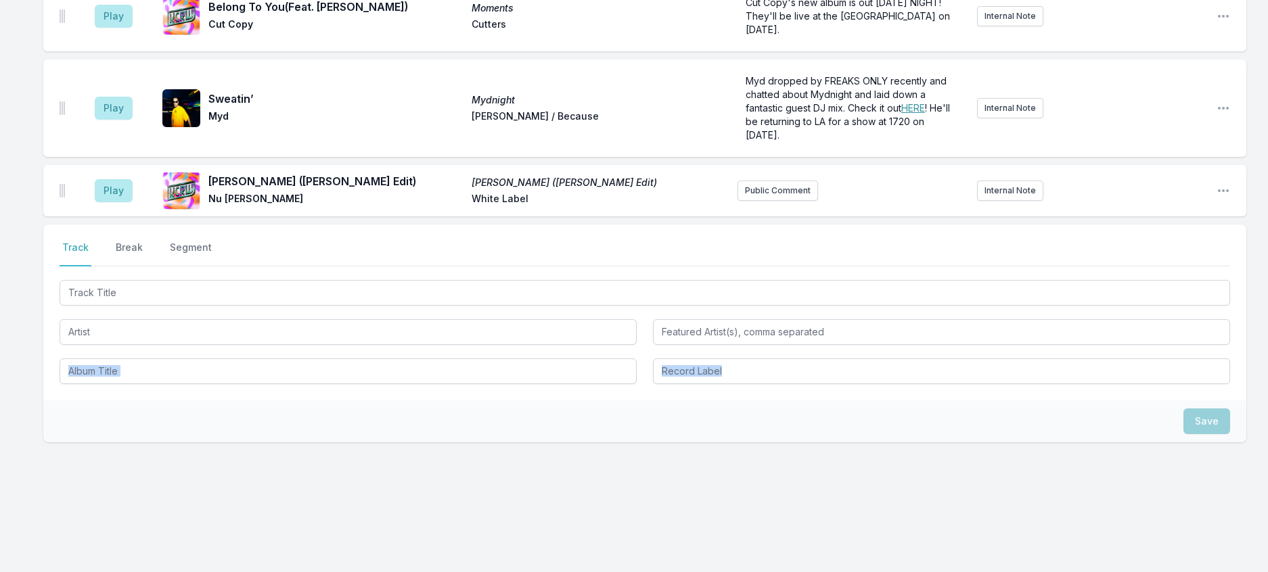
scroll to position [1723, 0]
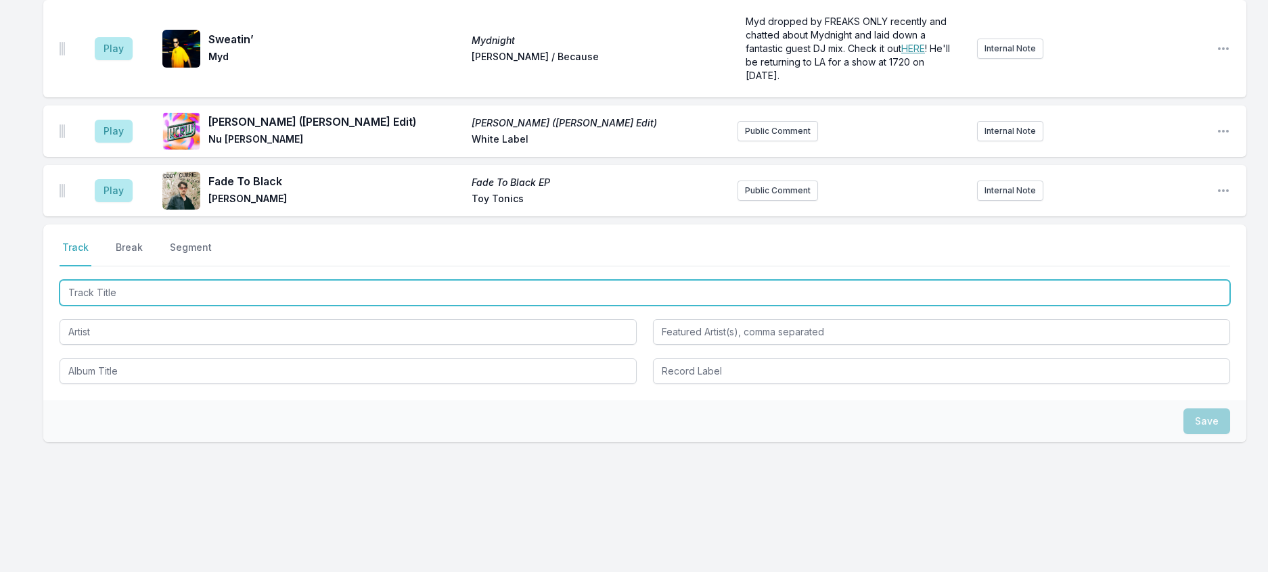
click at [198, 306] on input "Track Title" at bounding box center [645, 293] width 1170 height 26
type input "Galxie (NTEIBINT Remix)"
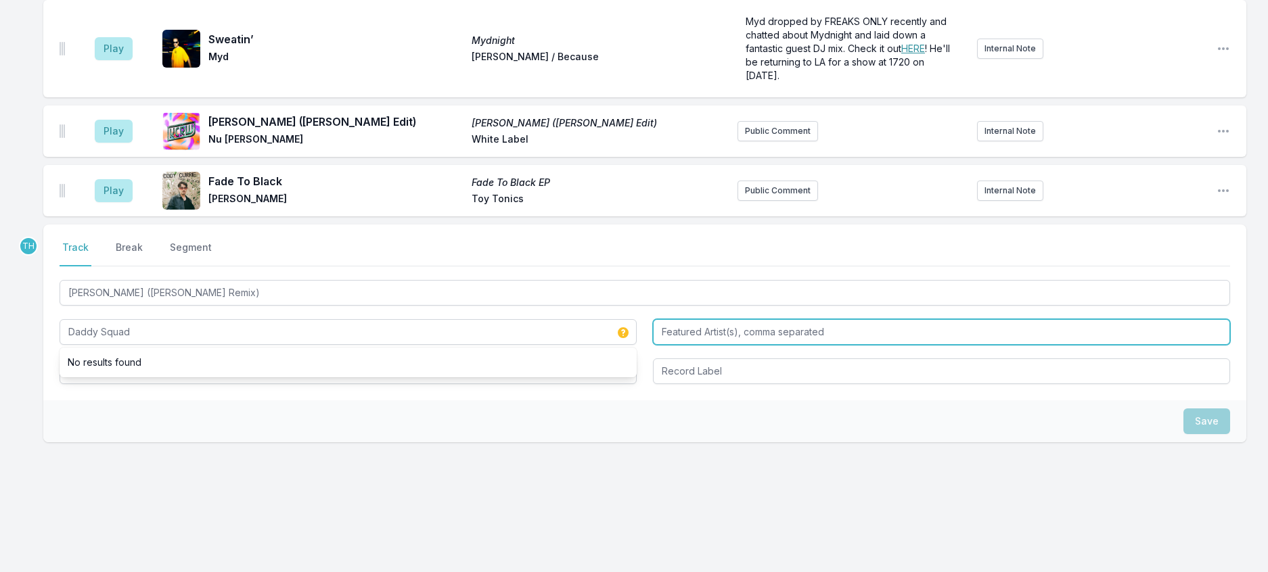
type input "Daddy Squad"
type input "Corine"
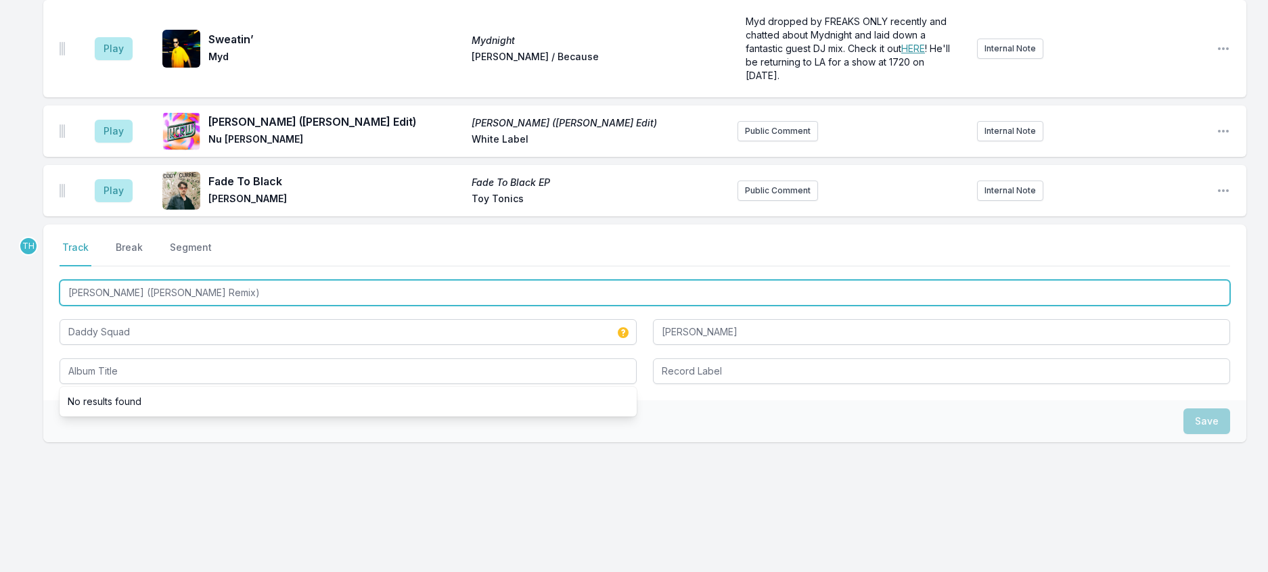
drag, startPoint x: 227, startPoint y: 378, endPoint x: 81, endPoint y: 362, distance: 146.3
click at [81, 306] on div "Galxie (NTEIBINT Remix)" at bounding box center [645, 291] width 1170 height 28
click at [226, 306] on input "Galxie (NTEIBINT Remix)" at bounding box center [645, 293] width 1170 height 26
drag, startPoint x: 226, startPoint y: 375, endPoint x: 20, endPoint y: 359, distance: 206.9
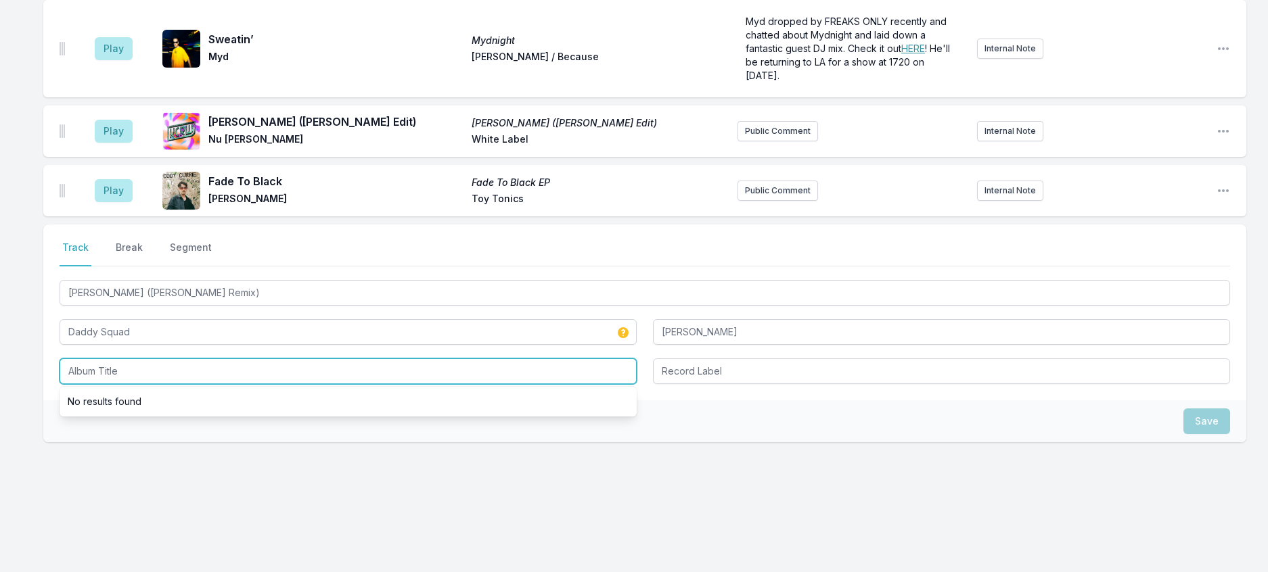
click at [131, 384] on input "Album Title" at bounding box center [348, 372] width 577 height 26
paste input "Galxie (NTEIBINT Remix)"
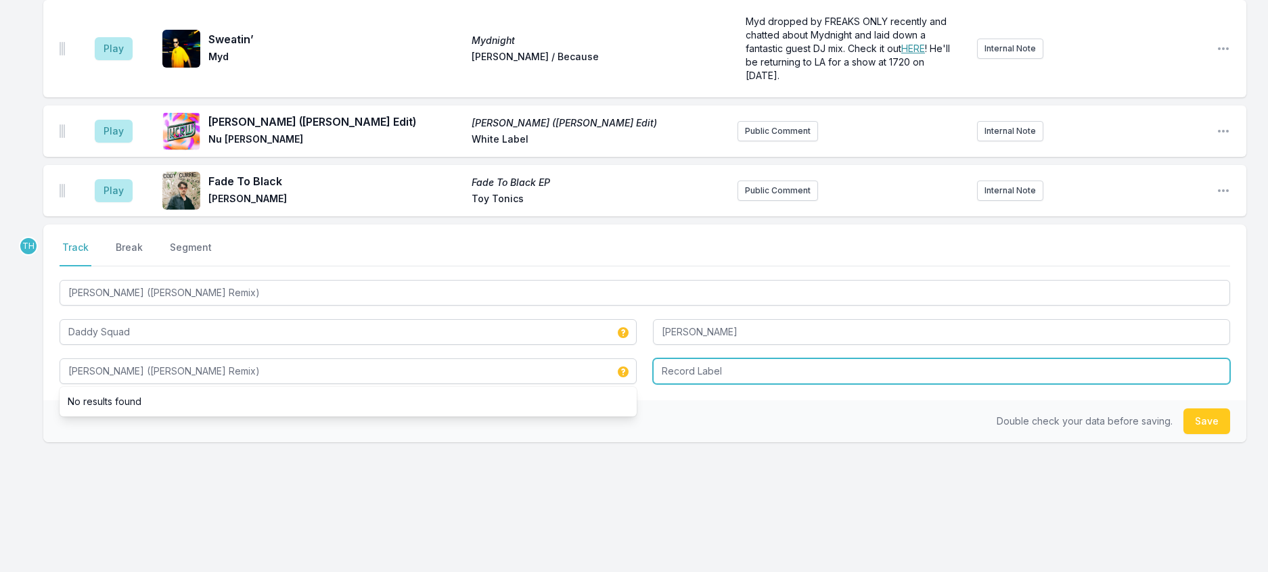
type input "Galxie (NTEIBINT Remix)"
type input "Eskimo"
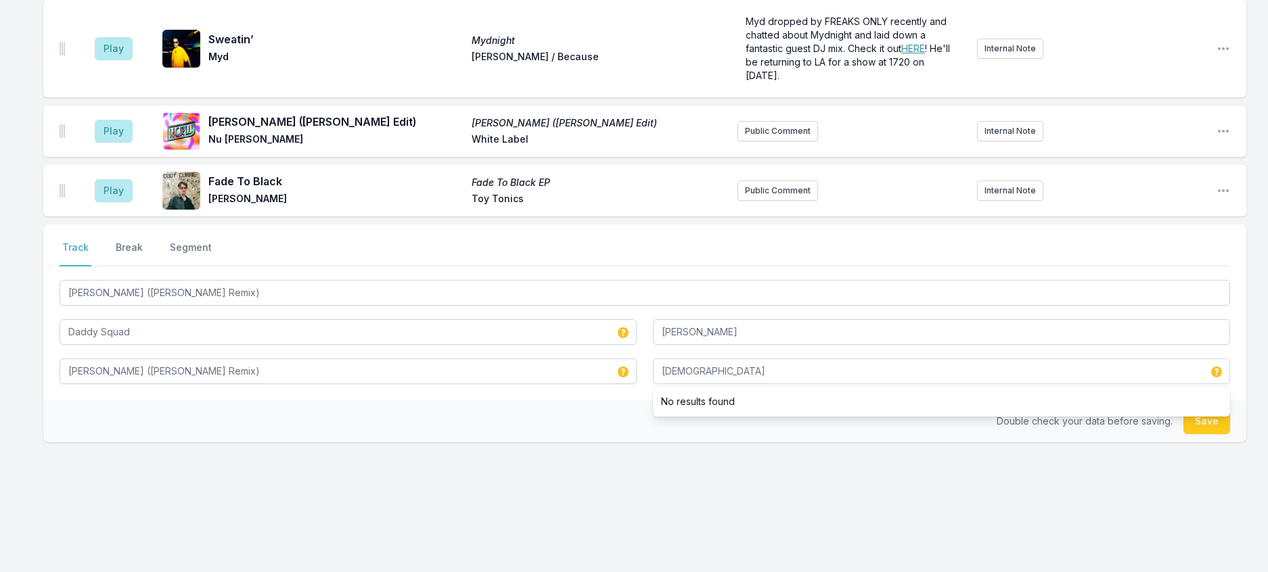
click at [475, 442] on div "Double check your data before saving. Save" at bounding box center [644, 421] width 1203 height 42
click at [1186, 434] on button "Save" at bounding box center [1206, 422] width 47 height 26
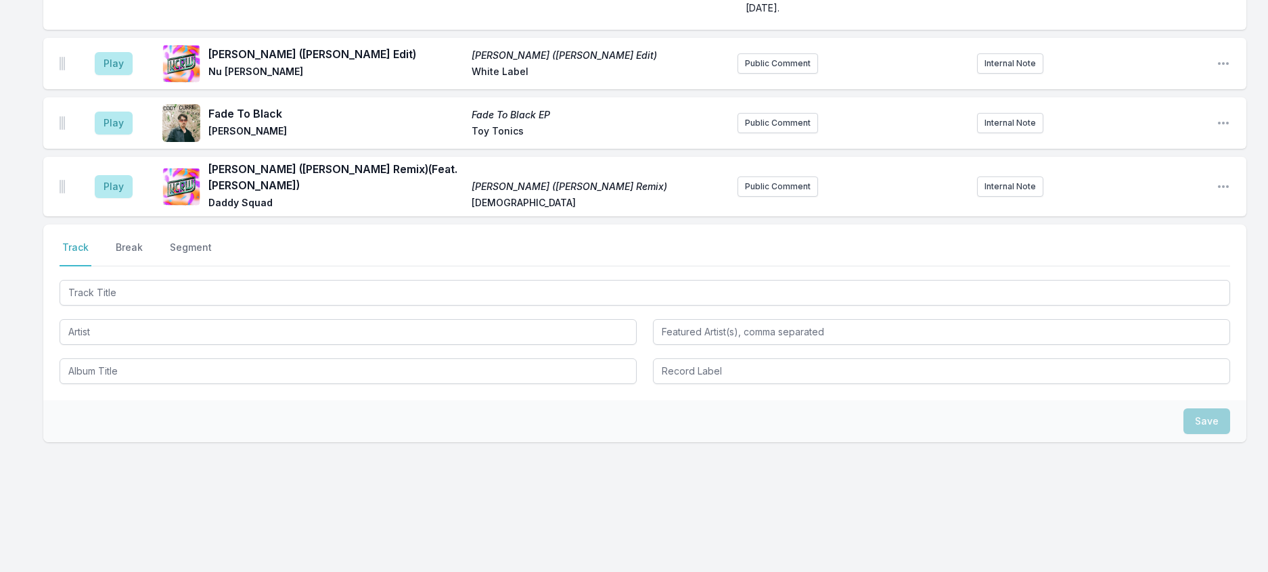
scroll to position [1790, 0]
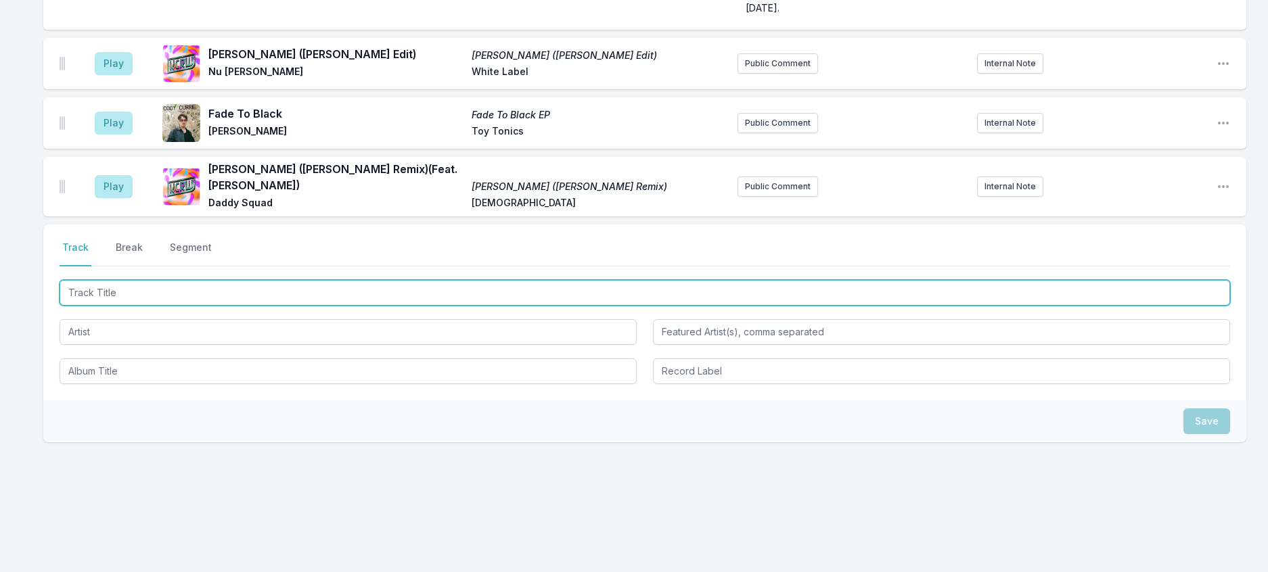
click at [267, 306] on input "Track Title" at bounding box center [645, 293] width 1170 height 26
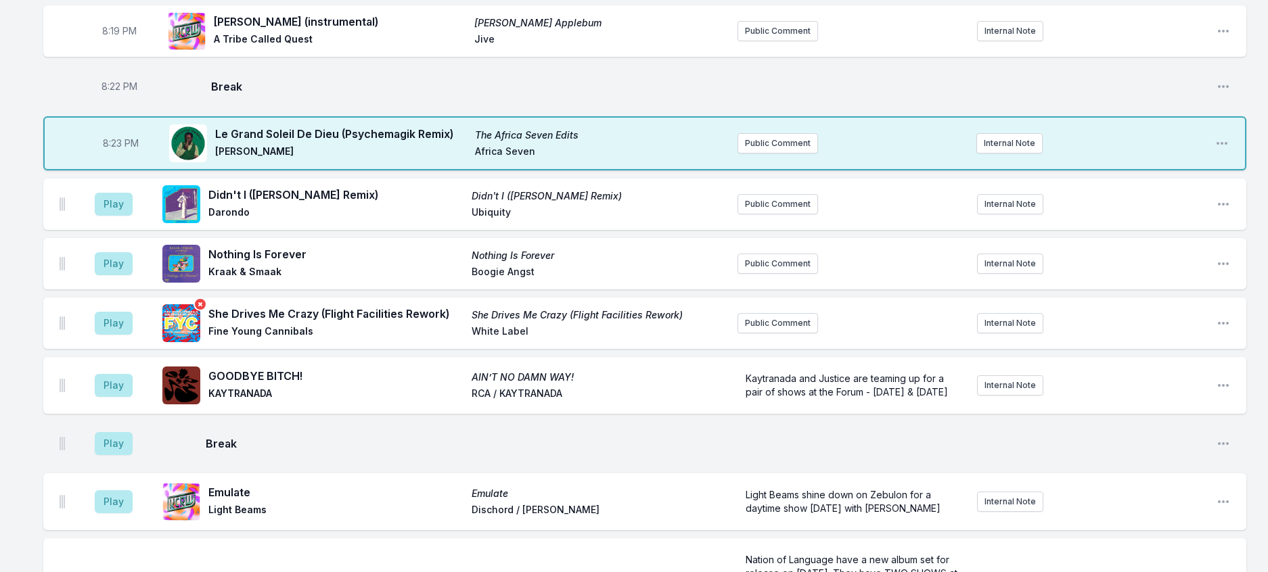
scroll to position [640, 0]
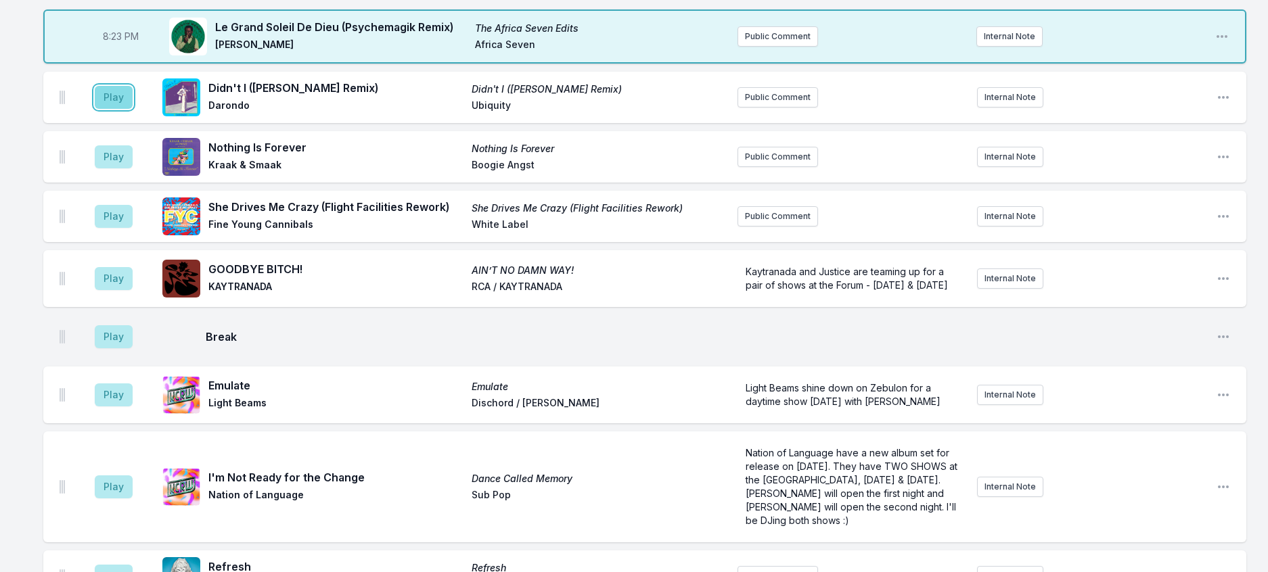
drag, startPoint x: 130, startPoint y: 200, endPoint x: 143, endPoint y: 193, distance: 15.1
click at [133, 109] on button "Play" at bounding box center [114, 97] width 38 height 23
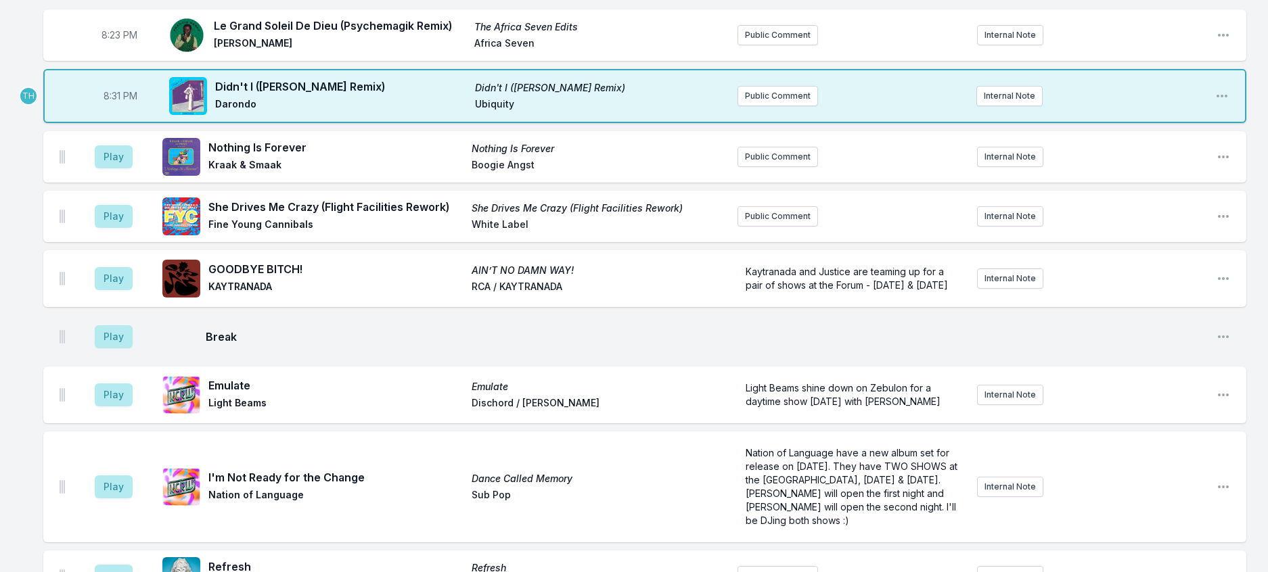
click at [129, 103] on span "8:31 PM" at bounding box center [121, 96] width 34 height 14
click at [129, 109] on input "20:31" at bounding box center [121, 96] width 76 height 26
click at [128, 109] on input "20:31" at bounding box center [121, 96] width 76 height 26
type input "20:29"
click at [1248, 207] on div "8:00 PM Loser Loser Tame Impala Columbia ﻿ Check out the video for "Loser" shot…" at bounding box center [634, 512] width 1268 height 2039
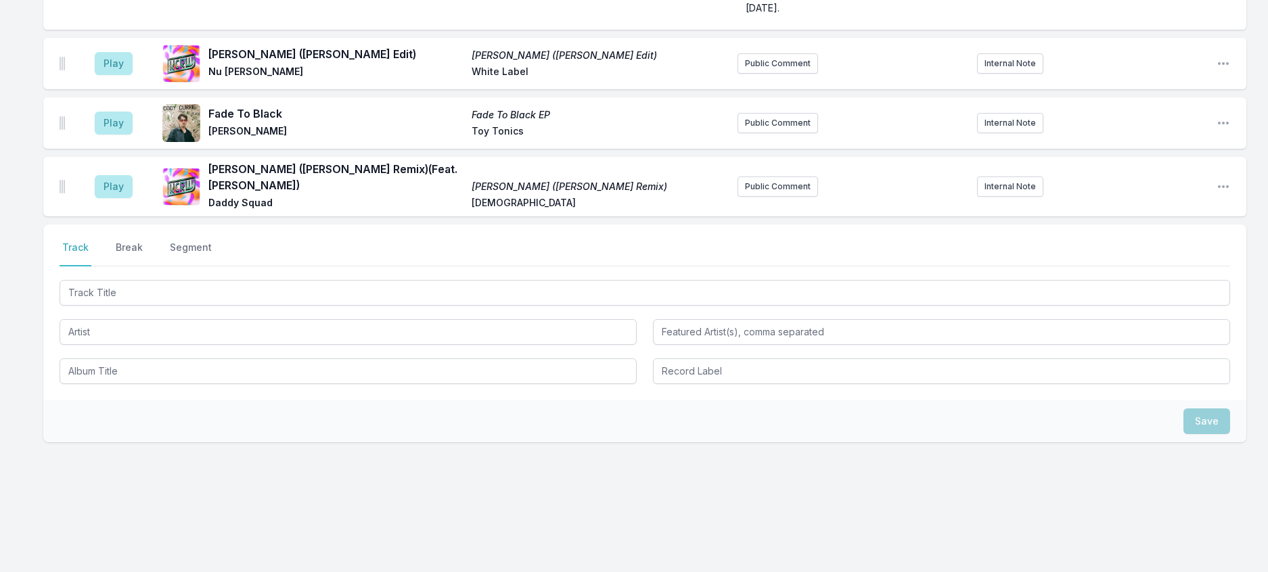
scroll to position [1790, 0]
click at [145, 267] on button "Break" at bounding box center [129, 254] width 32 height 26
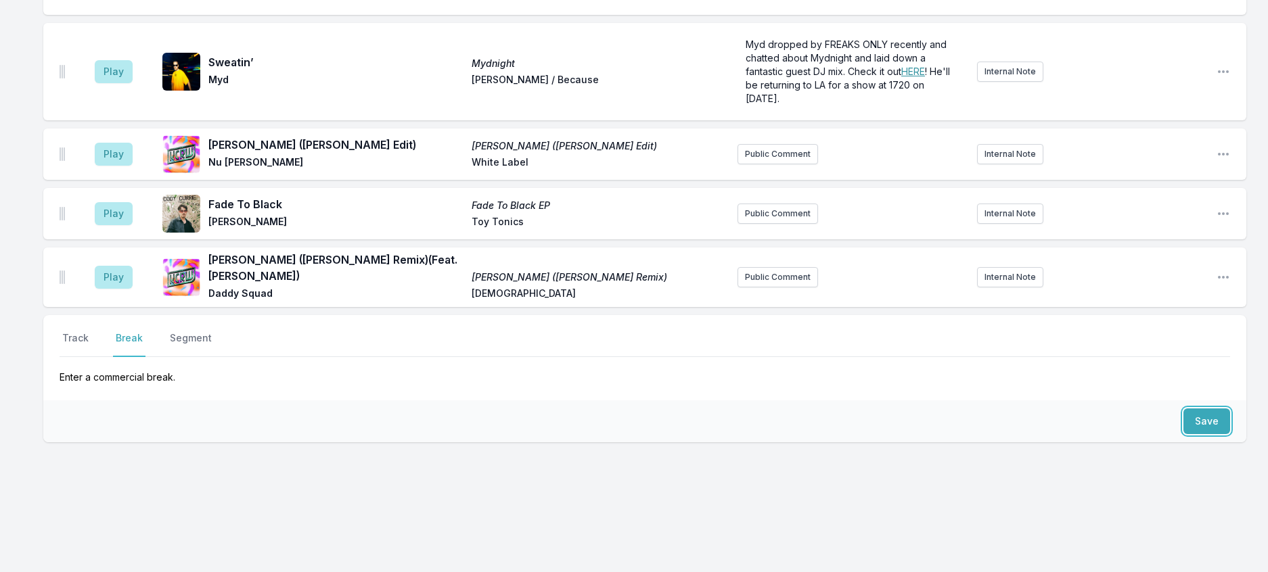
drag, startPoint x: 1211, startPoint y: 422, endPoint x: 647, endPoint y: 417, distance: 563.5
click at [1211, 423] on button "Save" at bounding box center [1206, 422] width 47 height 26
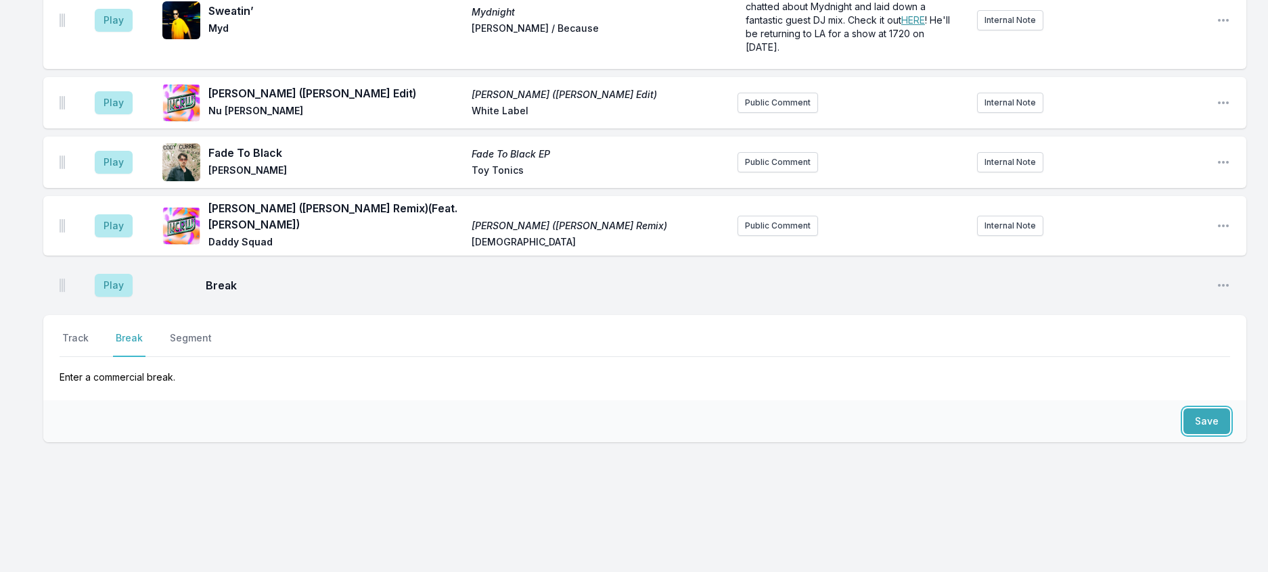
scroll to position [1848, 0]
click at [81, 331] on button "Track" at bounding box center [76, 344] width 32 height 26
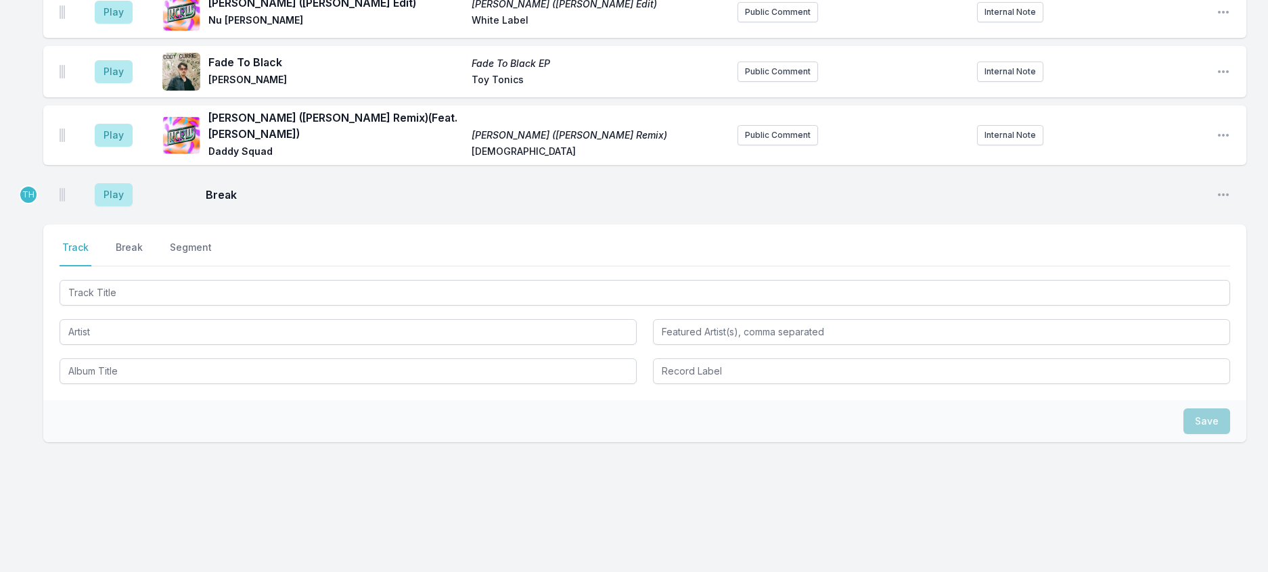
click at [118, 306] on div at bounding box center [645, 291] width 1170 height 28
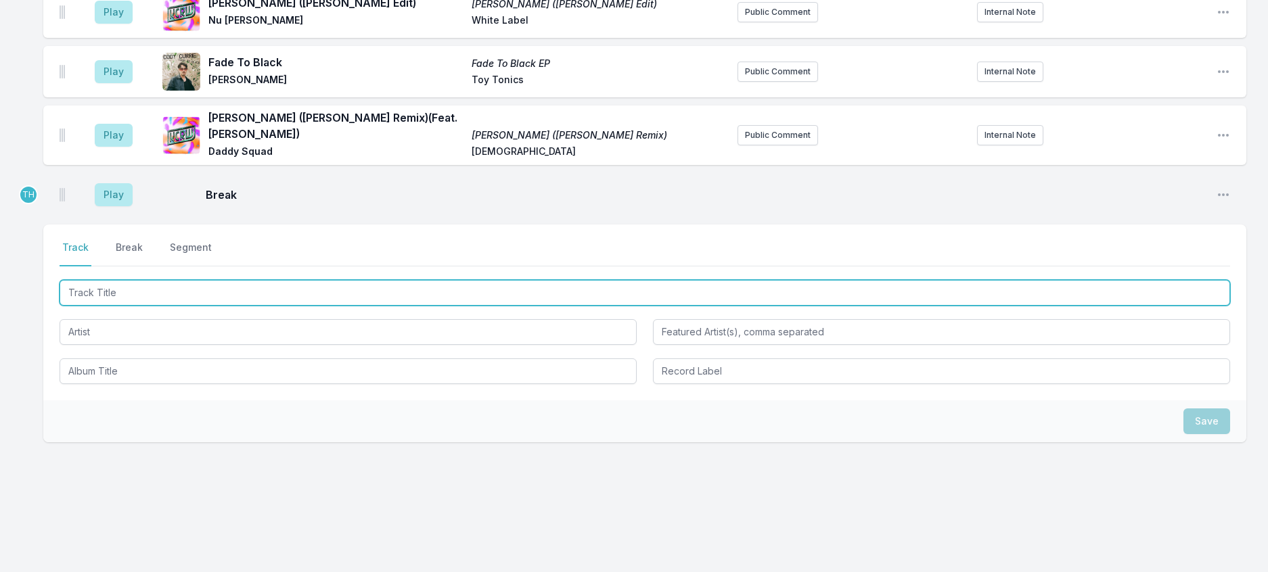
click at [125, 306] on input "Track Title" at bounding box center [645, 293] width 1170 height 26
type input "Disco Wich Aa (Peaking Lights Remix)"
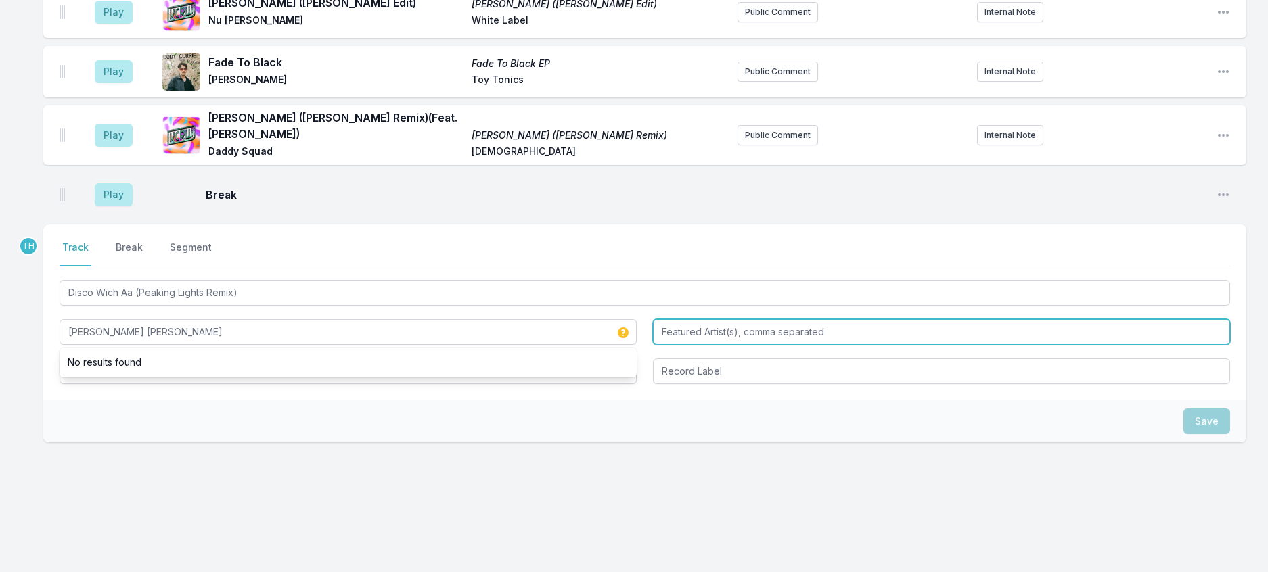
type input "Mohinder Kaur Bhamra"
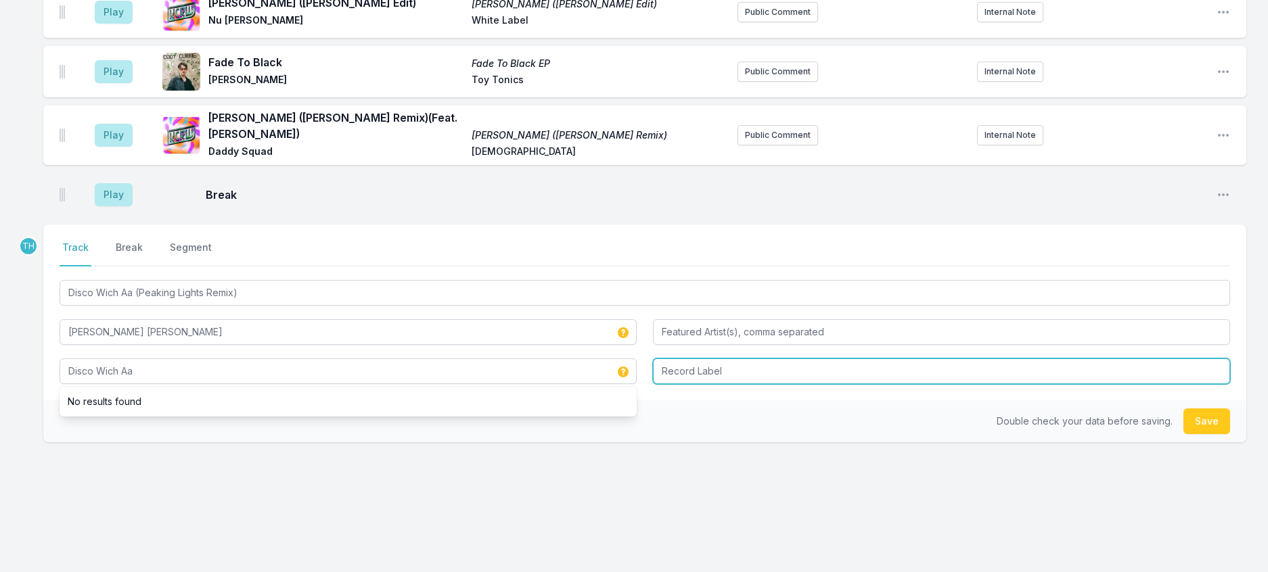
type input "Disco Wich Aa"
type input "Naya Beat"
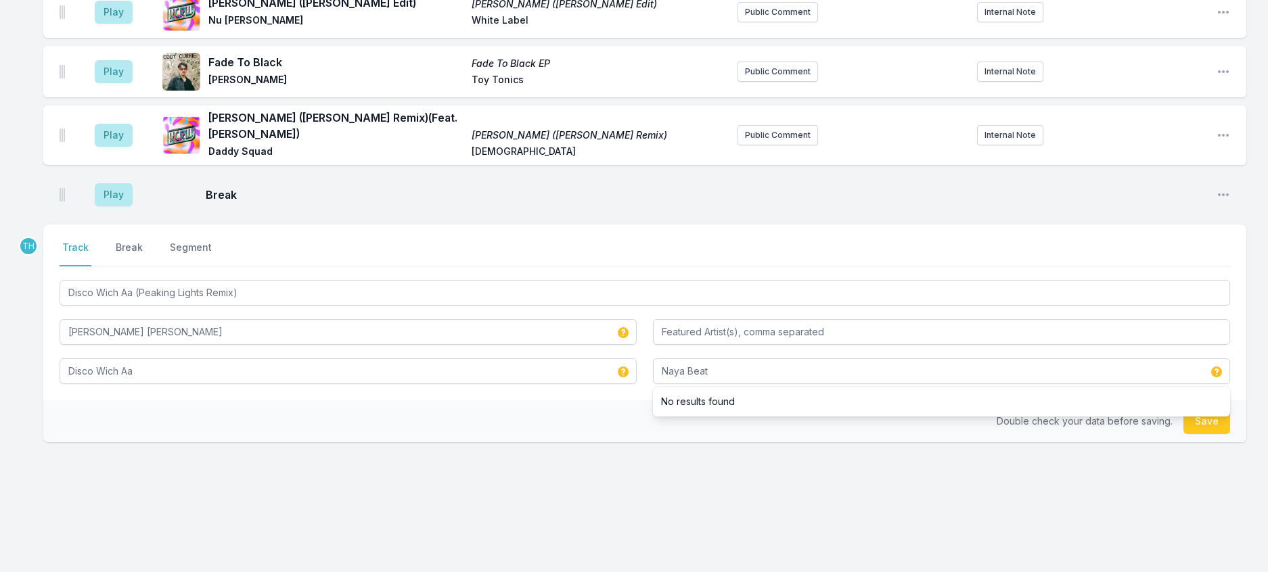
drag, startPoint x: 589, startPoint y: 519, endPoint x: 601, endPoint y: 516, distance: 12.5
click at [591, 442] on div "Double check your data before saving. Save" at bounding box center [644, 421] width 1203 height 42
click at [1209, 434] on button "Save" at bounding box center [1206, 422] width 47 height 26
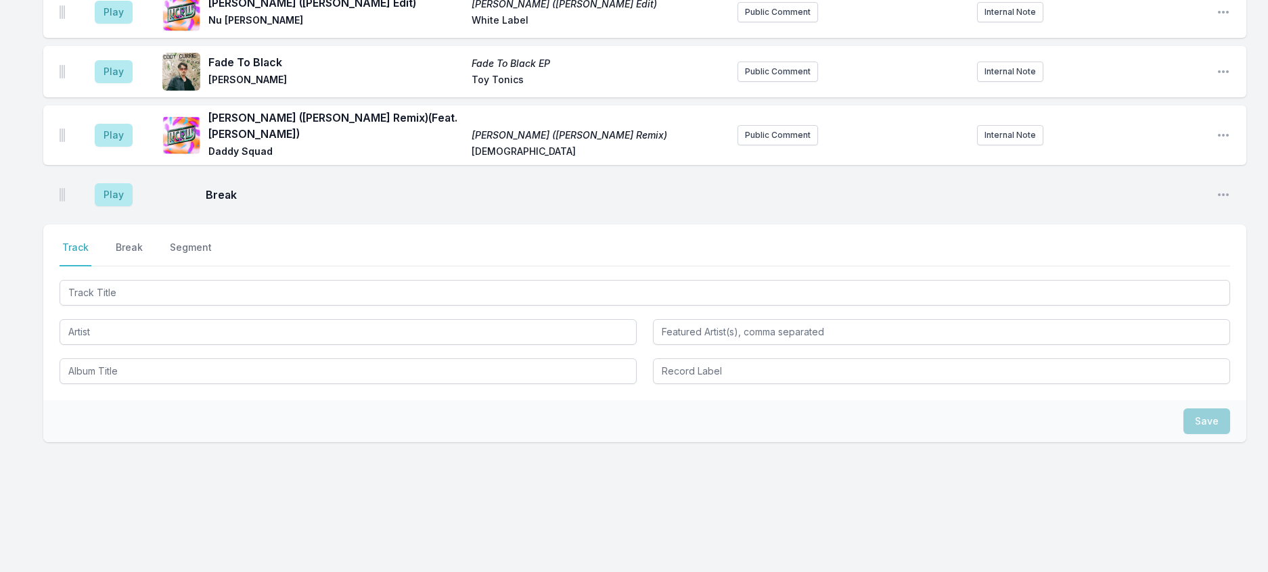
scroll to position [1915, 0]
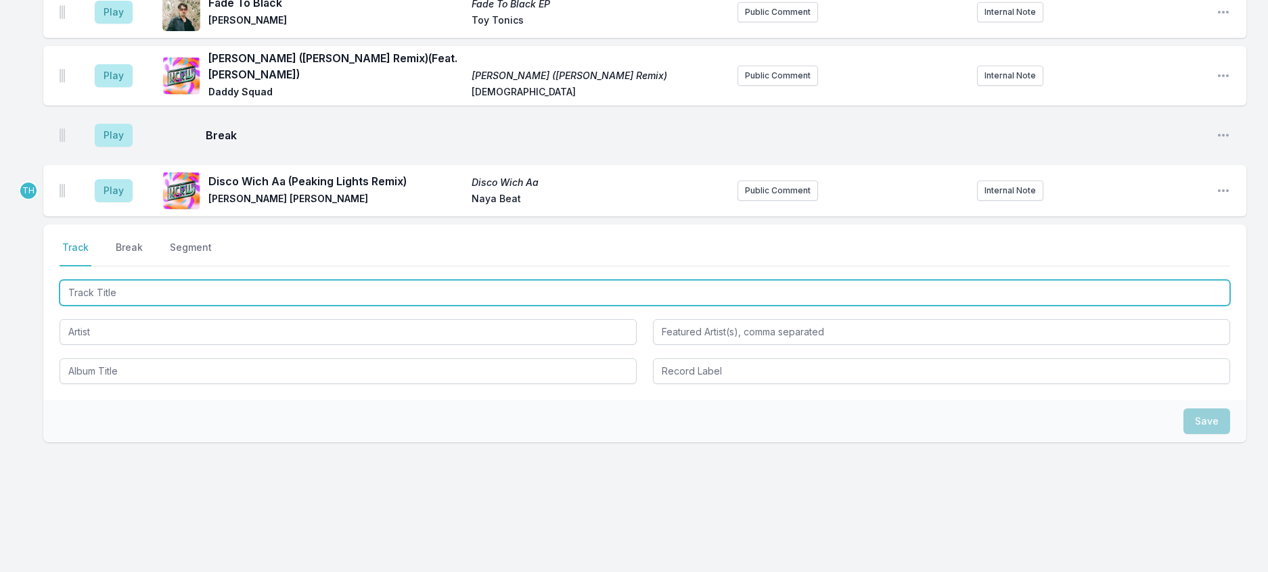
click at [288, 306] on input "Track Title" at bounding box center [645, 293] width 1170 height 26
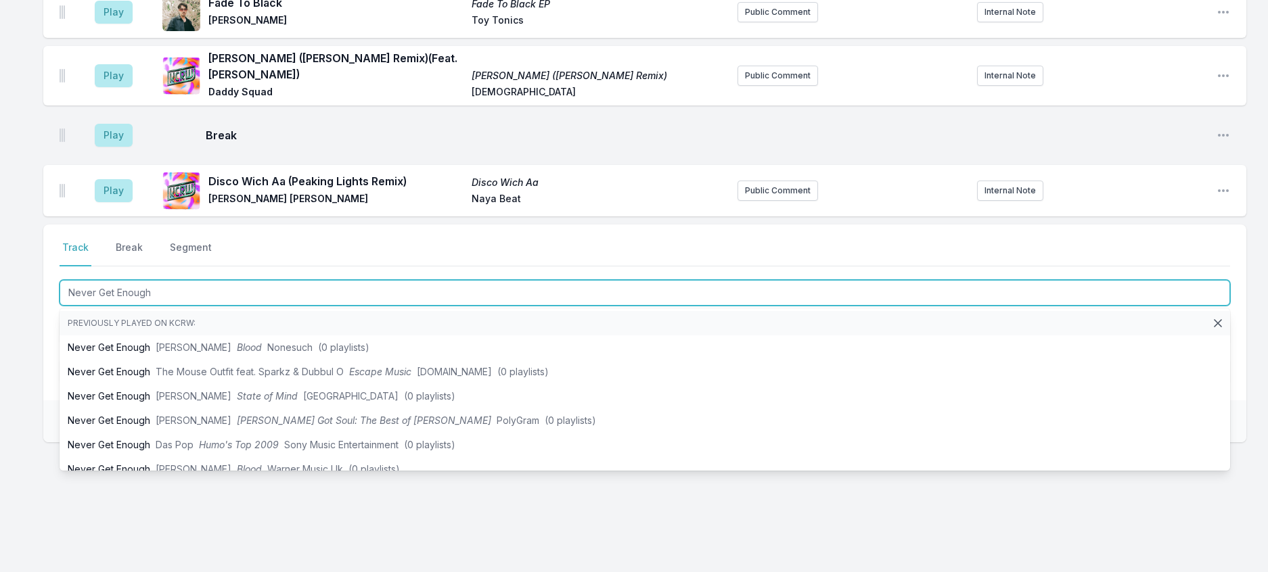
type input "Never Get Enough"
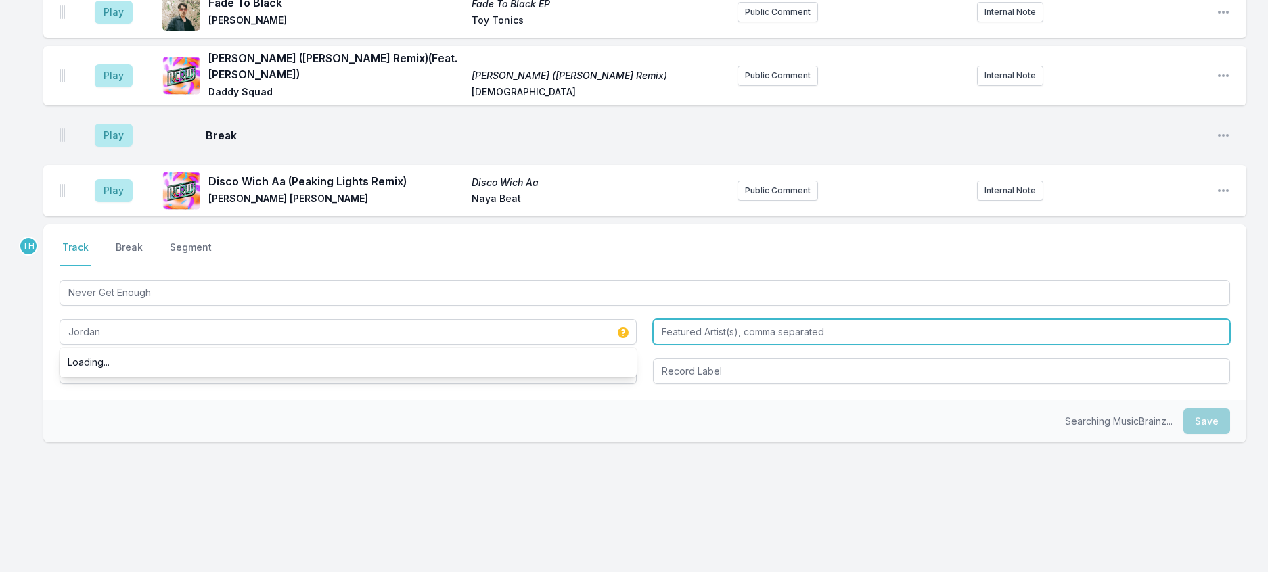
type input "Jordan"
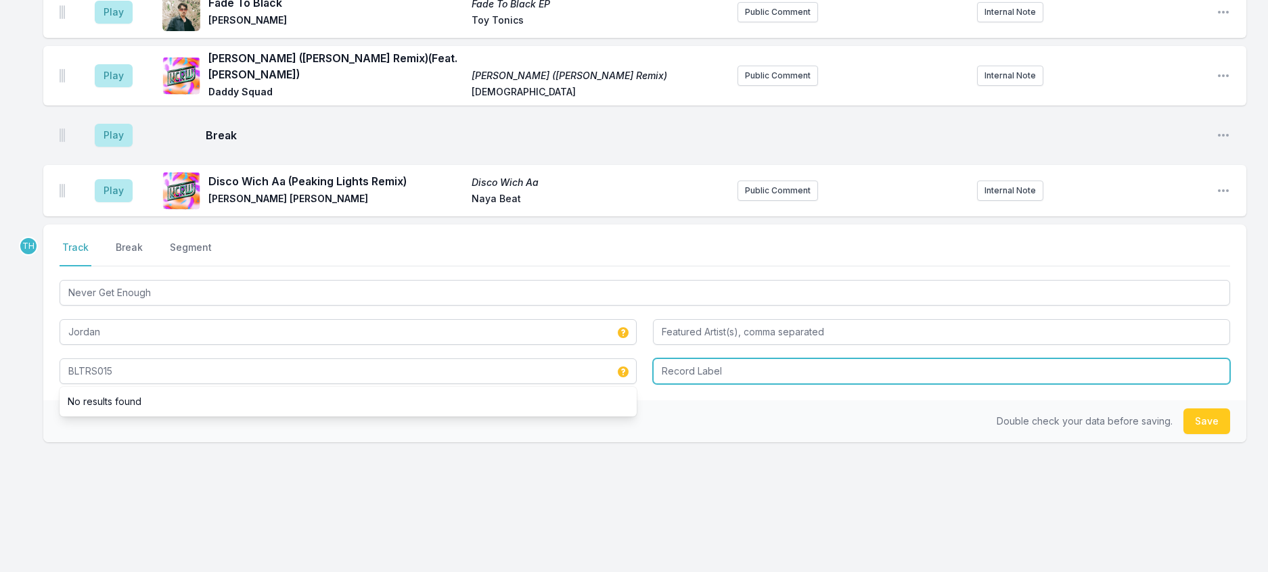
type input "BLTRS015"
type input "Belters"
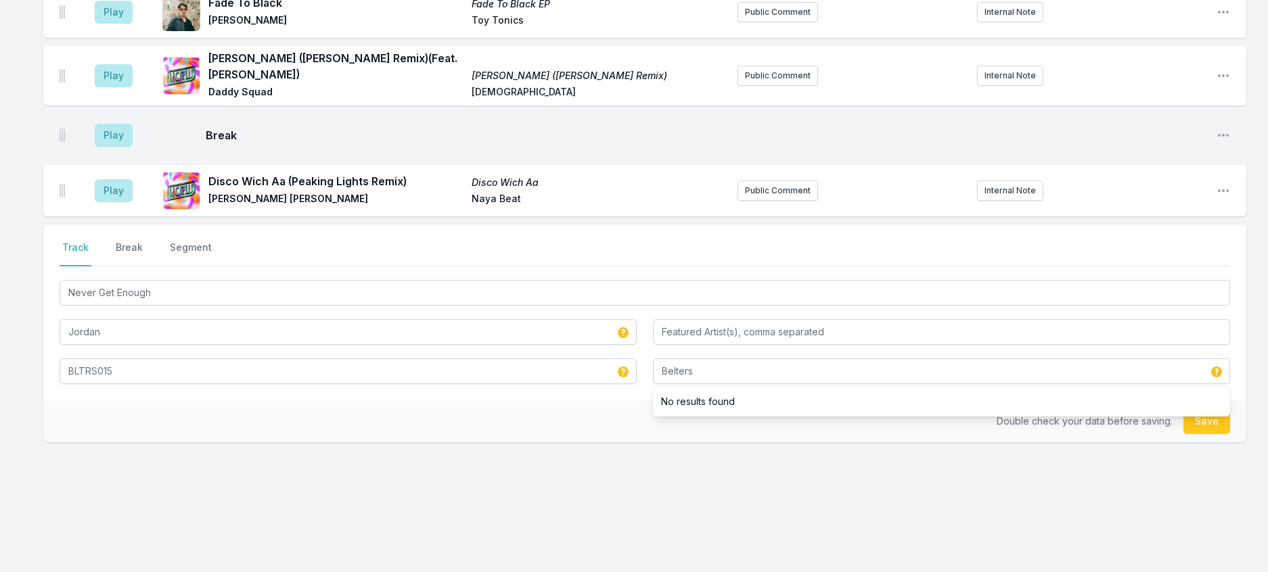
drag, startPoint x: 507, startPoint y: 509, endPoint x: 886, endPoint y: 504, distance: 378.9
click at [512, 442] on div "Double check your data before saving. Save" at bounding box center [644, 421] width 1203 height 42
click at [1185, 434] on button "Save" at bounding box center [1206, 422] width 47 height 26
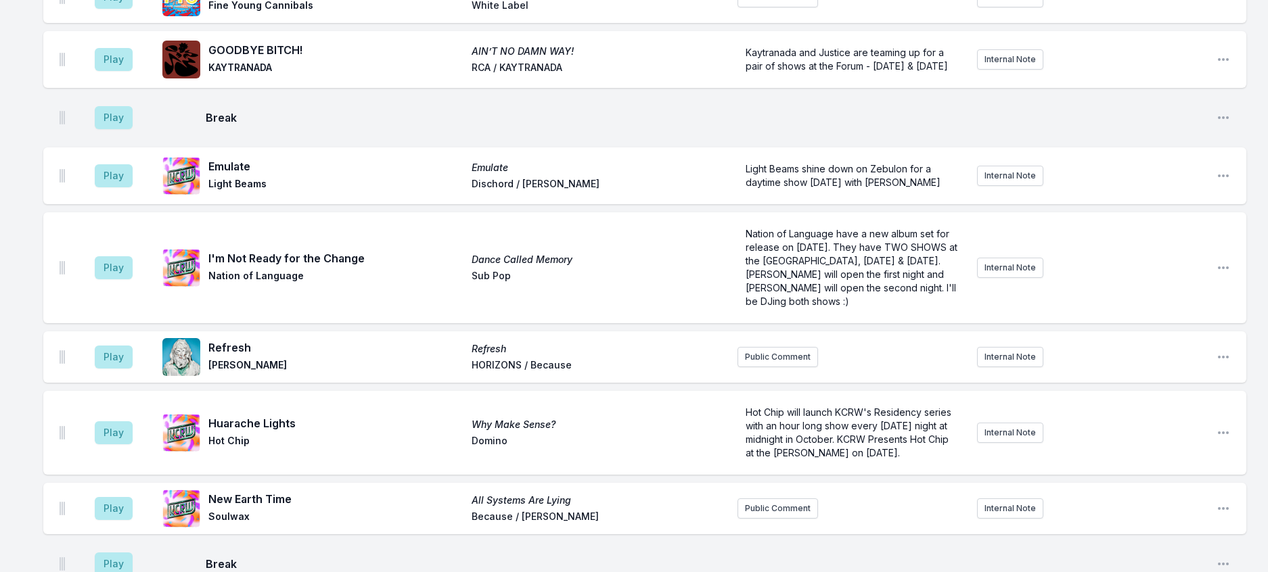
scroll to position [765, 0]
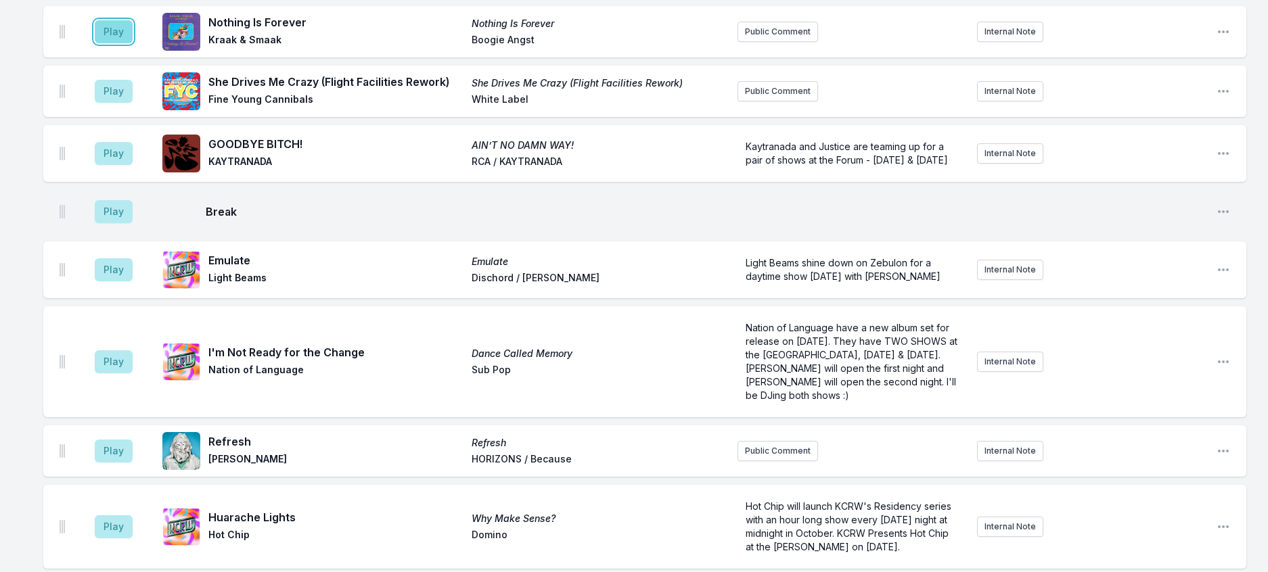
click at [118, 43] on button "Play" at bounding box center [114, 31] width 38 height 23
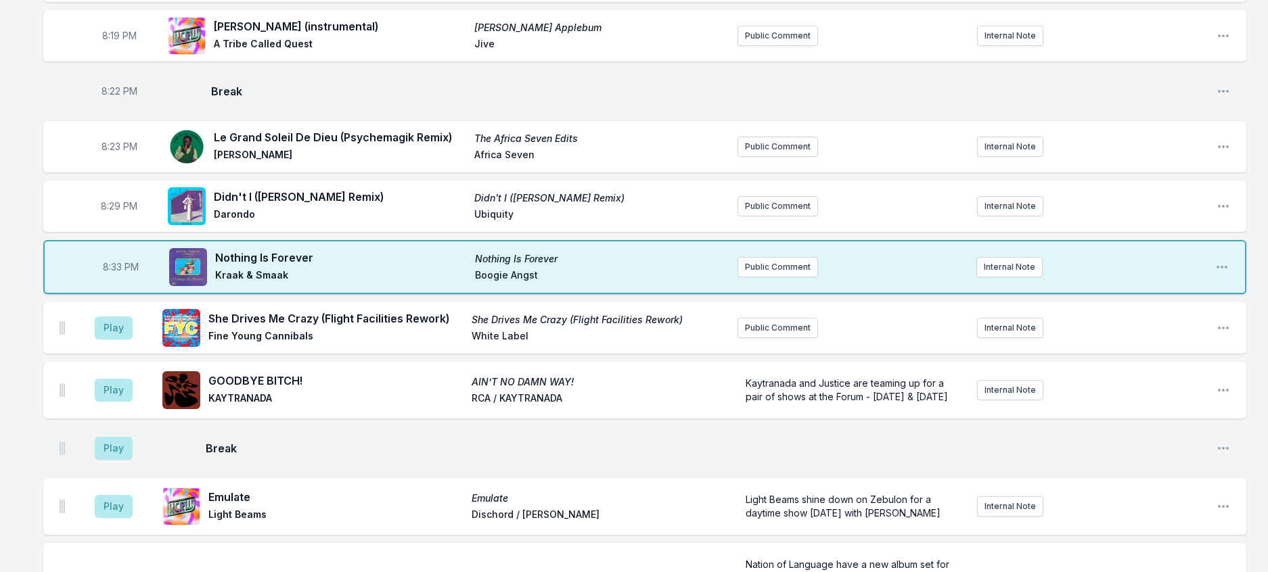
scroll to position [495, 0]
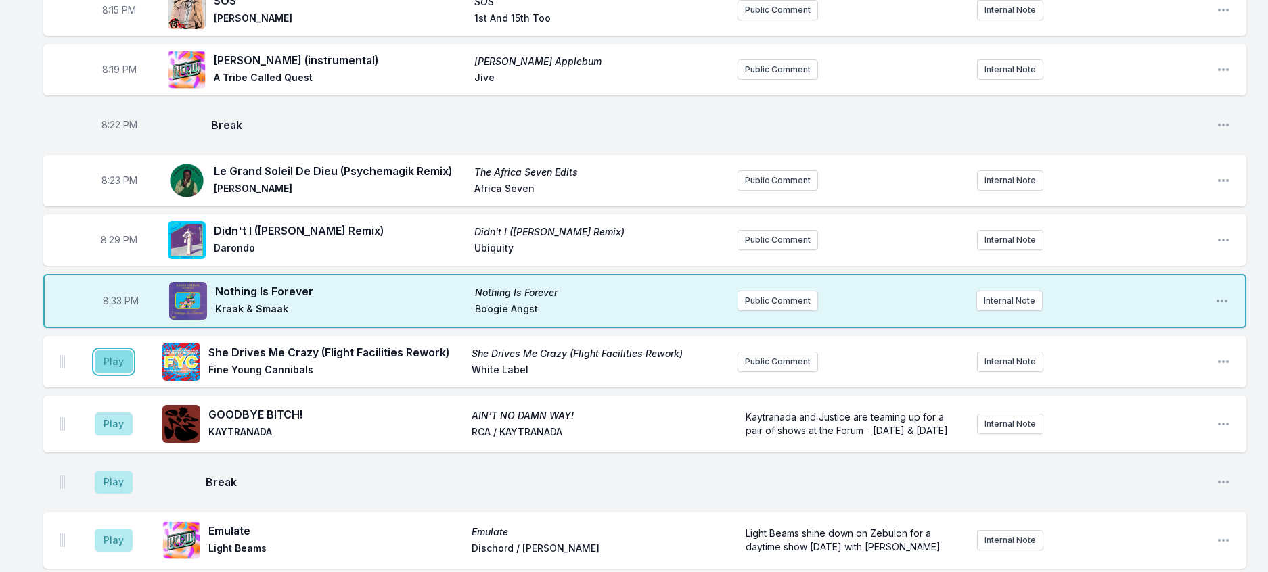
click at [120, 373] on button "Play" at bounding box center [114, 361] width 38 height 23
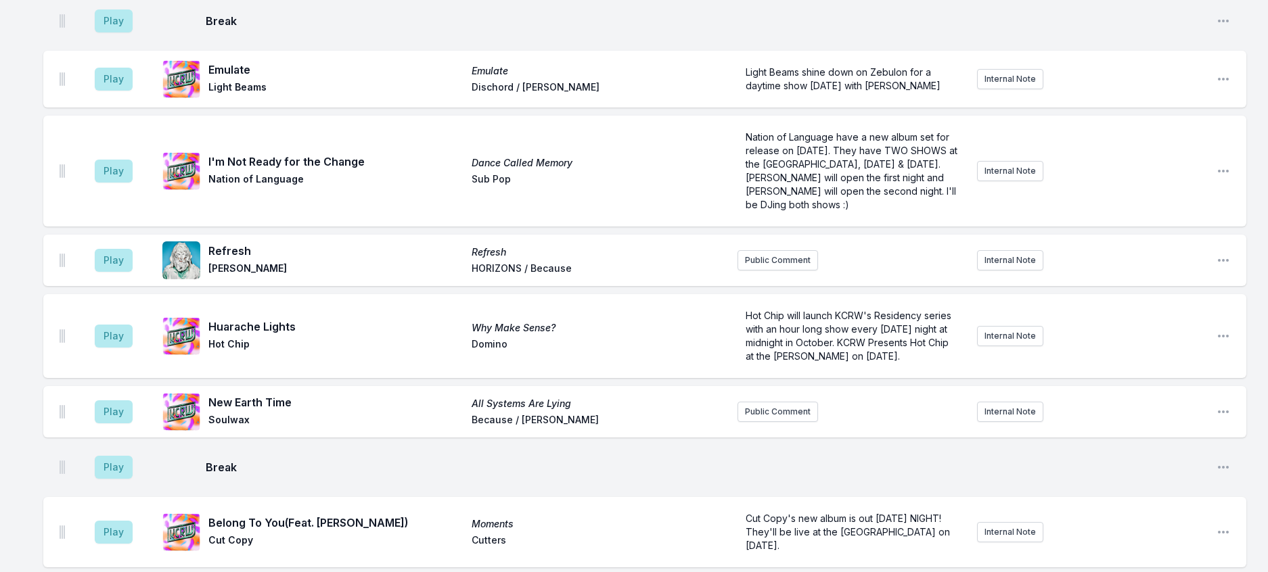
scroll to position [968, 0]
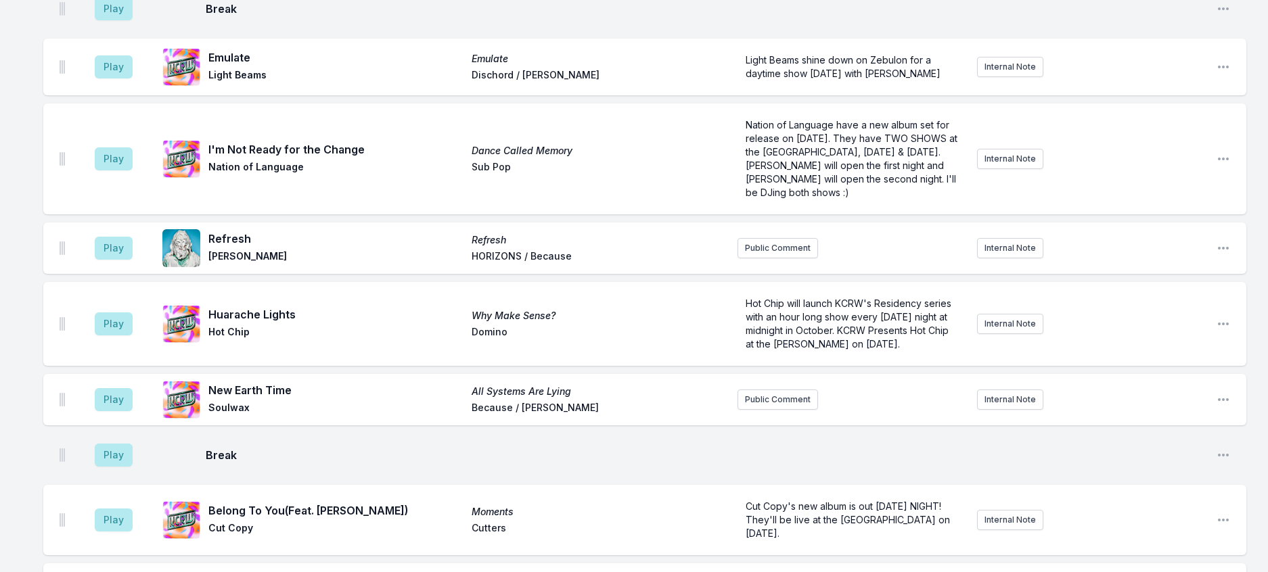
drag, startPoint x: 116, startPoint y: 89, endPoint x: 193, endPoint y: 143, distance: 93.8
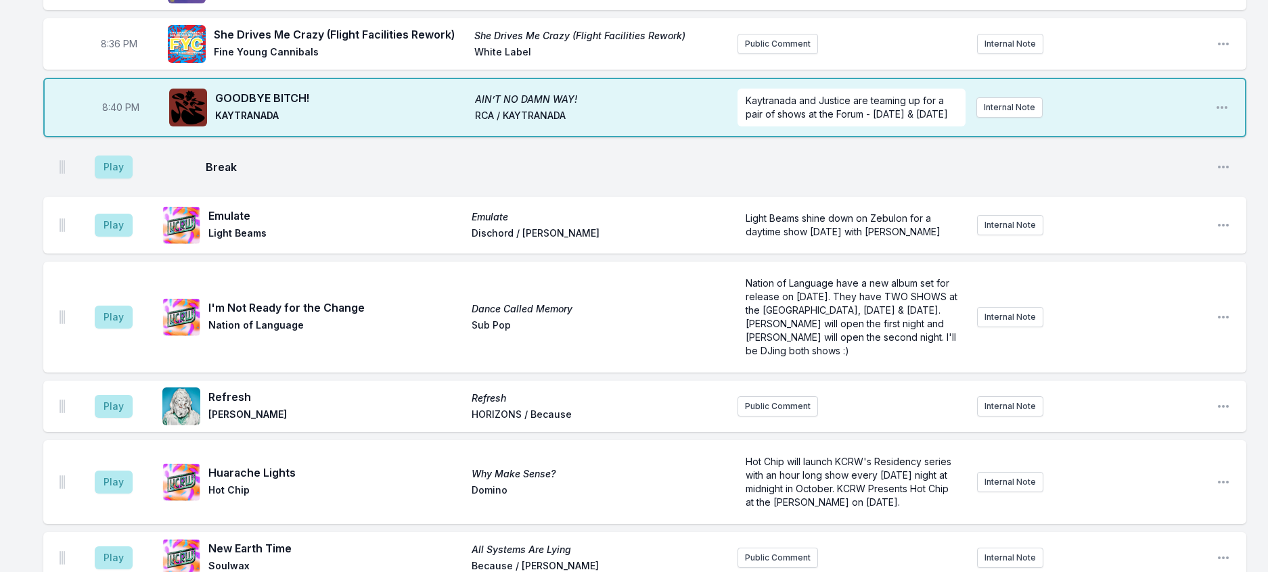
scroll to position [1034, 0]
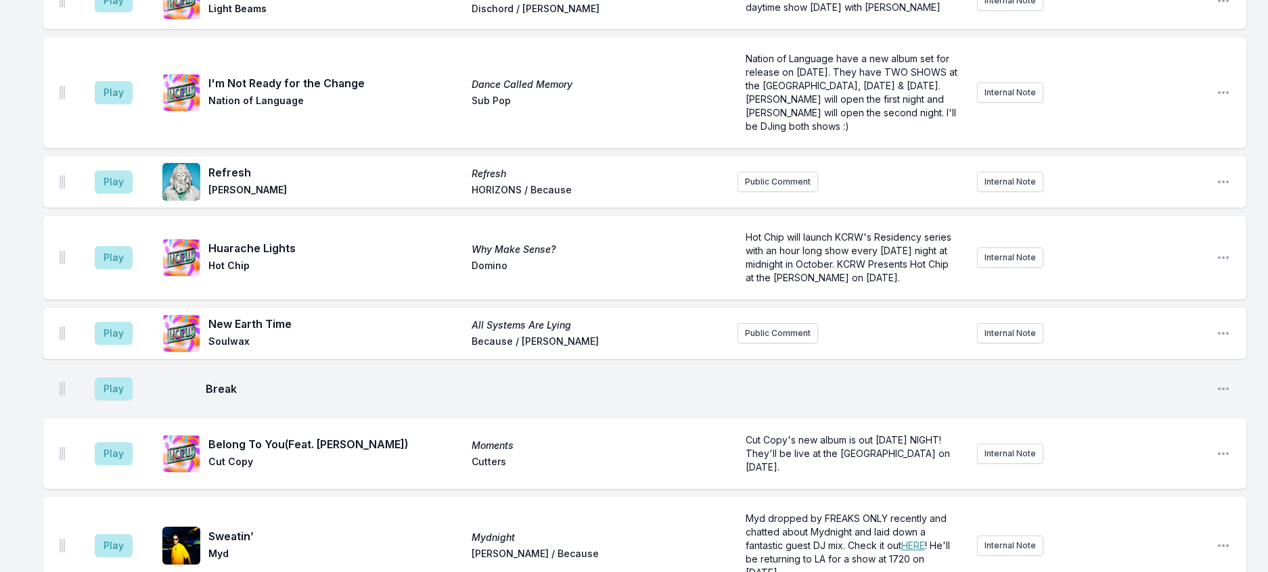
click at [131, 14] on button "Play" at bounding box center [114, 2] width 38 height 23
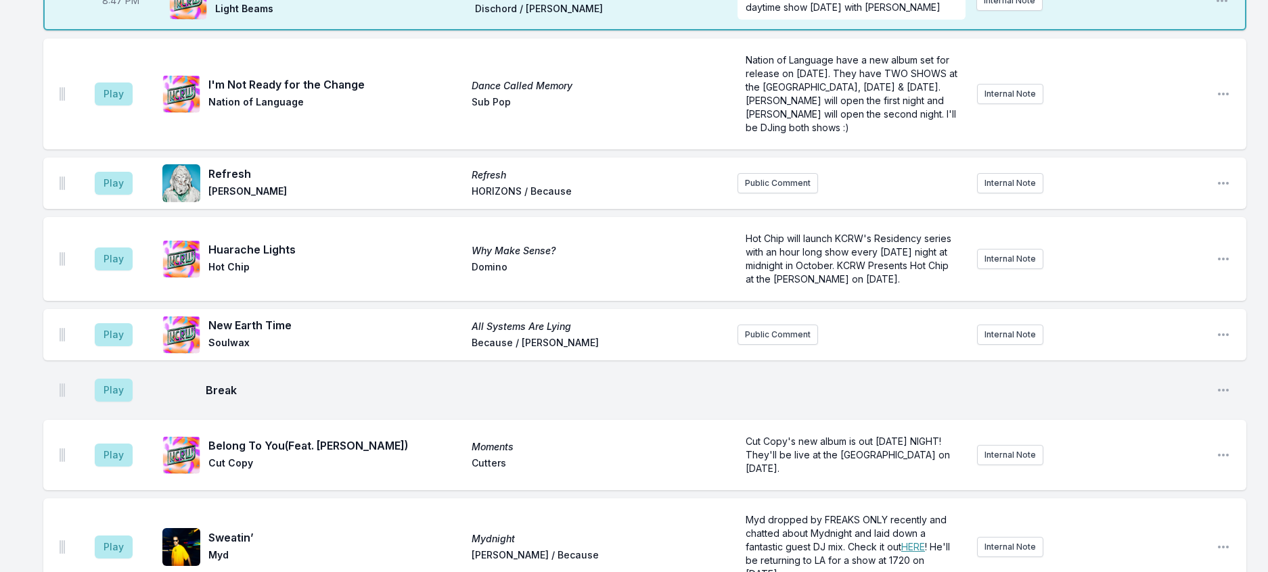
click at [133, 7] on span "8:47 PM" at bounding box center [120, 1] width 37 height 14
click at [130, 14] on input "20:47" at bounding box center [121, 1] width 76 height 26
type input "20:44"
click at [129, 106] on button "Play" at bounding box center [114, 94] width 38 height 23
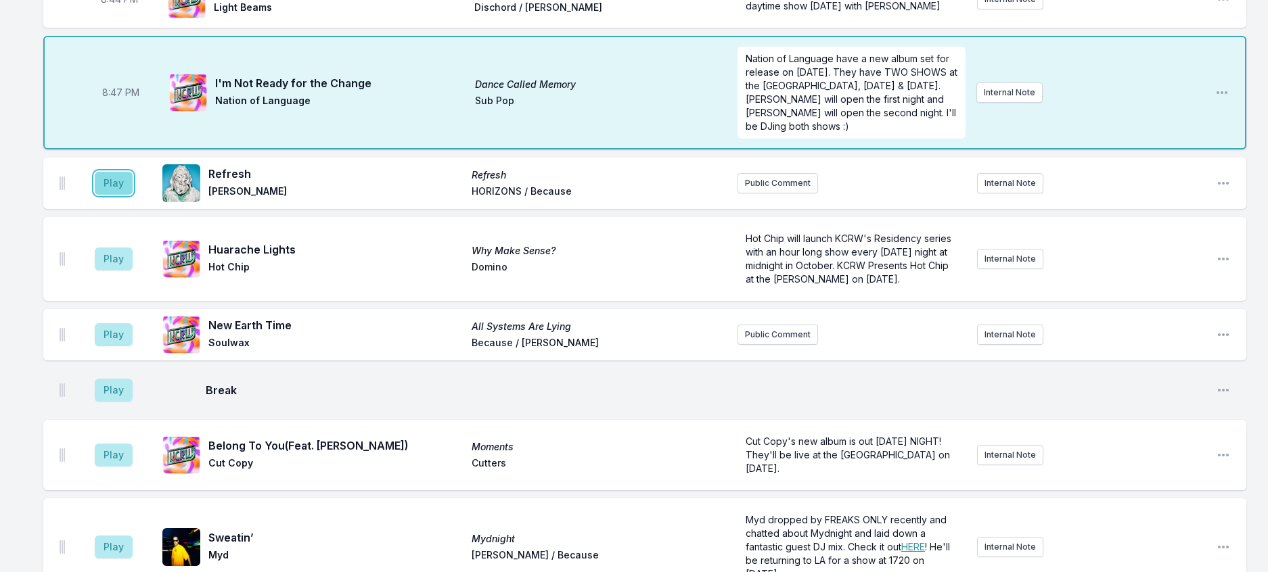
click at [122, 195] on button "Play" at bounding box center [114, 183] width 38 height 23
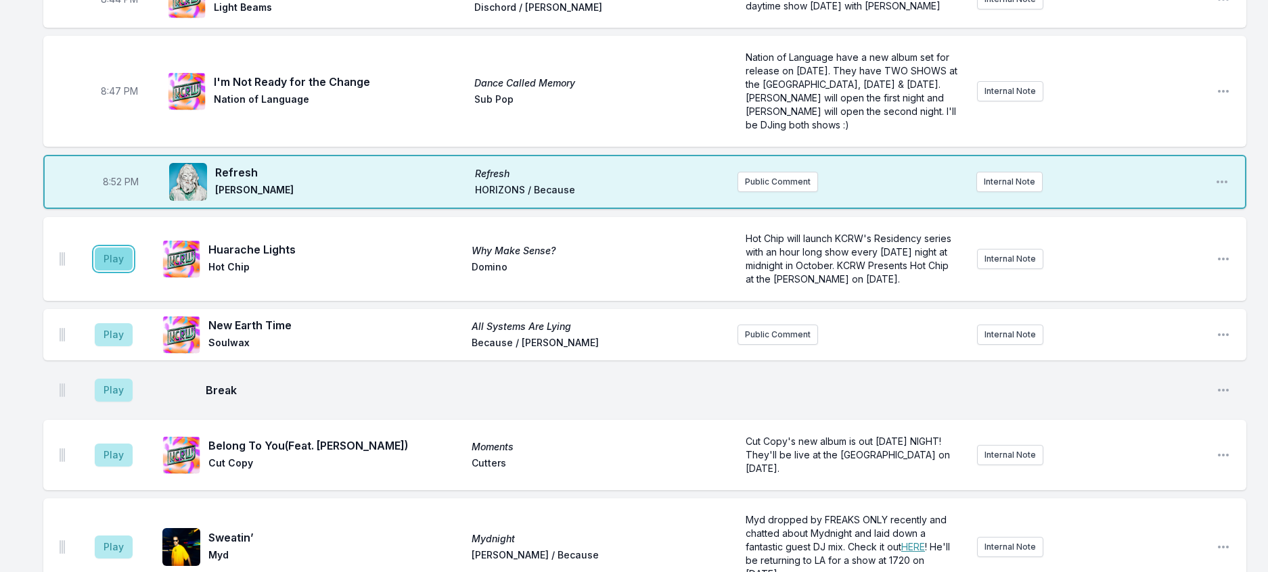
click at [129, 271] on button "Play" at bounding box center [114, 259] width 38 height 23
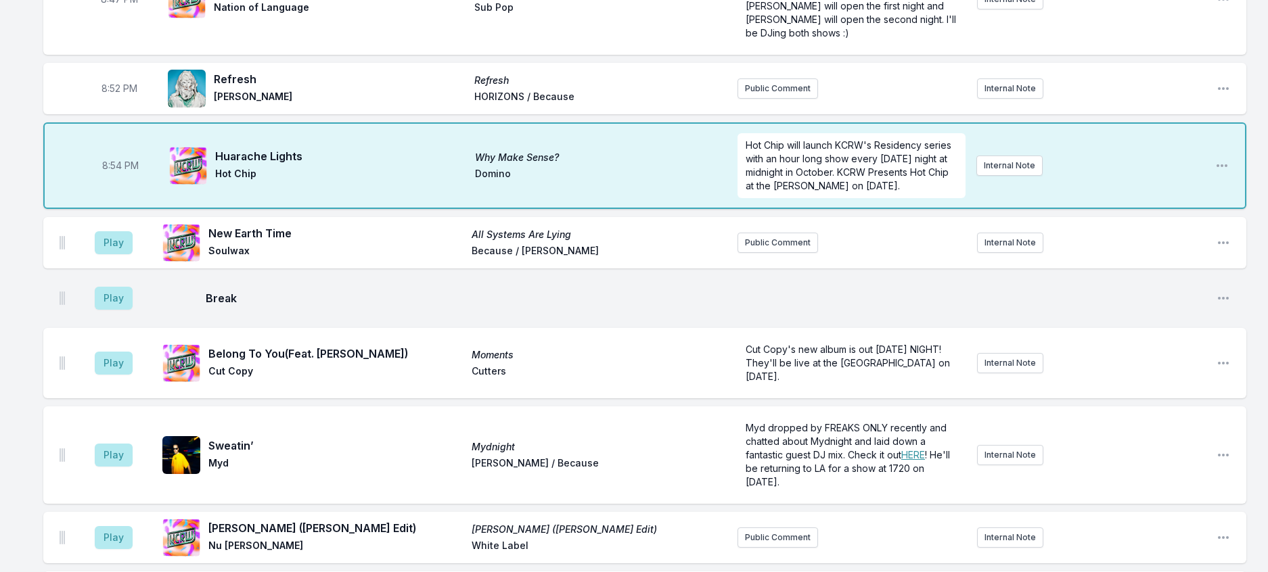
scroll to position [1101, 0]
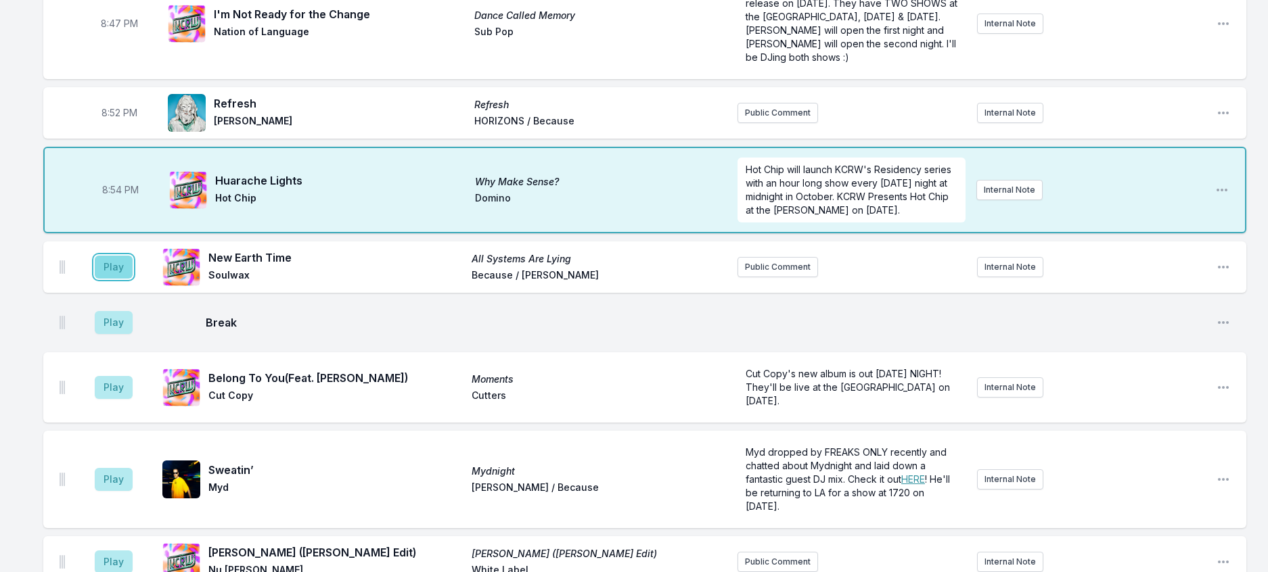
click at [129, 279] on button "Play" at bounding box center [114, 267] width 38 height 23
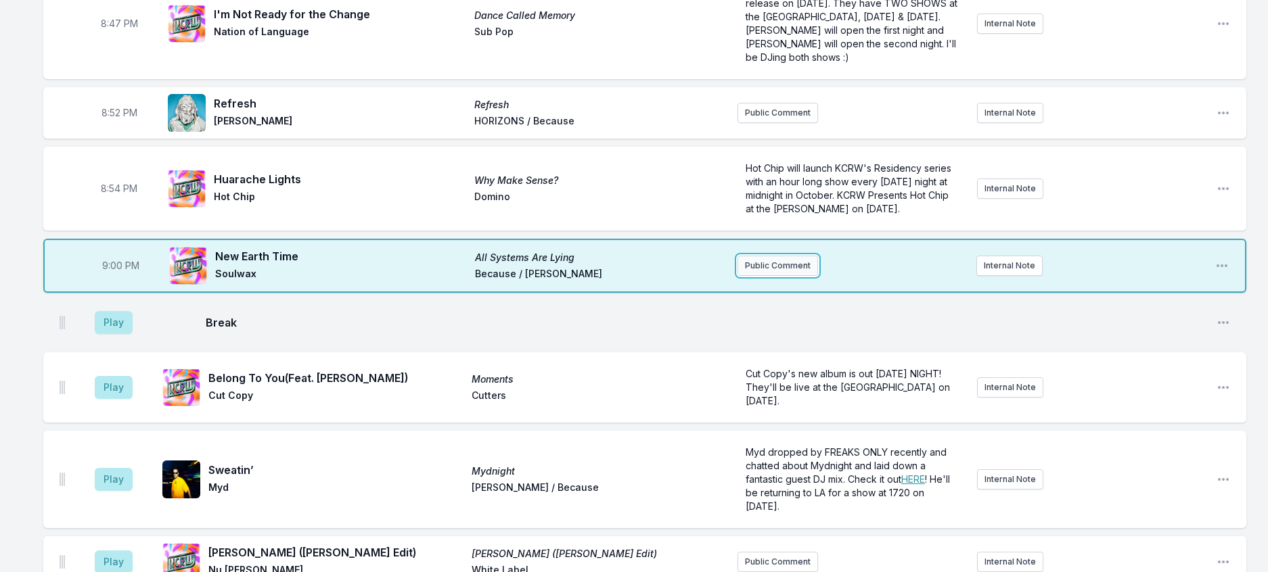
click at [770, 276] on button "Public Comment" at bounding box center [777, 266] width 81 height 20
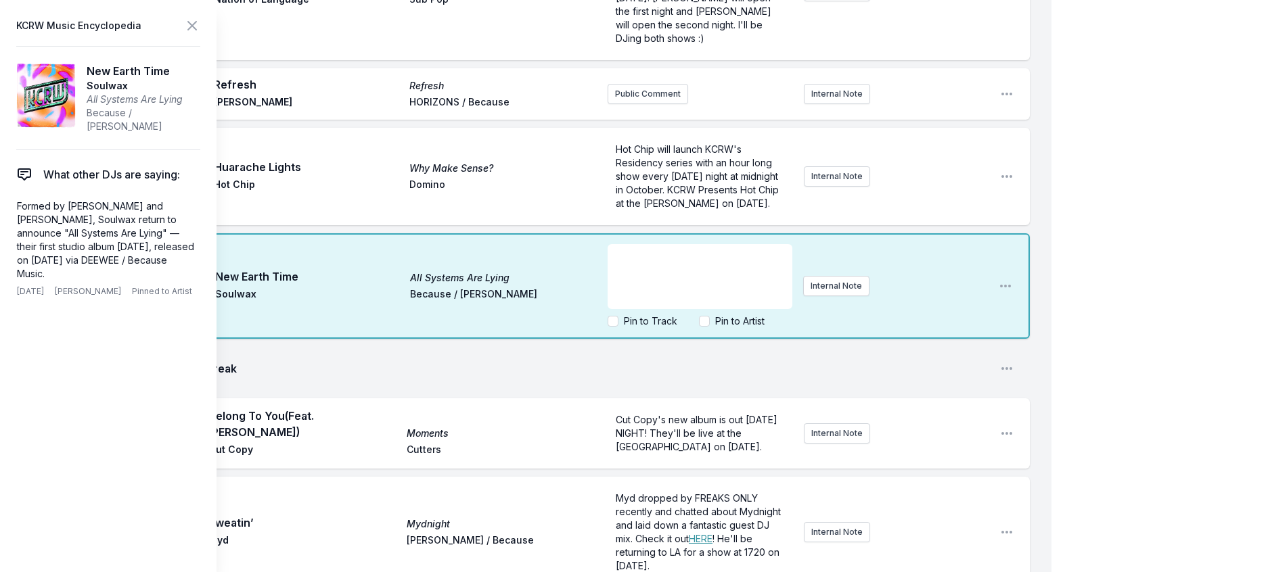
scroll to position [1371, 0]
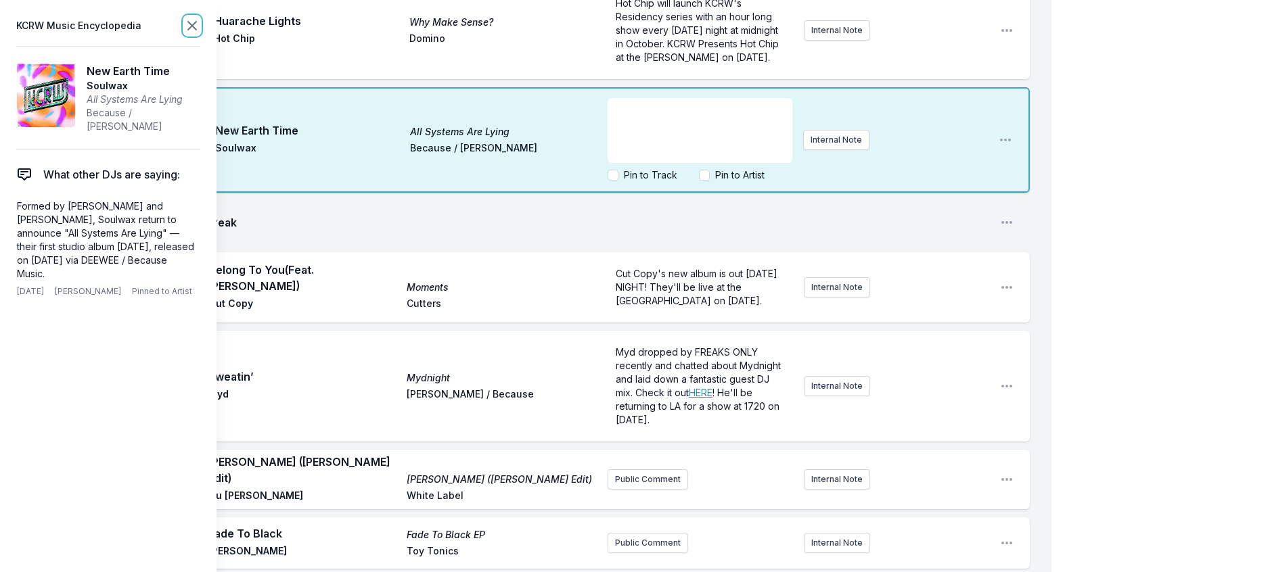
click at [200, 28] on icon at bounding box center [192, 26] width 16 height 16
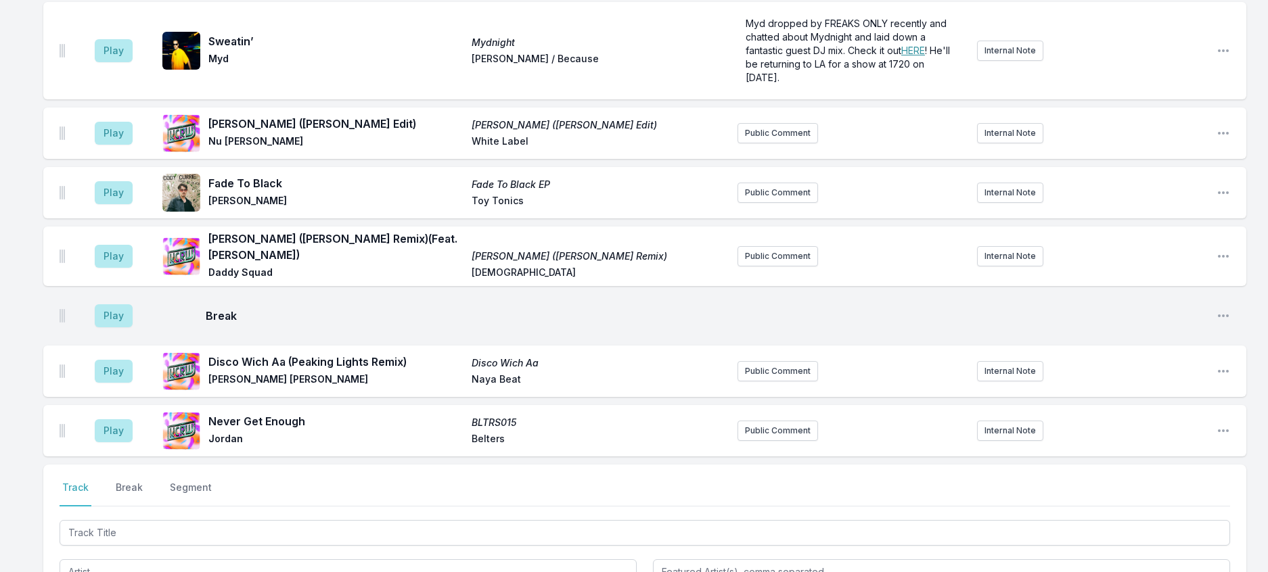
scroll to position [1507, 0]
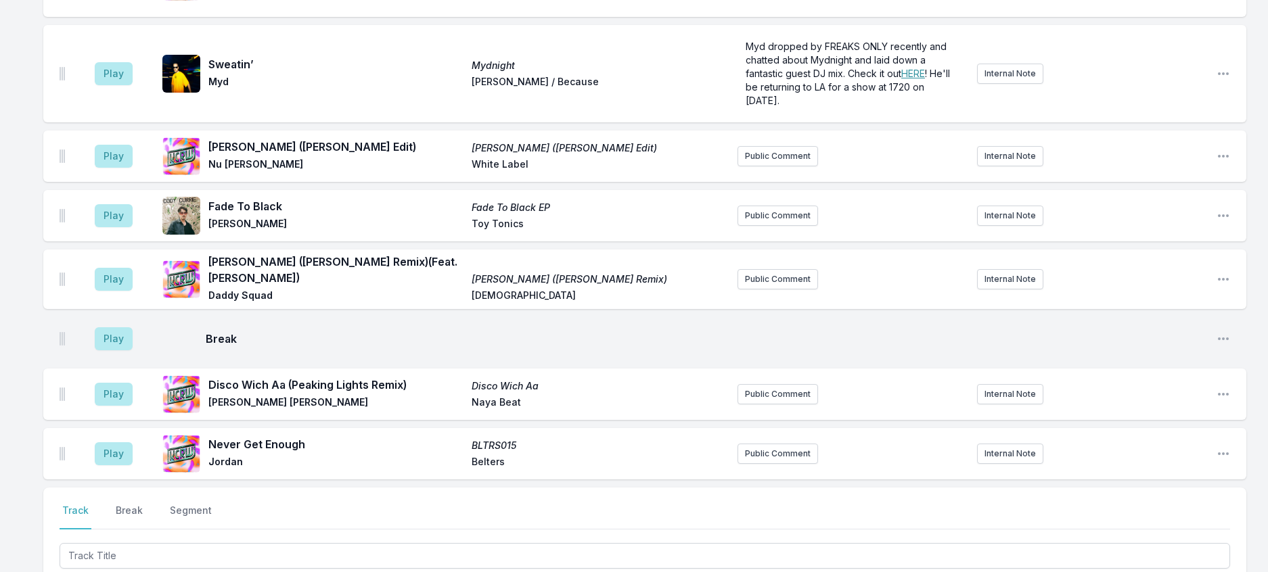
type input "21:04"
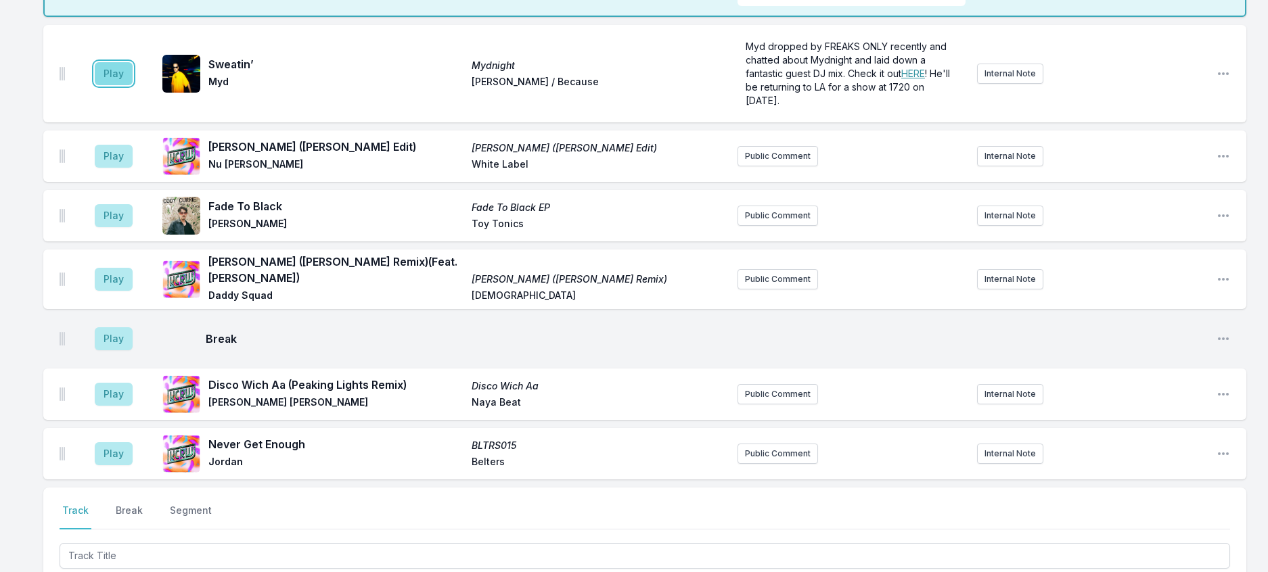
click at [123, 85] on button "Play" at bounding box center [114, 73] width 38 height 23
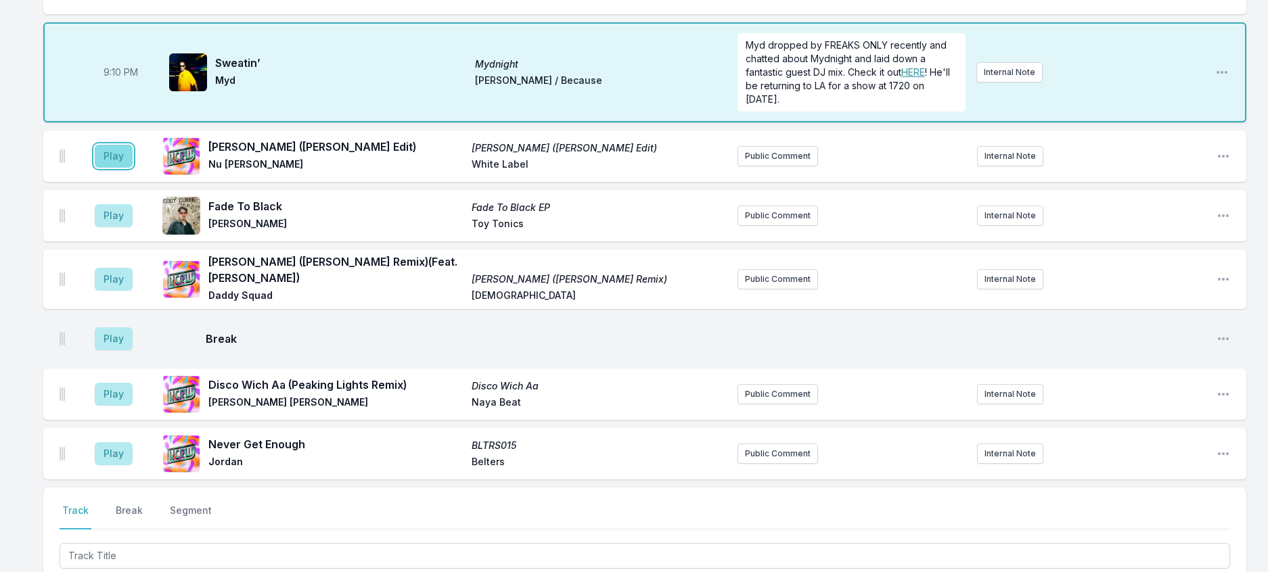
click at [121, 168] on button "Play" at bounding box center [114, 156] width 38 height 23
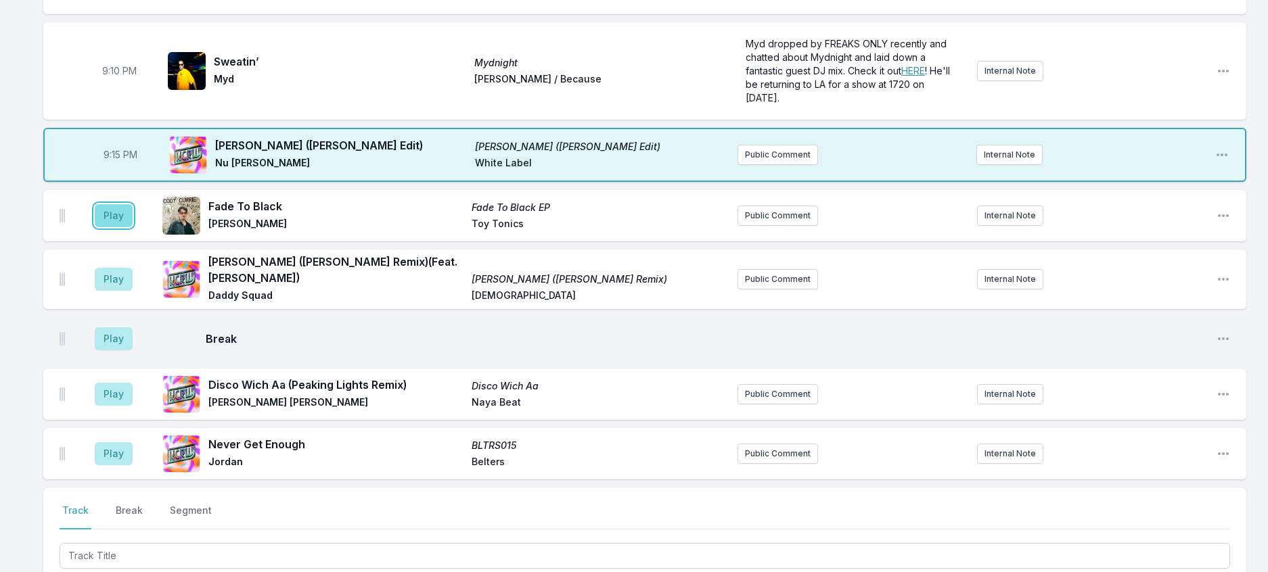
click at [121, 227] on button "Play" at bounding box center [114, 215] width 38 height 23
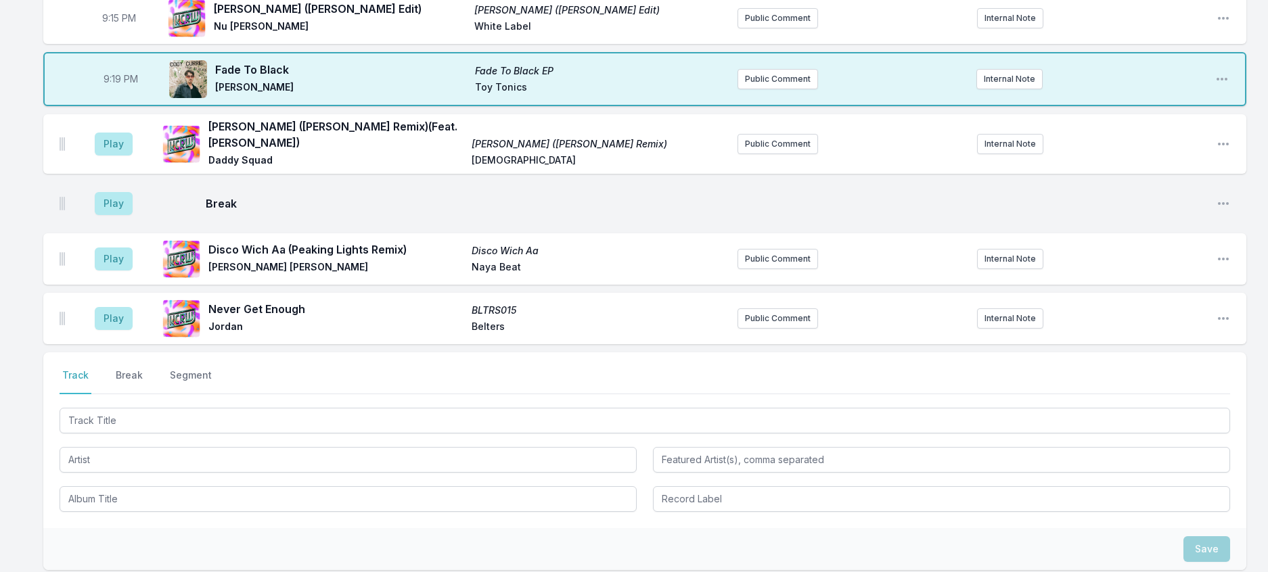
scroll to position [1709, 0]
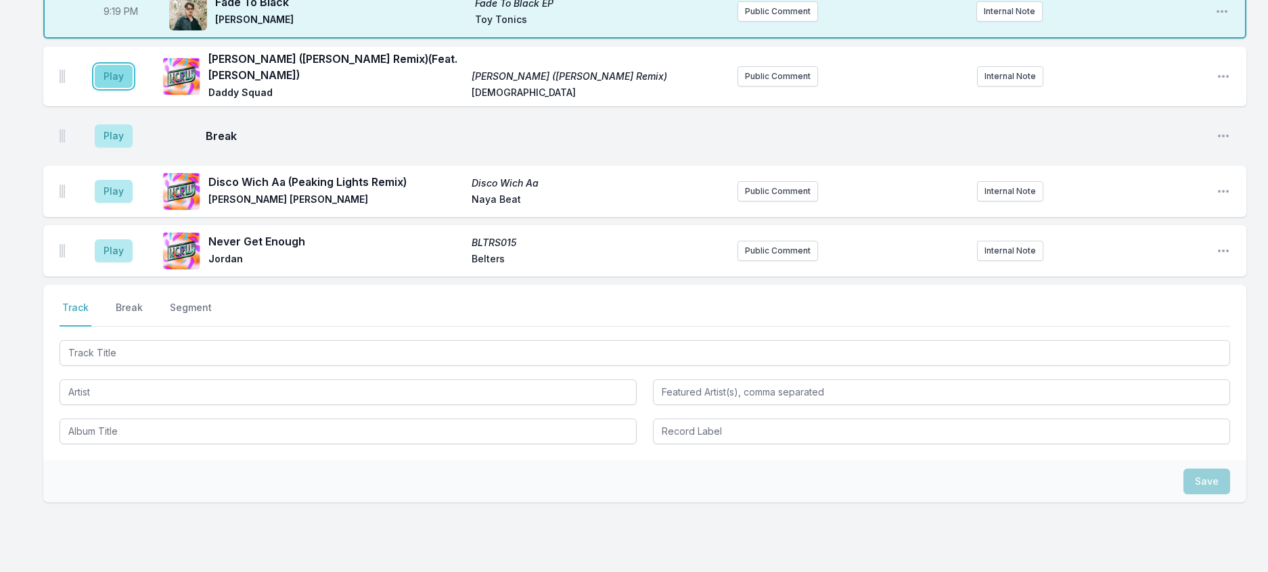
drag, startPoint x: 109, startPoint y: 349, endPoint x: 123, endPoint y: 347, distance: 14.4
click at [112, 88] on button "Play" at bounding box center [114, 76] width 38 height 23
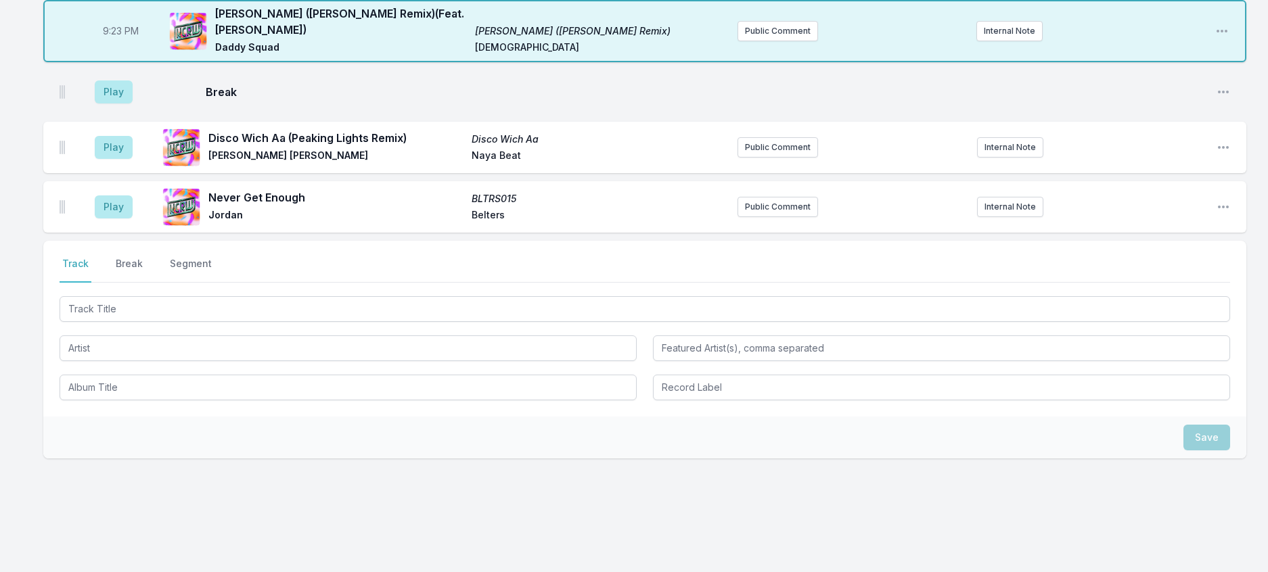
scroll to position [1912, 0]
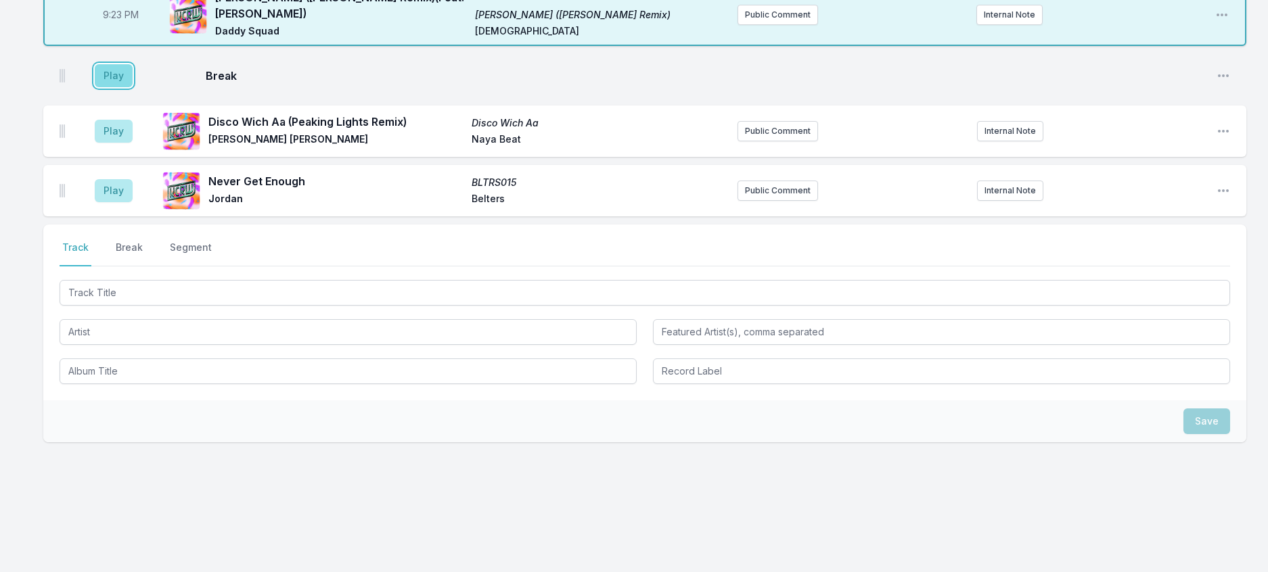
click at [133, 87] on button "Play" at bounding box center [114, 75] width 38 height 23
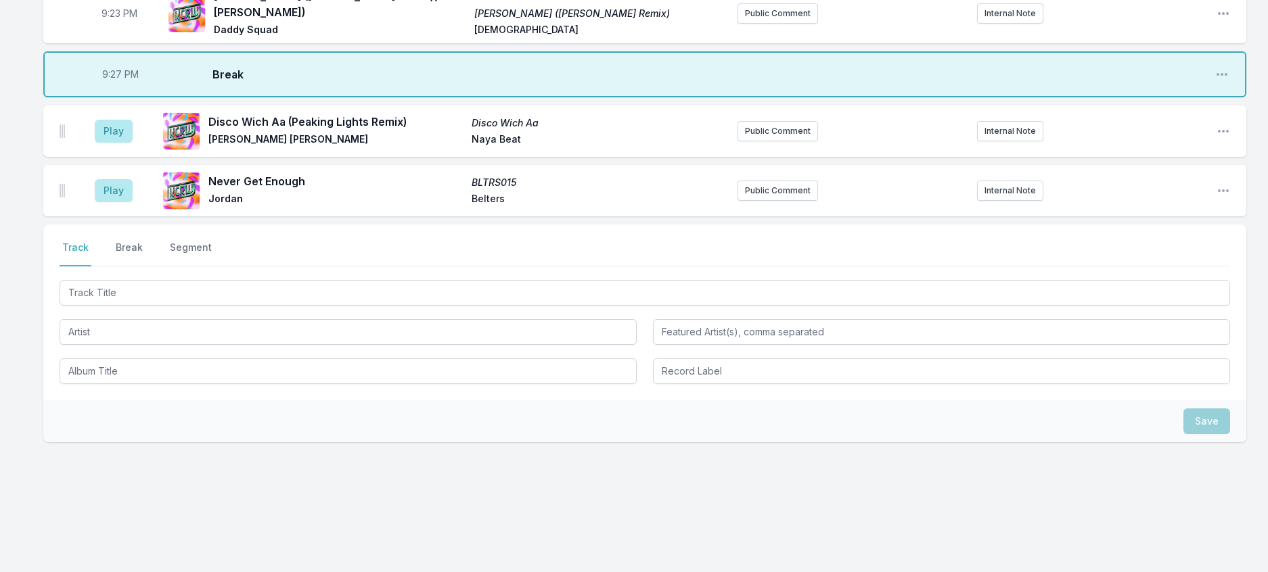
click at [128, 81] on span "9:27 PM" at bounding box center [120, 75] width 37 height 14
click at [128, 87] on input "21:27" at bounding box center [121, 75] width 76 height 26
type input "21:26"
click at [793, 141] on button "Public Comment" at bounding box center [777, 131] width 81 height 20
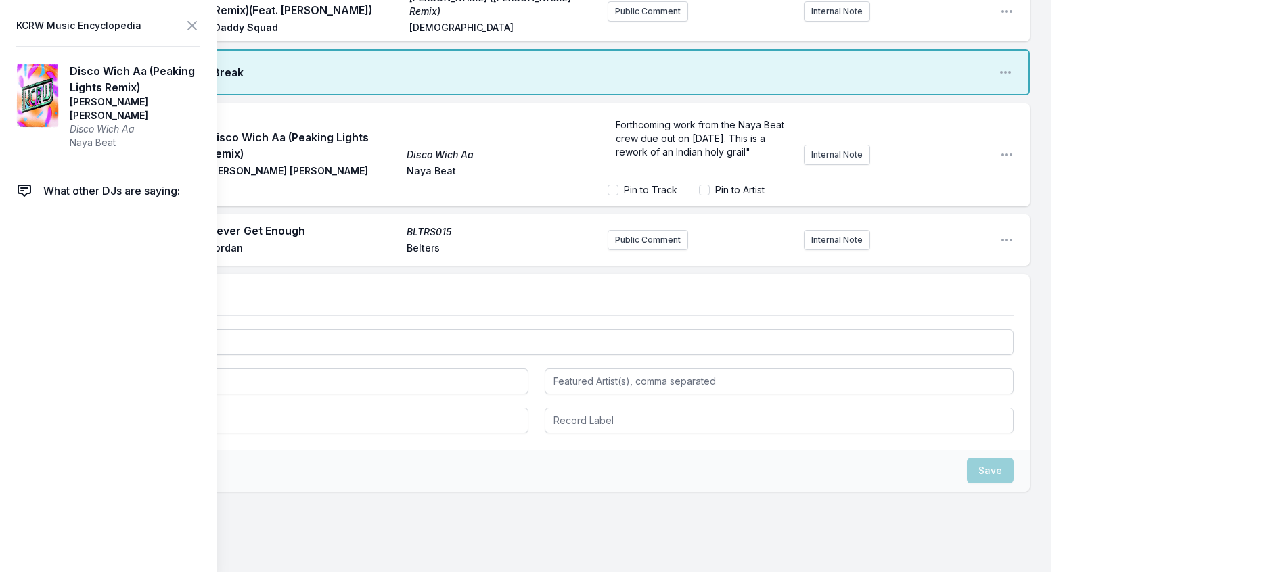
click at [607, 178] on div "Forthcoming work from the Naya Beat crew due out on September 19th. This is a r…" at bounding box center [699, 145] width 185 height 65
click at [660, 171] on span "Forthcoming work from the Naya Beat crew due out on September 19th. This is a r…" at bounding box center [701, 131] width 171 height 79
click at [756, 178] on div "Forthcoming work from the Naya Beat crew due out on September 19th. This is a r…" at bounding box center [699, 145] width 185 height 65
click at [699, 196] on input "Pin to Artist" at bounding box center [704, 190] width 11 height 11
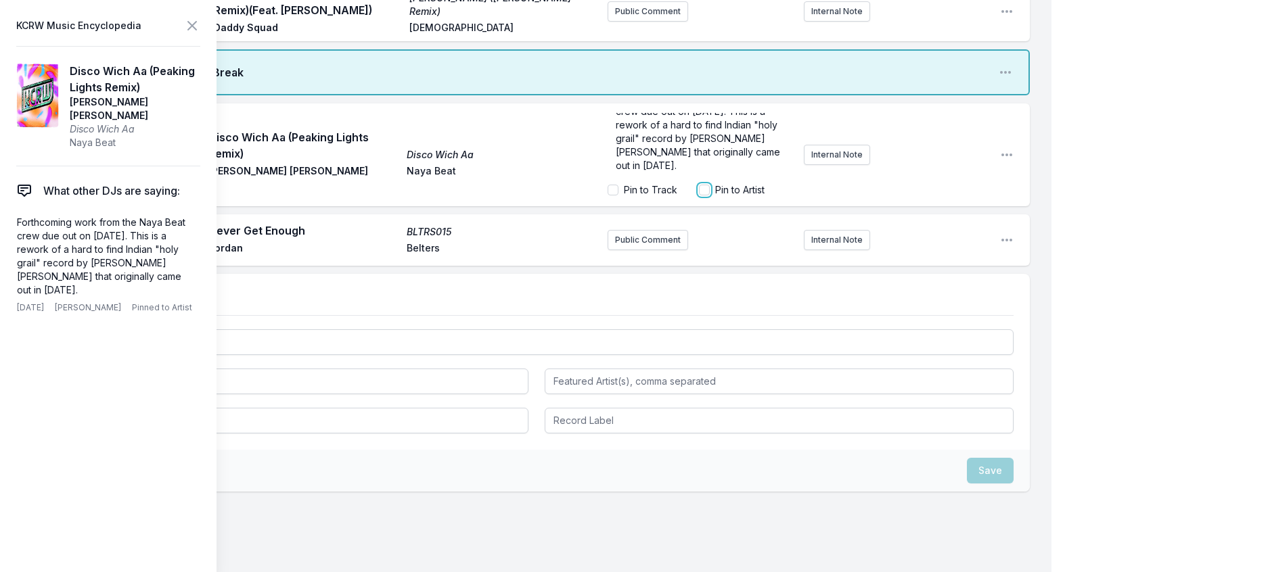
checkbox input "true"
click at [200, 27] on icon at bounding box center [192, 26] width 16 height 16
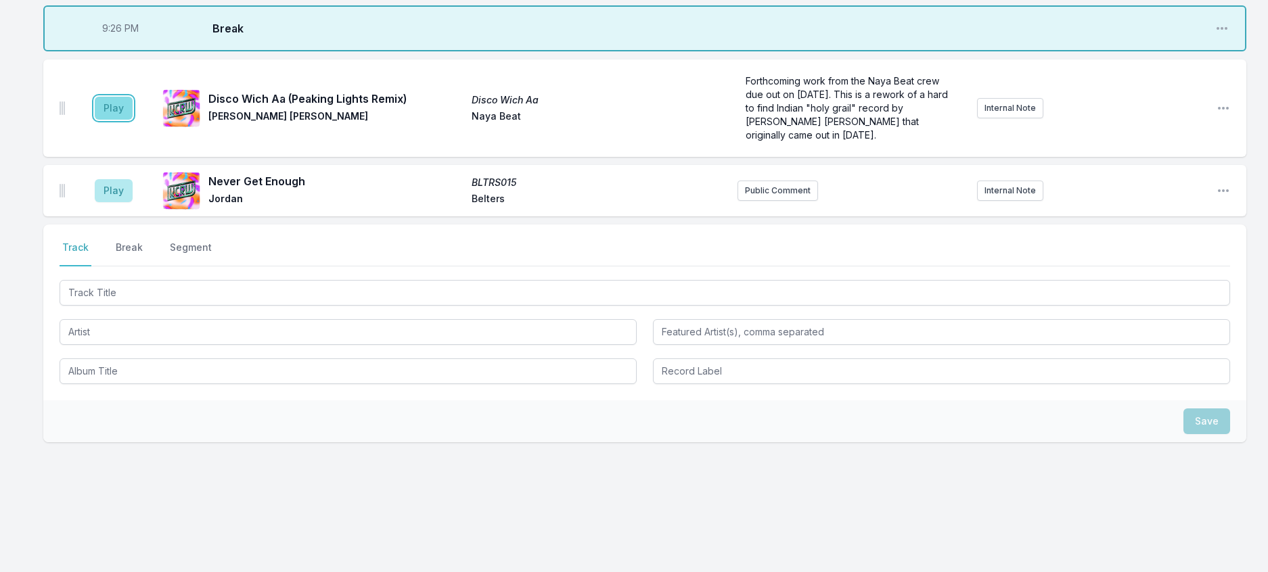
click at [133, 120] on button "Play" at bounding box center [114, 108] width 38 height 23
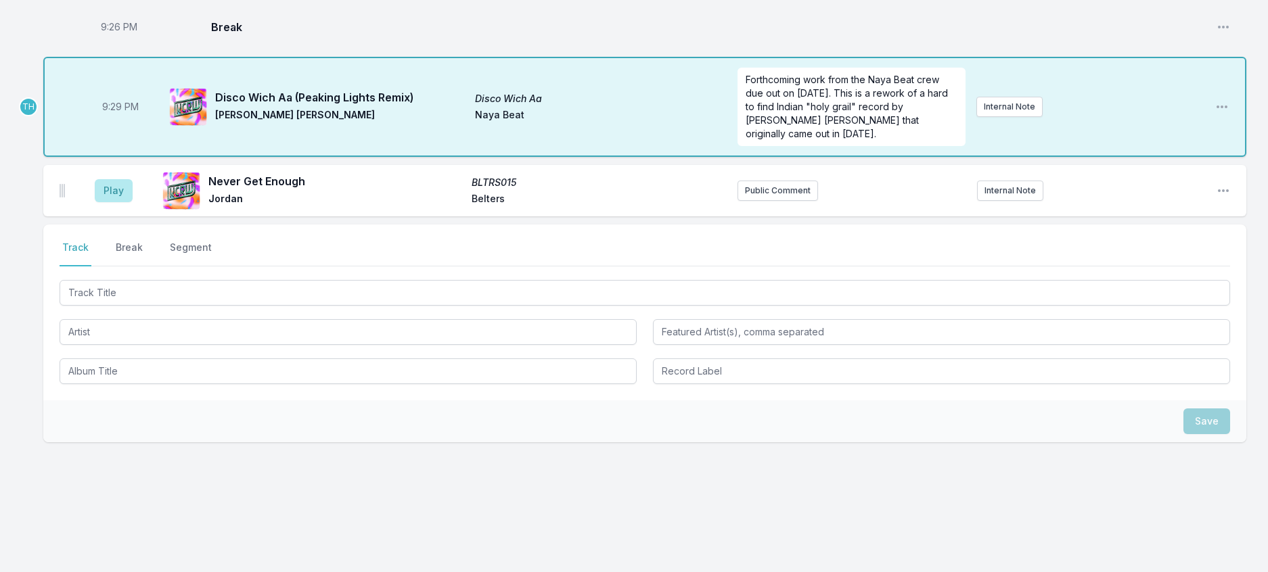
click at [121, 114] on span "9:29 PM" at bounding box center [120, 107] width 37 height 14
click at [121, 120] on input "21:29" at bounding box center [121, 107] width 76 height 26
type input "21:28"
drag, startPoint x: 137, startPoint y: 442, endPoint x: 172, endPoint y: 432, distance: 36.4
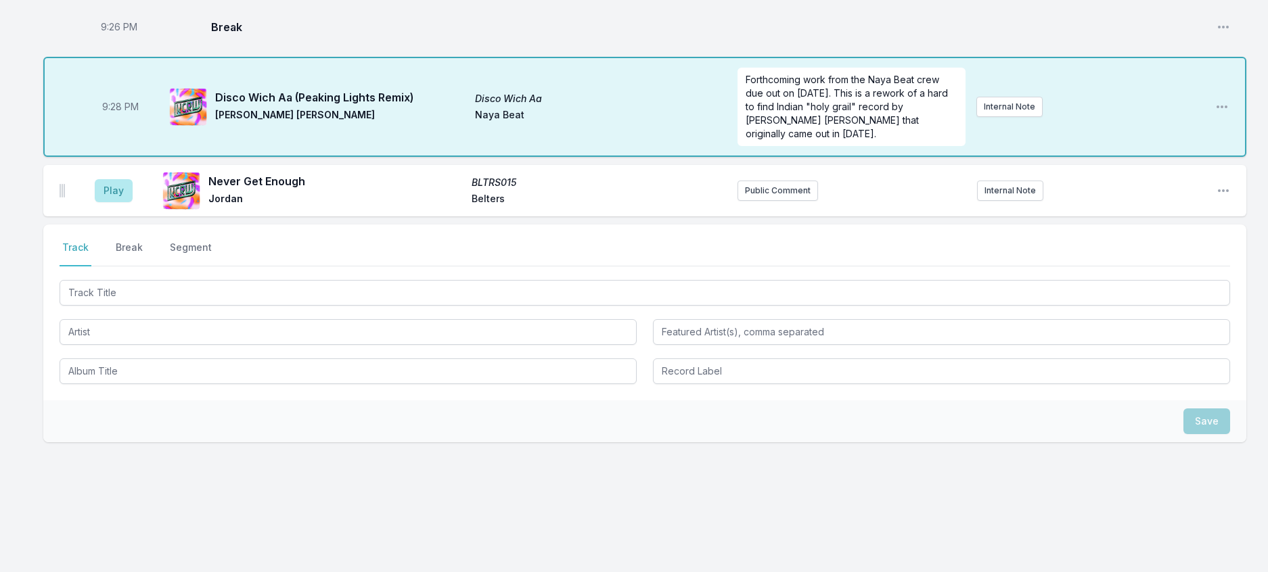
click at [137, 267] on button "Break" at bounding box center [129, 254] width 32 height 26
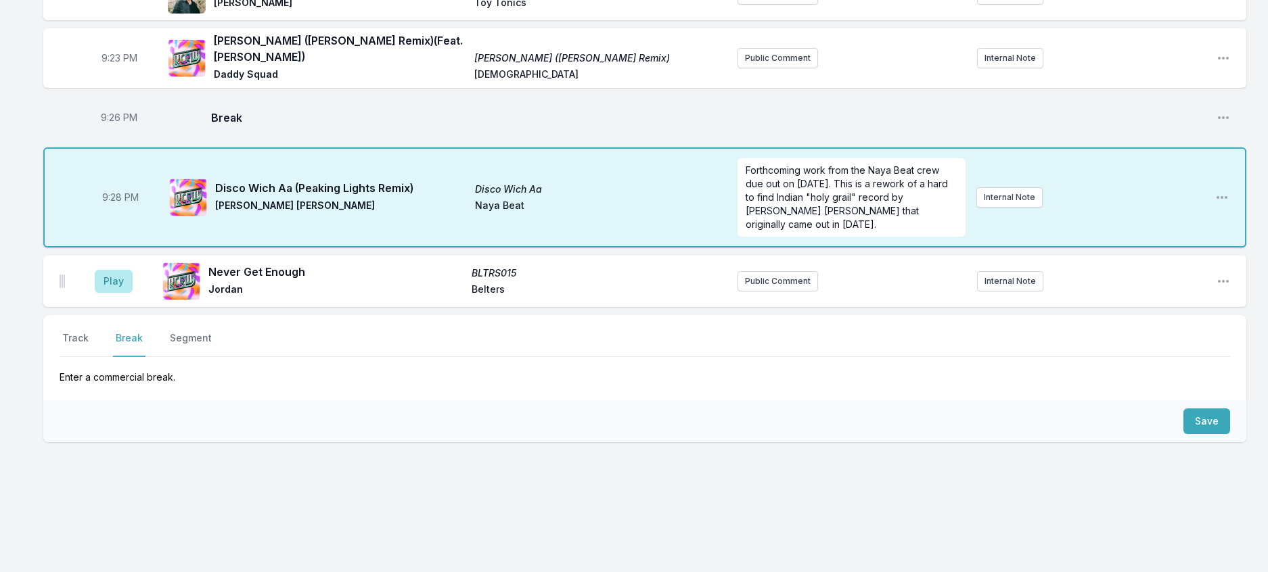
scroll to position [2048, 0]
click at [1203, 409] on button "Save" at bounding box center [1206, 422] width 47 height 26
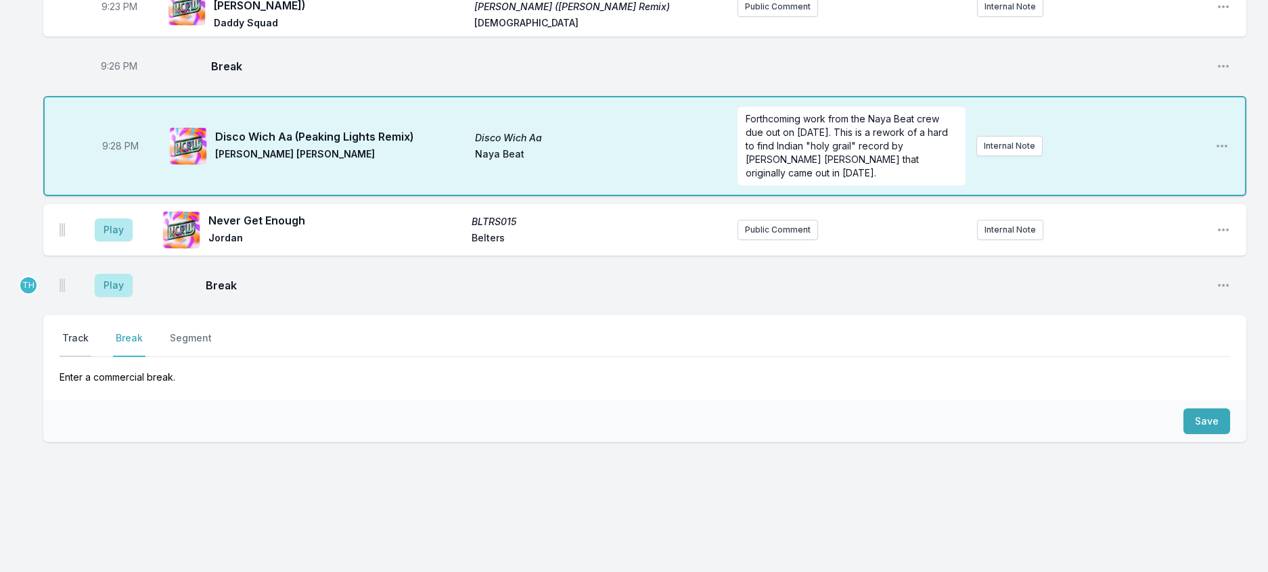
click at [91, 357] on button "Track" at bounding box center [76, 344] width 32 height 26
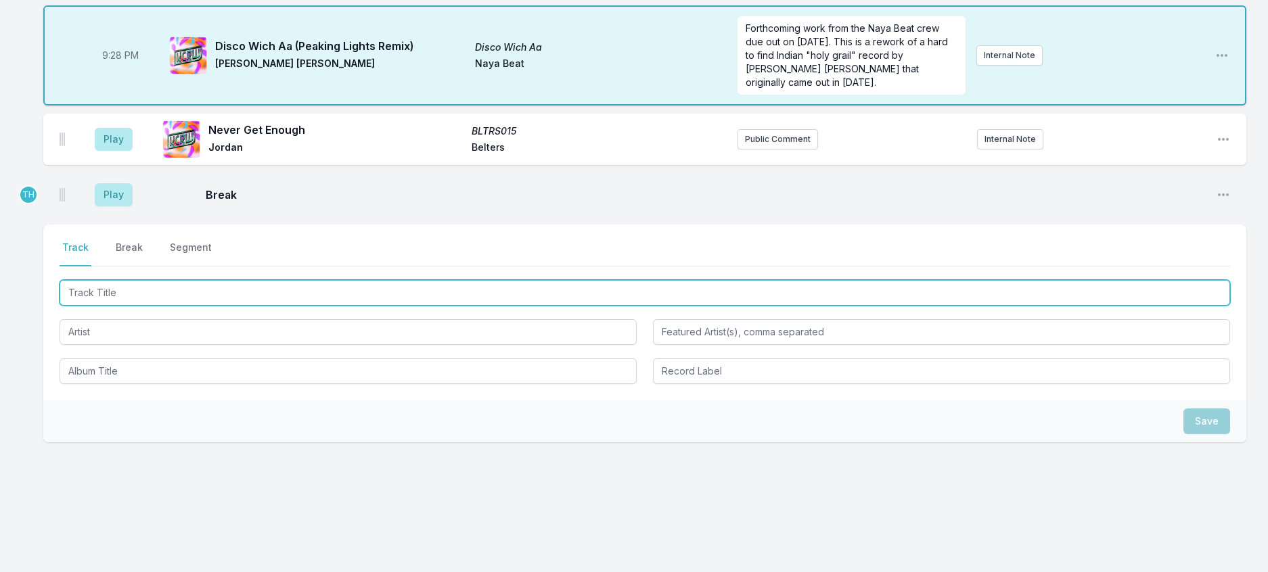
click at [131, 306] on input "Track Title" at bounding box center [645, 293] width 1170 height 26
type input "Desire"
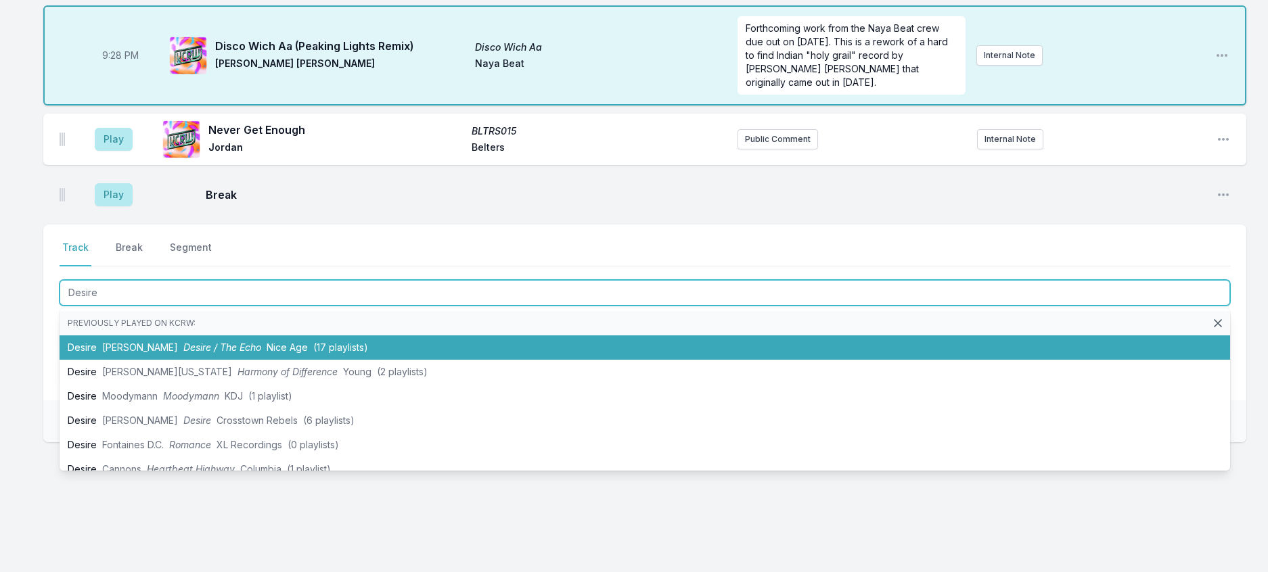
click at [191, 353] on span "Desire / The Echo" at bounding box center [222, 348] width 78 height 12
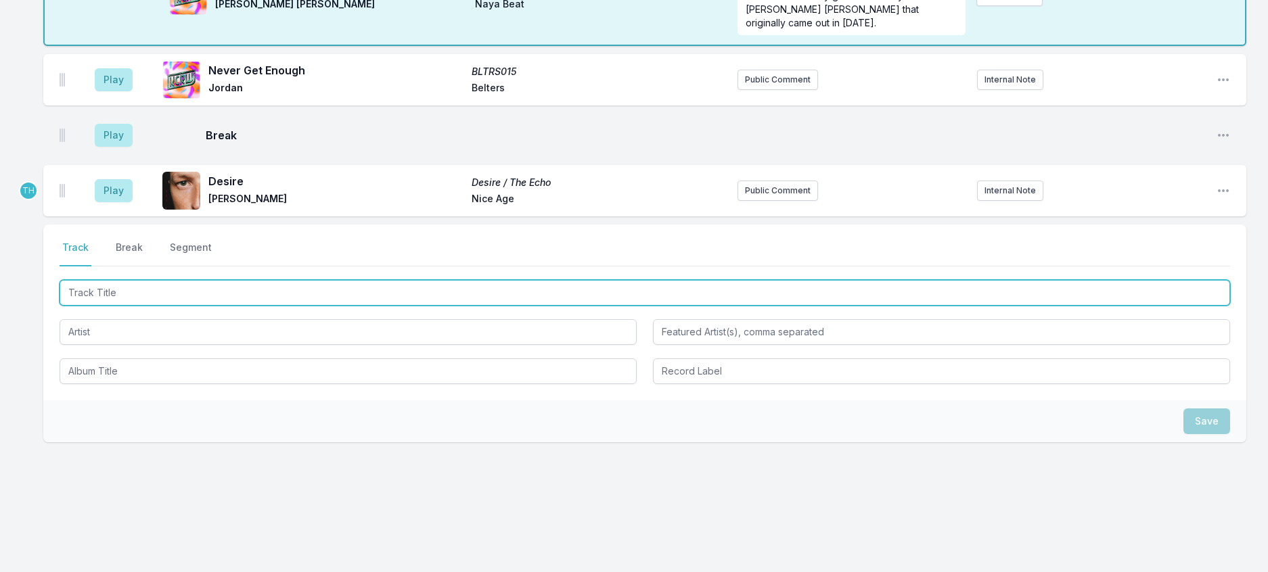
click at [307, 306] on input "Track Title" at bounding box center [645, 293] width 1170 height 26
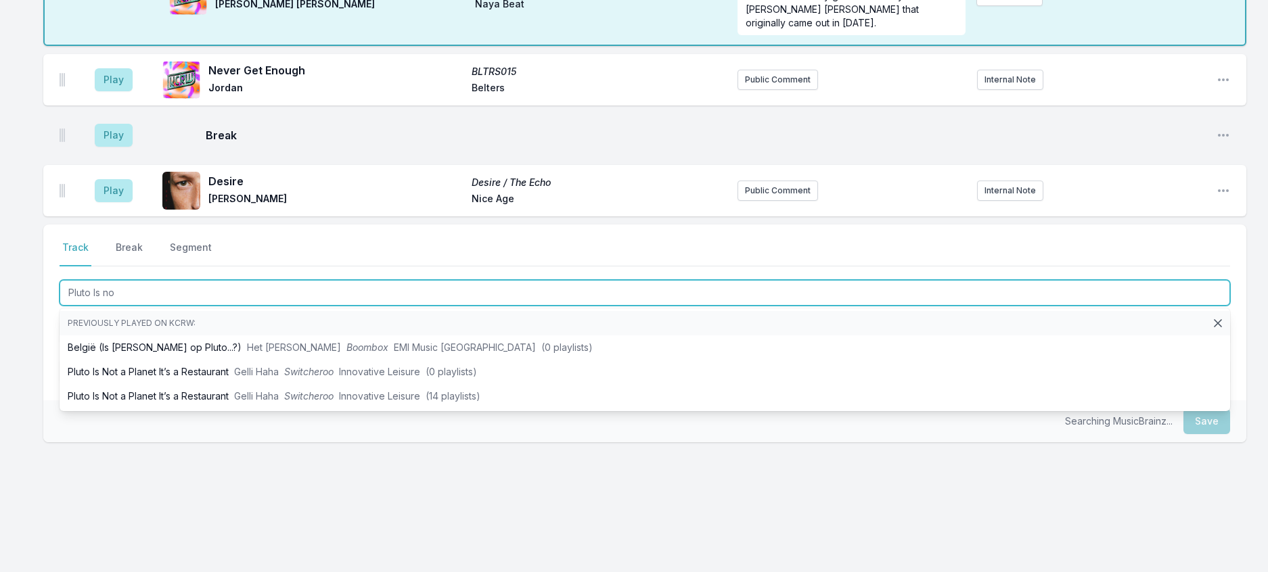
type input "Pluto Is not"
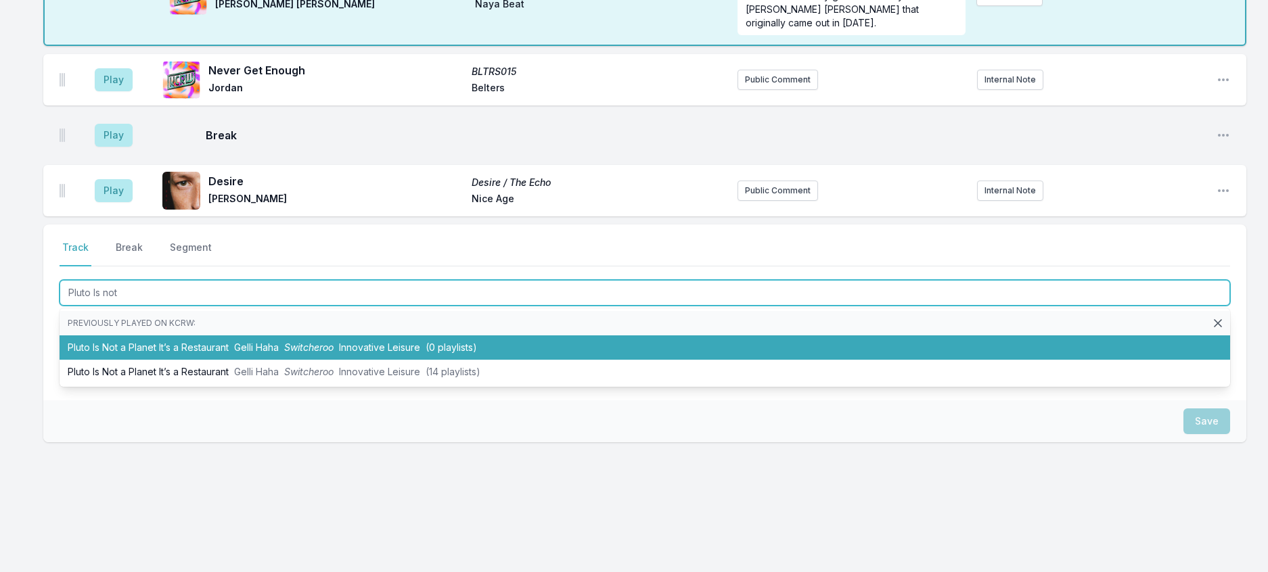
click at [334, 353] on span "Switcheroo" at bounding box center [308, 348] width 49 height 12
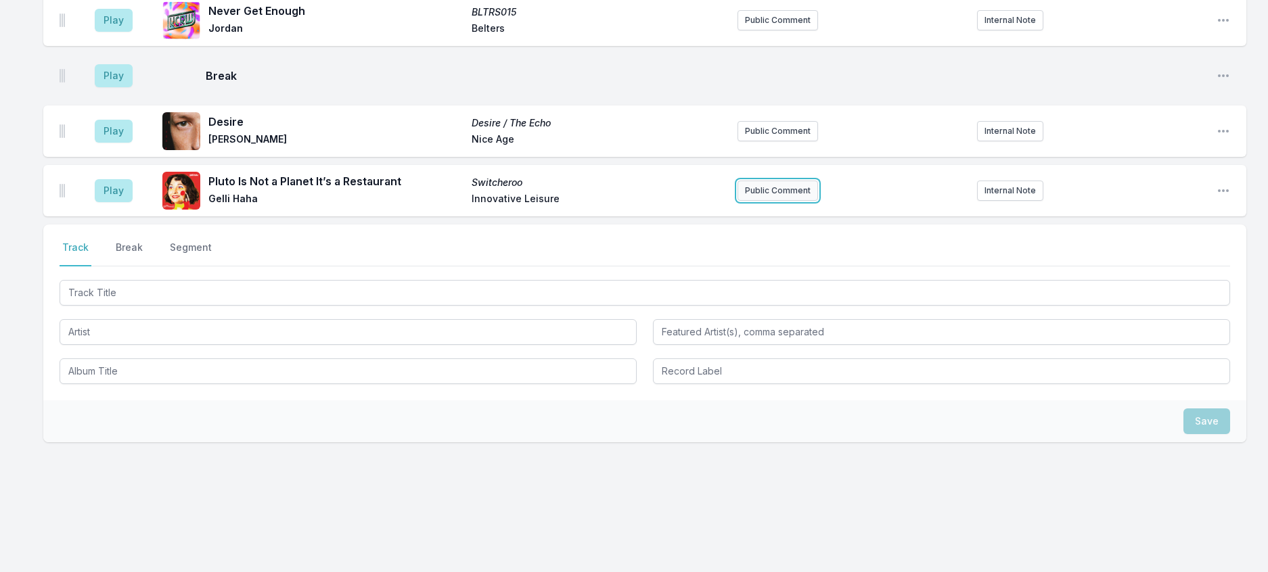
click at [760, 201] on button "Public Comment" at bounding box center [777, 191] width 81 height 20
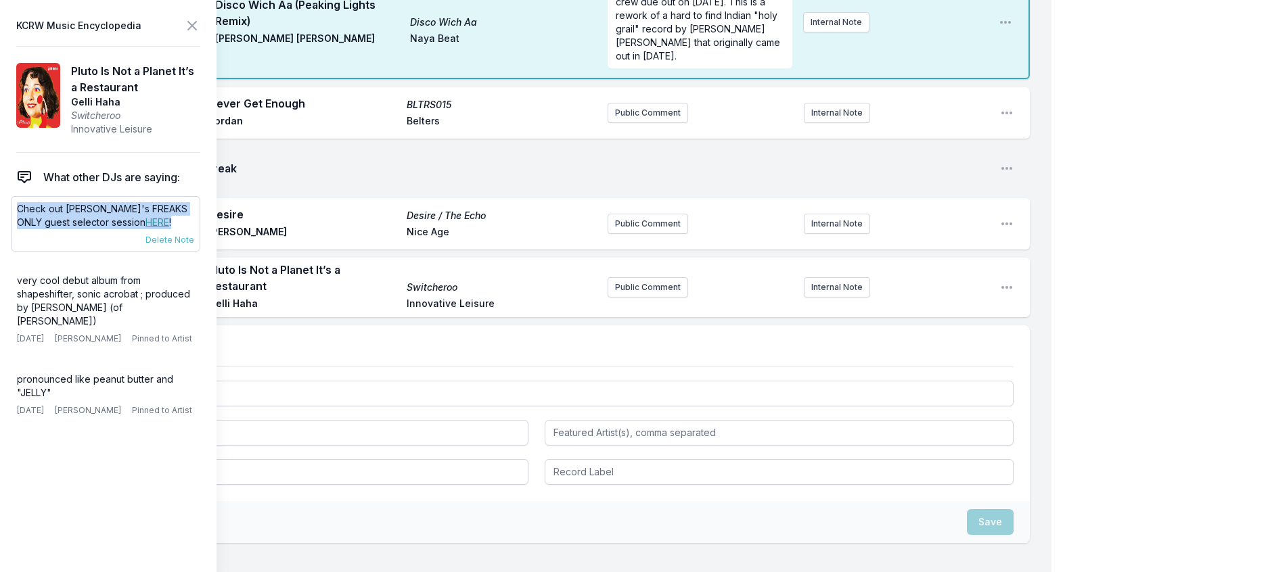
drag, startPoint x: 181, startPoint y: 247, endPoint x: 20, endPoint y: 238, distance: 161.2
click at [20, 229] on p "Check out Gelli Haha's FREAKS ONLY guest selector session HERE !" at bounding box center [105, 215] width 177 height 27
copy p "Check out Gelli Haha's FREAKS ONLY guest selector session HERE !"
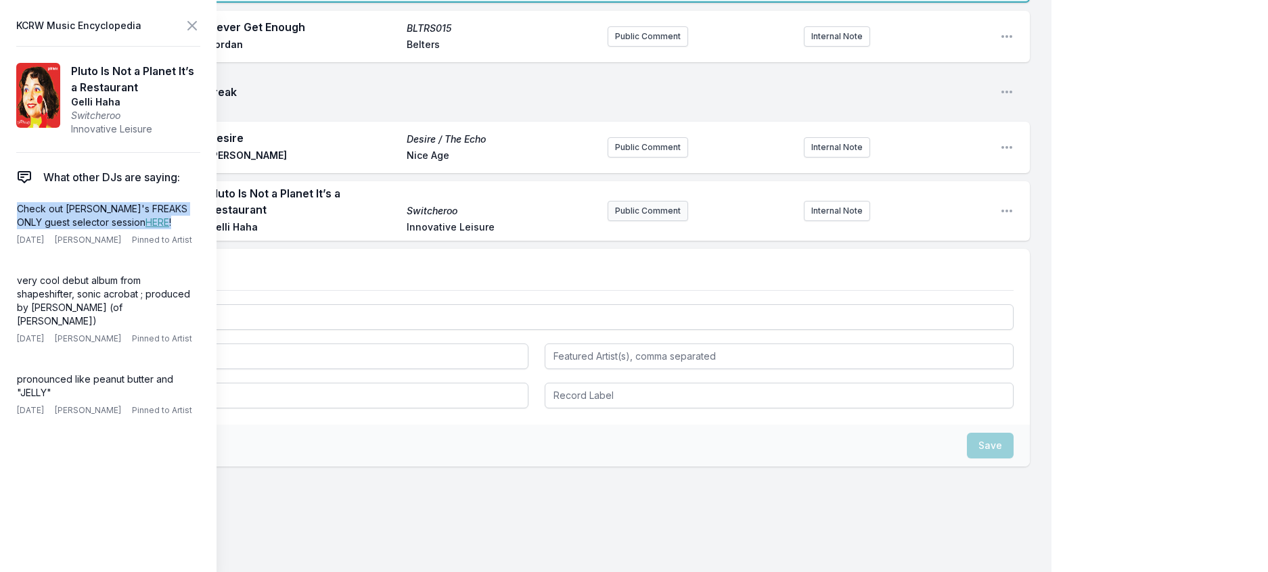
scroll to position [2251, 0]
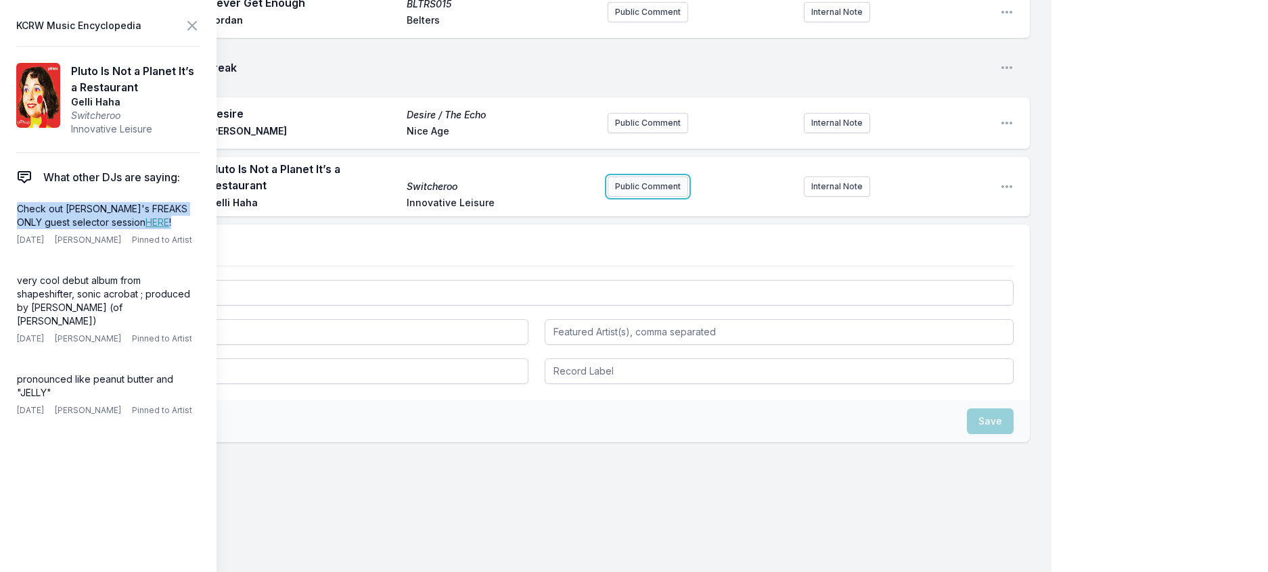
click at [607, 197] on button "Public Comment" at bounding box center [647, 187] width 81 height 20
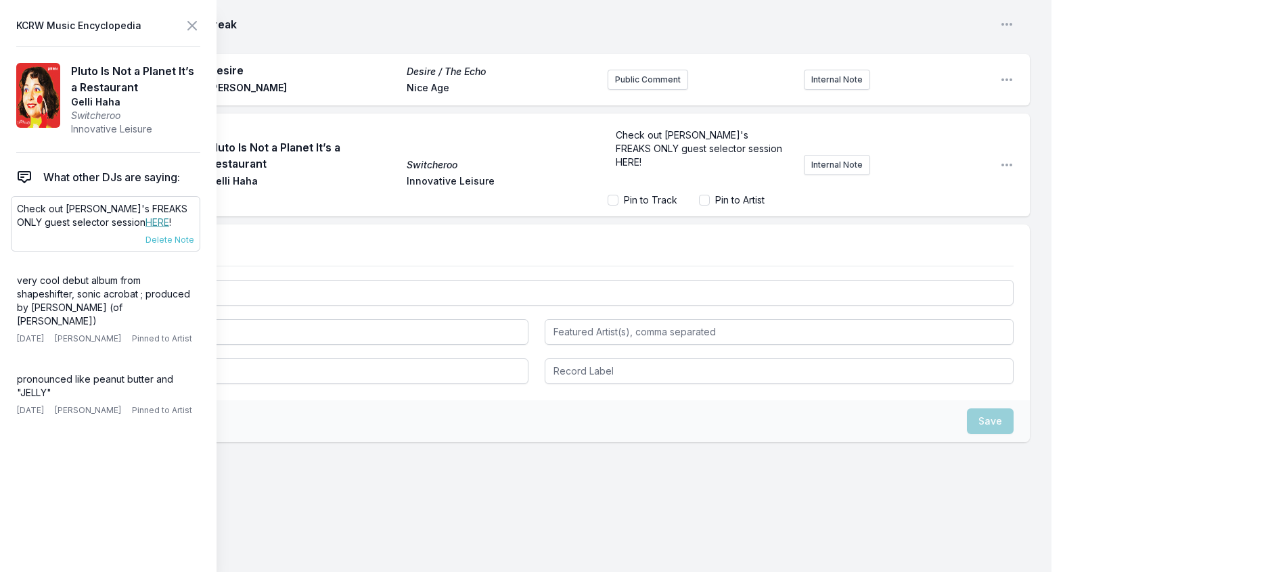
click at [145, 228] on link "HERE" at bounding box center [157, 222] width 24 height 12
drag, startPoint x: 624, startPoint y: 468, endPoint x: 592, endPoint y: 467, distance: 32.5
click at [607, 188] on div "Check out Gelli Haha's FREAKS ONLY guest selector session HERE!" at bounding box center [699, 155] width 185 height 65
click at [200, 28] on icon at bounding box center [192, 26] width 16 height 16
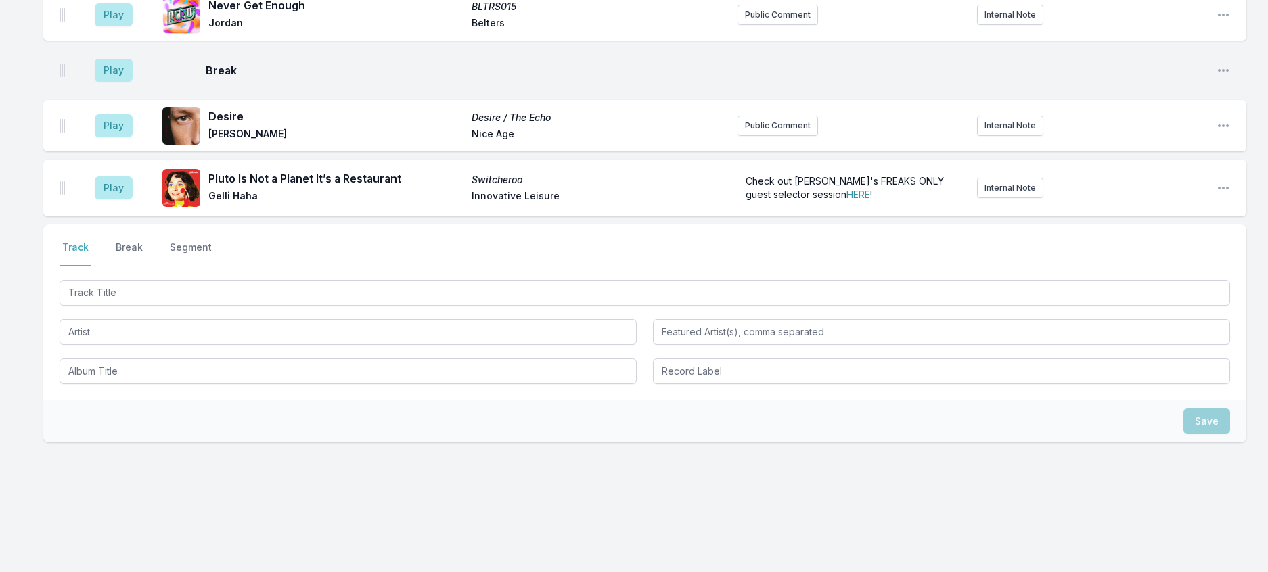
scroll to position [2318, 0]
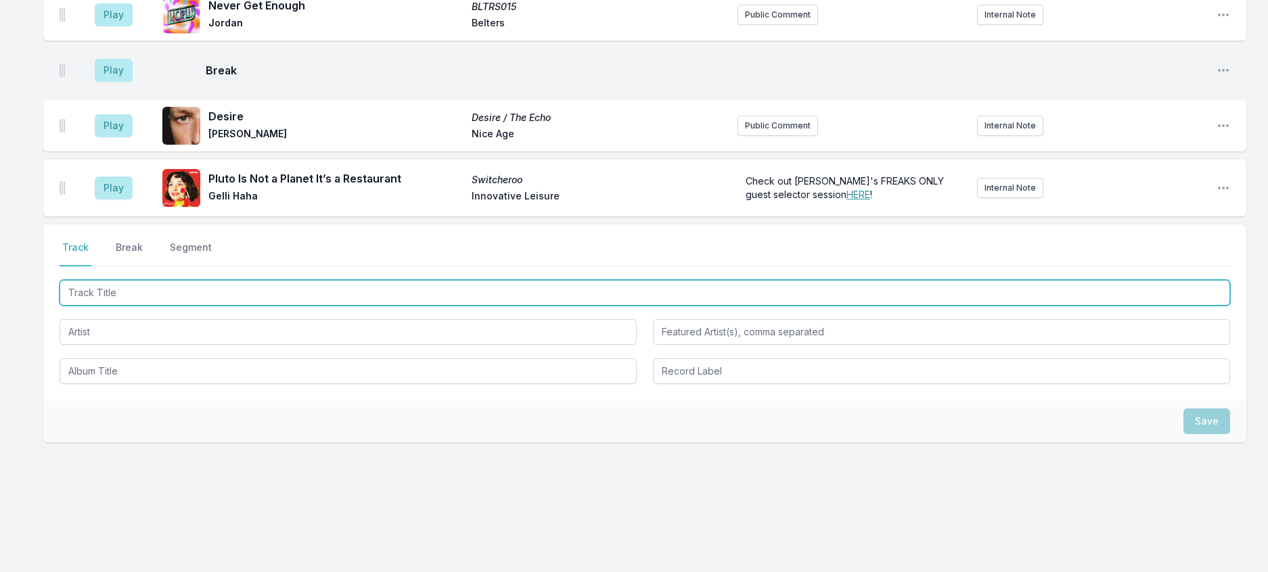
click at [183, 283] on input "Track Title" at bounding box center [645, 293] width 1170 height 26
type input "UFO"
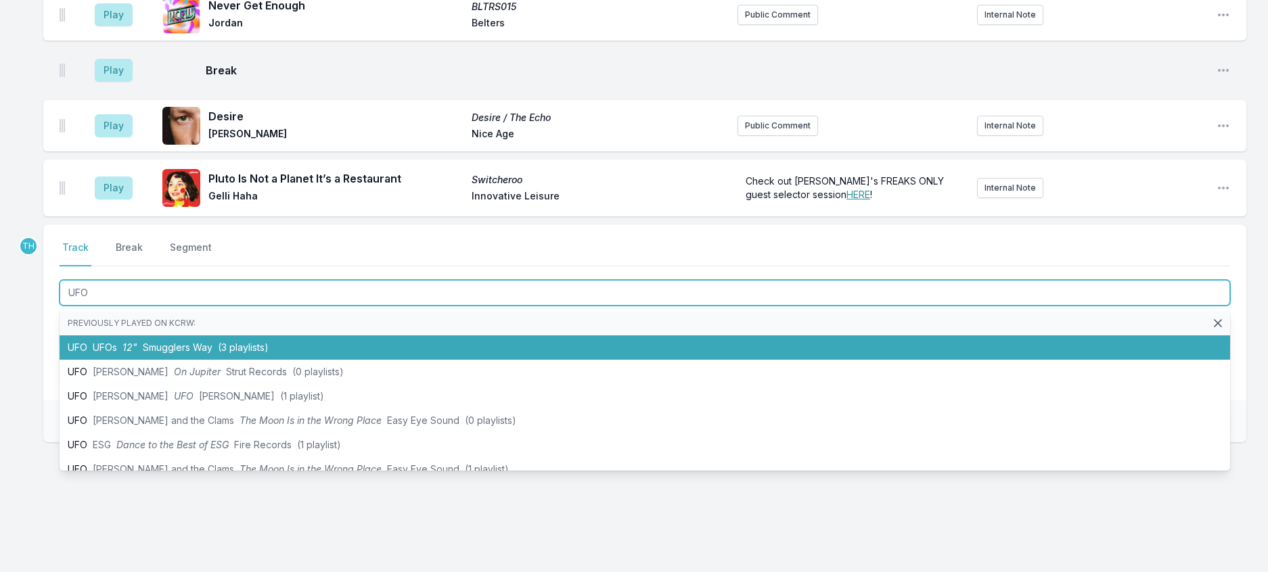
click at [209, 347] on span "Smugglers Way" at bounding box center [178, 348] width 70 height 12
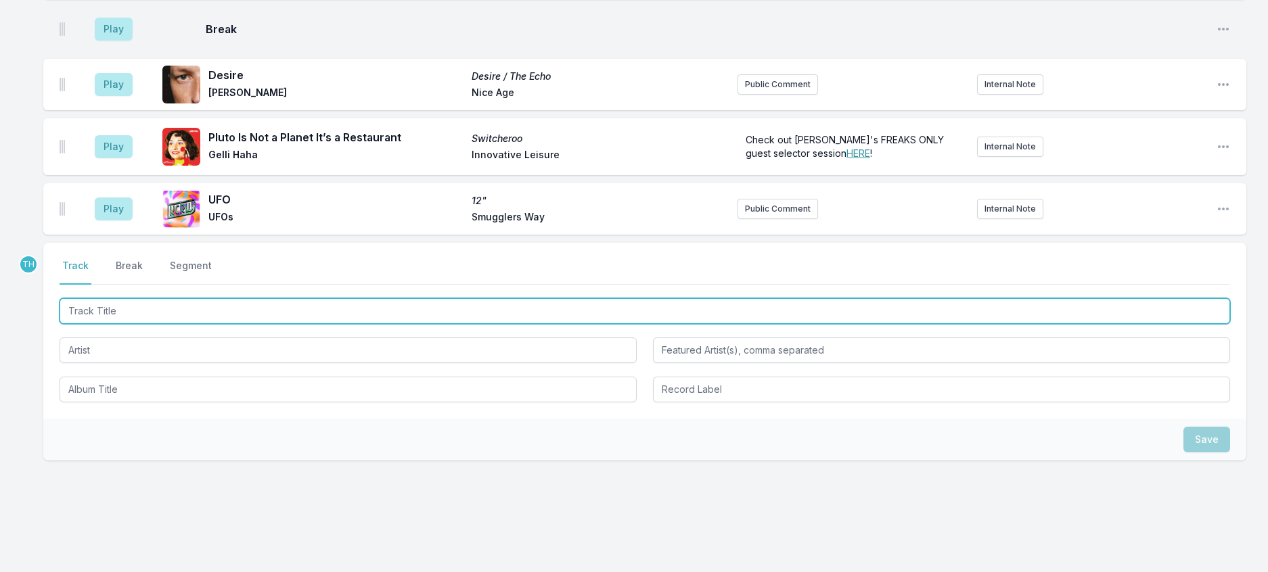
scroll to position [1979, 0]
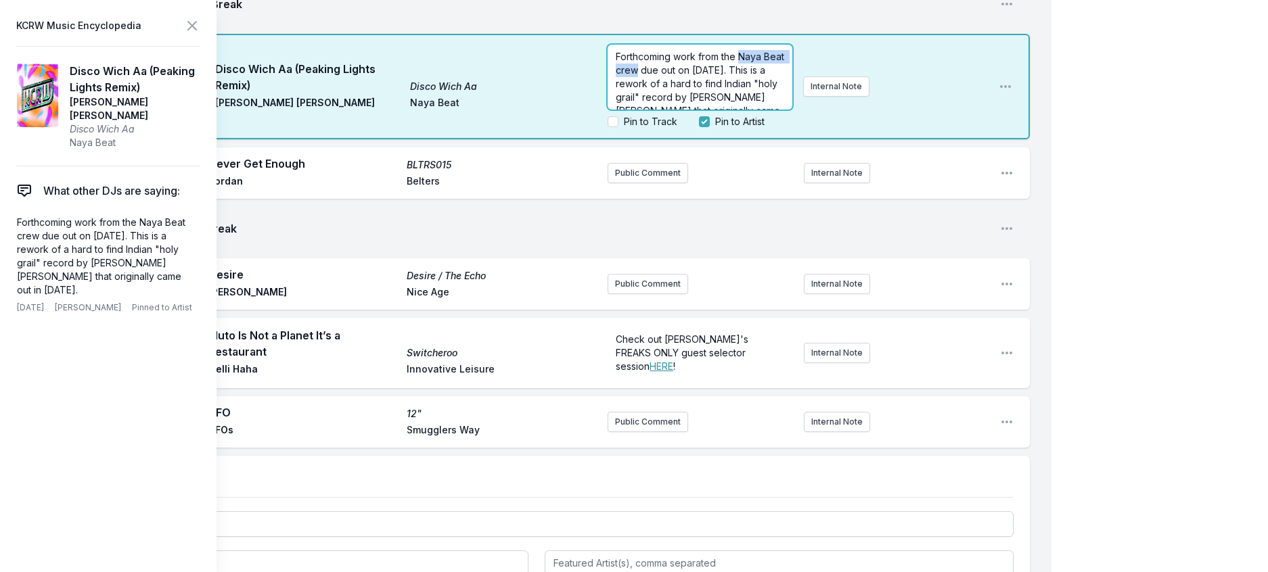
drag, startPoint x: 674, startPoint y: 396, endPoint x: 597, endPoint y: 392, distance: 77.9
click at [616, 130] on span "Forthcoming work from the Naya Beat crew due out on September 19th. This is a r…" at bounding box center [701, 90] width 171 height 79
click at [196, 29] on icon at bounding box center [192, 26] width 8 height 8
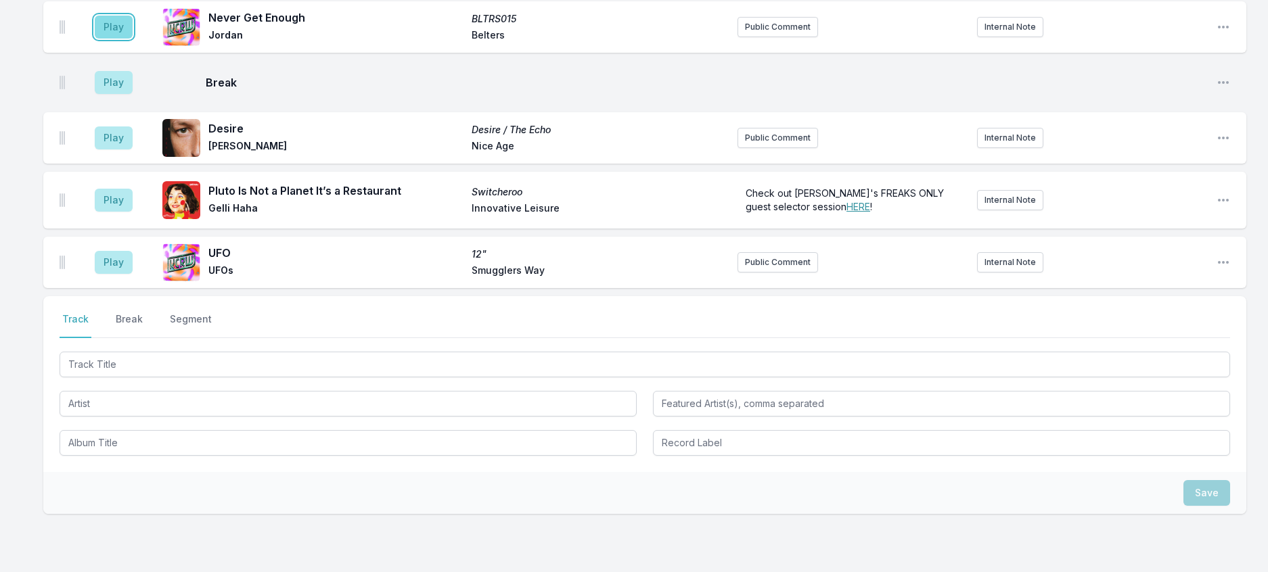
click at [133, 39] on button "Play" at bounding box center [114, 27] width 38 height 23
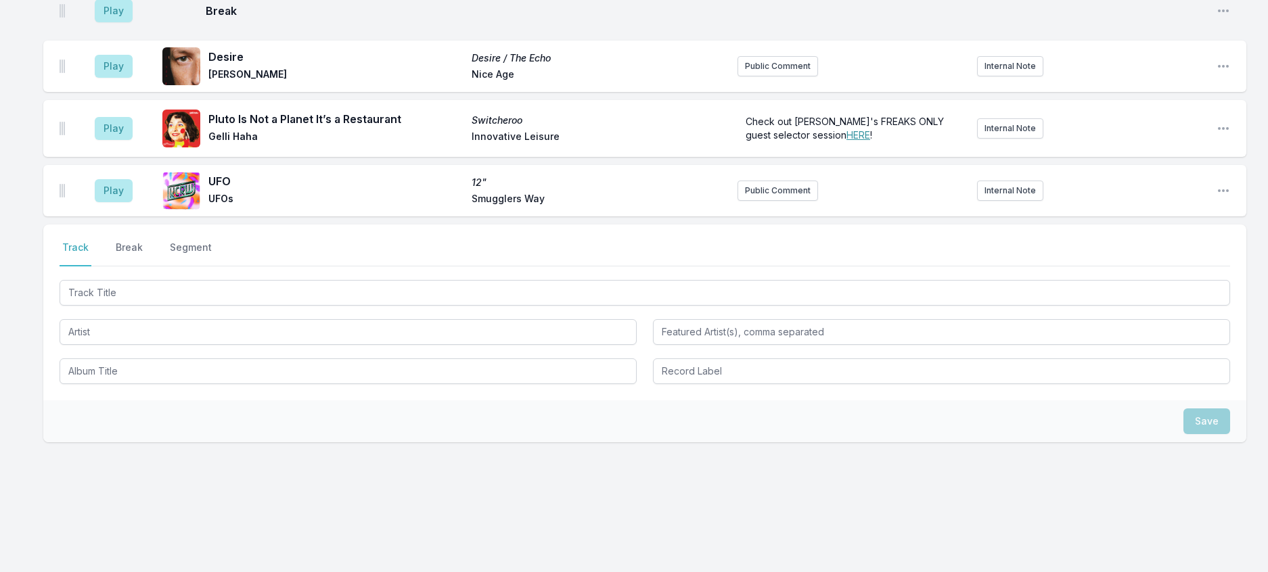
scroll to position [2250, 0]
click at [133, 22] on button "Play" at bounding box center [114, 10] width 38 height 23
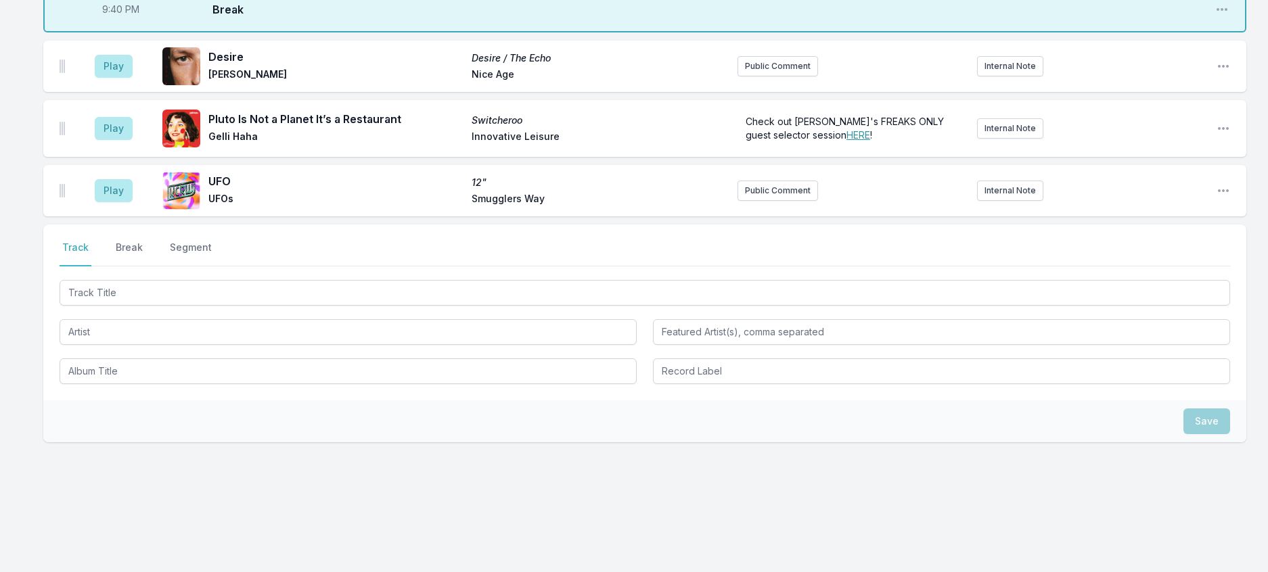
click at [128, 16] on span "9:40 PM" at bounding box center [120, 10] width 37 height 14
click at [128, 22] on input "21:40" at bounding box center [121, 10] width 76 height 26
type input "21:39"
click at [120, 78] on button "Play" at bounding box center [114, 66] width 38 height 23
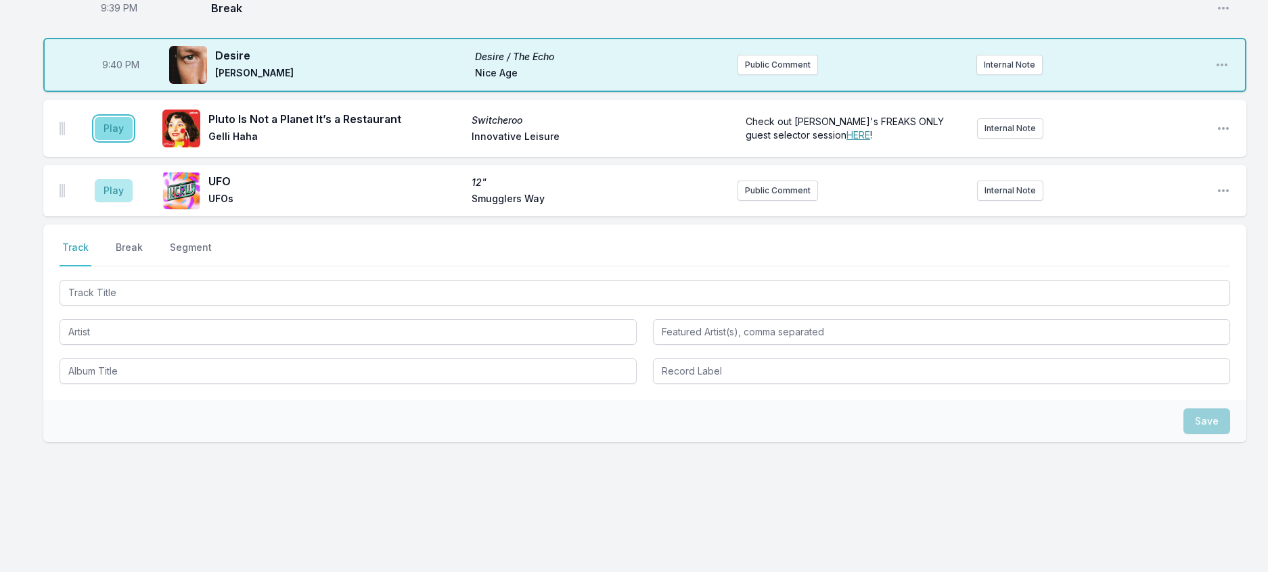
click at [116, 140] on button "Play" at bounding box center [114, 128] width 38 height 23
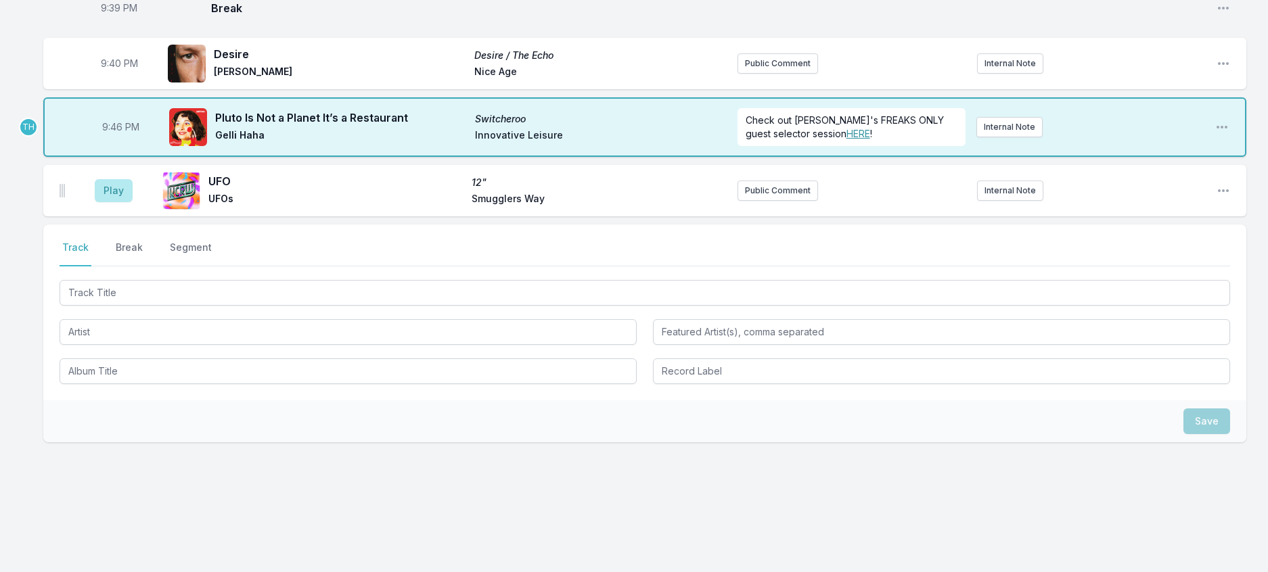
click at [126, 134] on span "9:46 PM" at bounding box center [120, 127] width 37 height 14
click at [126, 140] on input "21:46" at bounding box center [121, 127] width 76 height 26
type input "21:45"
click at [764, 201] on button "Public Comment" at bounding box center [777, 191] width 81 height 20
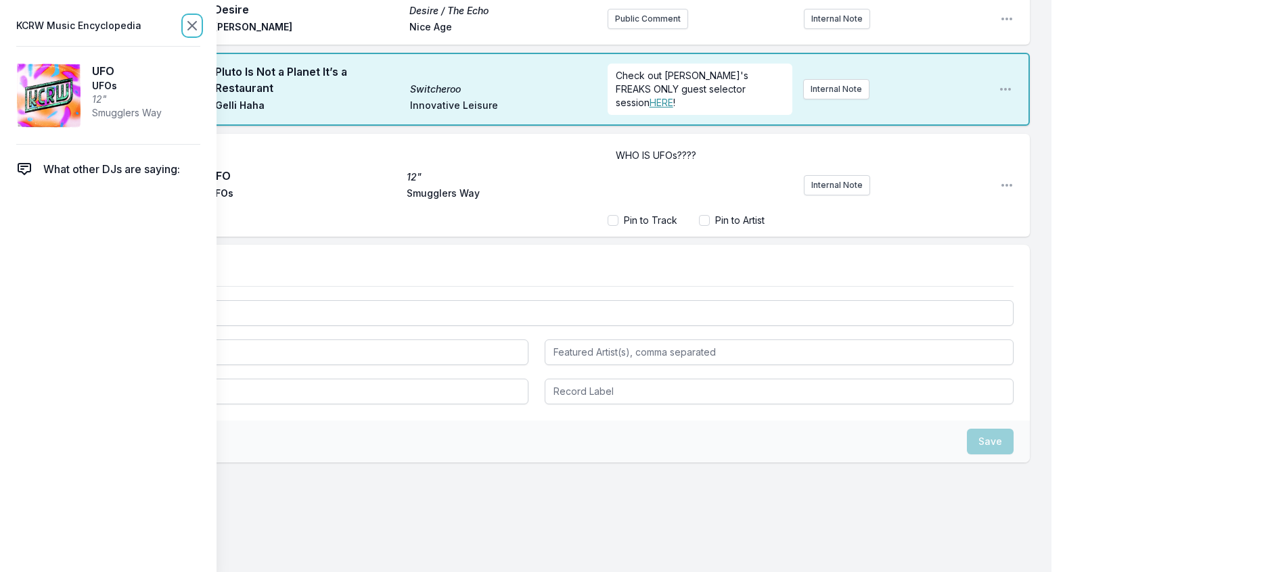
click at [196, 26] on icon at bounding box center [192, 26] width 8 height 8
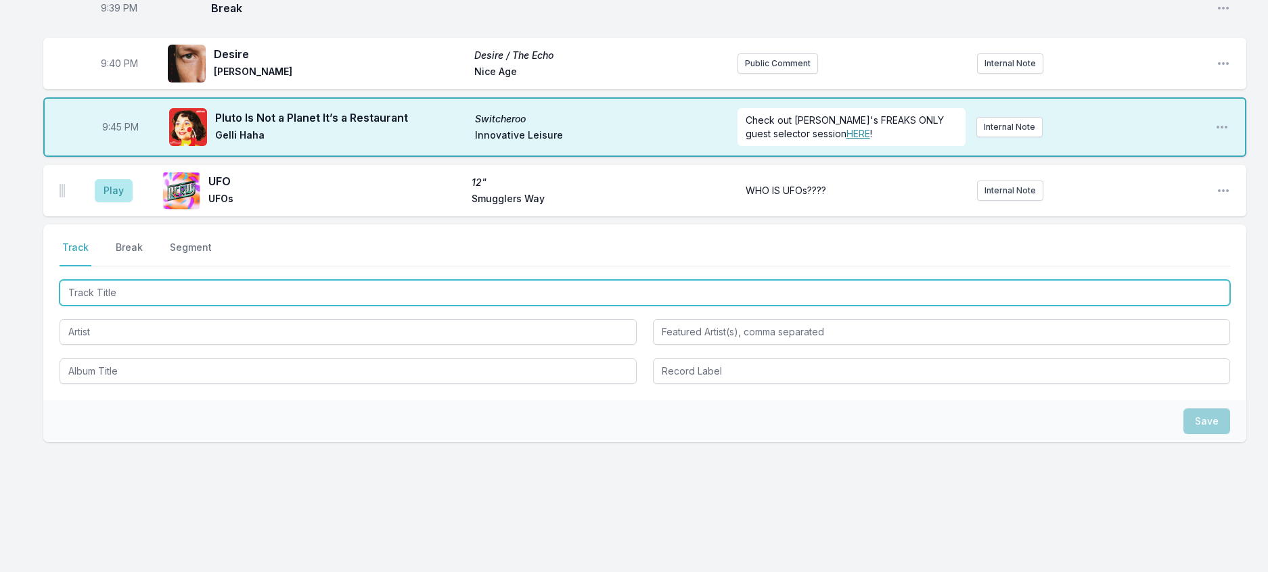
click at [301, 306] on input "Track Title" at bounding box center [645, 293] width 1170 height 26
type input "Step By Step"
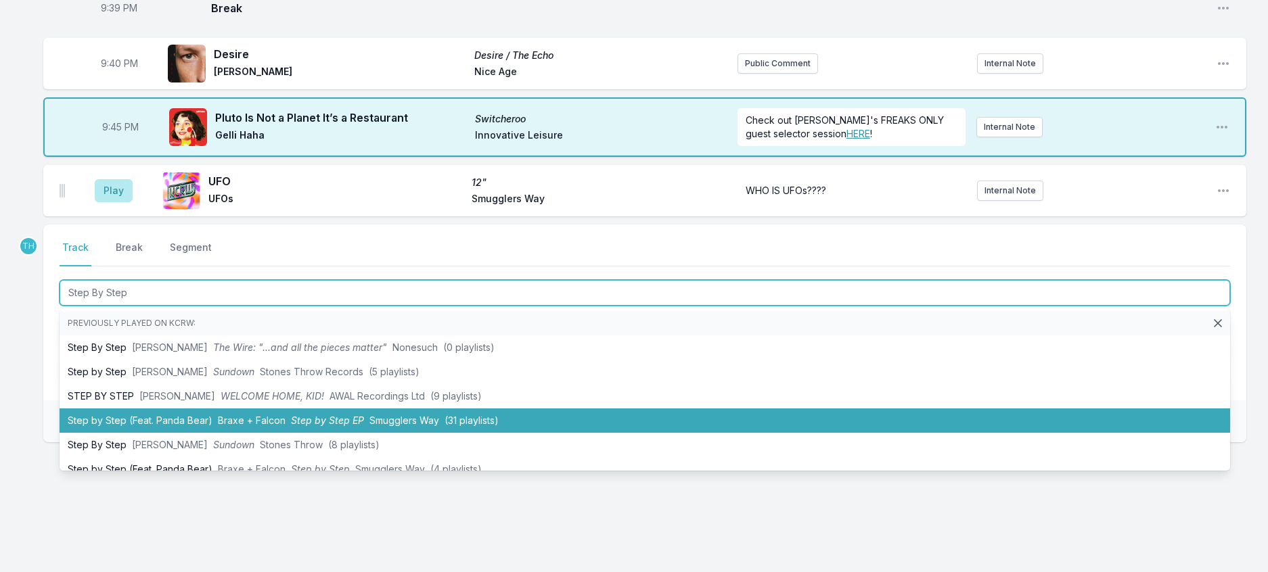
click at [364, 426] on span "Step by Step EP" at bounding box center [327, 421] width 73 height 12
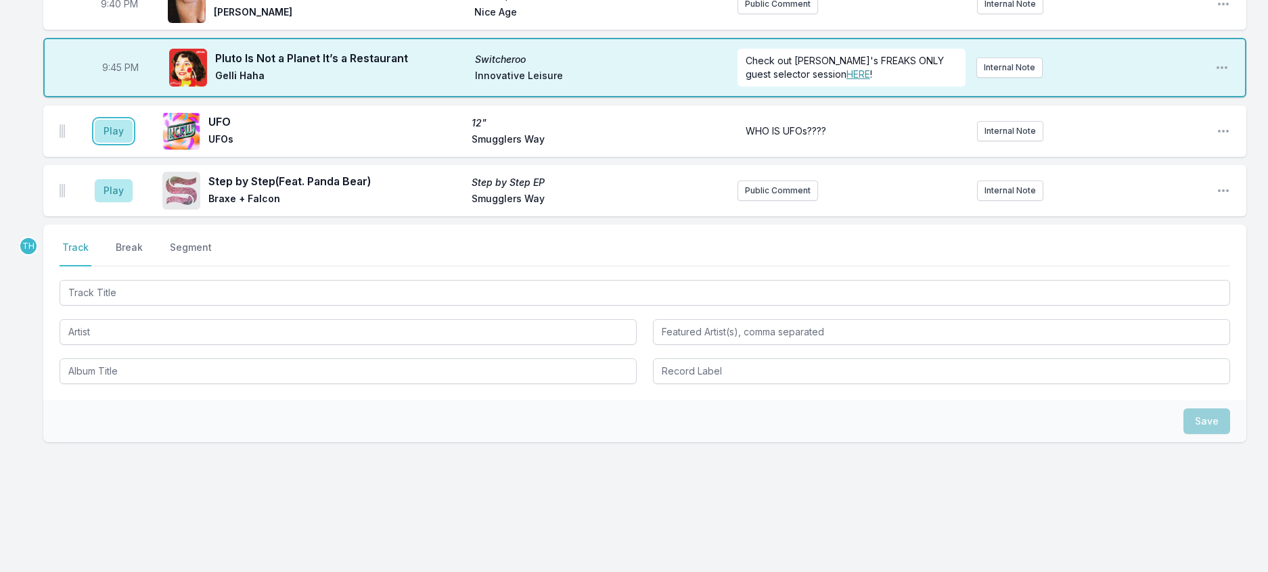
drag, startPoint x: 128, startPoint y: 304, endPoint x: 151, endPoint y: 302, distance: 23.1
click at [130, 143] on button "Play" at bounding box center [114, 131] width 38 height 23
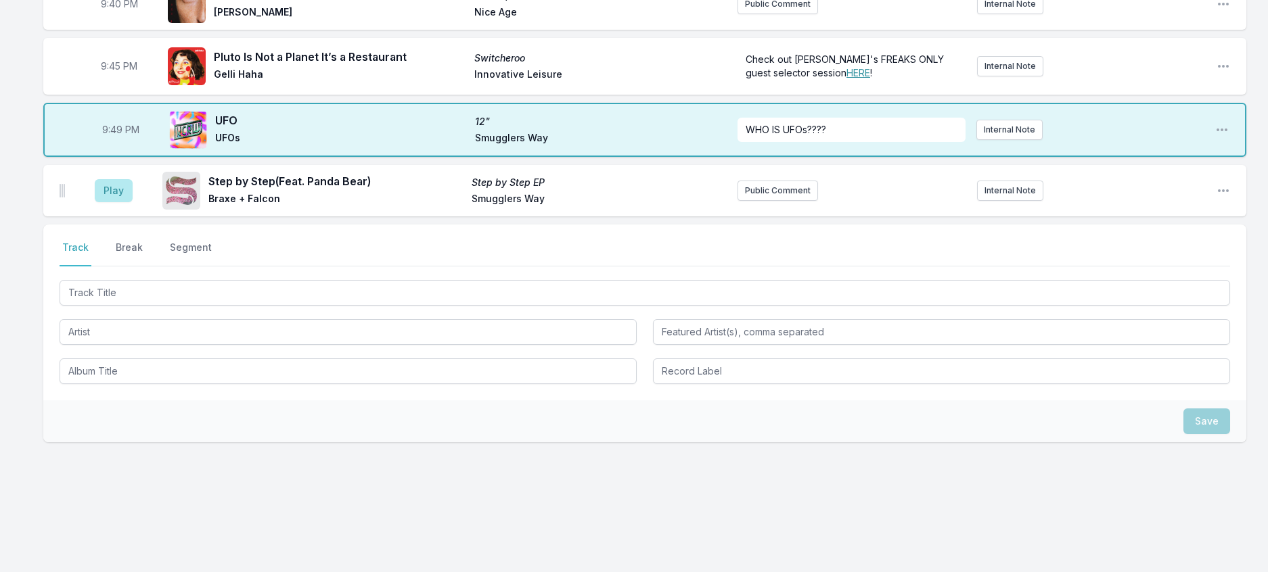
scroll to position [2318, 0]
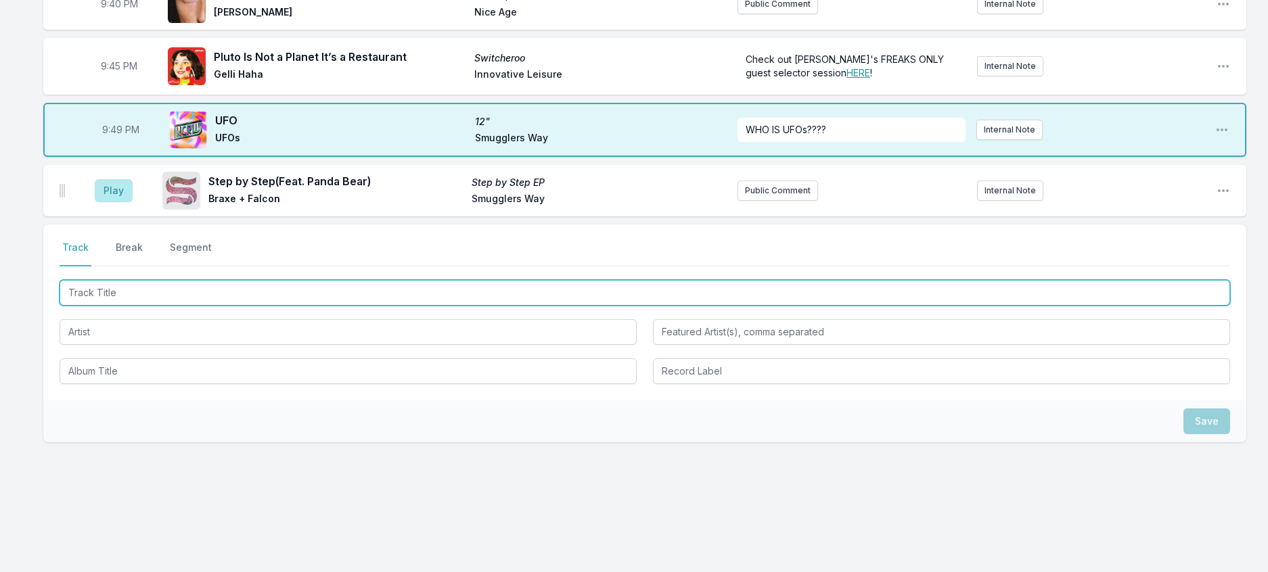
click at [221, 306] on input "Track Title" at bounding box center [645, 293] width 1170 height 26
type input "Ce matin-la (Vegyn Remix)"
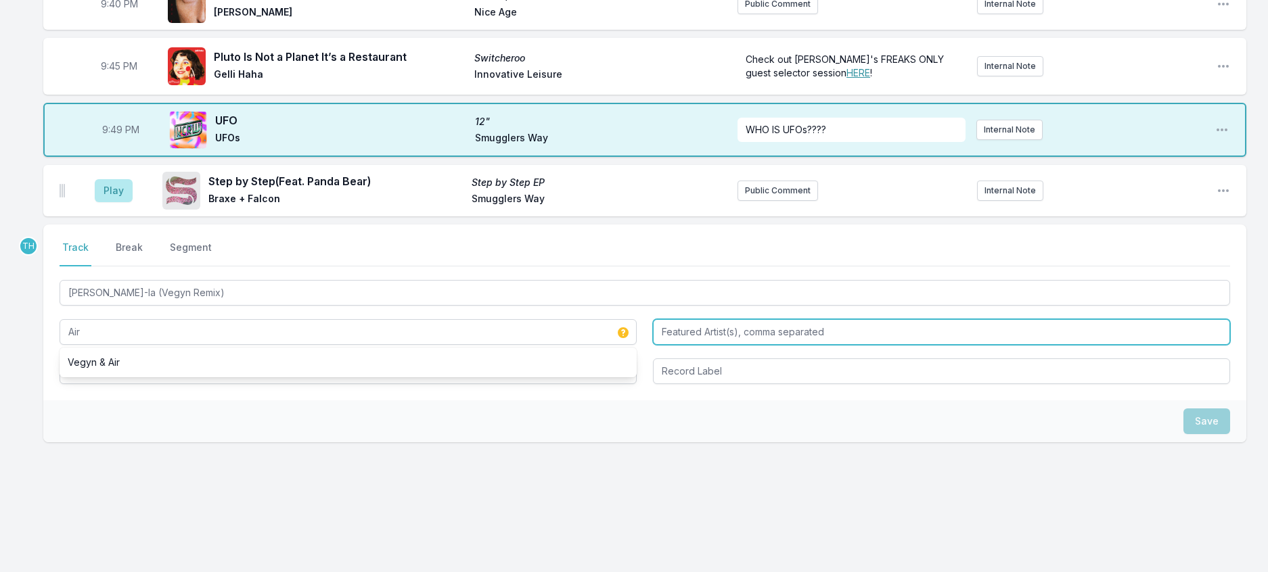
type input "Air"
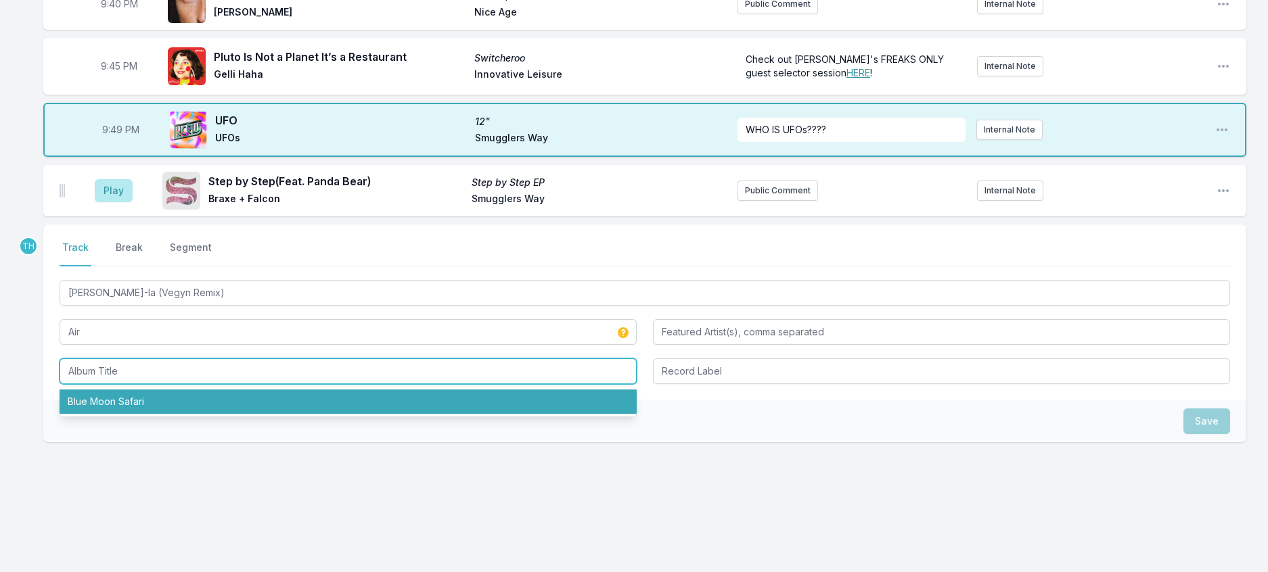
drag, startPoint x: 129, startPoint y: 553, endPoint x: 218, endPoint y: 525, distance: 93.1
click at [130, 414] on li "Blue Moon Safari" at bounding box center [348, 402] width 577 height 24
type input "Blue Moon Safari"
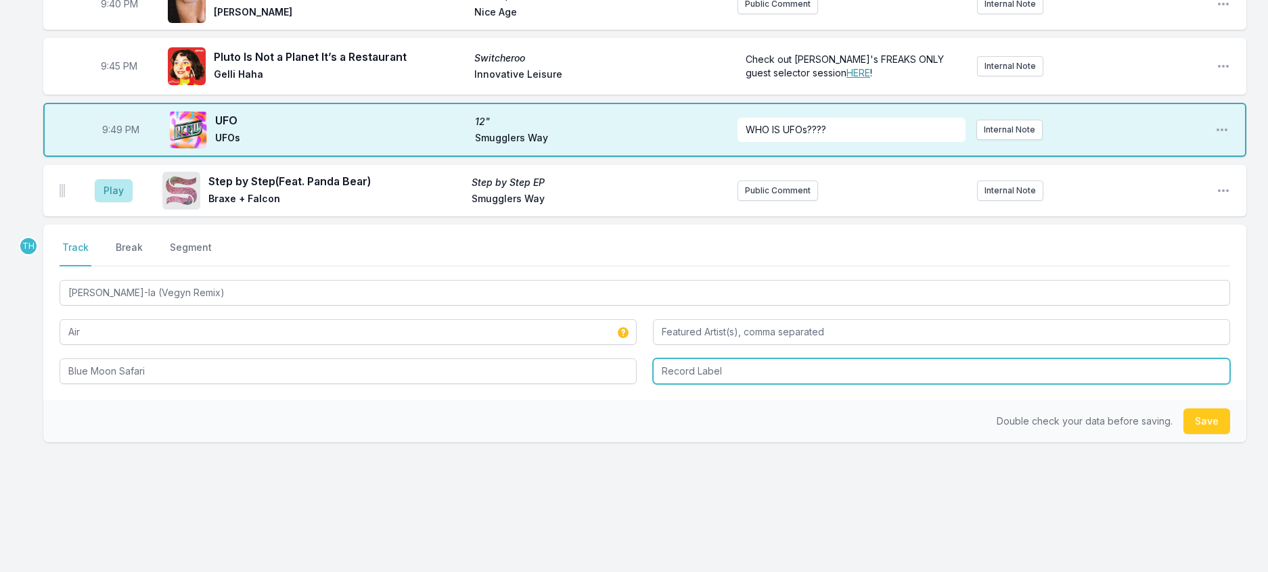
click at [696, 384] on input "Record Label" at bounding box center [941, 372] width 577 height 26
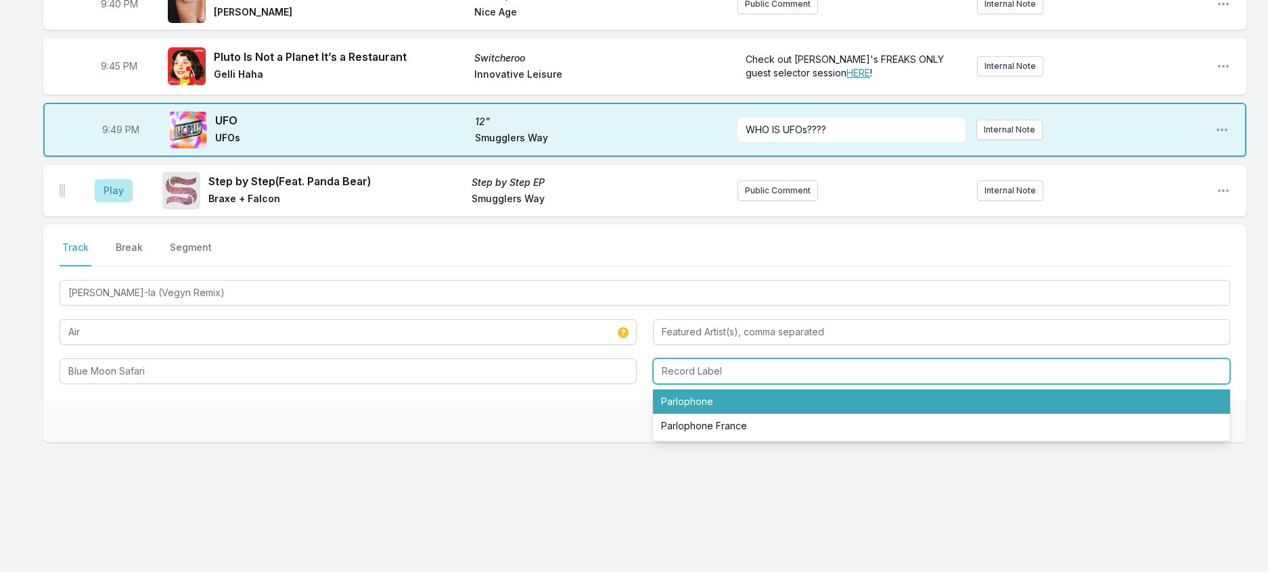
click at [702, 414] on li "Parlophone" at bounding box center [941, 402] width 577 height 24
type input "Parlophone"
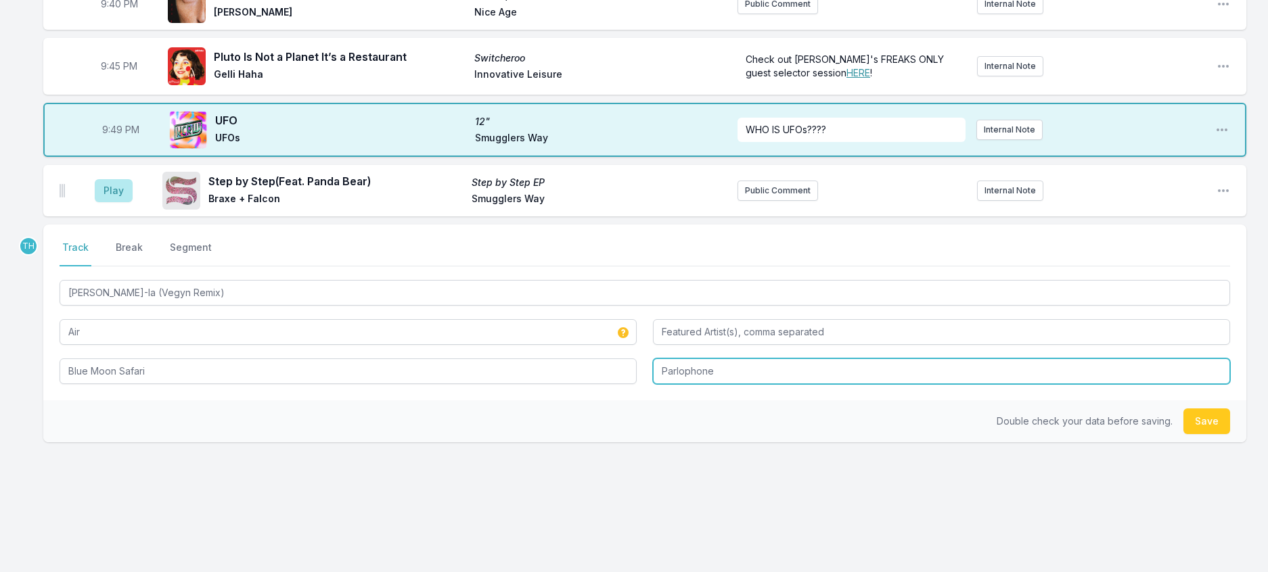
scroll to position [2485, 0]
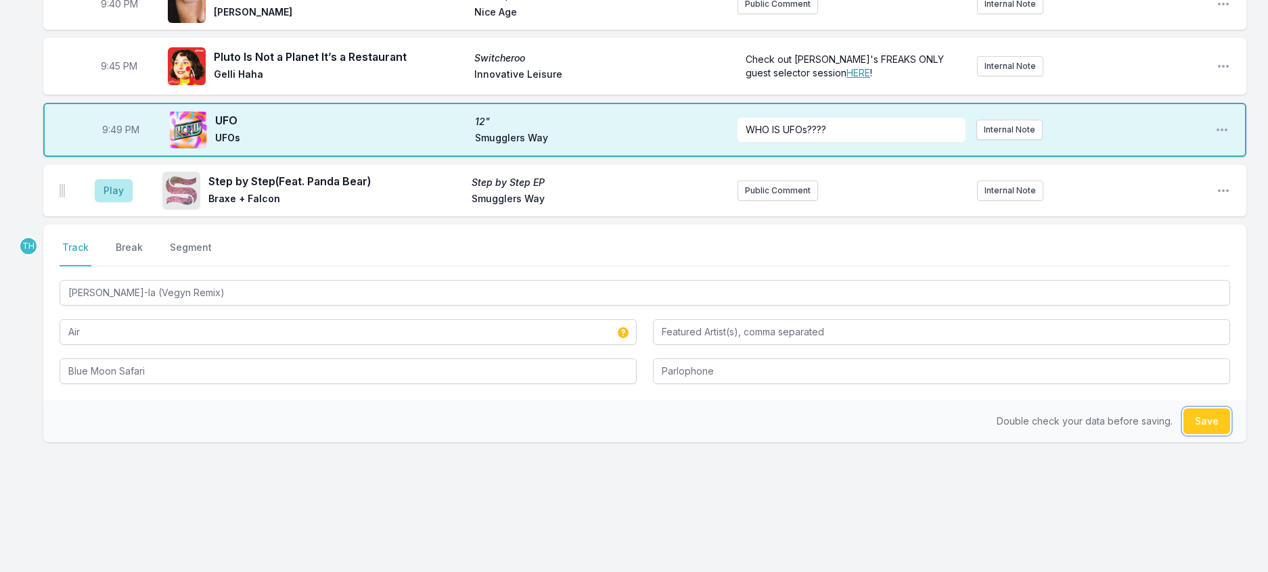
click at [1205, 409] on button "Save" at bounding box center [1206, 422] width 47 height 26
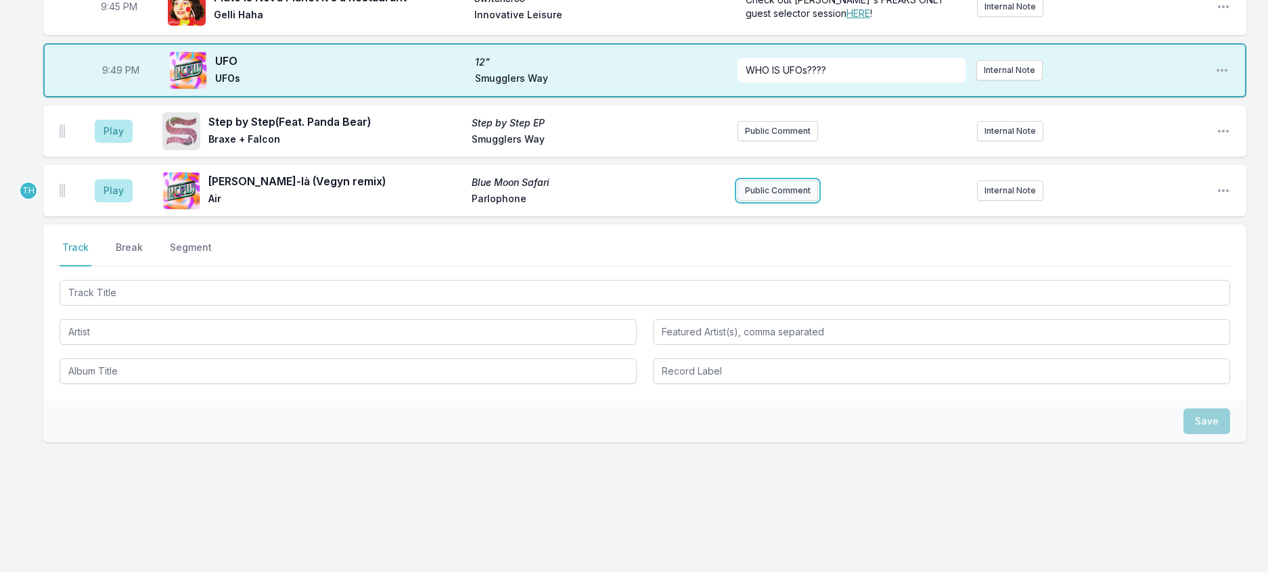
click at [789, 200] on button "Public Comment" at bounding box center [777, 191] width 81 height 20
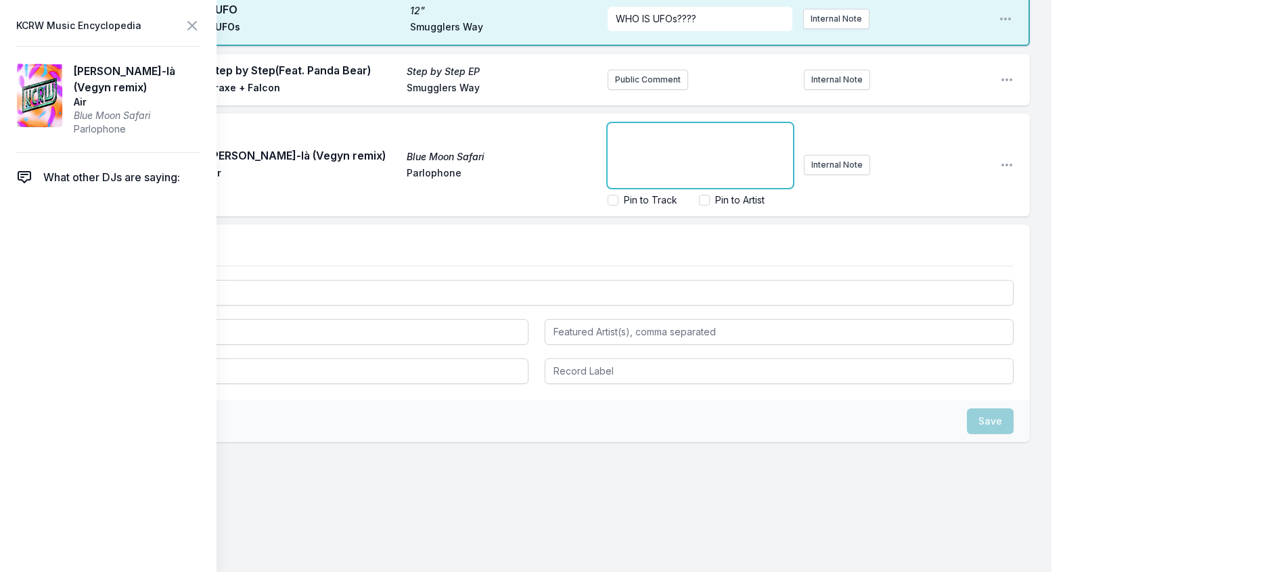
click at [668, 142] on p "﻿" at bounding box center [700, 136] width 169 height 14
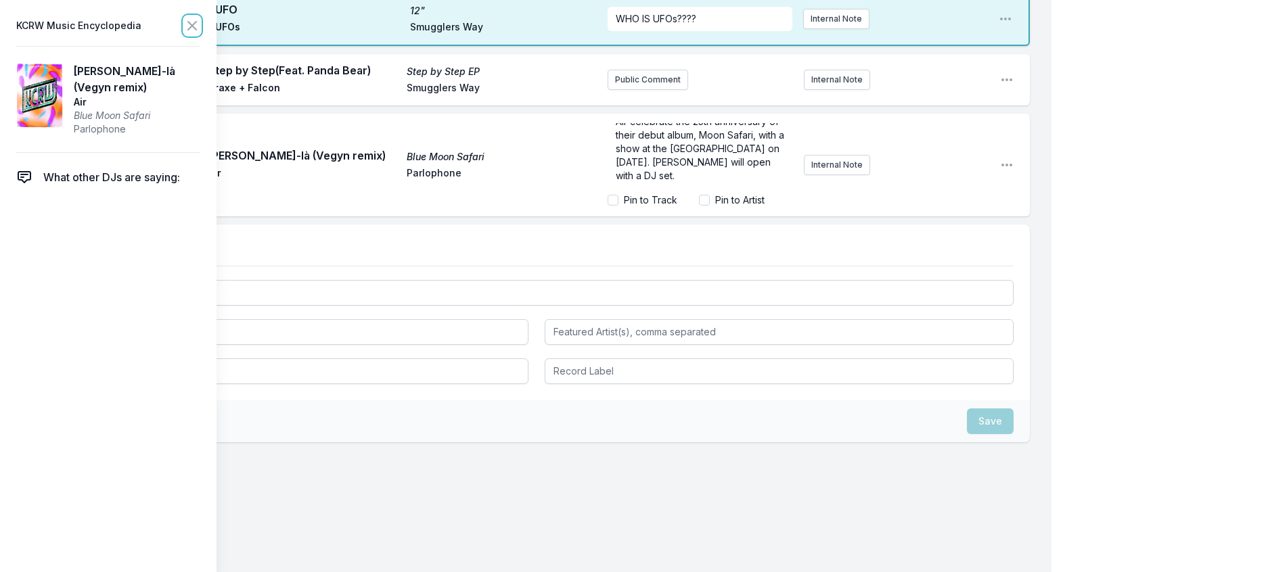
click at [200, 32] on icon at bounding box center [192, 26] width 16 height 16
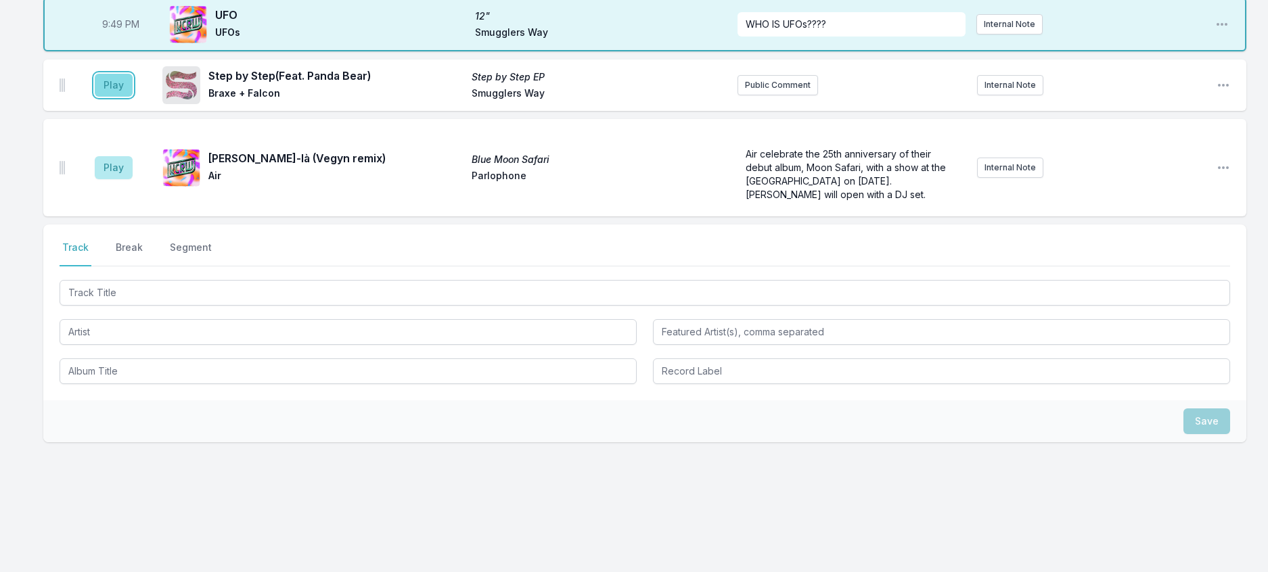
drag, startPoint x: 127, startPoint y: 146, endPoint x: 118, endPoint y: 150, distance: 9.4
click at [127, 97] on button "Play" at bounding box center [114, 85] width 38 height 23
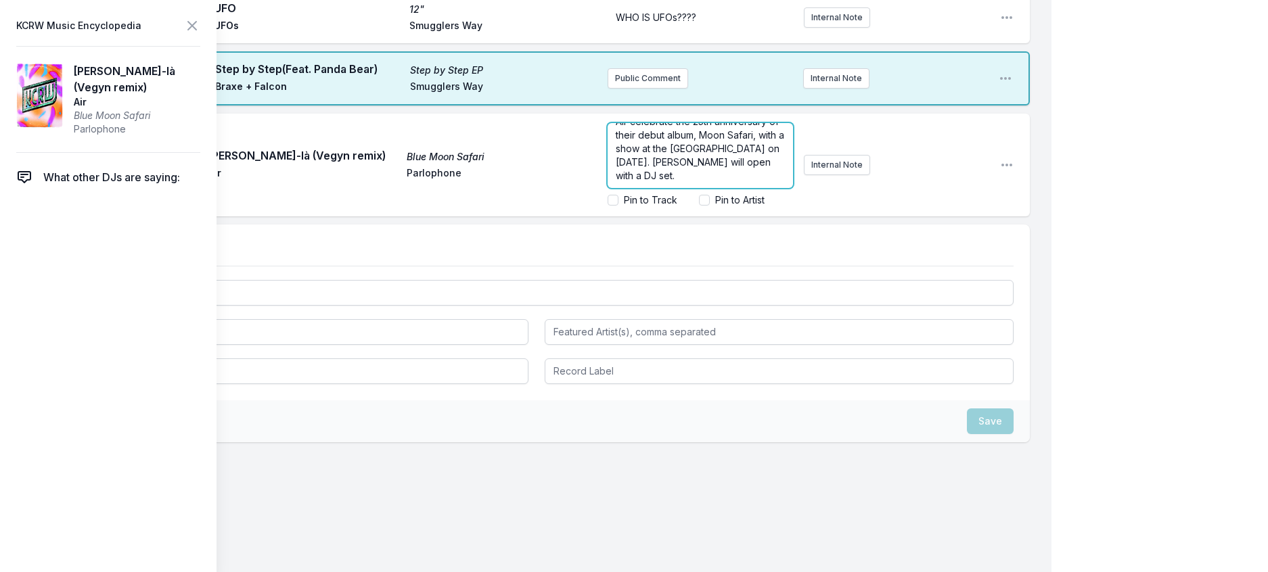
scroll to position [30, 0]
click at [687, 181] on span "Air celebrate the 25th anniversary of their debut album, Moon Safari, with a sh…" at bounding box center [701, 149] width 171 height 66
click at [196, 30] on icon at bounding box center [192, 26] width 8 height 8
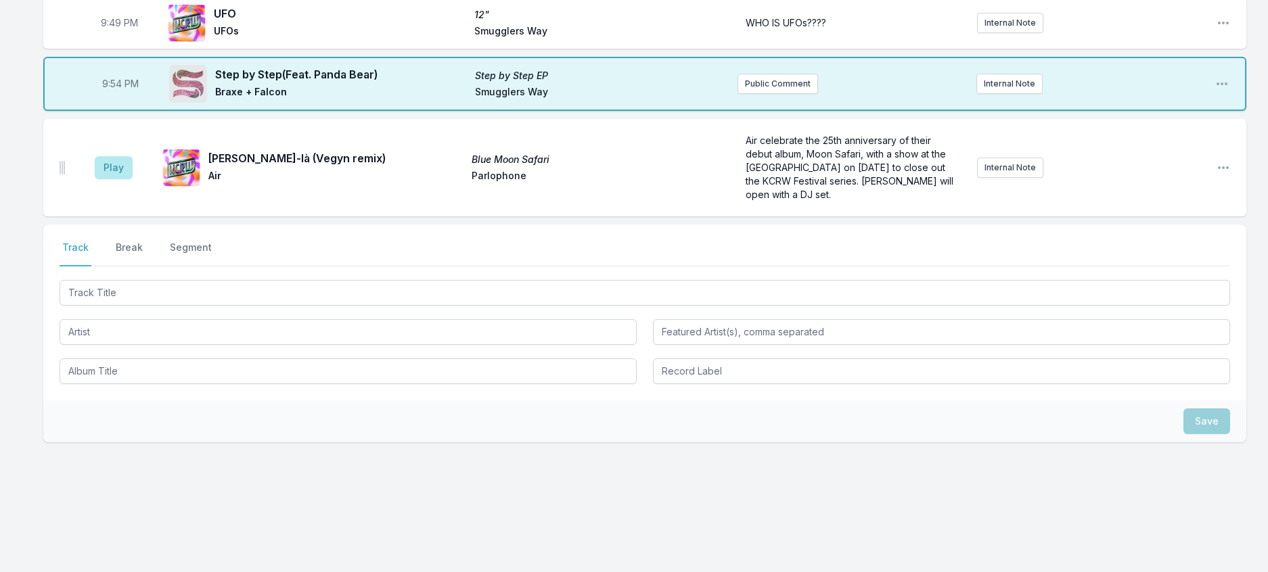
scroll to position [2417, 0]
click at [122, 179] on button "Play" at bounding box center [114, 167] width 38 height 23
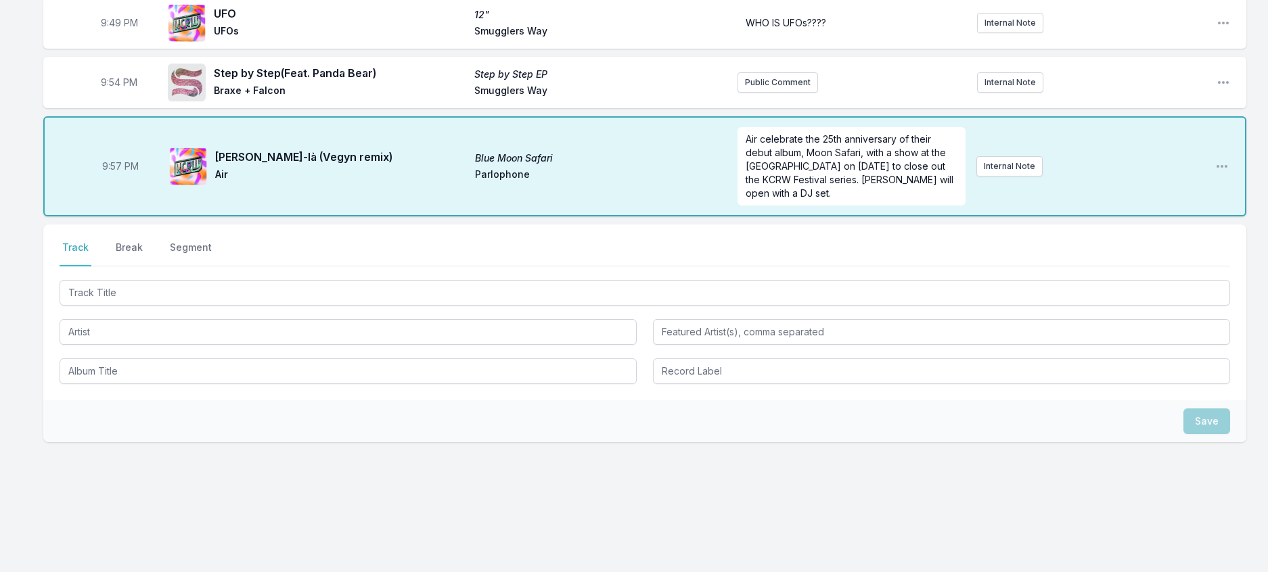
scroll to position [2214, 0]
click at [367, 216] on div "9:57 PM Ce matin‐là (Vegyn remix) Blue Moon Safari Air Parlophone Air celebrate…" at bounding box center [644, 166] width 1203 height 100
drag, startPoint x: 349, startPoint y: 313, endPoint x: 334, endPoint y: 334, distance: 25.7
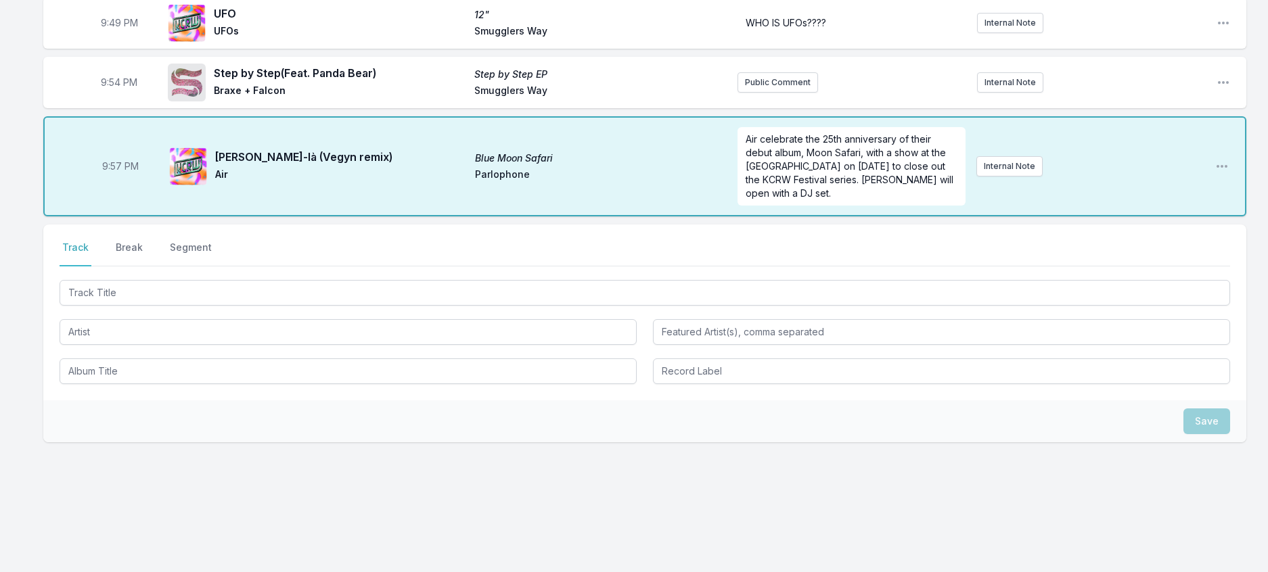
click at [348, 314] on div "Select a tab Track Break Segment Track Break Segment" at bounding box center [644, 313] width 1203 height 176
